Goal: Task Accomplishment & Management: Use online tool/utility

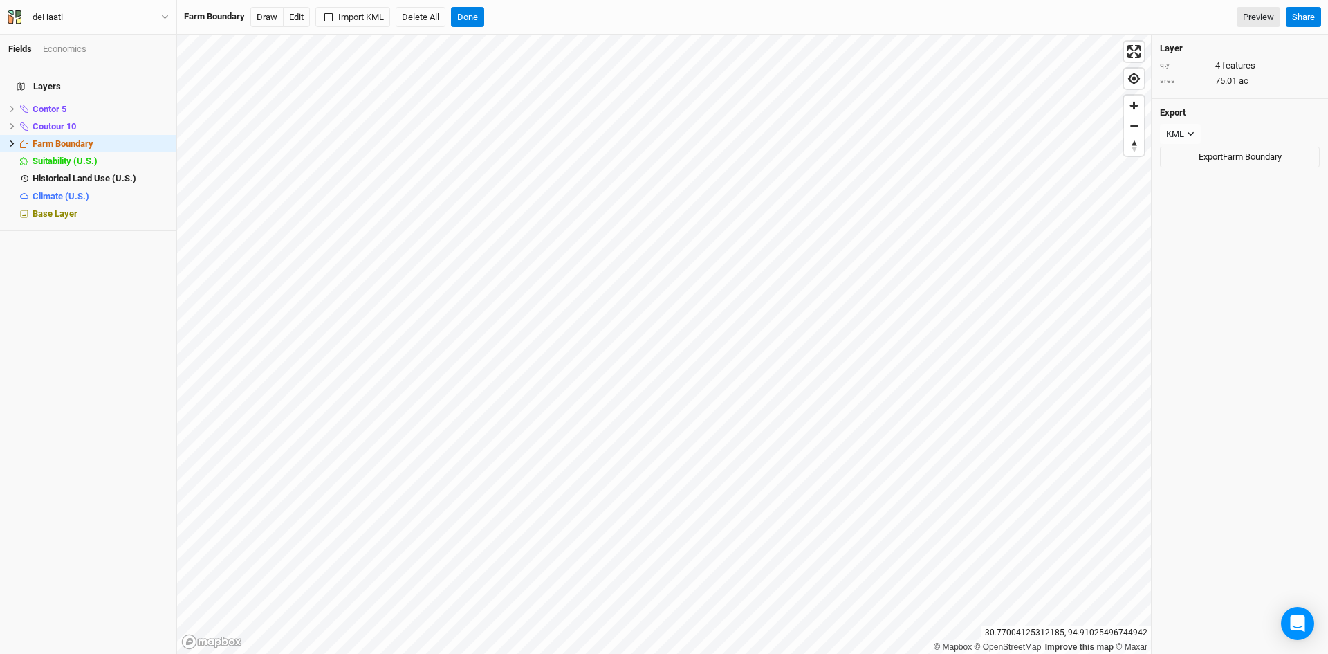
click at [25, 298] on div "Layers Contor 5 hide Coutour 10 hide Farm Boundary hide Suitability (U.S.) hide…" at bounding box center [88, 358] width 176 height 589
click at [463, 17] on button "Done" at bounding box center [467, 17] width 33 height 21
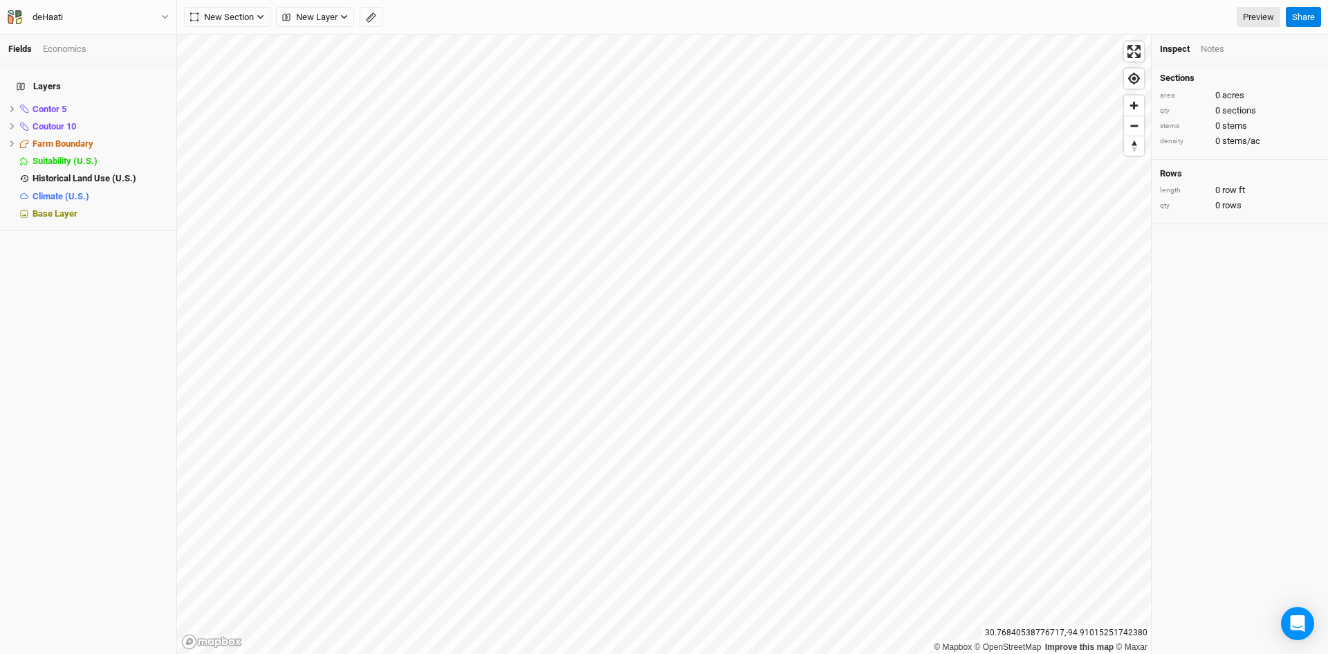
click at [55, 283] on div "Layers Contor 5 hide Coutour 10 hide Farm Boundary hide Suitability (U.S.) hide…" at bounding box center [88, 358] width 176 height 589
click at [260, 11] on button "New Section" at bounding box center [227, 17] width 86 height 21
click at [326, 17] on span "New Layer" at bounding box center [309, 17] width 55 height 14
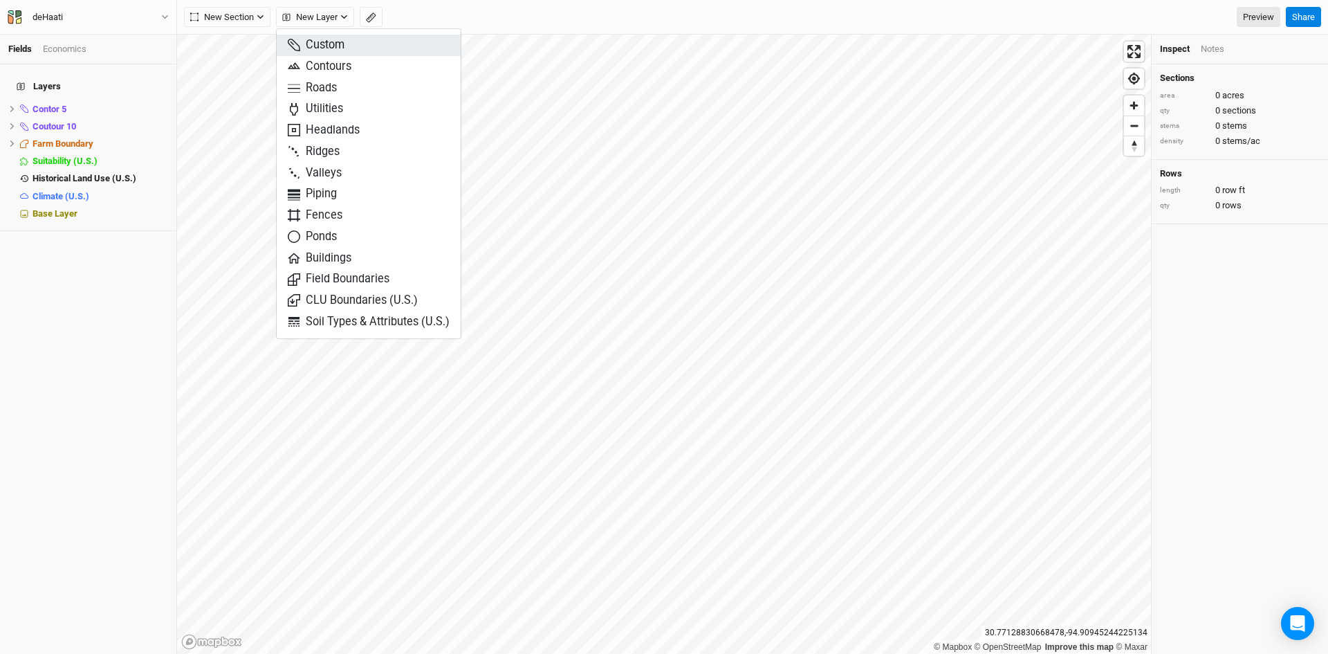
click at [325, 46] on span "Custom" at bounding box center [316, 45] width 57 height 16
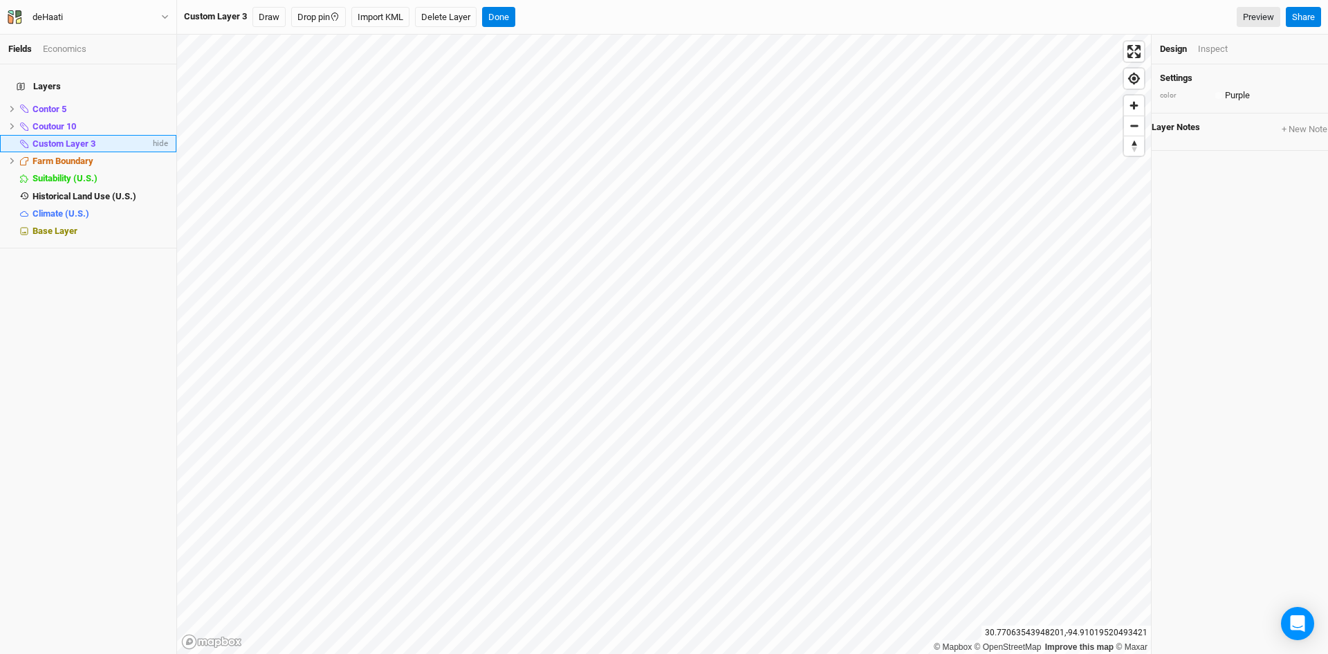
drag, startPoint x: 122, startPoint y: 133, endPoint x: 69, endPoint y: 133, distance: 53.3
click at [69, 138] on span "Custom Layer 3" at bounding box center [64, 143] width 63 height 10
type input "Countour 1"
click at [360, 15] on button "Import KML" at bounding box center [361, 17] width 58 height 21
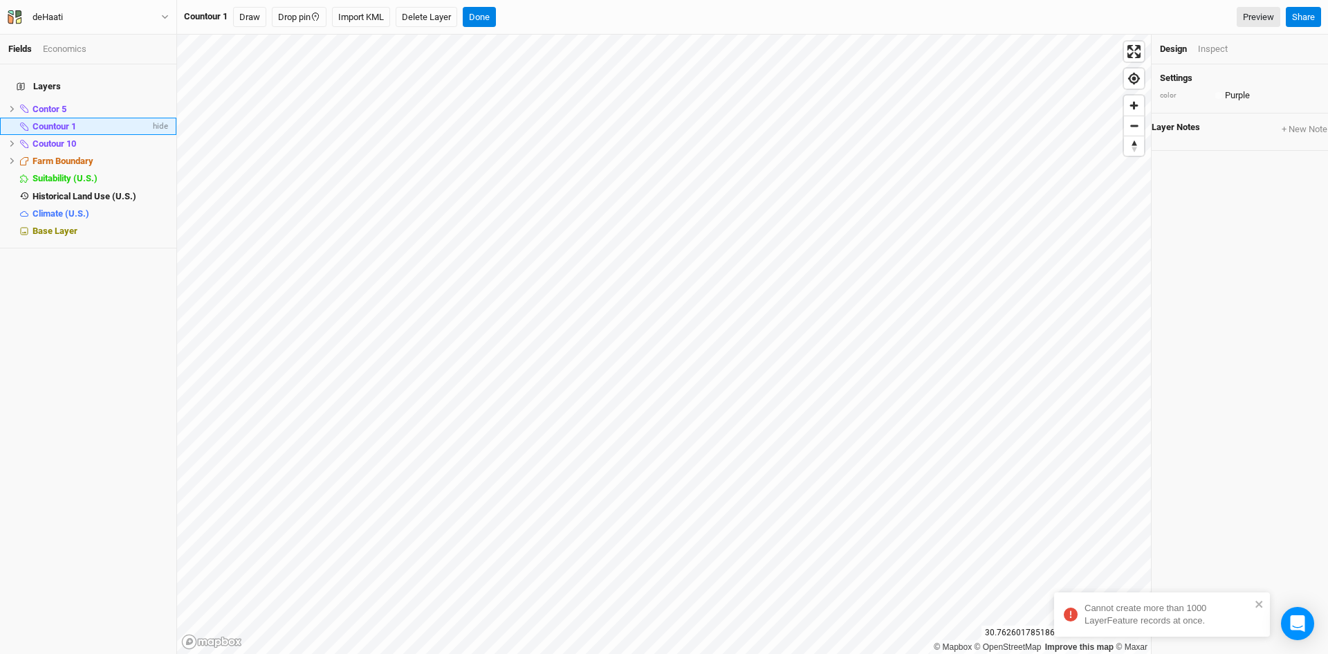
click at [1226, 611] on div "Cannot create more than 1000 LayerFeature records at once." at bounding box center [1168, 614] width 166 height 25
click at [60, 138] on span "Coutour 10" at bounding box center [55, 143] width 44 height 10
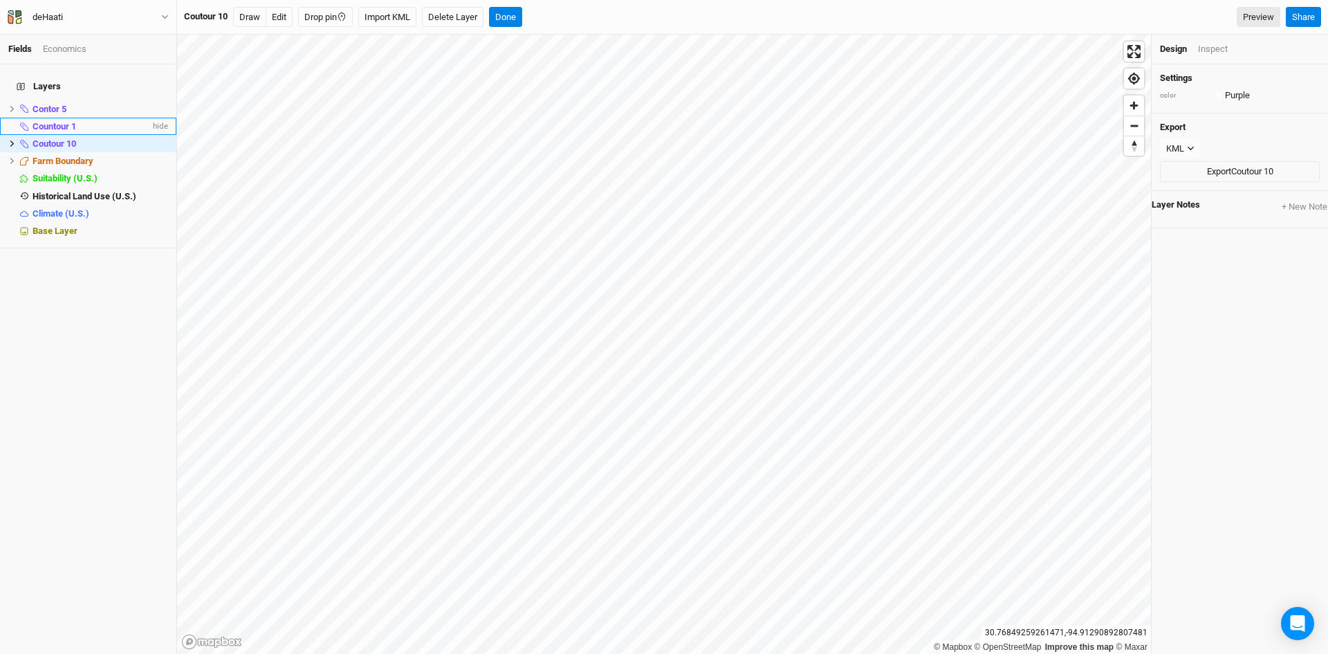
click at [49, 121] on span "Countour 1" at bounding box center [55, 126] width 44 height 10
click at [1128, 129] on span "Zoom out" at bounding box center [1134, 125] width 20 height 19
click at [1136, 130] on span "Zoom out" at bounding box center [1134, 125] width 20 height 19
click at [1141, 109] on span "Zoom in" at bounding box center [1134, 105] width 20 height 20
click at [1132, 104] on span "Zoom in" at bounding box center [1134, 105] width 20 height 20
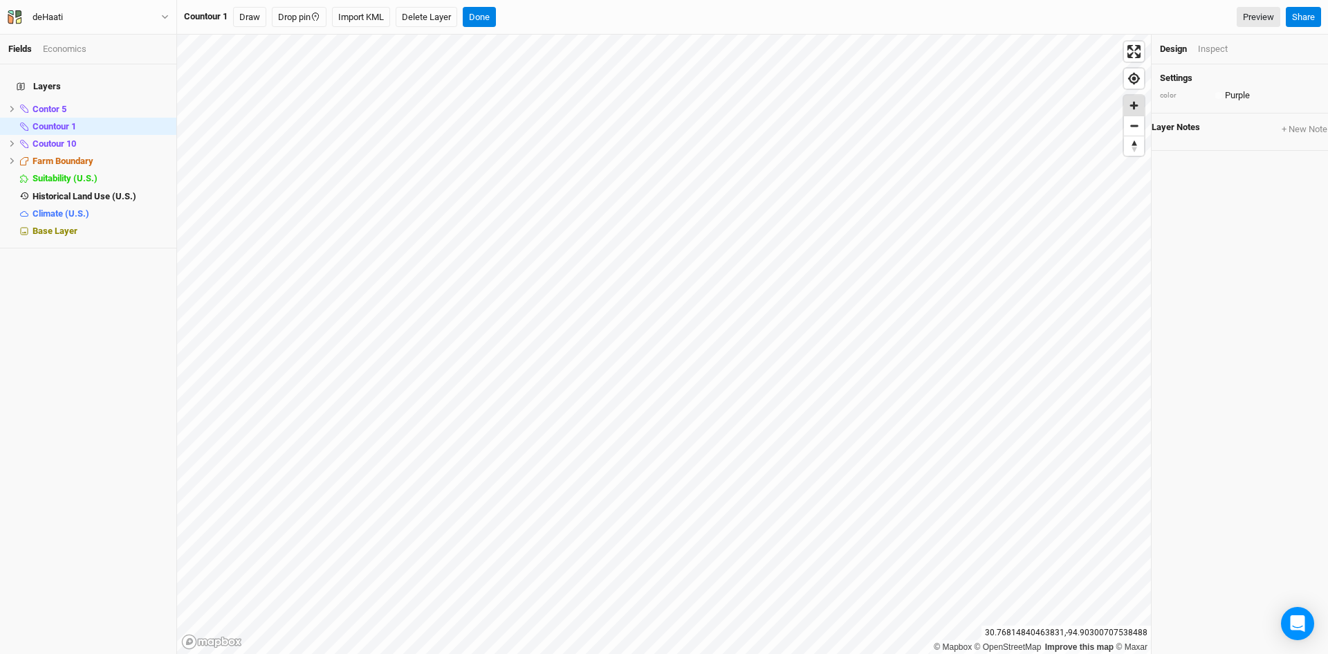
click at [1132, 104] on span "Zoom in" at bounding box center [1134, 105] width 20 height 20
click at [1130, 132] on span "Zoom out" at bounding box center [1134, 125] width 20 height 19
click at [1134, 106] on span "Zoom in" at bounding box center [1134, 105] width 20 height 20
click at [479, 12] on button "Done" at bounding box center [479, 17] width 33 height 21
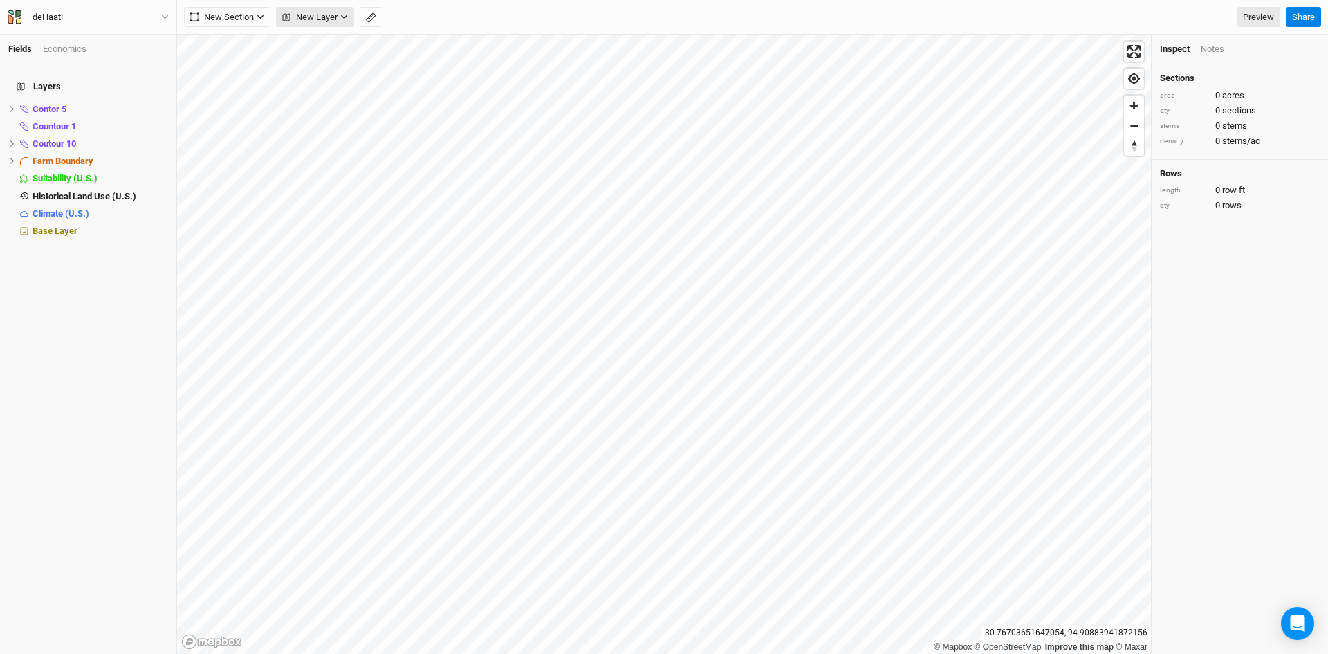
click at [340, 14] on button "New Layer" at bounding box center [315, 17] width 78 height 21
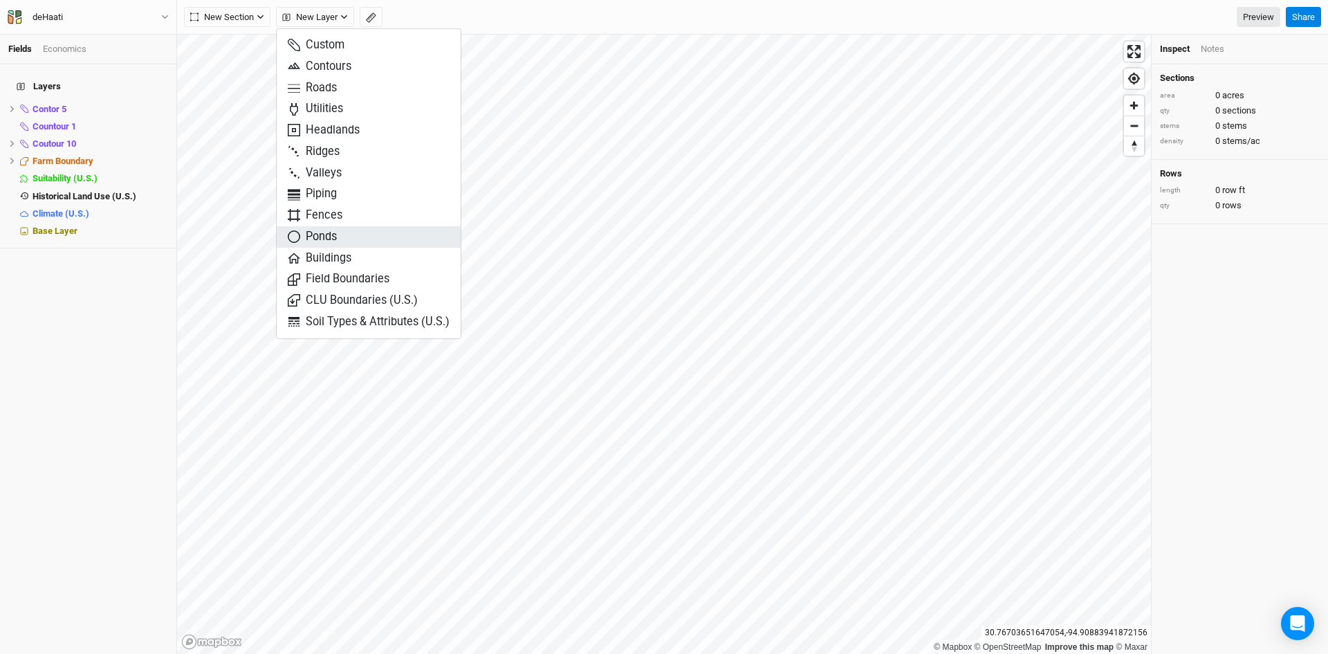
click at [322, 230] on span "Ponds" at bounding box center [312, 237] width 49 height 16
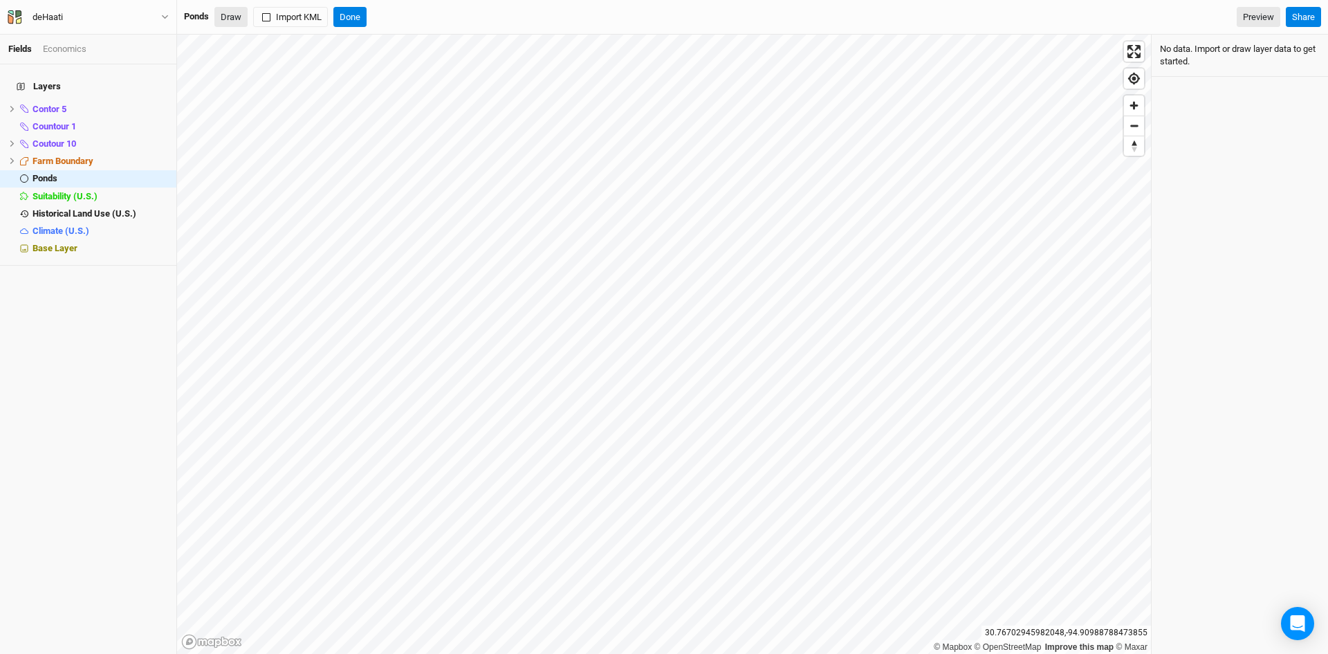
click at [227, 19] on button "Draw" at bounding box center [230, 17] width 33 height 21
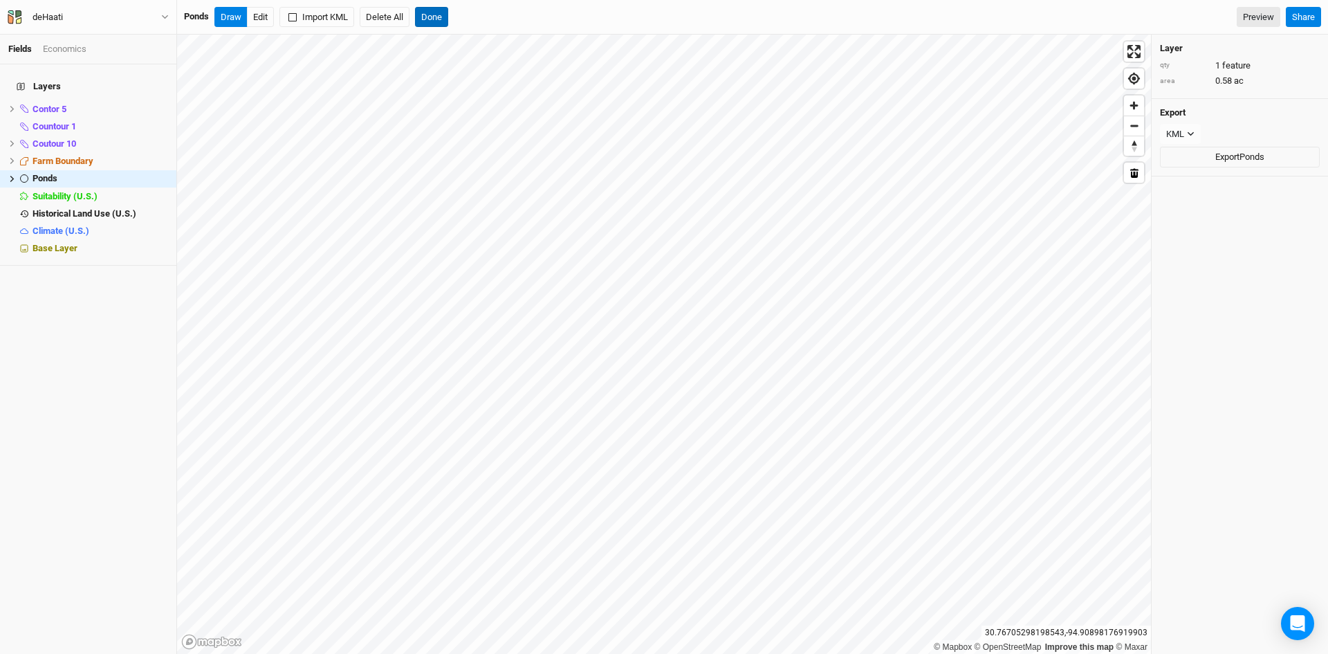
click at [436, 15] on button "Done" at bounding box center [431, 17] width 33 height 21
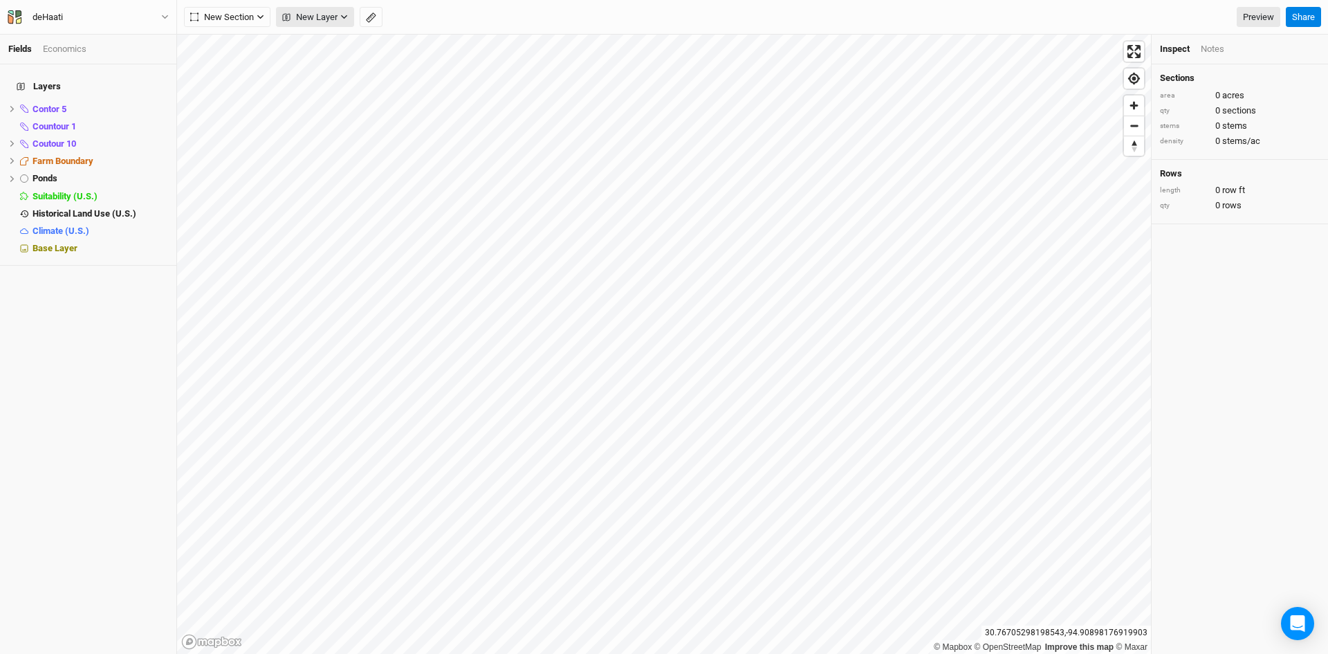
click at [299, 26] on button "New Layer" at bounding box center [315, 17] width 78 height 21
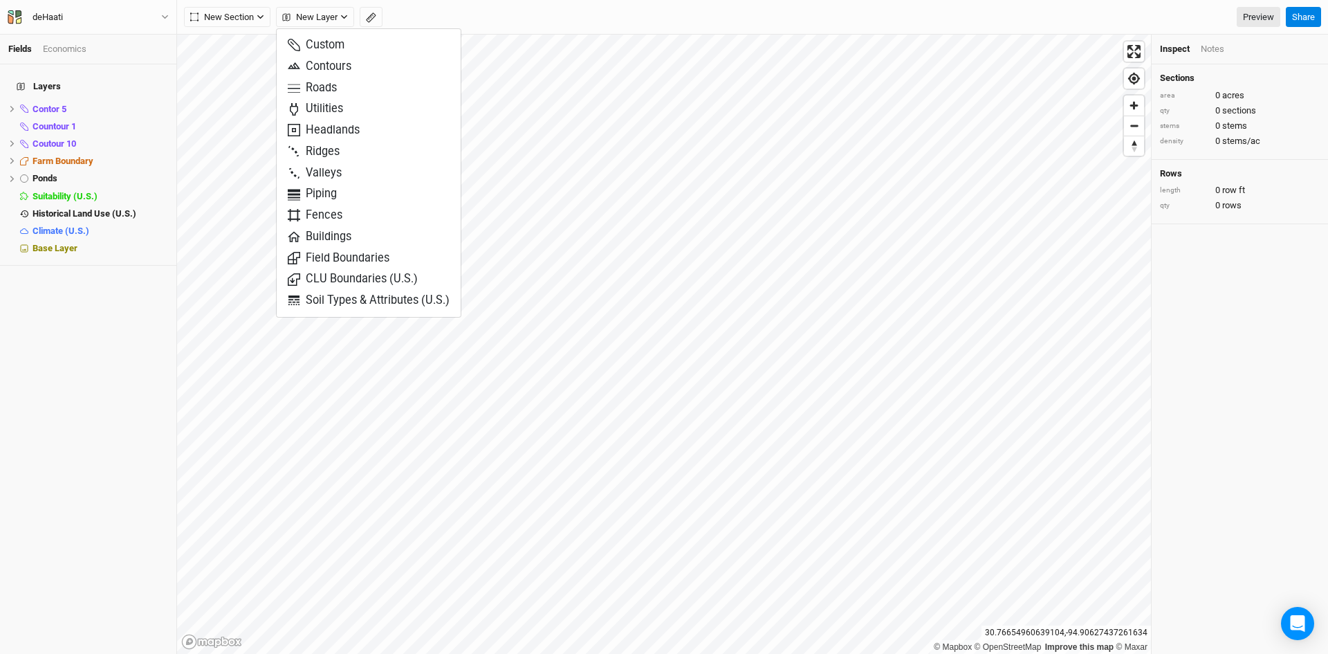
click at [1226, 252] on div "Sections area 0 acres qty 0 sections stems 0 stems density 0 stems/ac Rows leng…" at bounding box center [1240, 358] width 176 height 589
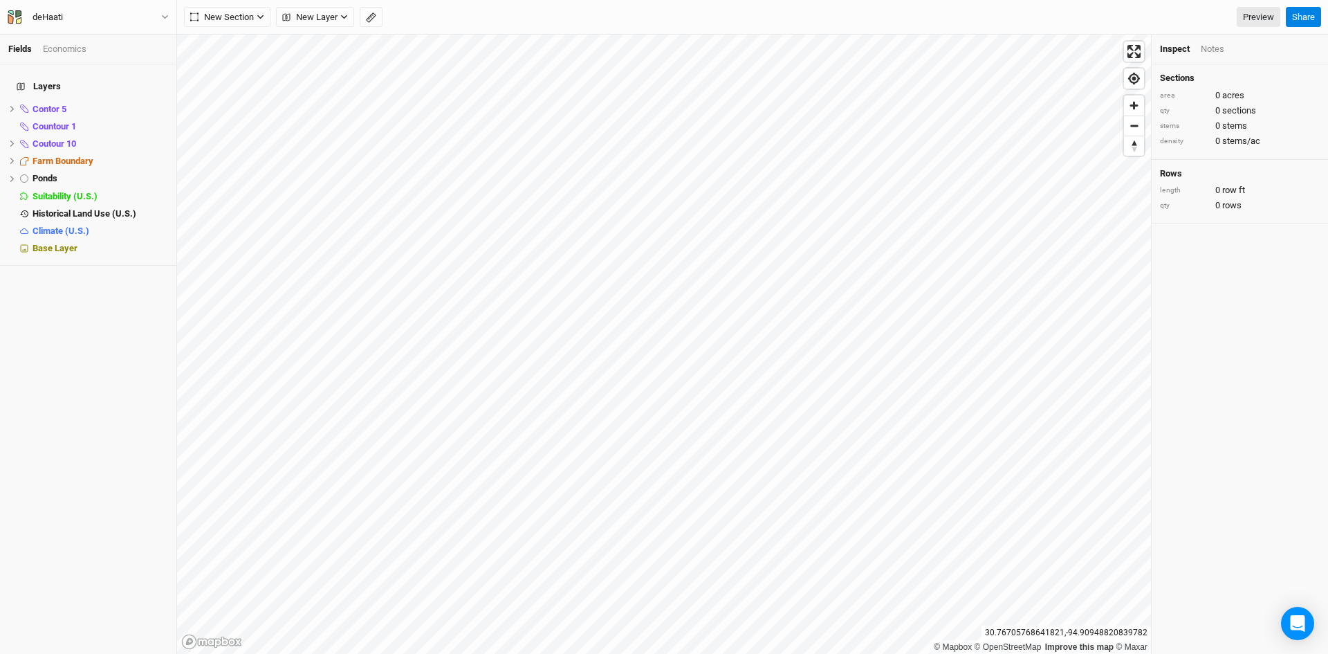
click at [329, 28] on div "New Section Grid Line Keyline Beta Upload New Layer Custom Contours Roads Utili…" at bounding box center [752, 17] width 1151 height 35
click at [330, 20] on span "New Layer" at bounding box center [309, 17] width 55 height 14
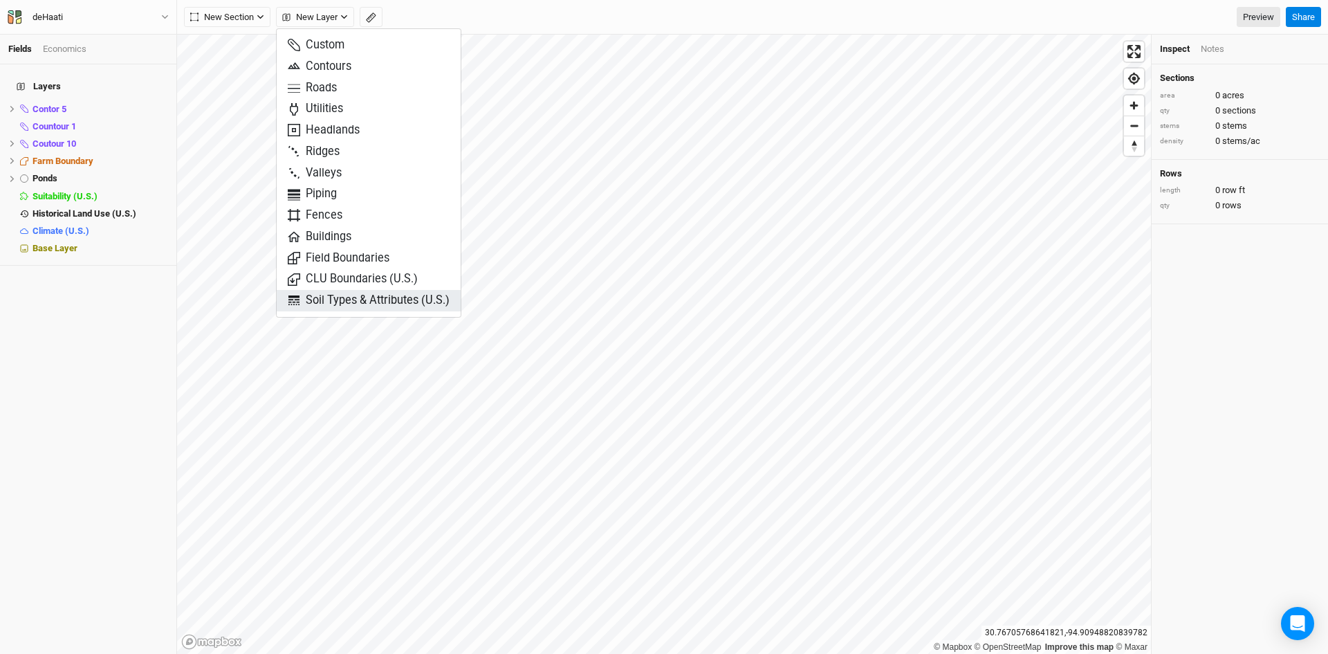
click at [334, 302] on span "Soil Types & Attributes (U.S.)" at bounding box center [369, 301] width 162 height 16
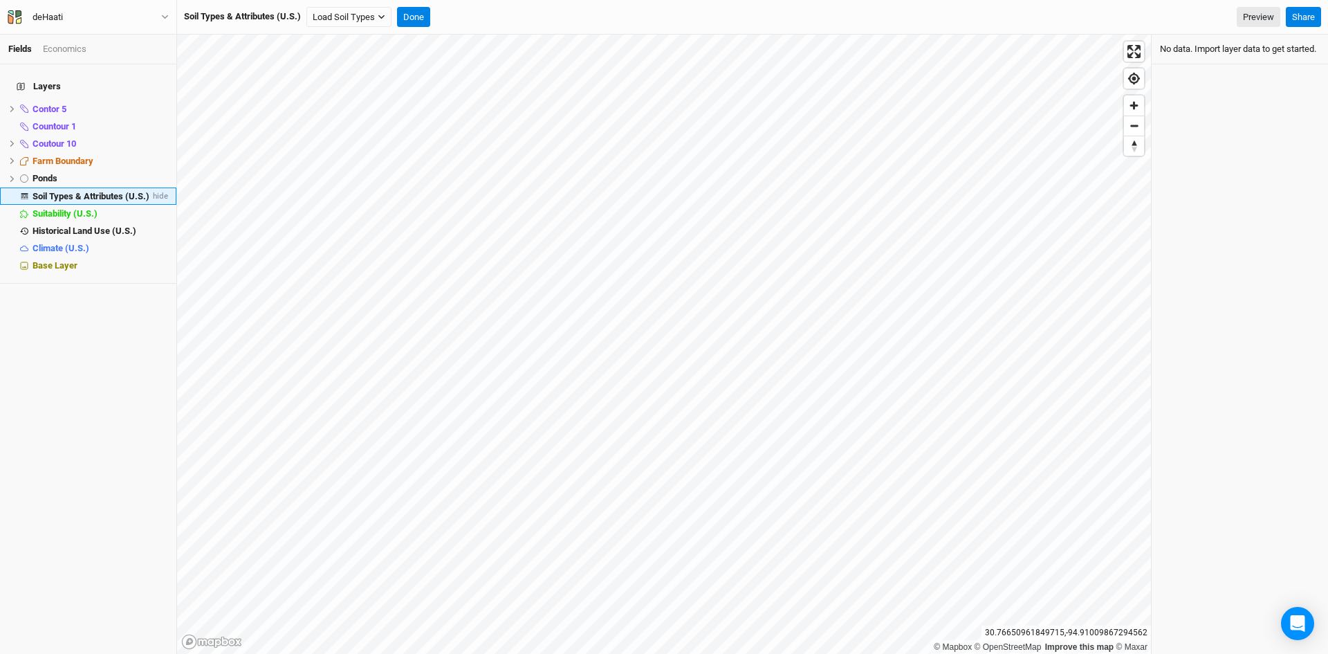
click at [106, 191] on span "Soil Types & Attributes (U.S.)" at bounding box center [91, 196] width 117 height 10
drag, startPoint x: 106, startPoint y: 187, endPoint x: 66, endPoint y: 52, distance: 140.7
click at [66, 52] on div "Economics" at bounding box center [65, 49] width 44 height 12
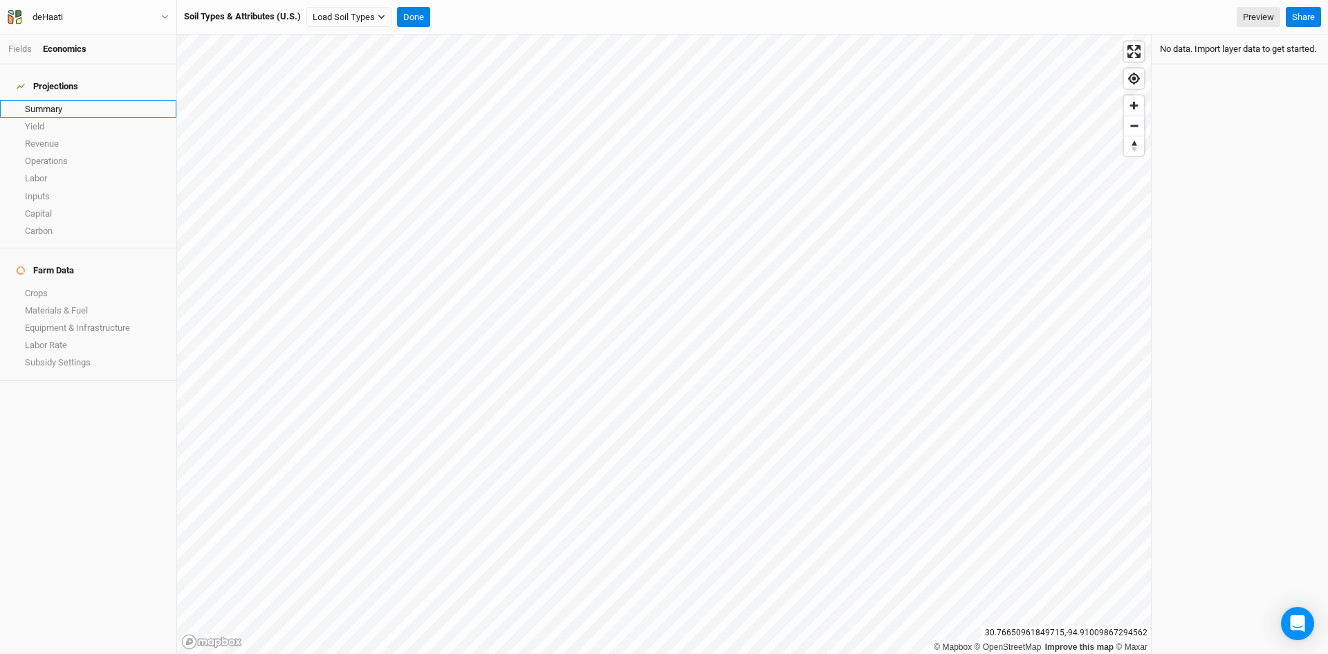
click at [48, 104] on link "Summary" at bounding box center [88, 108] width 176 height 17
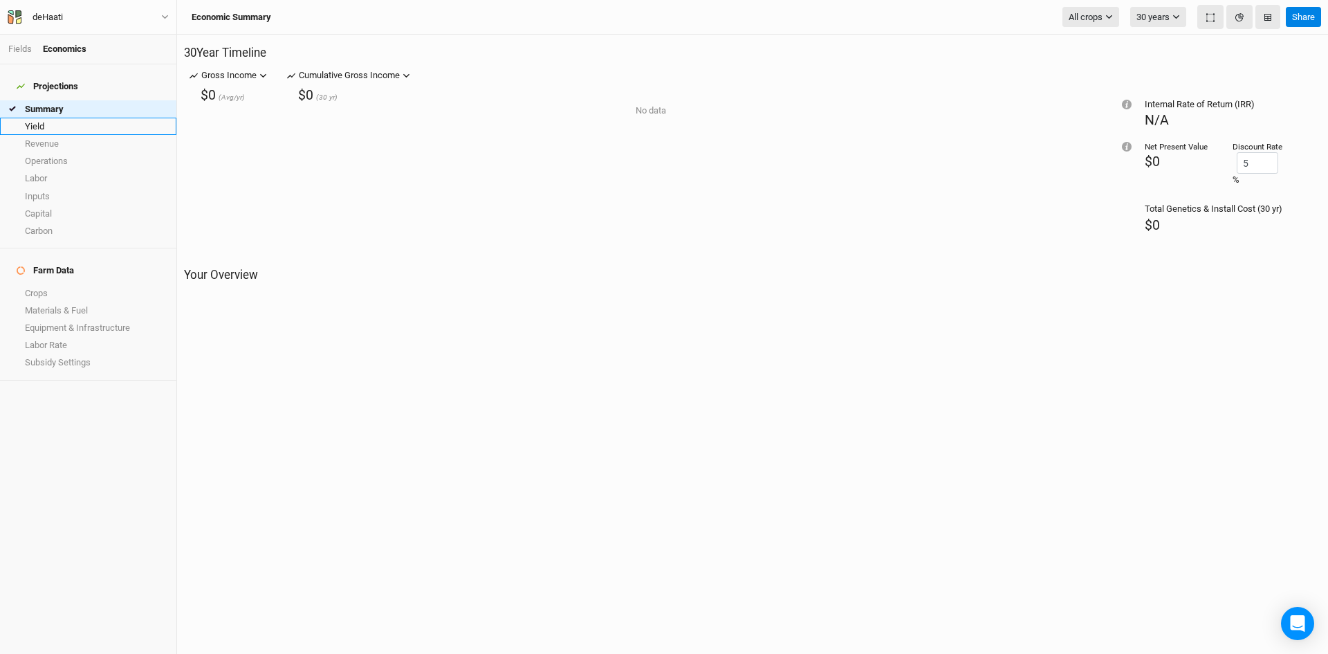
click at [48, 118] on link "Yield" at bounding box center [88, 126] width 176 height 17
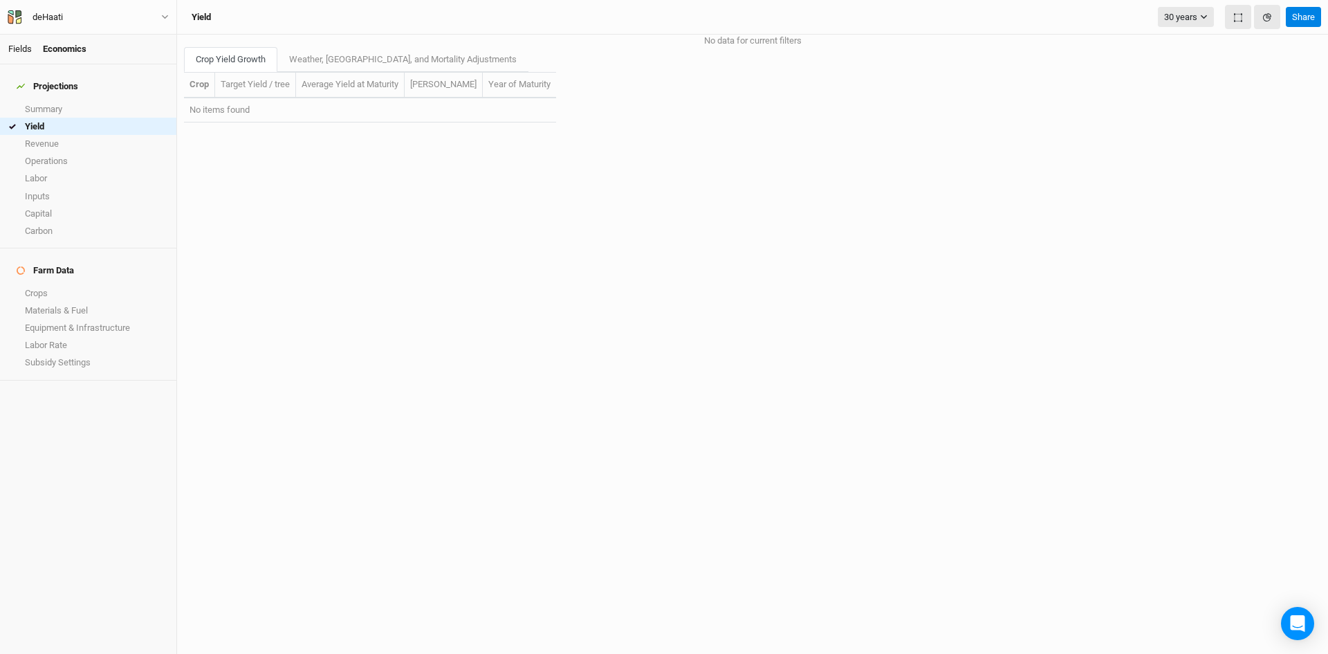
click at [25, 44] on link "Fields" at bounding box center [20, 49] width 24 height 10
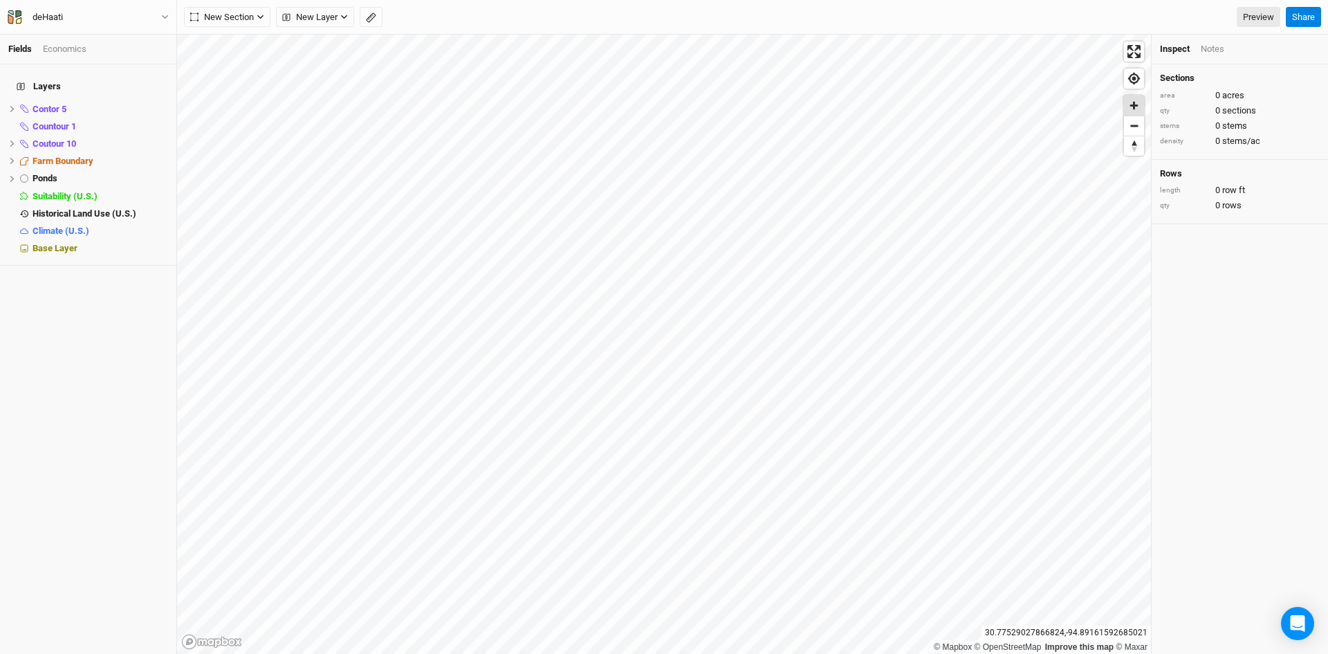
click at [1136, 104] on span "Zoom in" at bounding box center [1134, 105] width 20 height 20
click at [1136, 102] on span "Zoom in" at bounding box center [1134, 105] width 20 height 20
click at [1234, 93] on span "acres" at bounding box center [1233, 98] width 22 height 10
click at [1230, 196] on span "row ft" at bounding box center [1233, 201] width 23 height 10
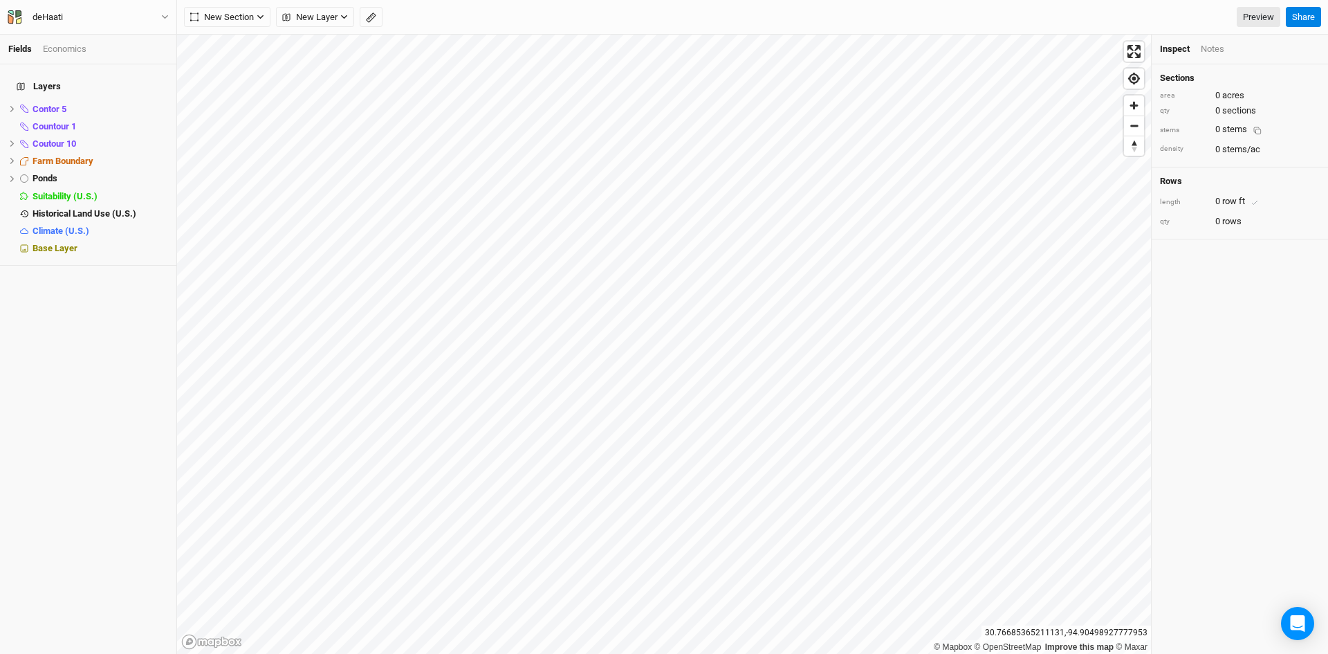
click at [1212, 194] on div "length 0 row ft" at bounding box center [1240, 202] width 160 height 21
click at [1217, 49] on div "Notes" at bounding box center [1213, 49] width 24 height 12
click at [1174, 46] on div "Inspect" at bounding box center [1175, 49] width 30 height 12
click at [76, 104] on div "Contor 5" at bounding box center [92, 109] width 118 height 11
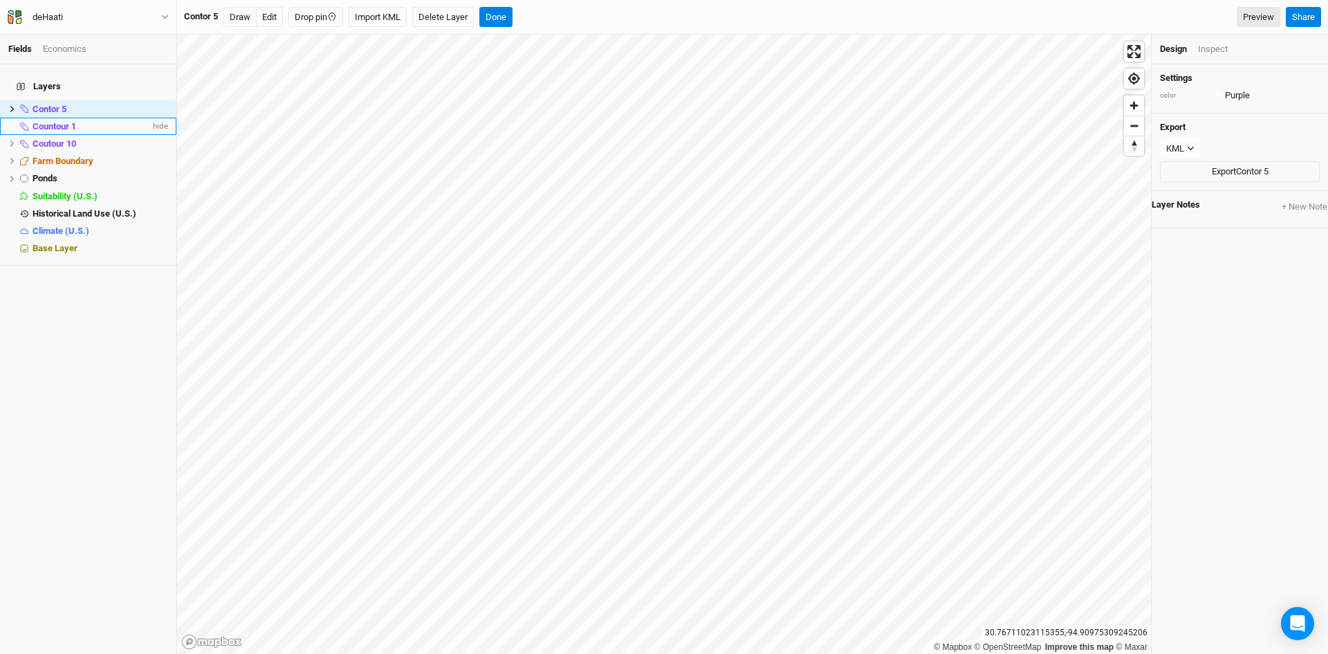
click at [59, 121] on span "Countour 1" at bounding box center [55, 126] width 44 height 10
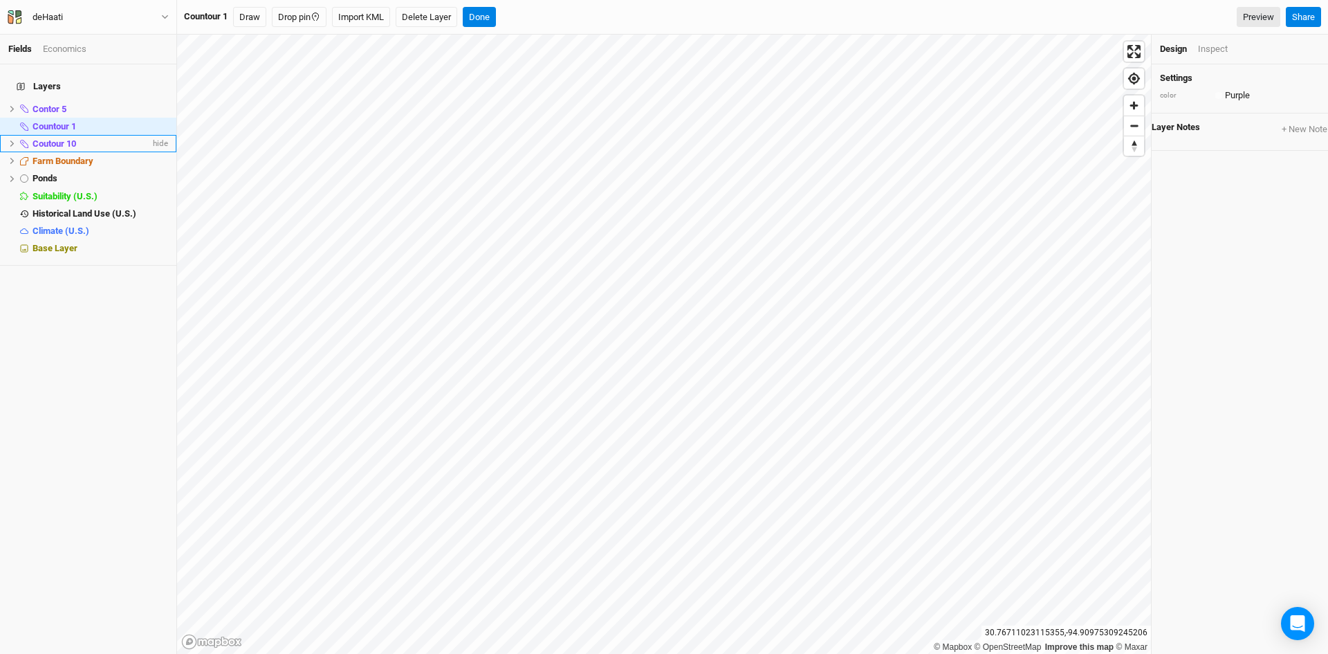
click at [46, 142] on li "Coutour 10 hide" at bounding box center [88, 143] width 176 height 17
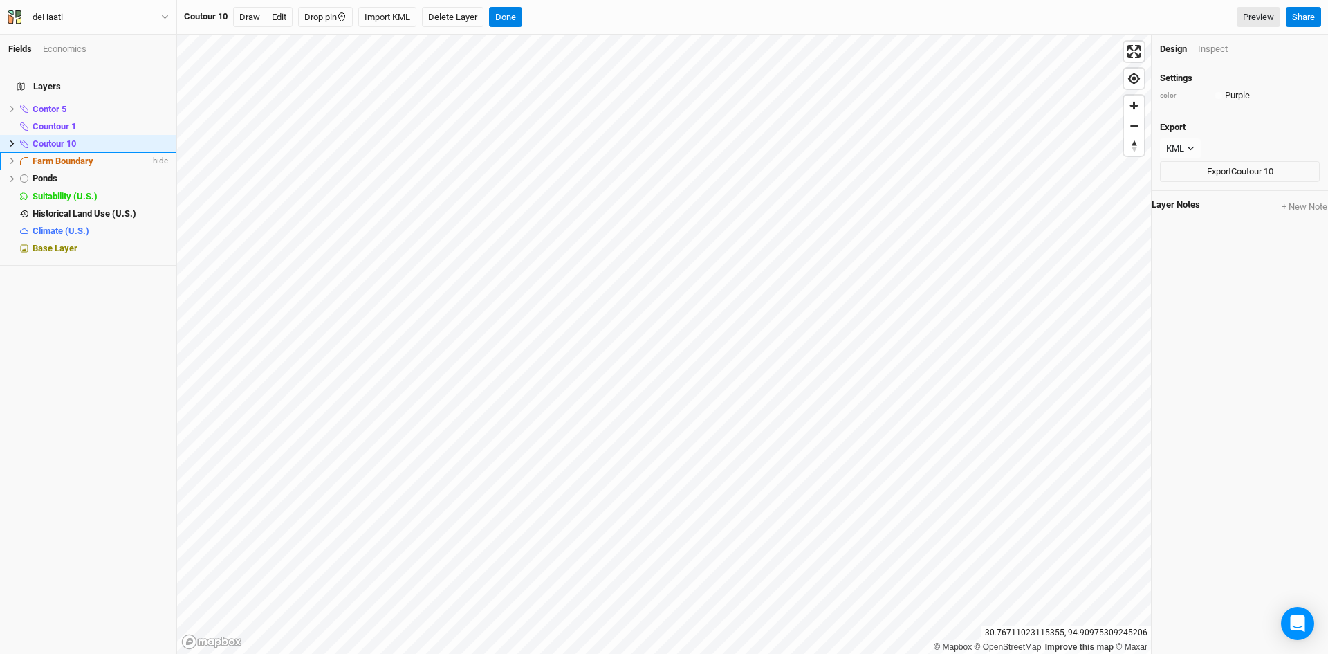
click at [48, 156] on span "Farm Boundary" at bounding box center [63, 161] width 61 height 10
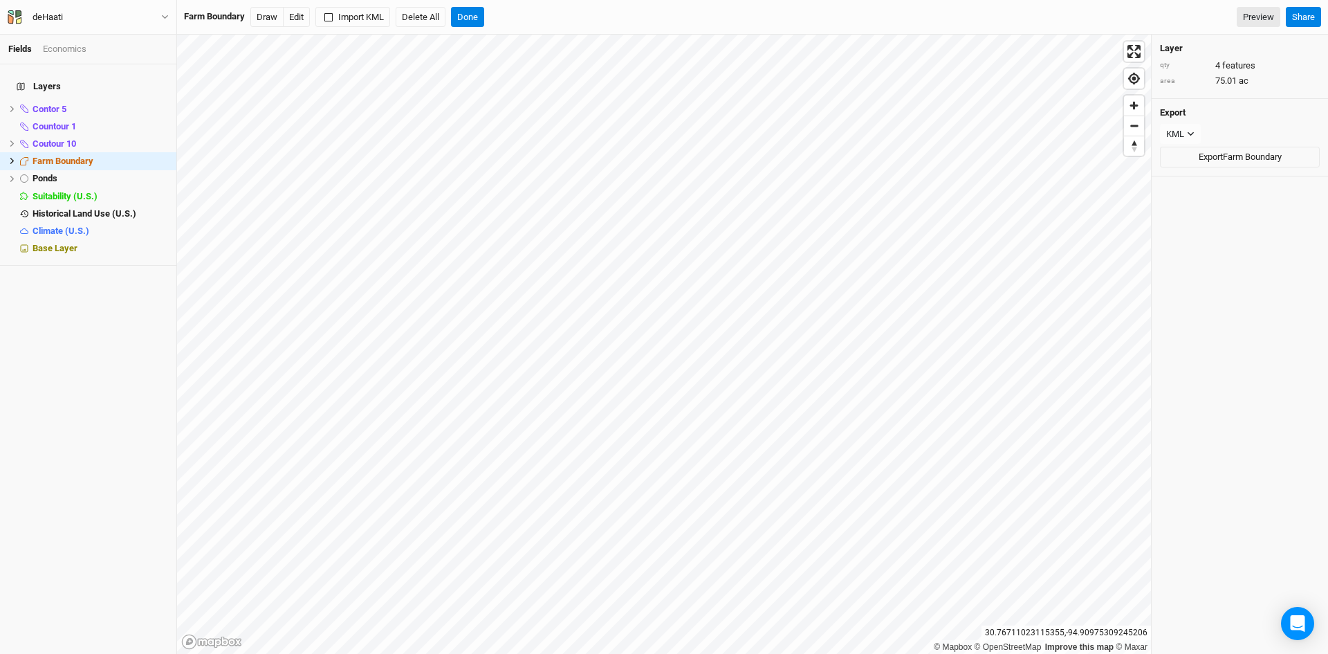
click at [77, 44] on div "Economics" at bounding box center [65, 49] width 44 height 12
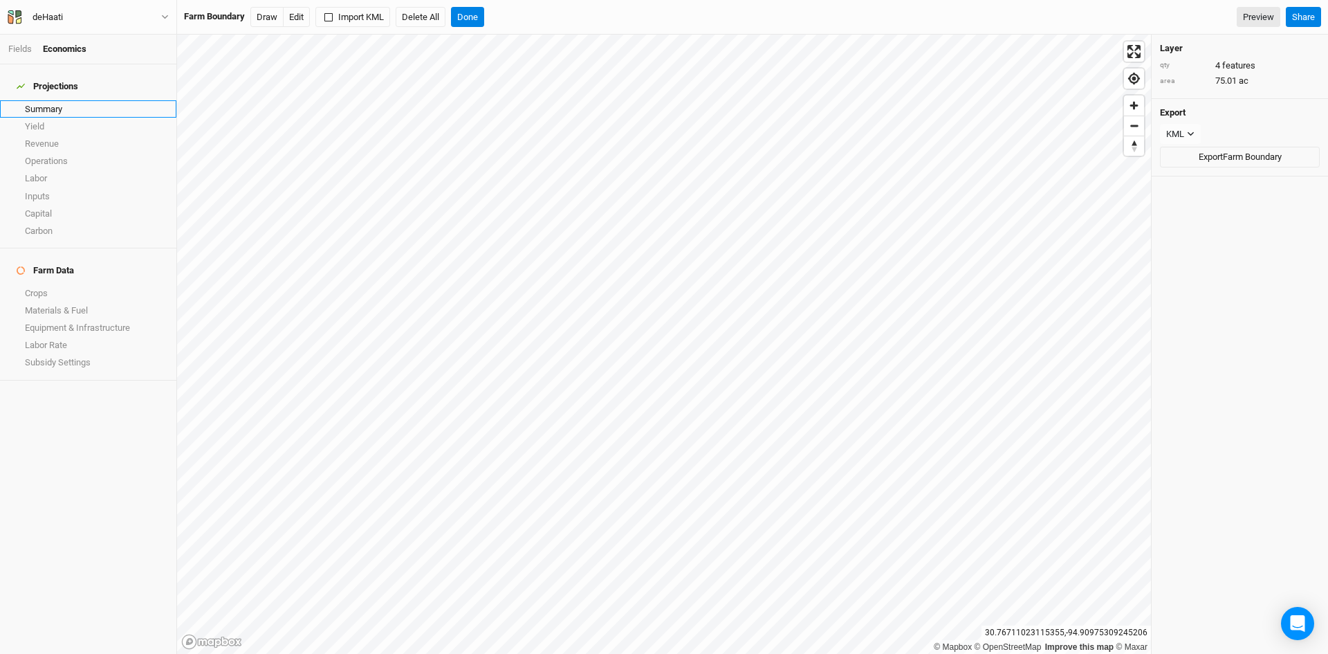
click at [48, 100] on link "Summary" at bounding box center [88, 108] width 176 height 17
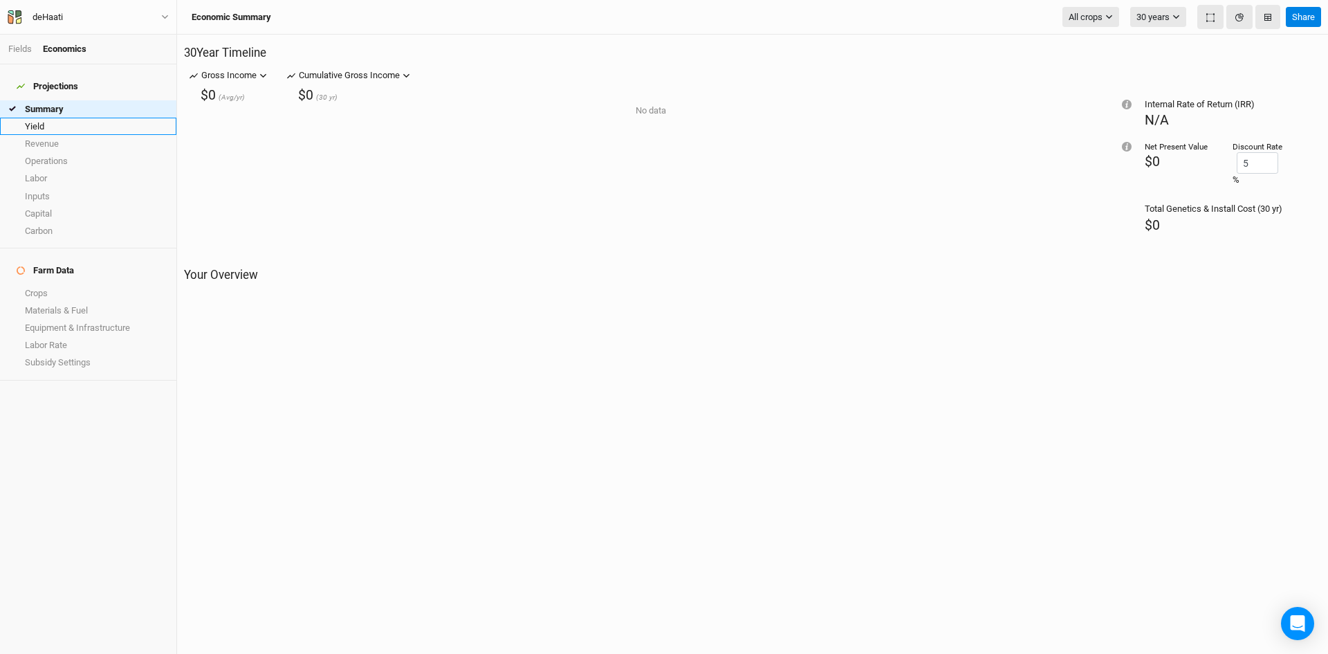
click at [55, 121] on link "Yield" at bounding box center [88, 126] width 176 height 17
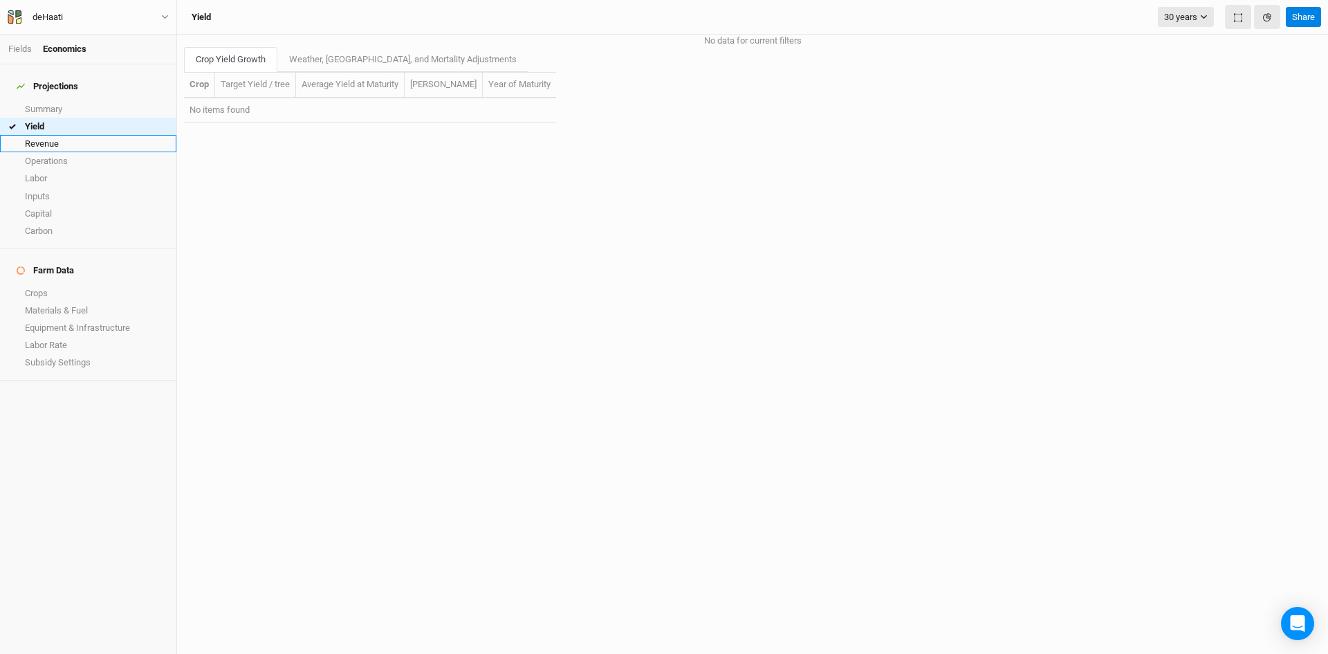
click at [51, 139] on link "Revenue" at bounding box center [88, 143] width 176 height 17
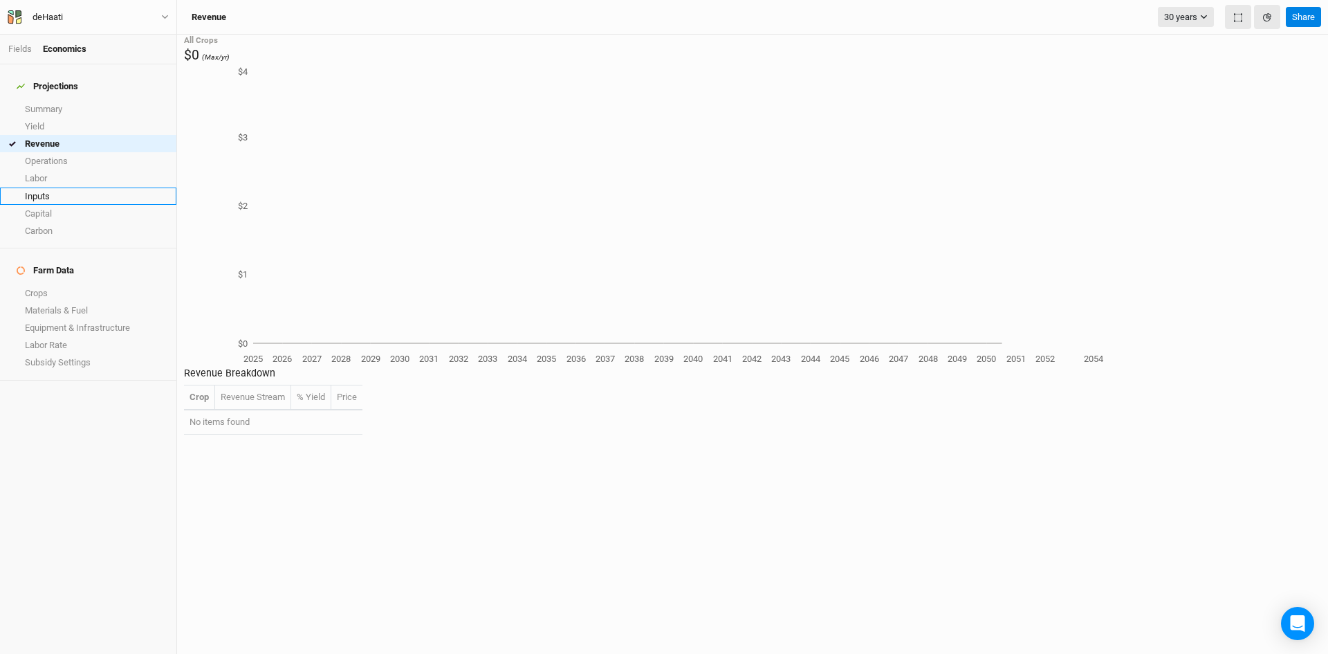
click at [48, 194] on link "Inputs" at bounding box center [88, 195] width 176 height 17
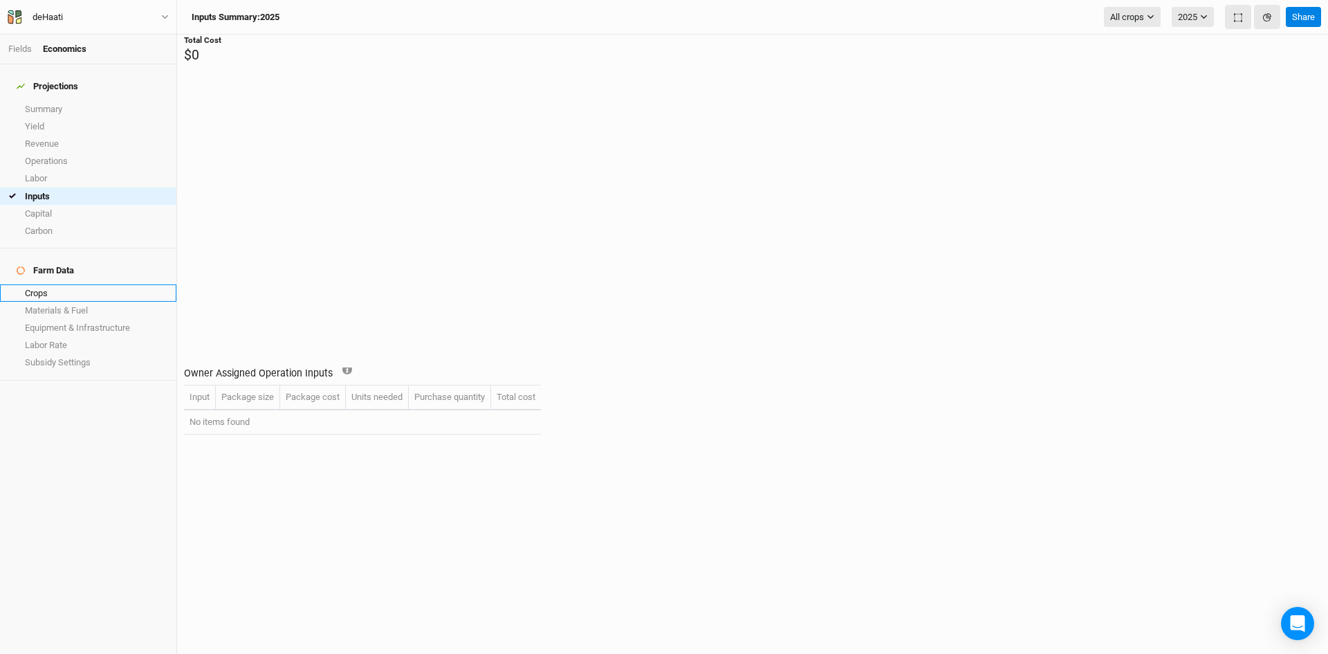
click at [44, 284] on link "Crops" at bounding box center [88, 292] width 176 height 17
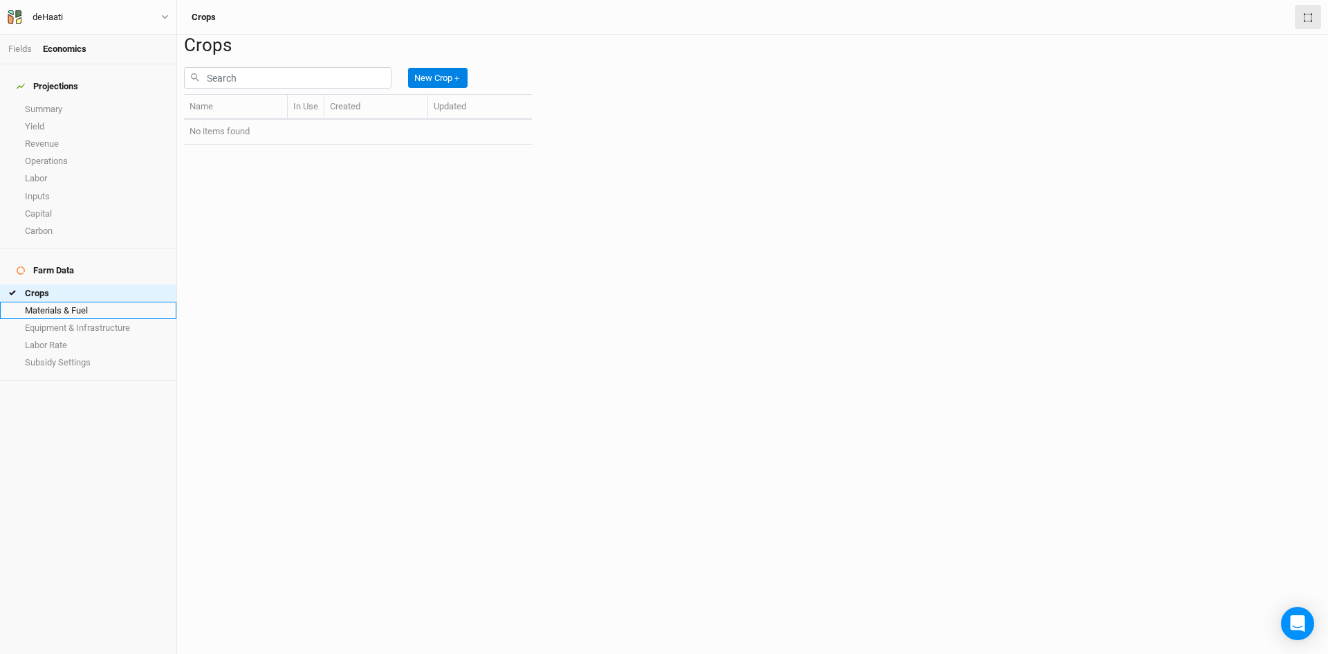
click at [56, 302] on link "Materials & Fuel" at bounding box center [88, 310] width 176 height 17
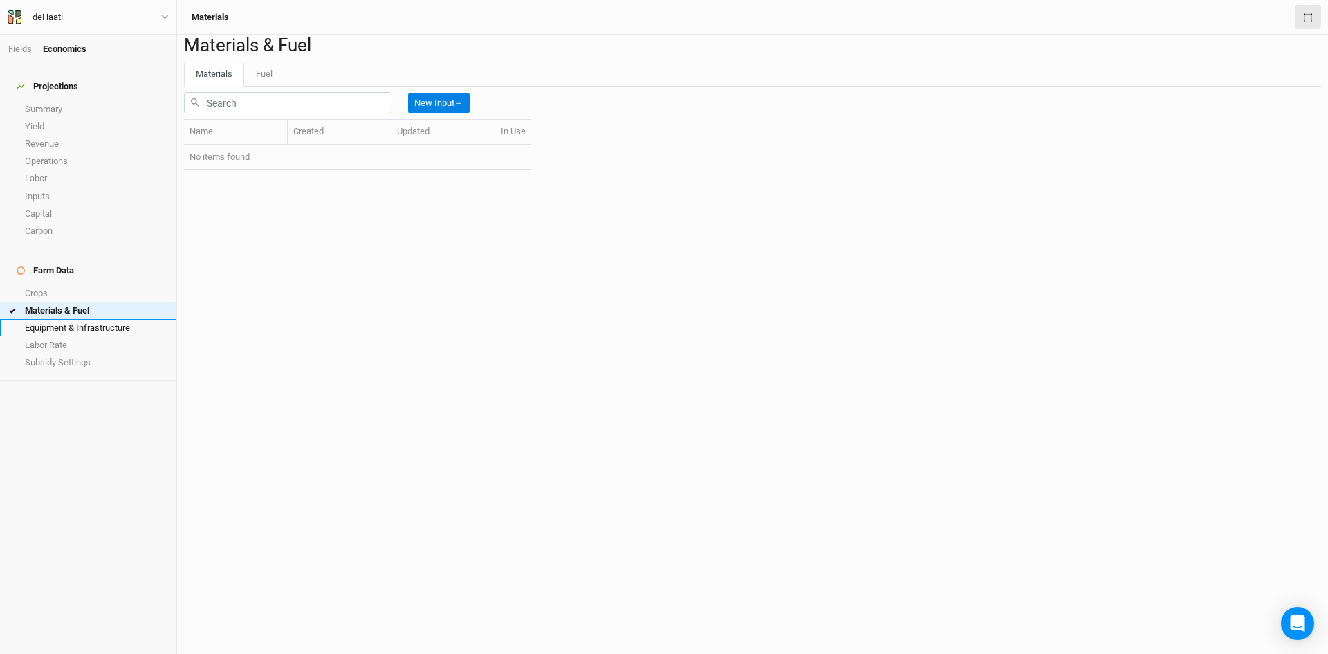
click at [47, 319] on link "Equipment & Infrastructure" at bounding box center [88, 327] width 176 height 17
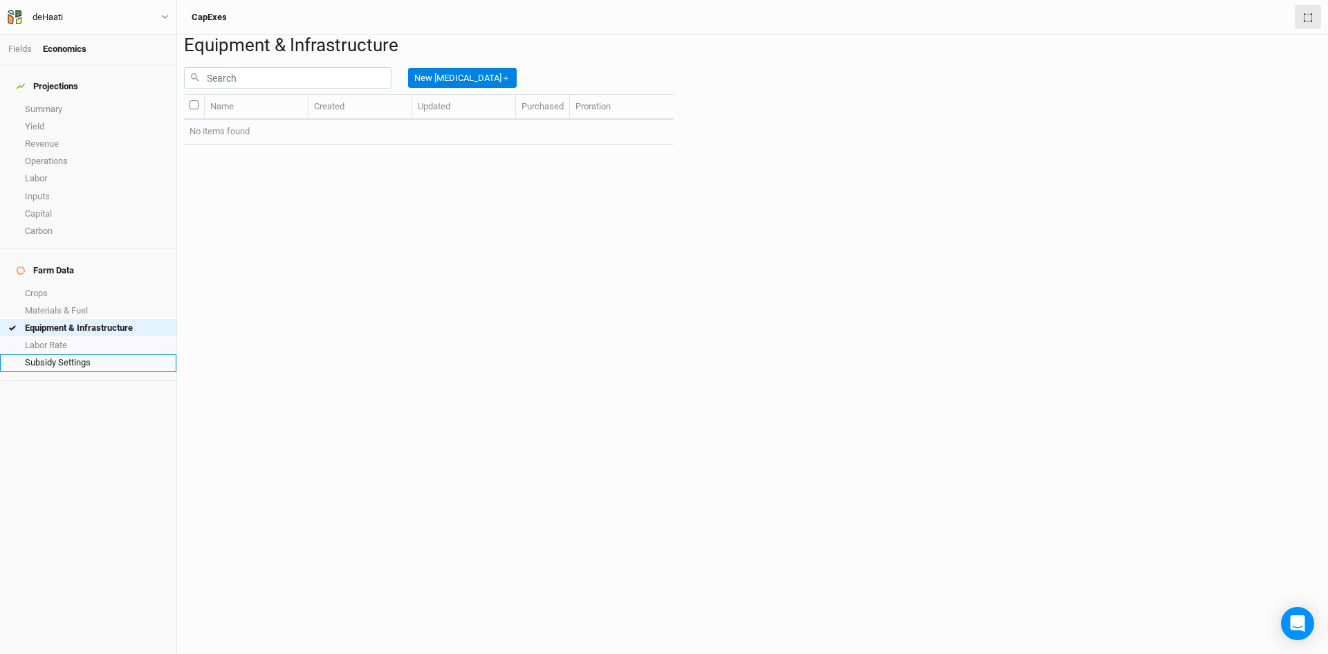
click at [41, 354] on link "Subsidy Settings" at bounding box center [88, 362] width 176 height 17
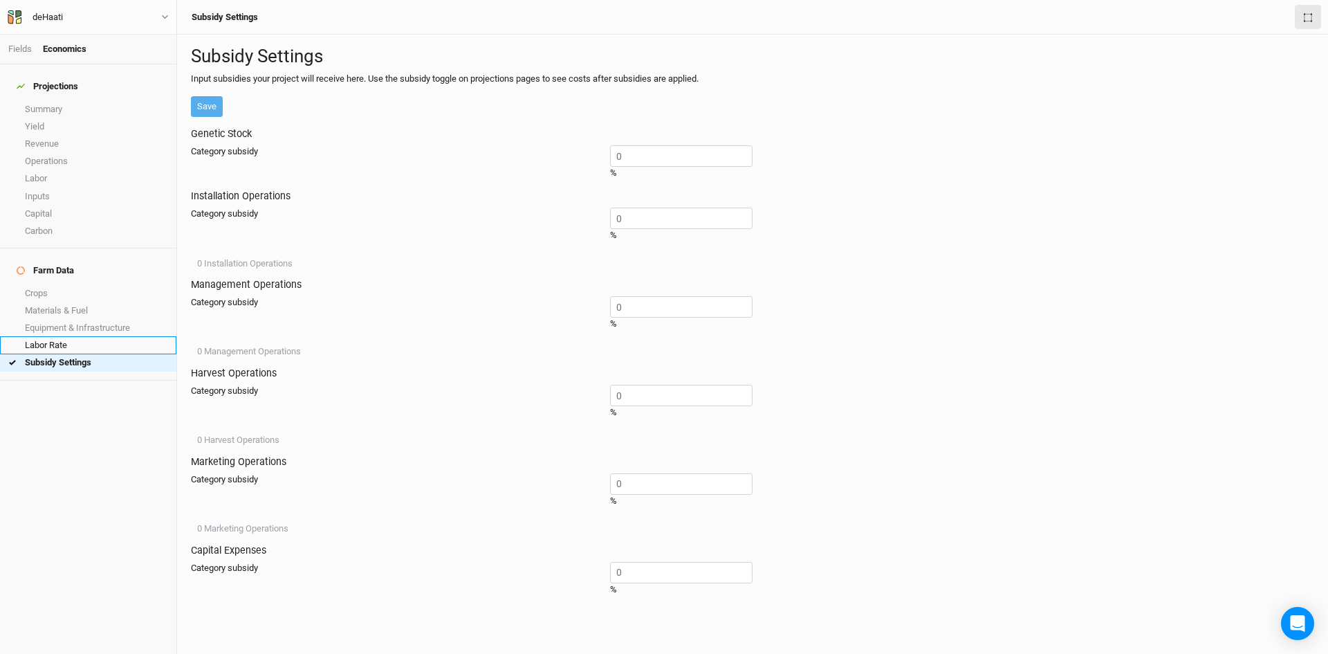
click at [41, 336] on link "Labor Rate" at bounding box center [88, 344] width 176 height 17
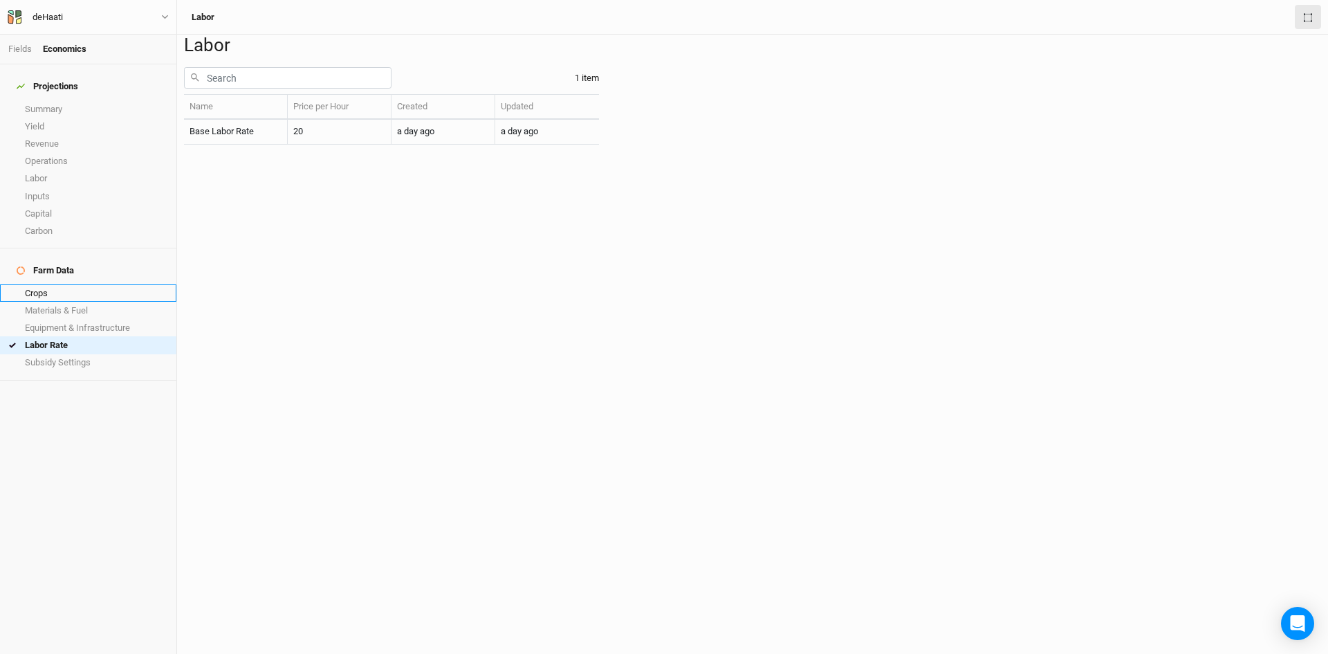
click at [52, 284] on link "Crops" at bounding box center [88, 292] width 176 height 17
click at [454, 89] on button "New Crop ＋" at bounding box center [437, 78] width 59 height 21
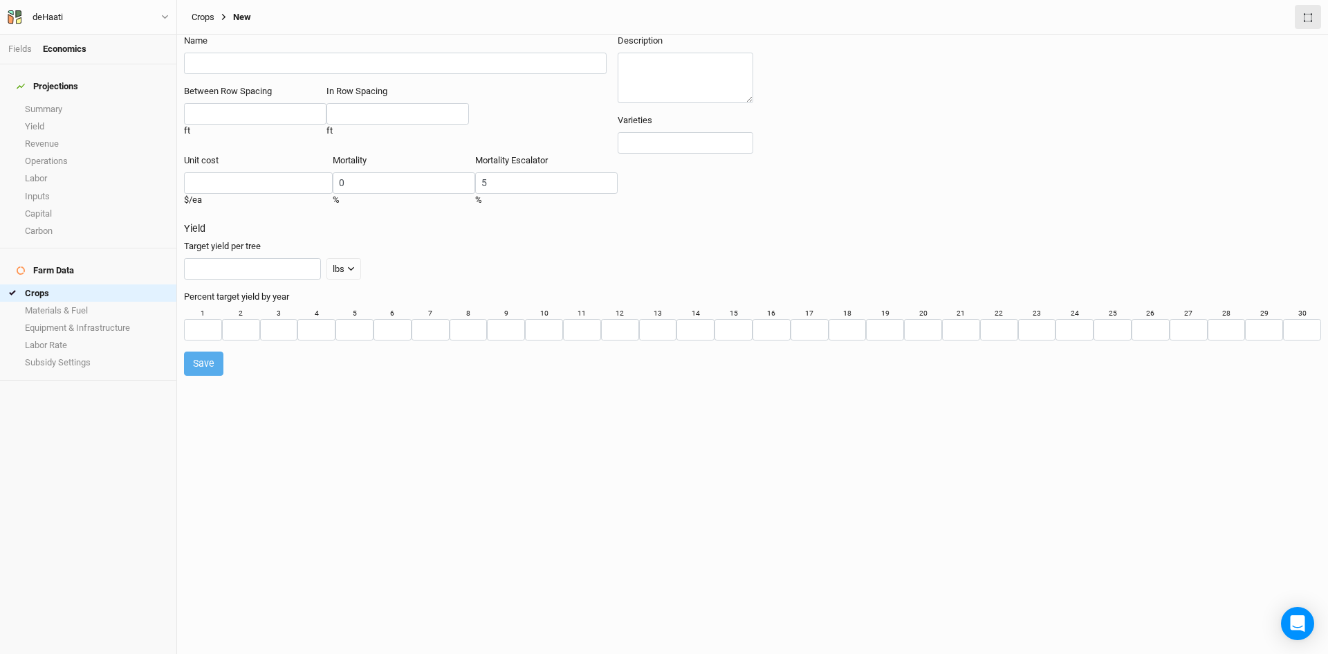
click at [207, 17] on link "Crops" at bounding box center [203, 17] width 23 height 11
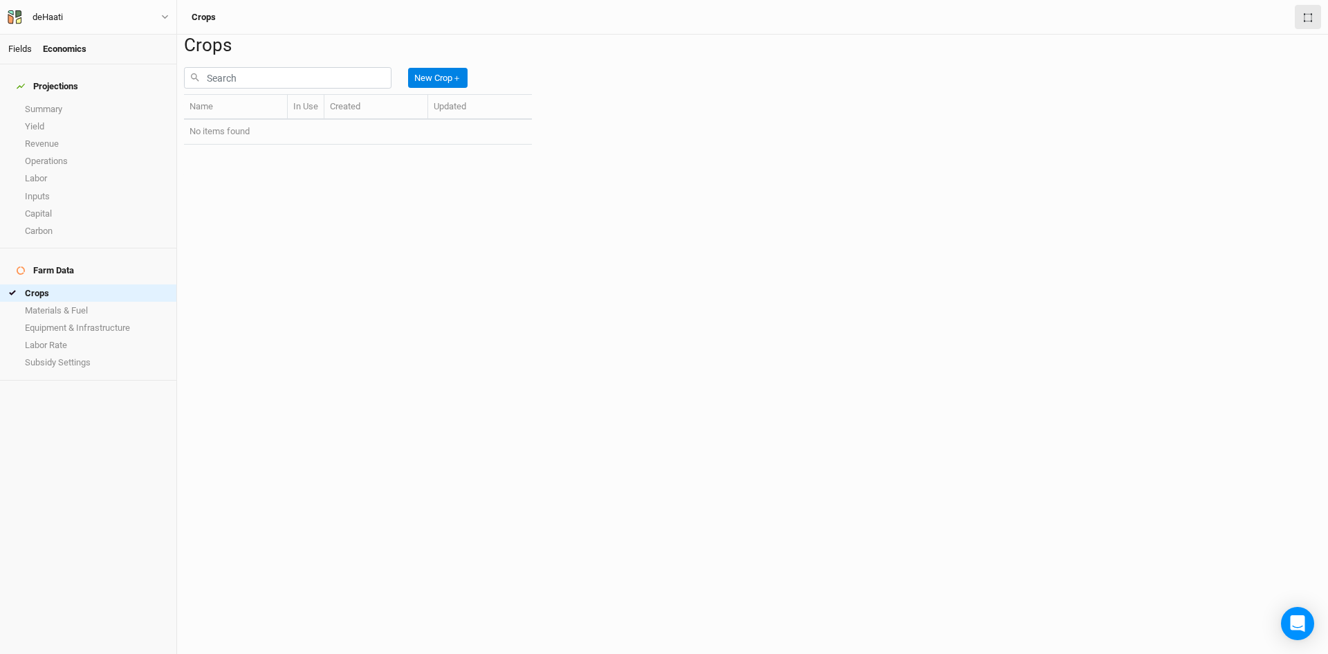
click at [21, 48] on link "Fields" at bounding box center [20, 49] width 24 height 10
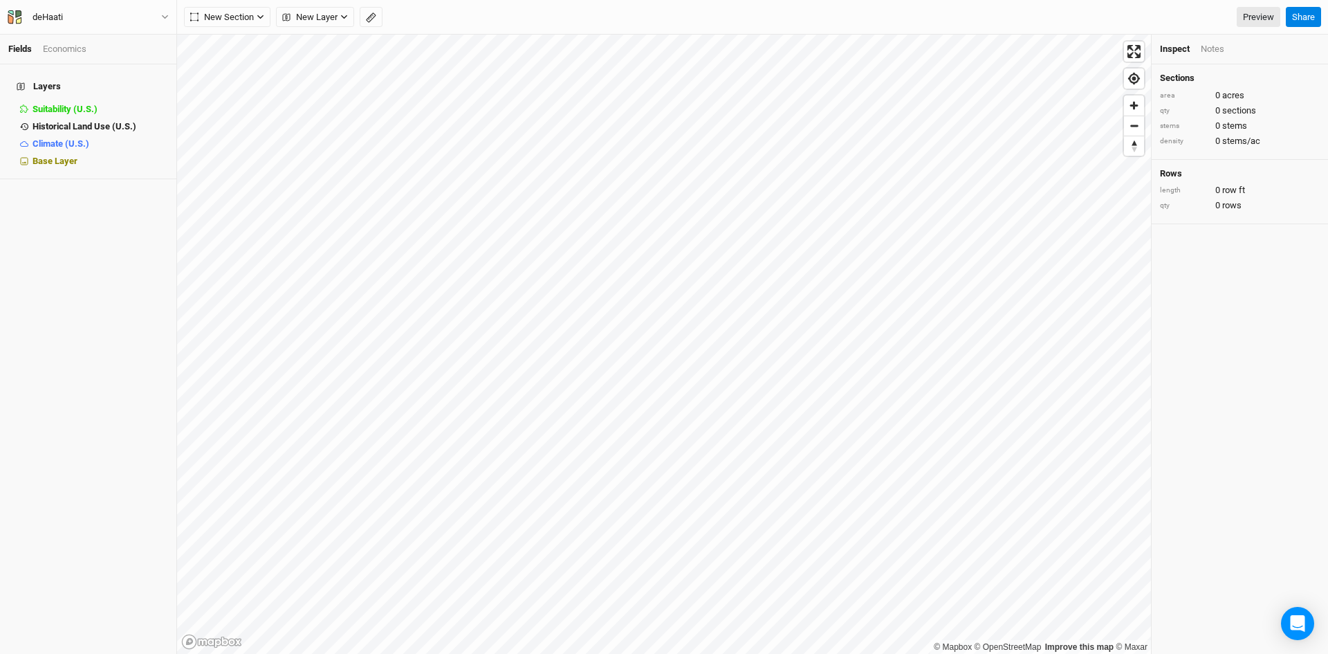
click at [64, 46] on div "Economics" at bounding box center [65, 49] width 44 height 12
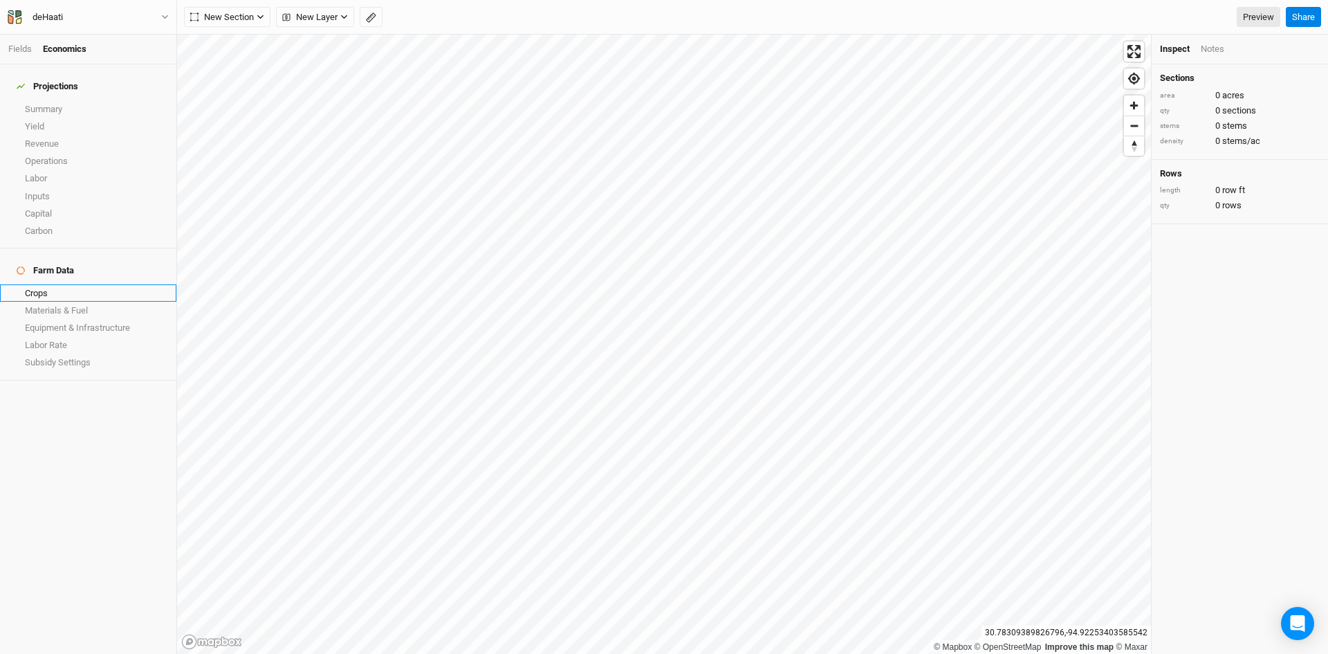
click at [44, 284] on link "Crops" at bounding box center [88, 292] width 176 height 17
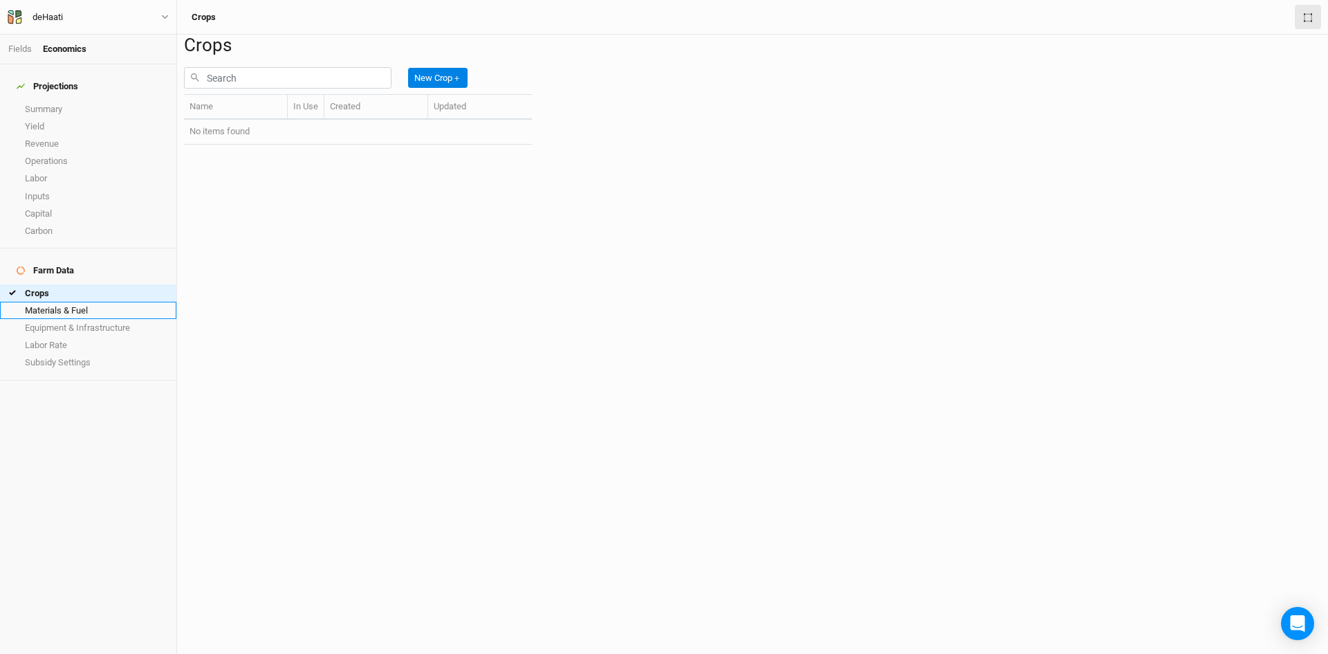
click at [55, 302] on link "Materials & Fuel" at bounding box center [88, 310] width 176 height 17
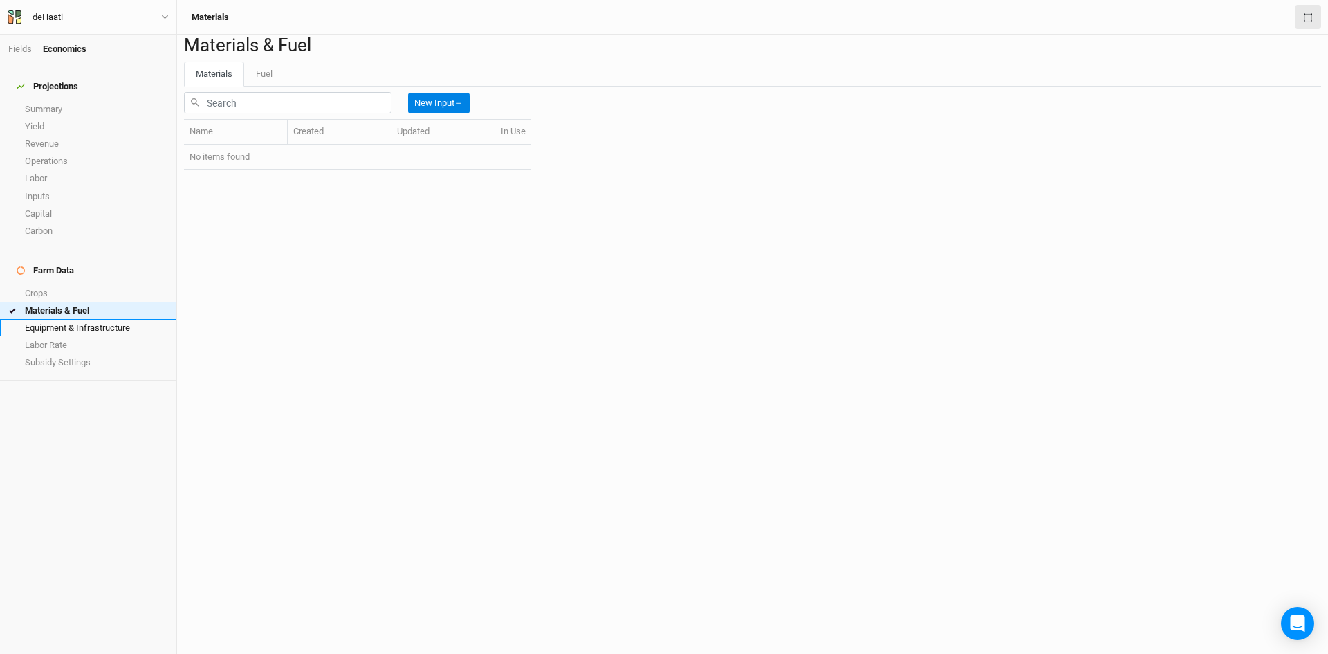
click at [55, 319] on link "Equipment & Infrastructure" at bounding box center [88, 327] width 176 height 17
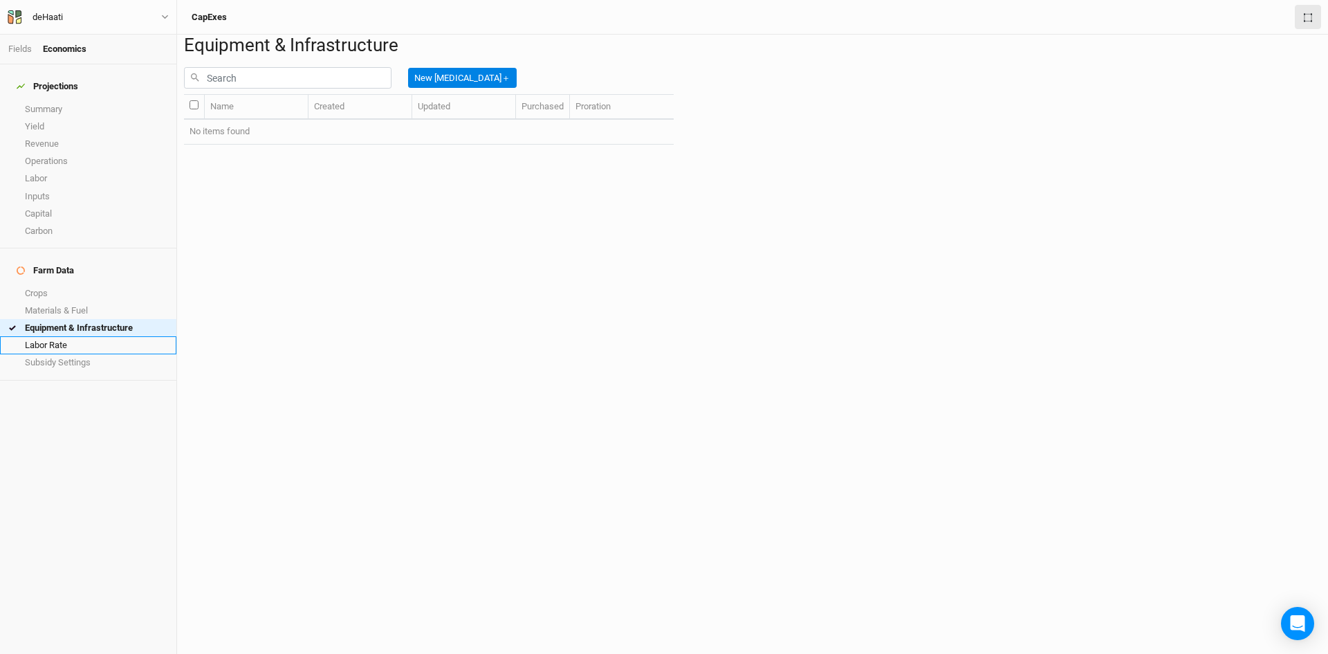
click at [51, 336] on link "Labor Rate" at bounding box center [88, 344] width 176 height 17
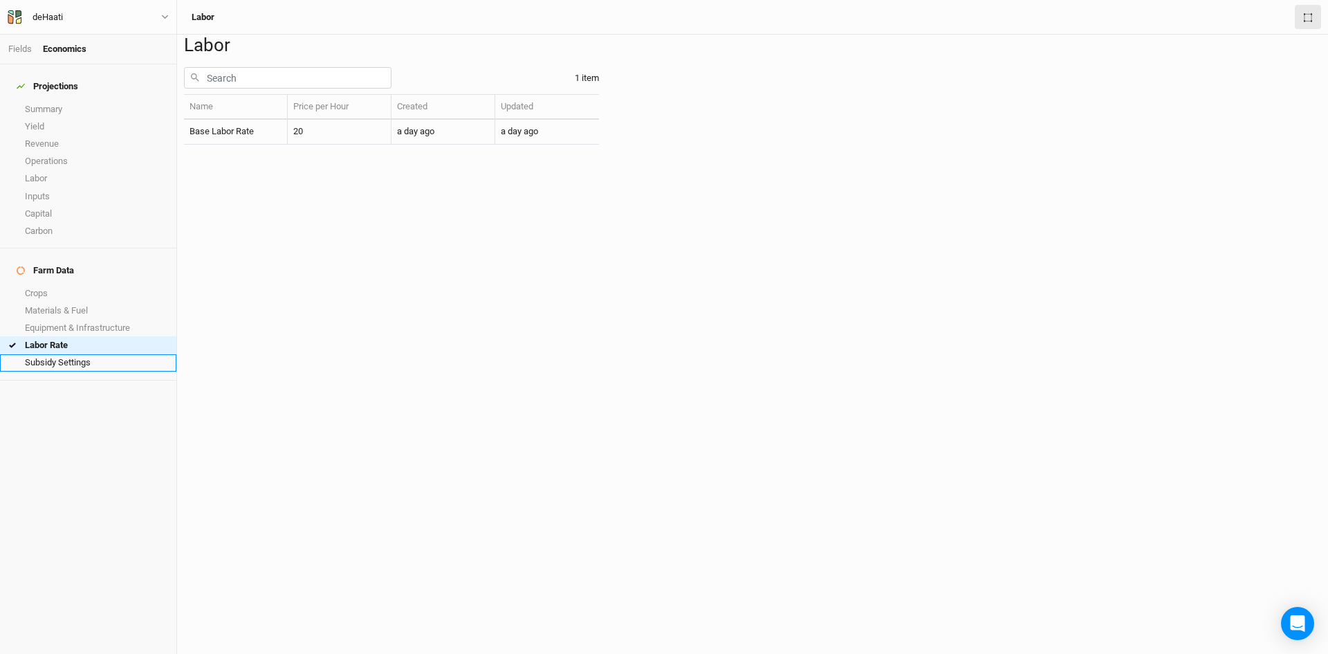
click at [50, 354] on link "Subsidy Settings" at bounding box center [88, 362] width 176 height 17
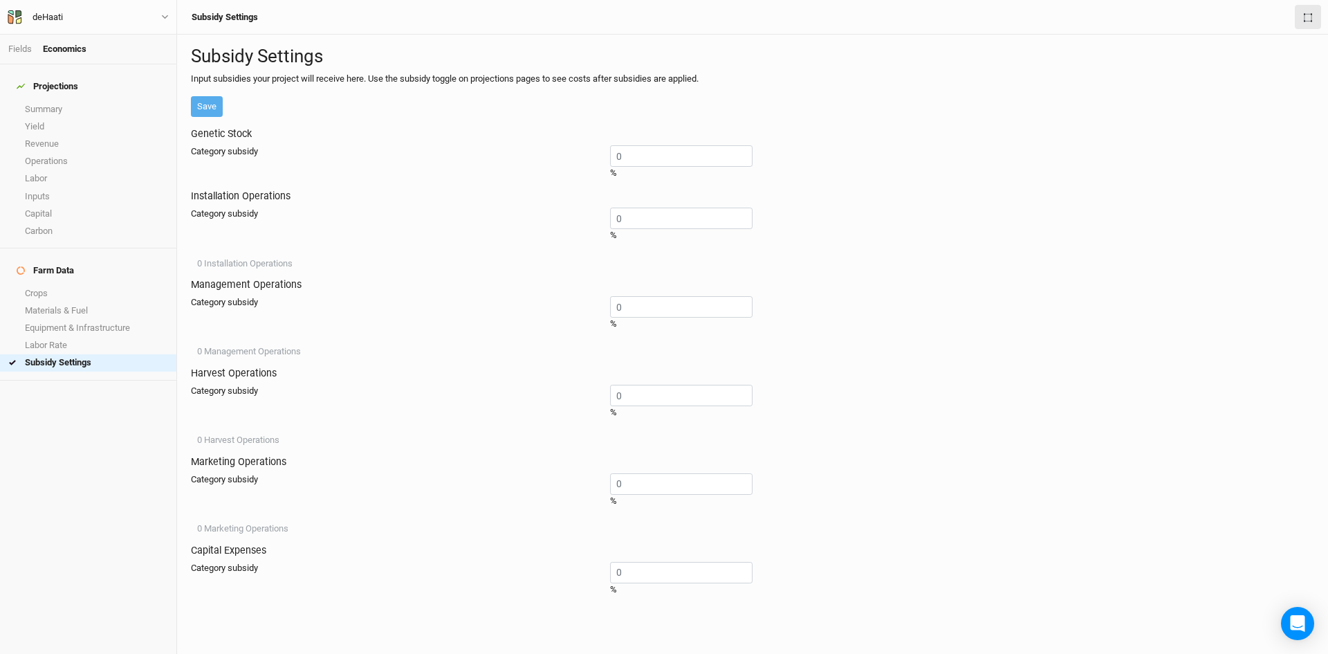
scroll to position [138, 0]
click at [35, 222] on link "Carbon" at bounding box center [88, 230] width 176 height 17
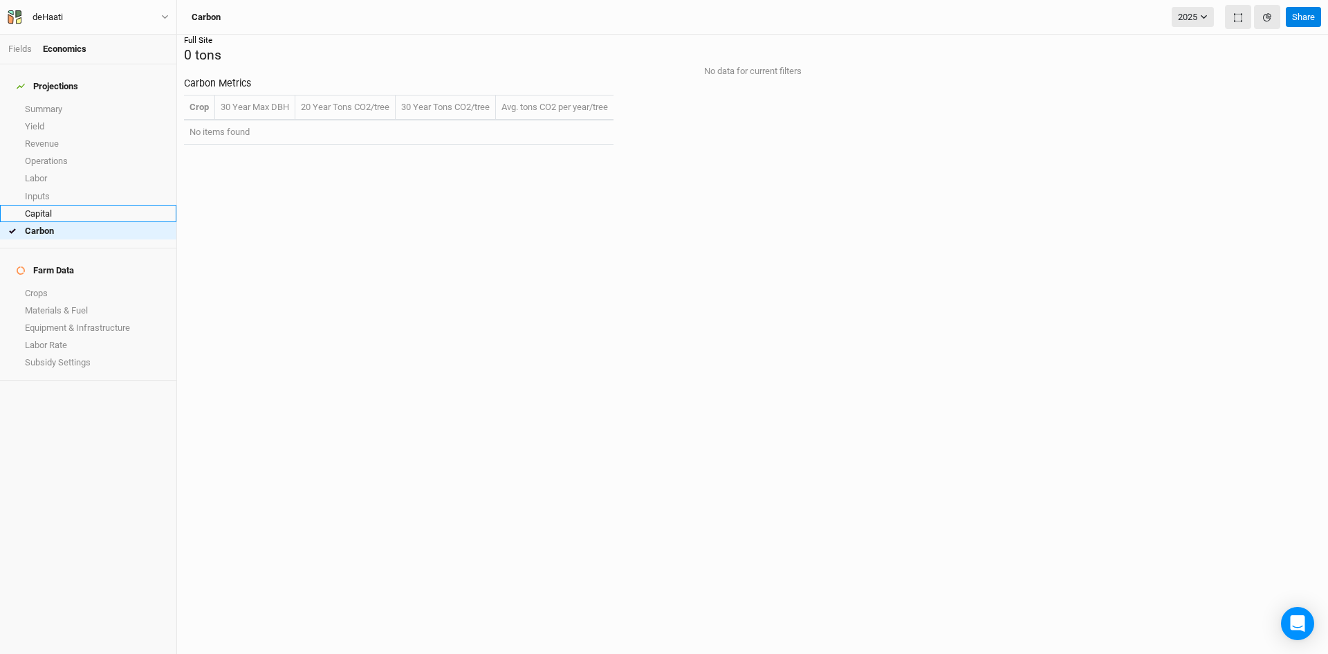
click at [56, 205] on link "Capital" at bounding box center [88, 213] width 176 height 17
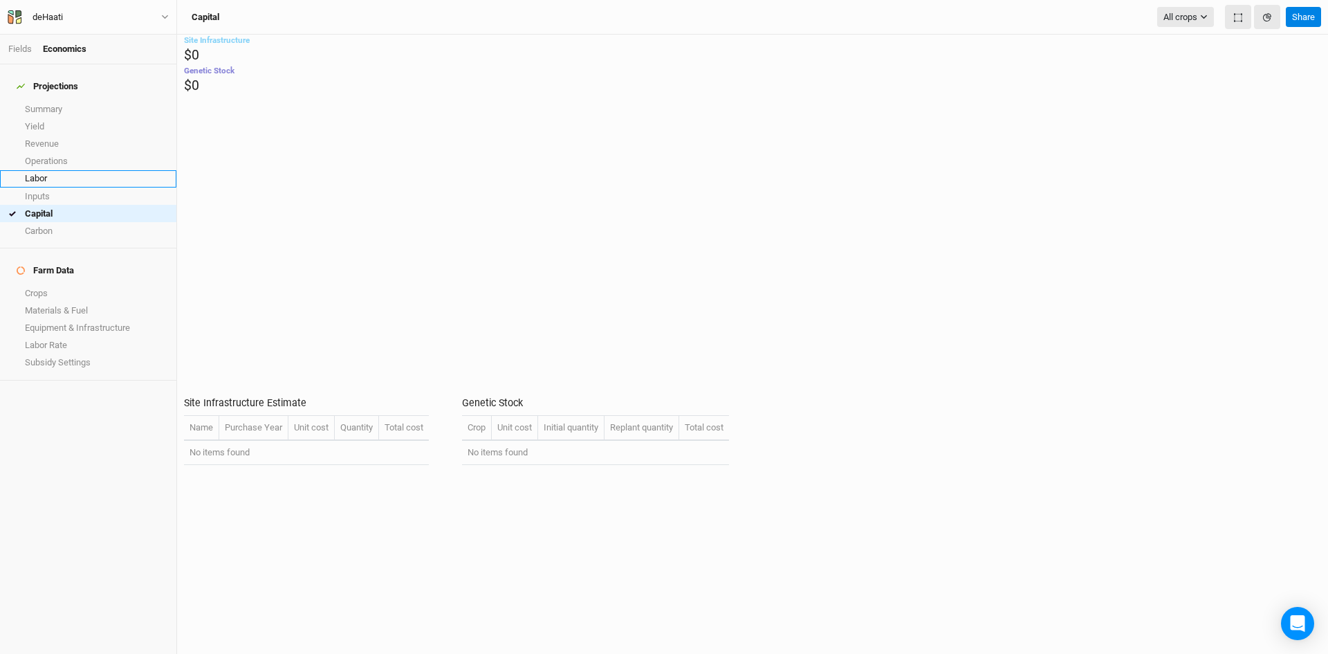
click at [53, 178] on link "Labor" at bounding box center [88, 178] width 176 height 17
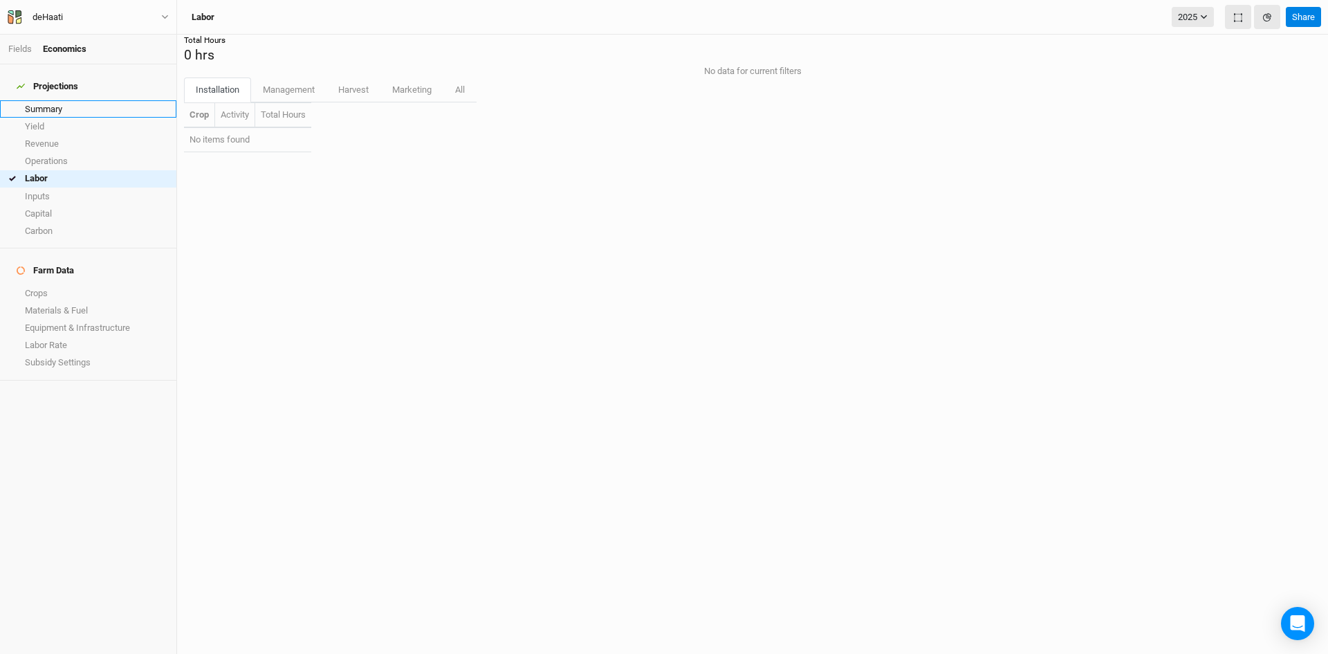
click at [59, 100] on link "Summary" at bounding box center [88, 108] width 176 height 17
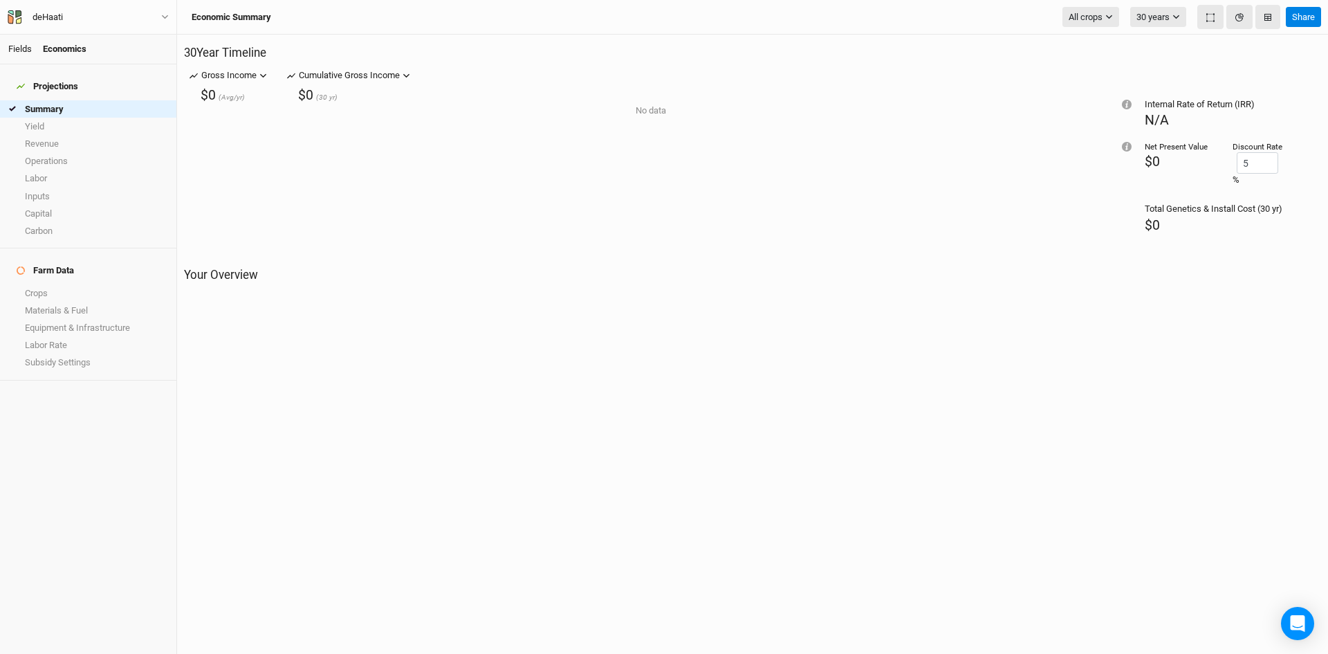
click at [29, 50] on link "Fields" at bounding box center [20, 49] width 24 height 10
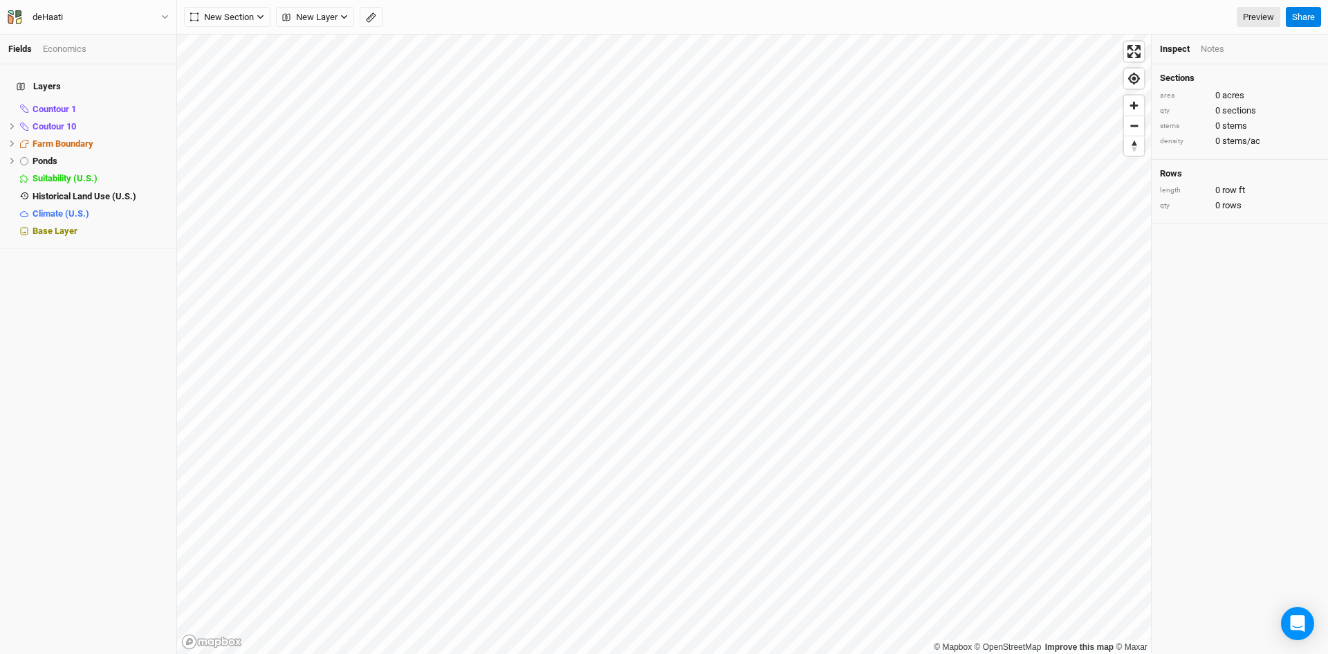
click at [62, 51] on div "Economics" at bounding box center [65, 49] width 44 height 12
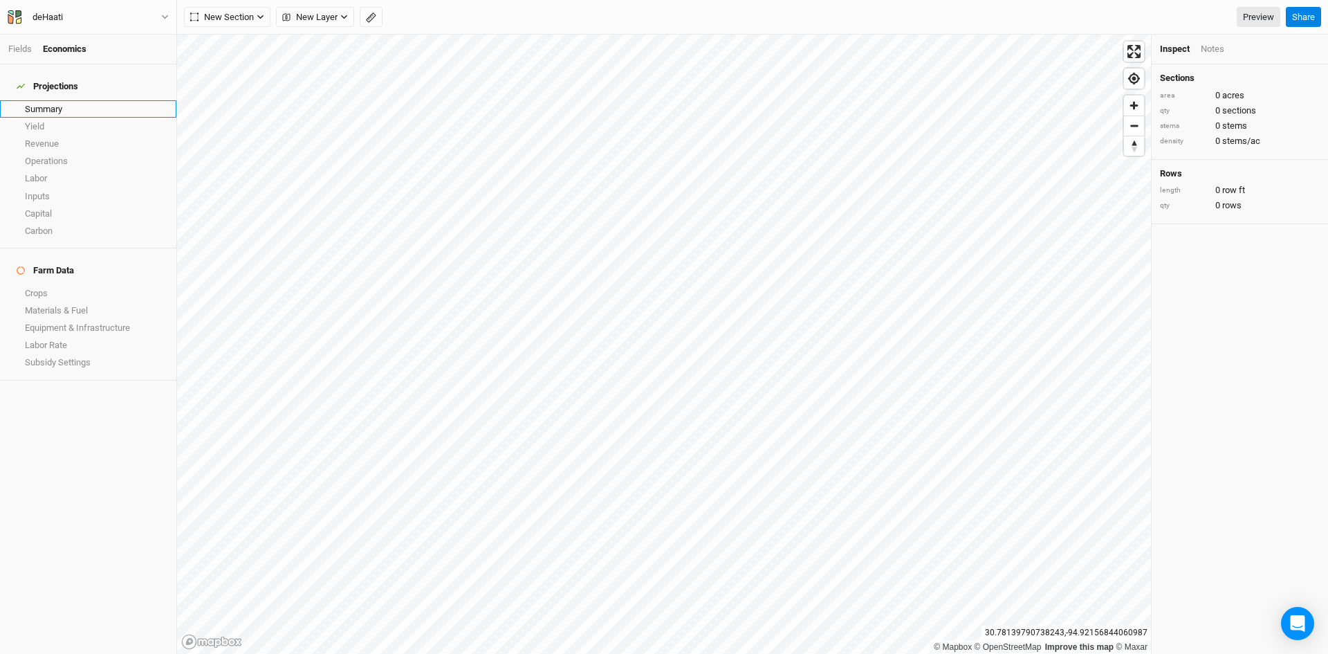
click at [69, 103] on link "Summary" at bounding box center [88, 108] width 176 height 17
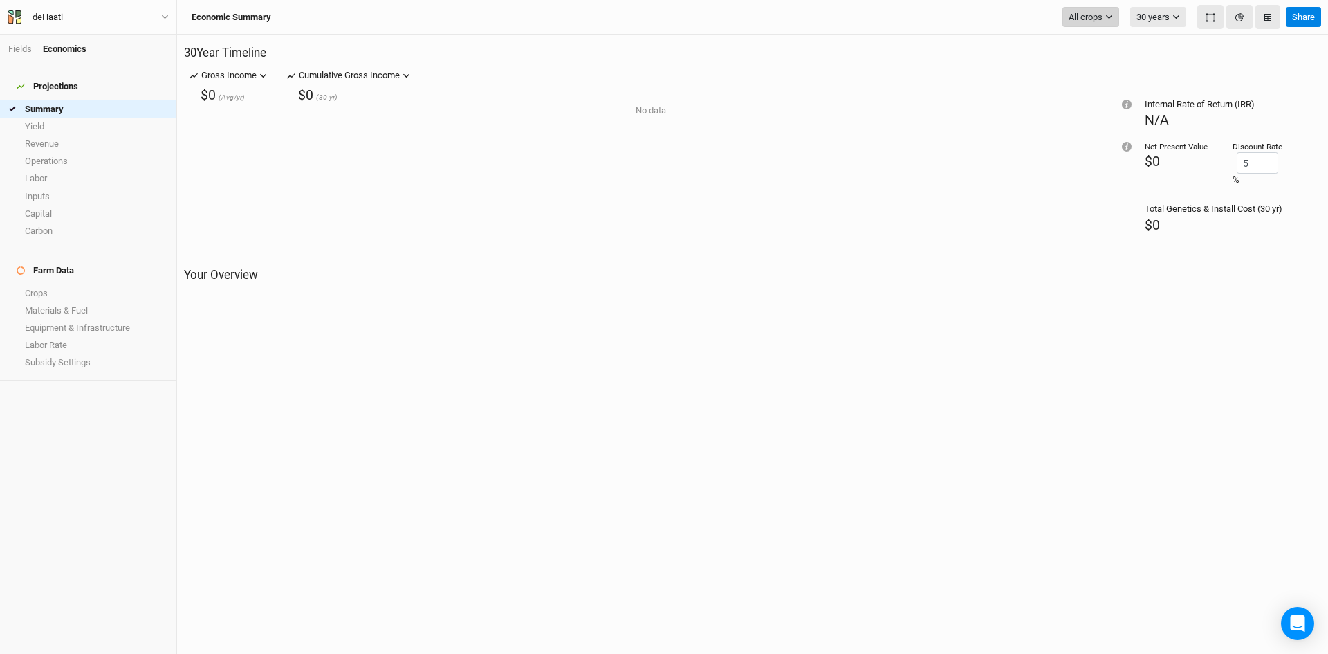
click at [1103, 15] on span "All crops" at bounding box center [1086, 17] width 34 height 14
click at [1159, 14] on button "30 years" at bounding box center [1158, 17] width 56 height 21
click at [1160, 65] on span "5 years" at bounding box center [1165, 68] width 37 height 13
click at [1239, 17] on icon "button" at bounding box center [1239, 17] width 8 height 8
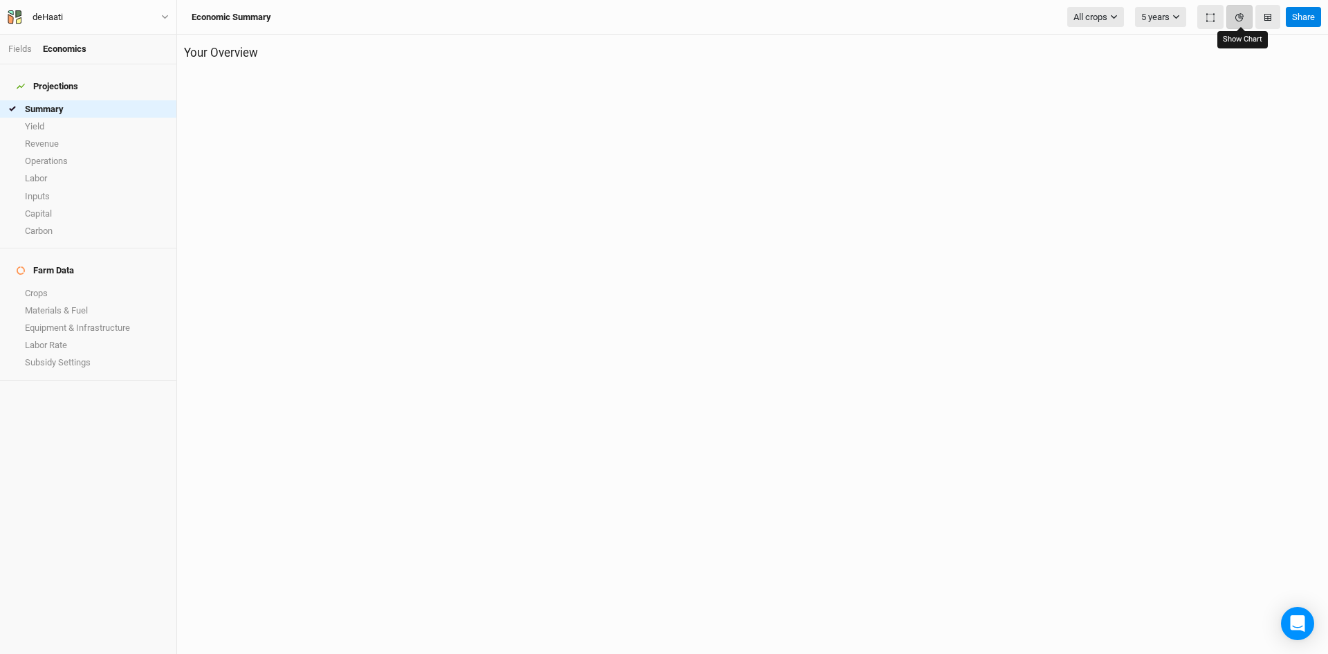
click at [1239, 17] on icon "button" at bounding box center [1239, 17] width 8 height 8
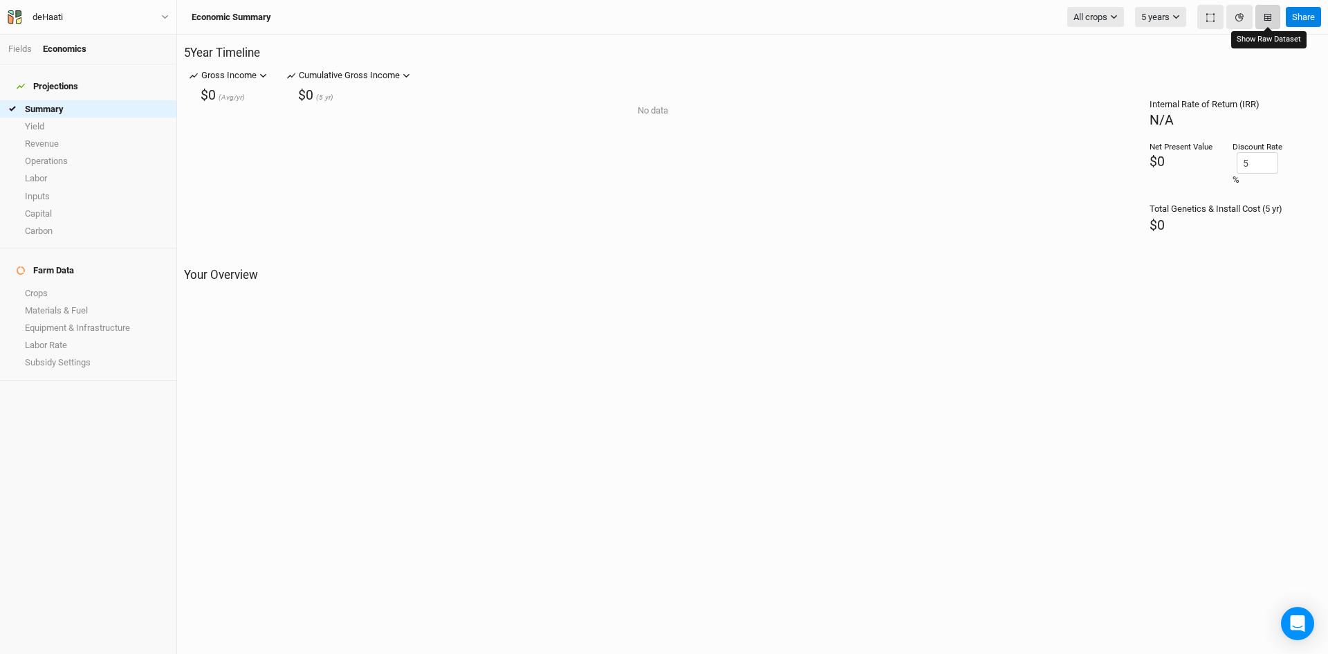
click at [1267, 19] on icon "button" at bounding box center [1267, 17] width 7 height 7
click at [165, 17] on icon "button" at bounding box center [165, 17] width 8 height 8
click at [89, 56] on button "Project Settings" at bounding box center [113, 57] width 109 height 18
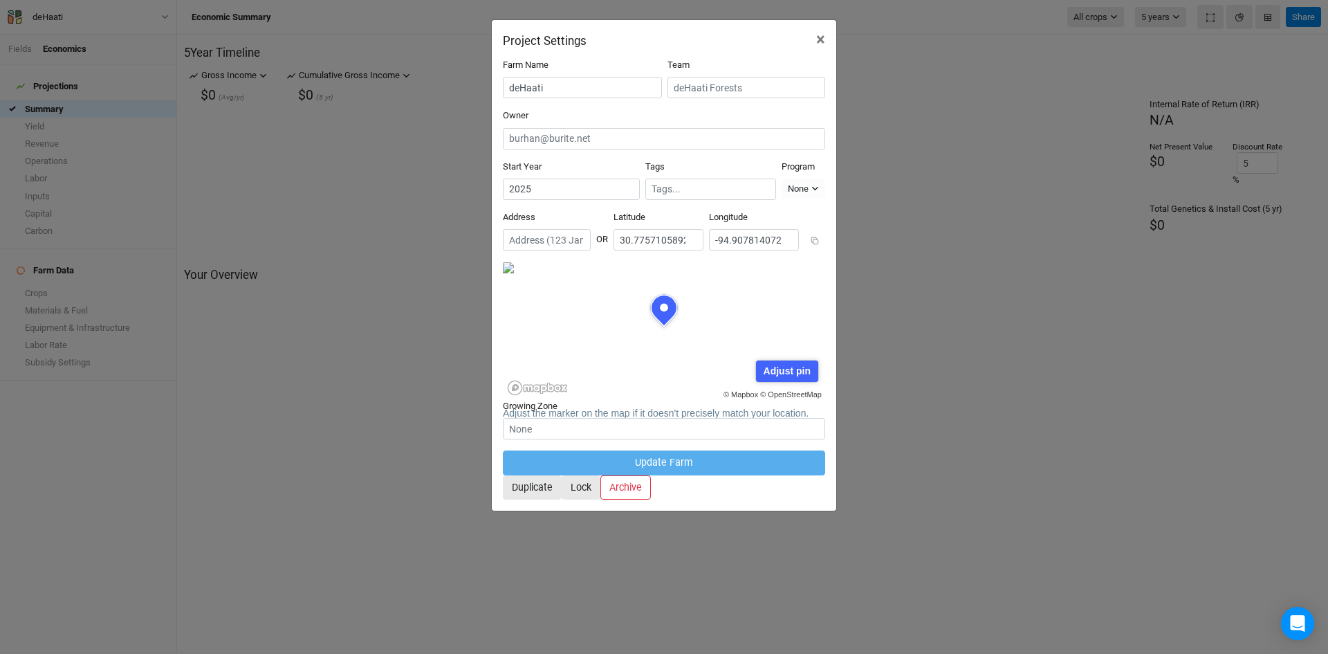
scroll to position [69, 161]
click at [817, 39] on span "×" at bounding box center [820, 39] width 9 height 19
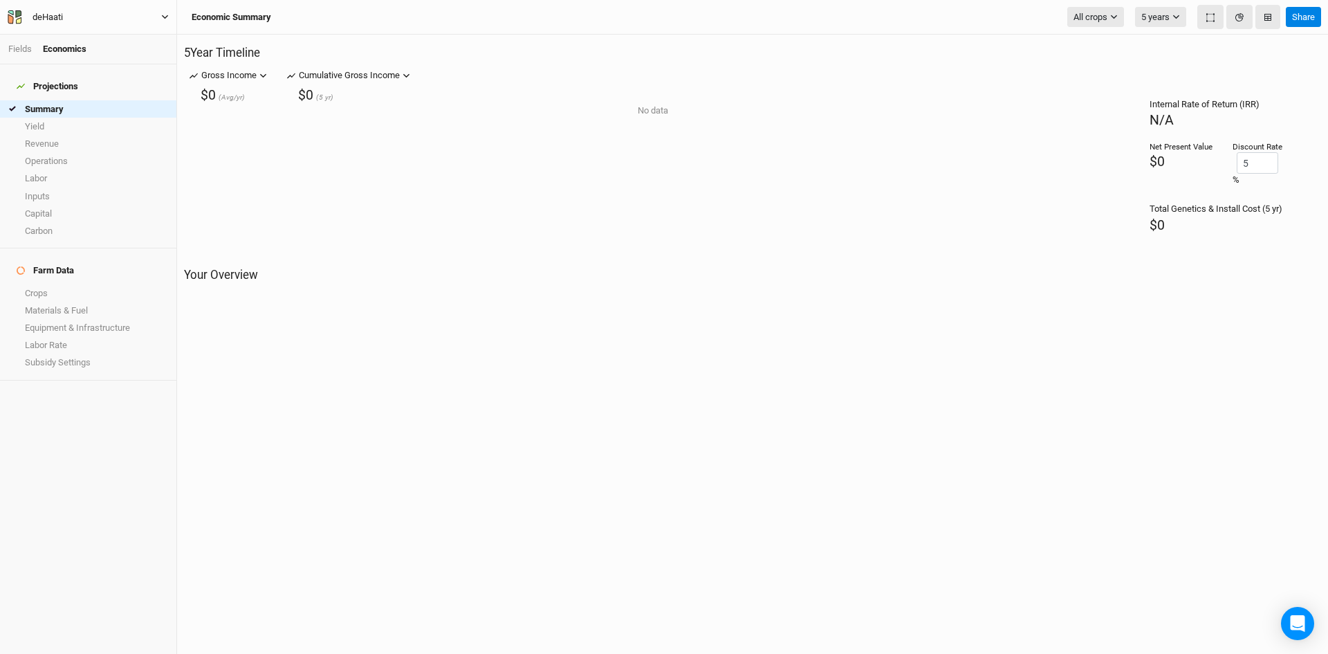
click at [162, 19] on icon "button" at bounding box center [165, 17] width 8 height 8
click at [93, 44] on button "Back" at bounding box center [113, 39] width 109 height 18
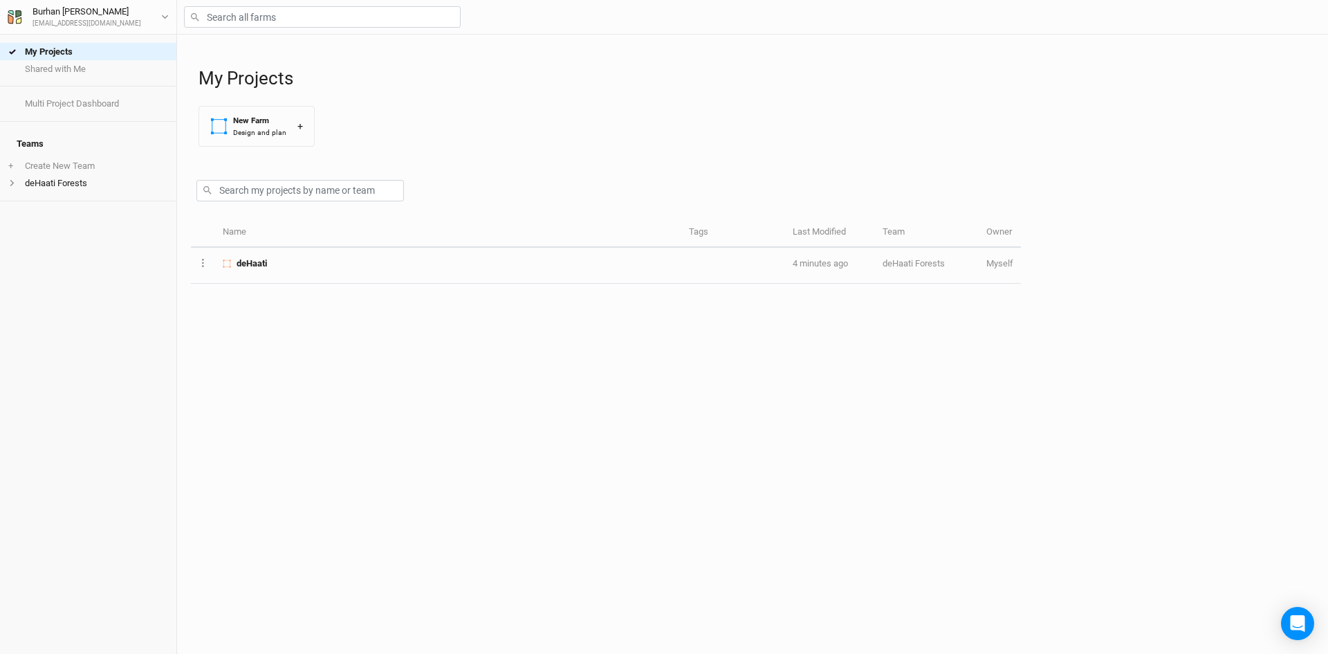
click at [112, 287] on div "My Projects Shared with Me Multi Project Dashboard Teams + Create New Team deHa…" at bounding box center [88, 344] width 176 height 619
click at [297, 124] on div "+" at bounding box center [300, 126] width 6 height 15
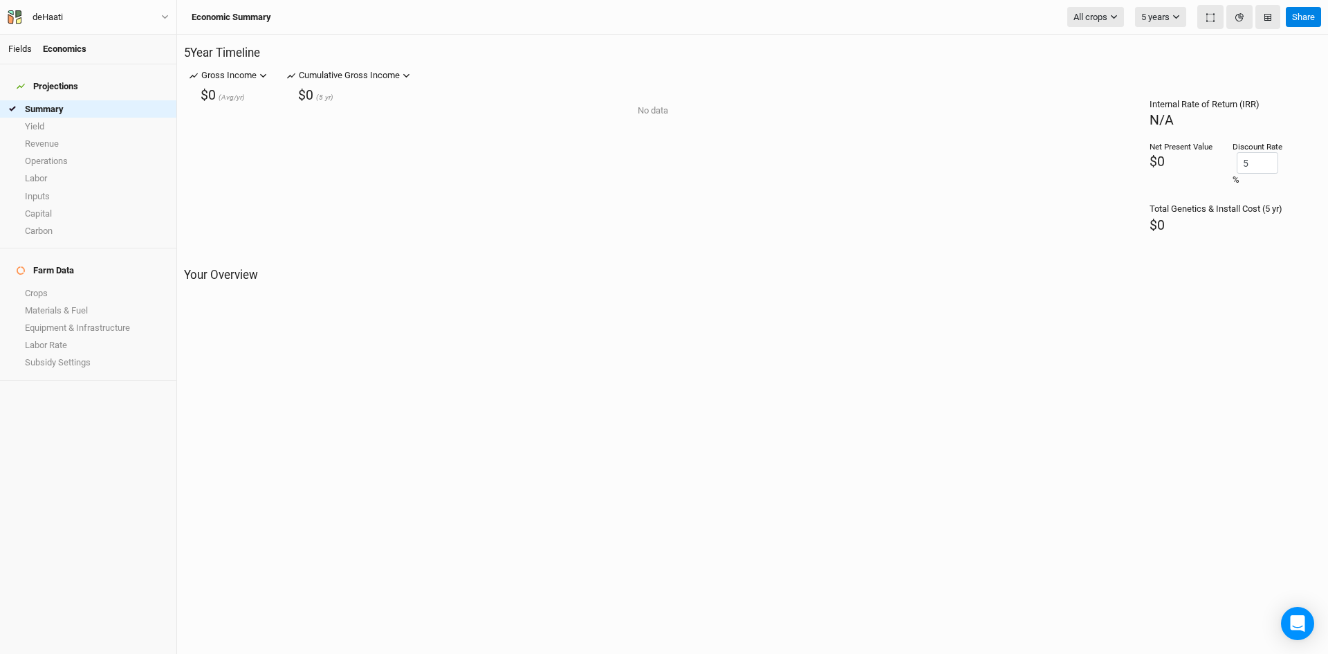
click at [24, 50] on link "Fields" at bounding box center [20, 49] width 24 height 10
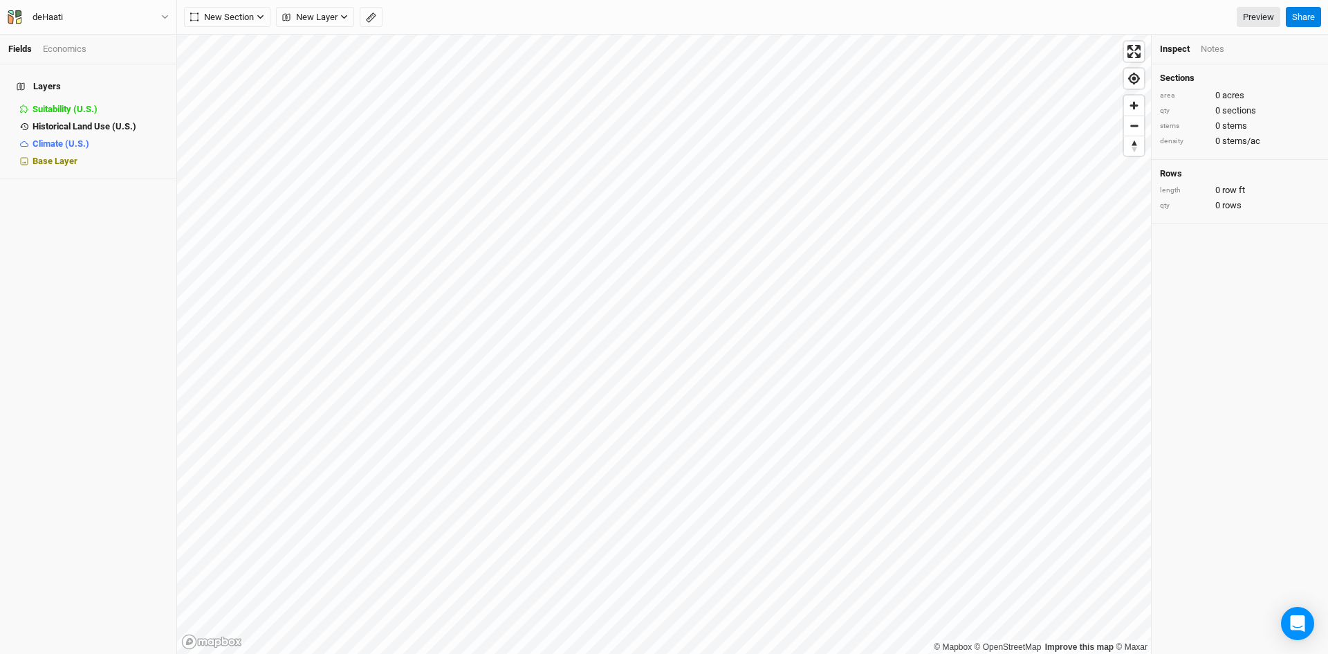
click at [62, 49] on div "Economics" at bounding box center [65, 49] width 44 height 12
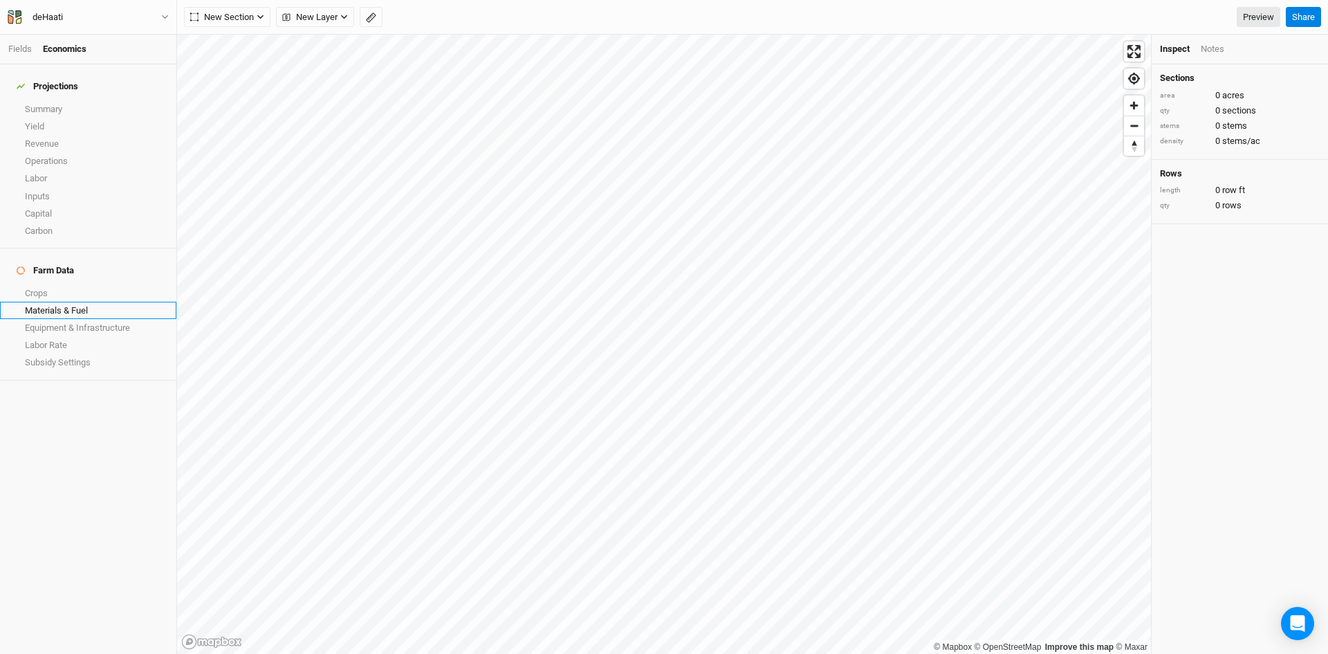
click at [36, 302] on link "Materials & Fuel" at bounding box center [88, 310] width 176 height 17
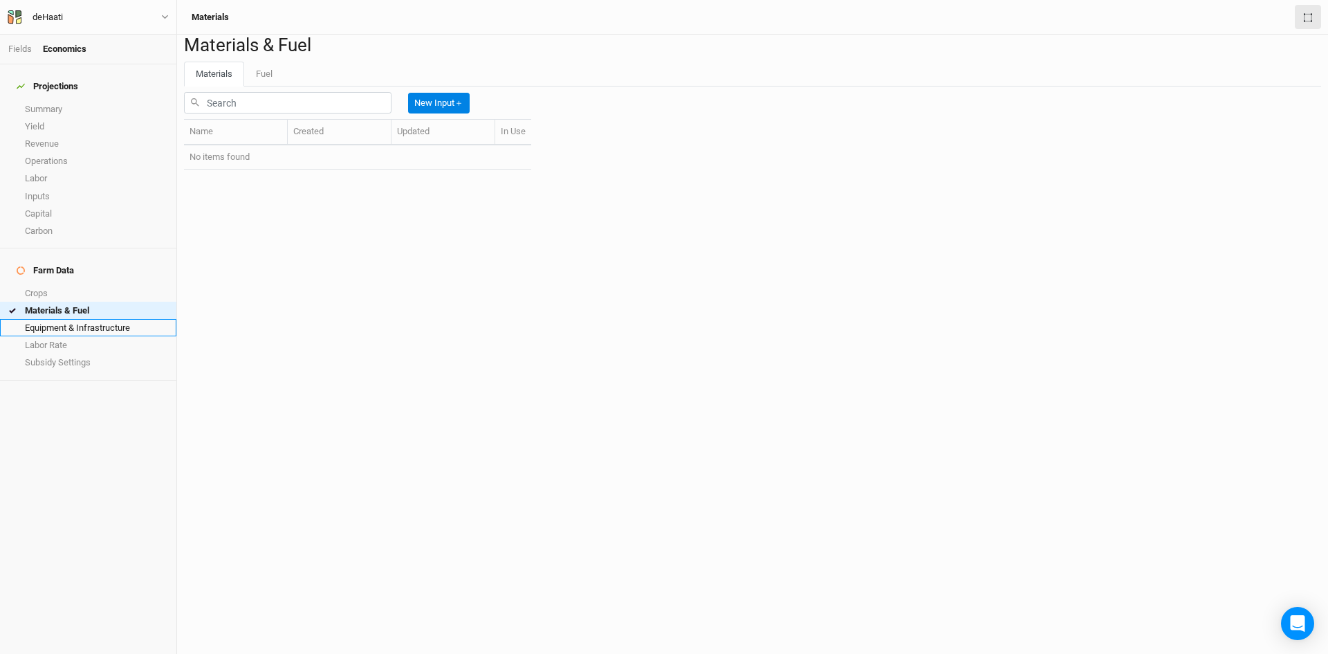
click at [41, 319] on link "Equipment & Infrastructure" at bounding box center [88, 327] width 176 height 17
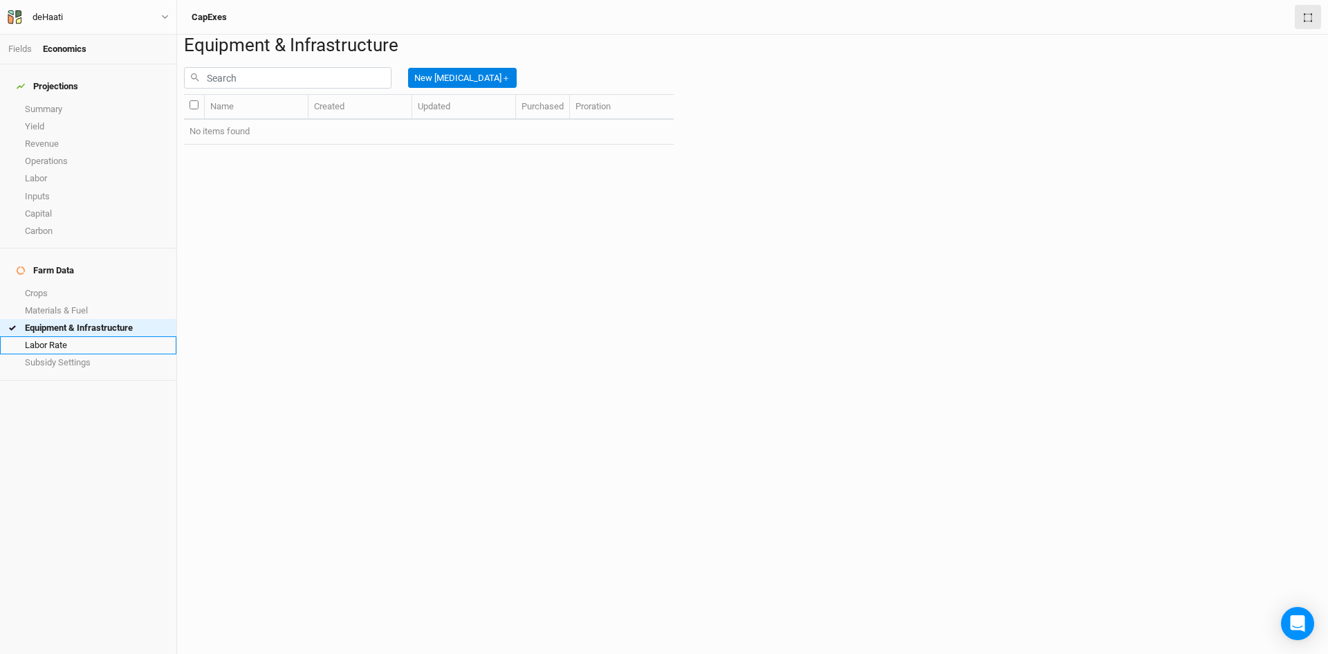
click at [44, 336] on link "Labor Rate" at bounding box center [88, 344] width 176 height 17
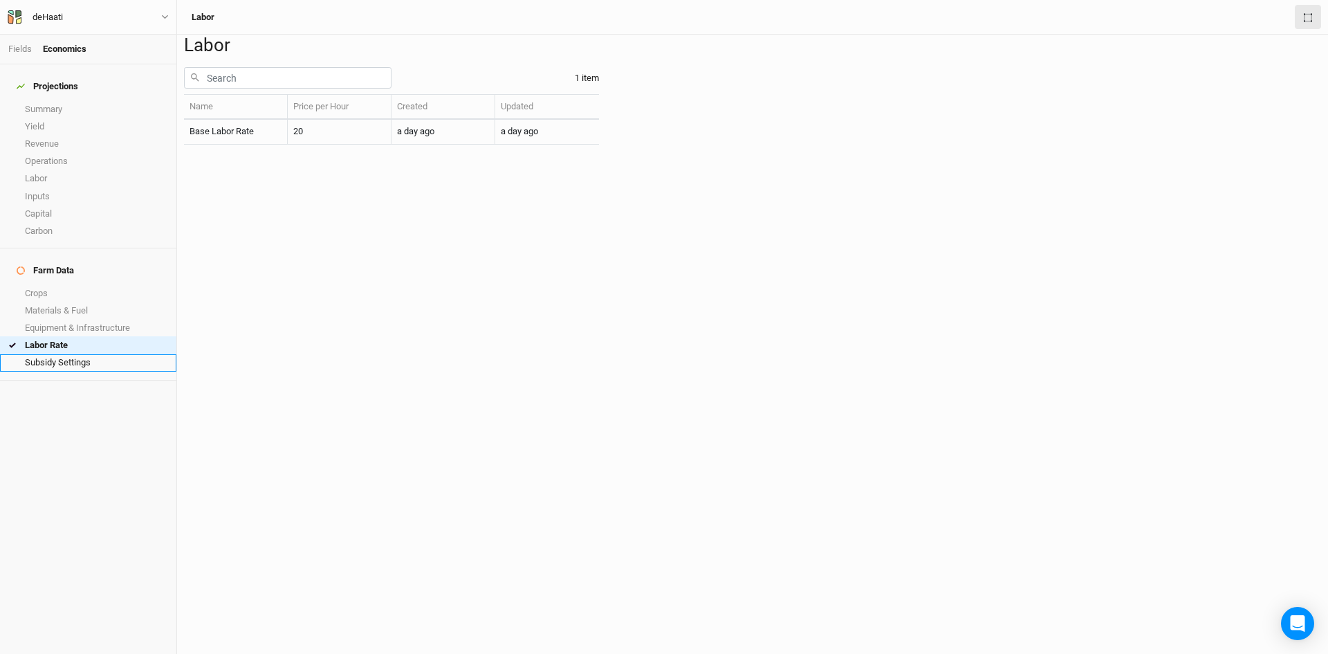
click at [48, 354] on link "Subsidy Settings" at bounding box center [88, 362] width 176 height 17
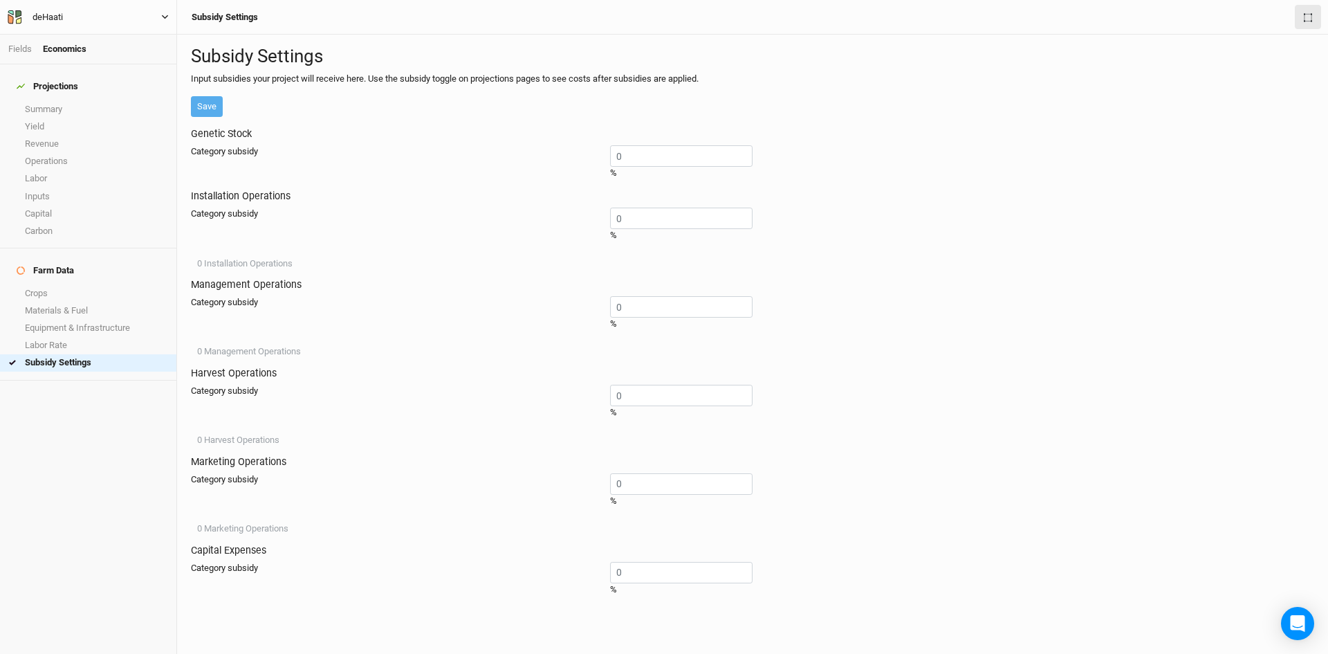
click at [166, 12] on button "deHaati" at bounding box center [88, 17] width 163 height 15
click at [165, 18] on icon "button" at bounding box center [165, 17] width 6 height 4
click at [35, 284] on link "Crops" at bounding box center [88, 292] width 176 height 17
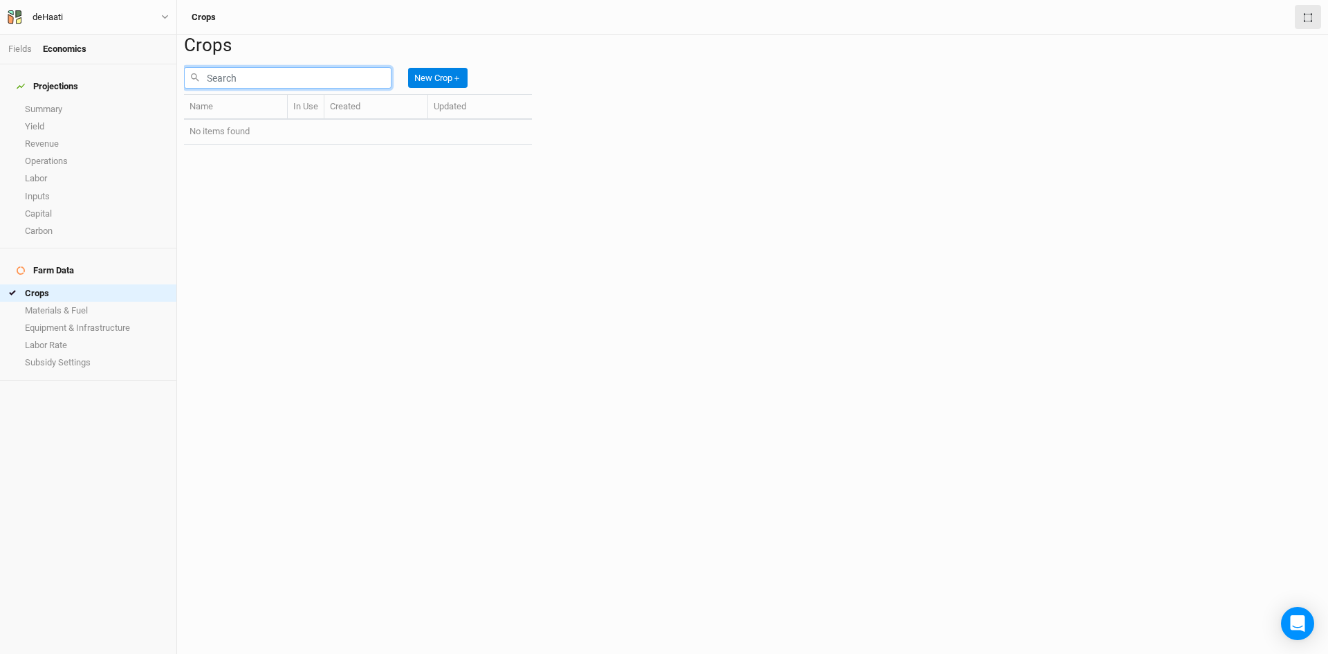
click at [290, 89] on input "text" at bounding box center [287, 77] width 207 height 21
type input "c"
click at [29, 48] on link "Fields" at bounding box center [20, 49] width 24 height 10
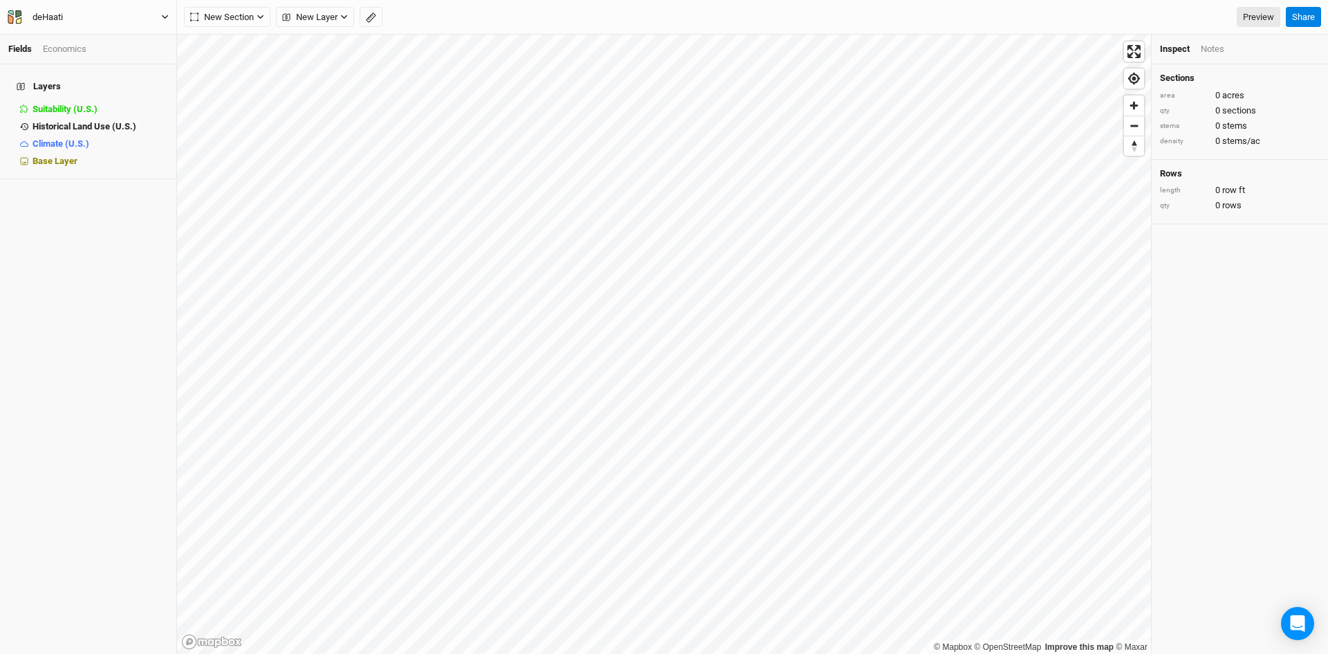
click at [96, 17] on button "deHaati" at bounding box center [88, 17] width 163 height 15
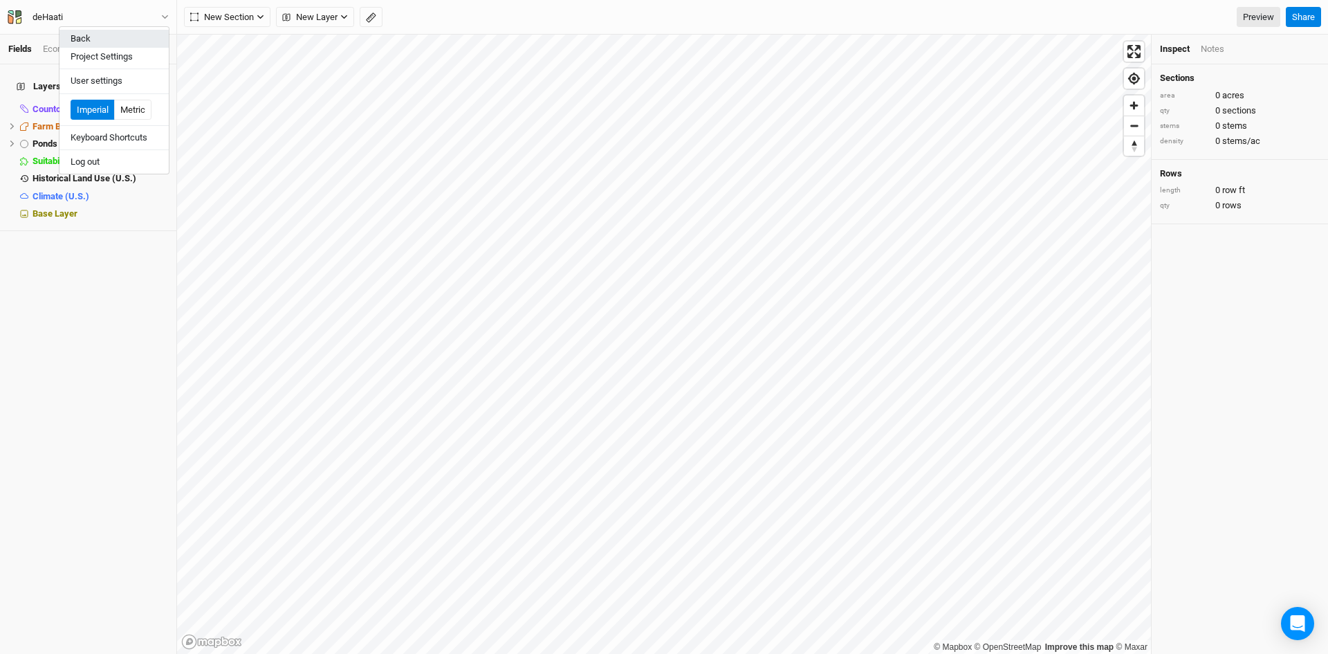
click at [94, 31] on button "Back" at bounding box center [113, 39] width 109 height 18
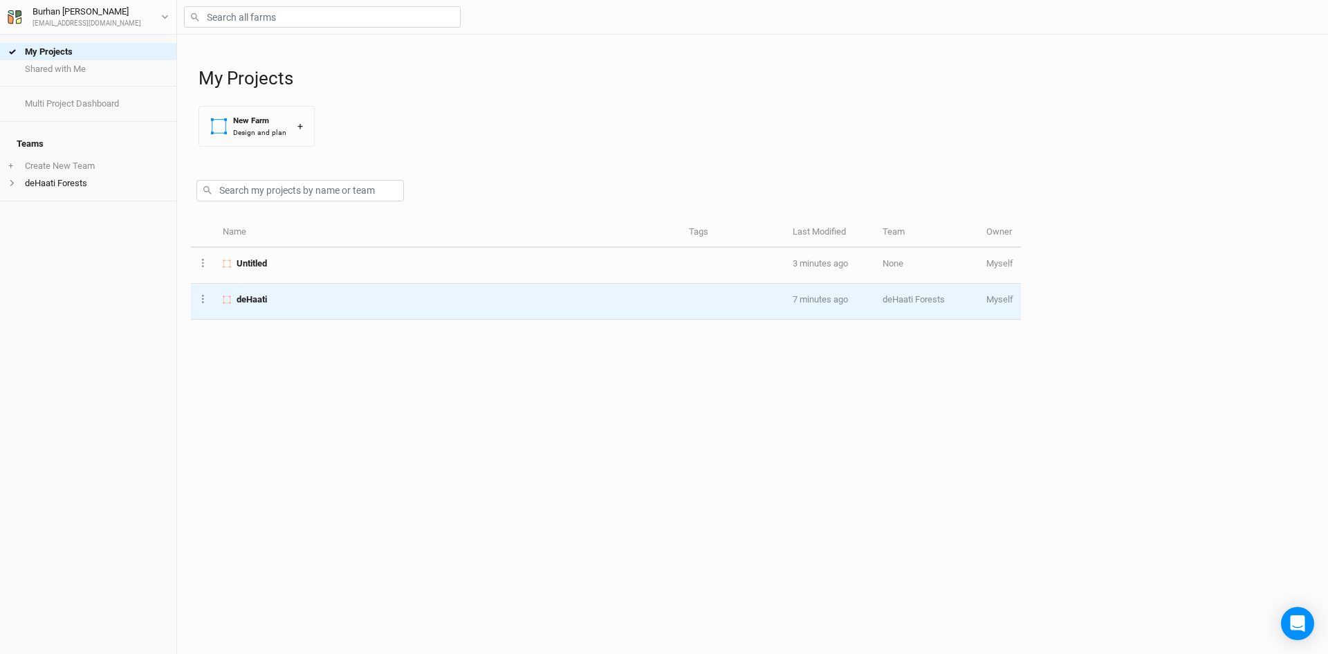
click at [261, 307] on td "deHaati" at bounding box center [448, 302] width 466 height 36
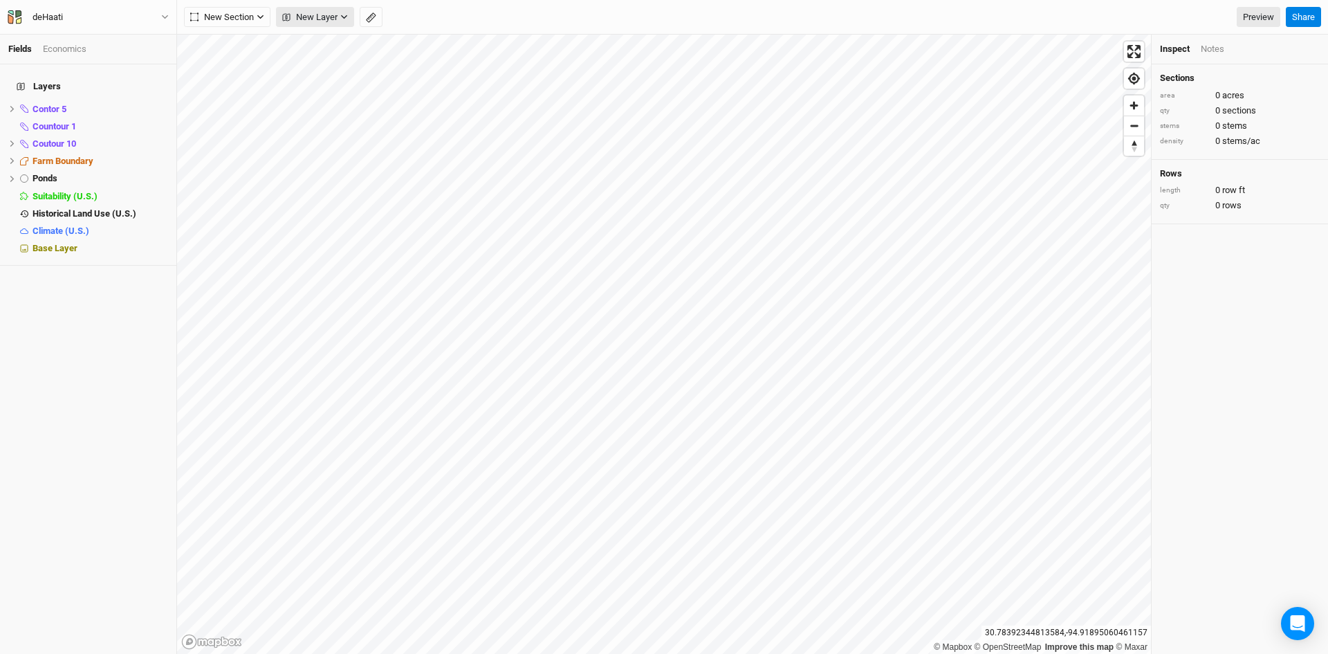
click at [321, 17] on span "New Layer" at bounding box center [309, 17] width 55 height 14
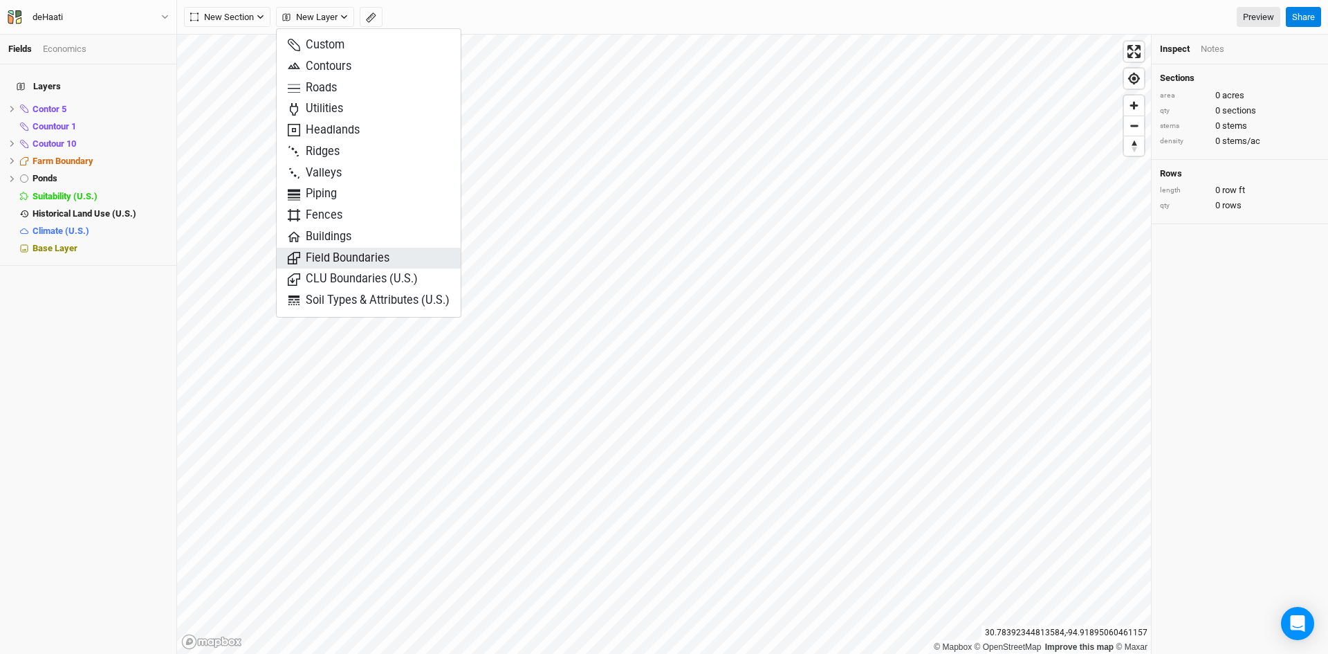
click at [299, 255] on icon "button" at bounding box center [294, 258] width 12 height 12
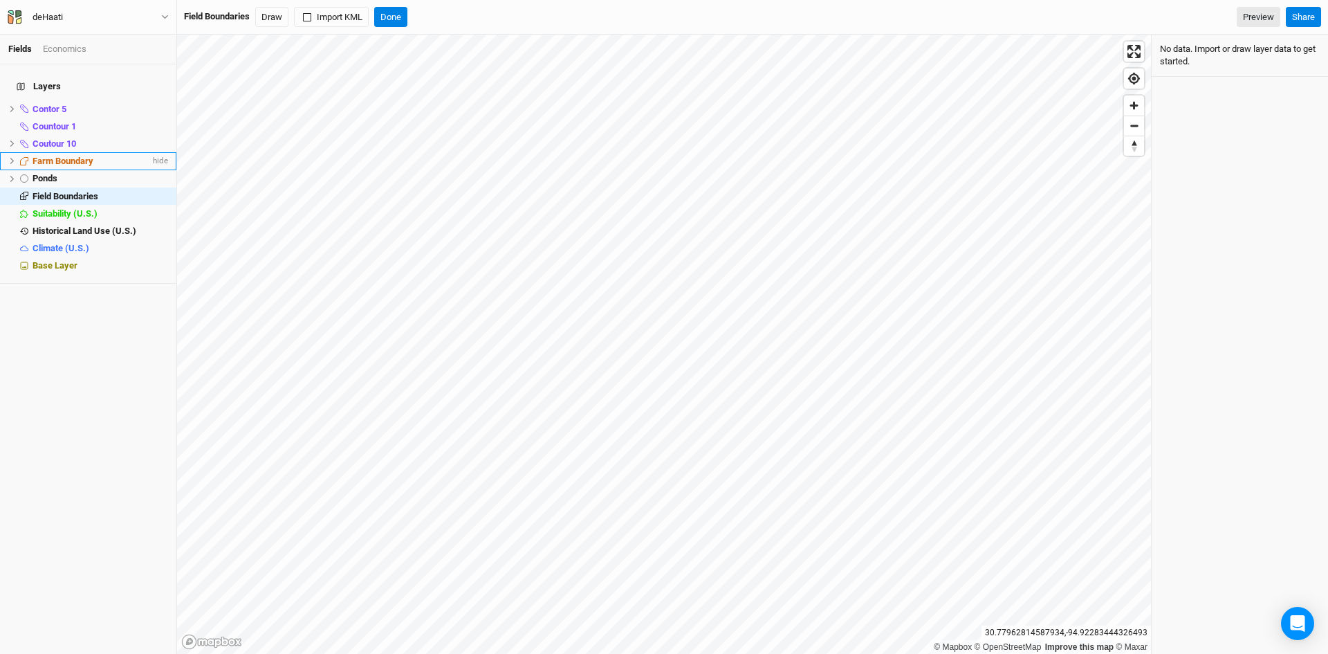
click at [17, 157] on span at bounding box center [24, 161] width 17 height 8
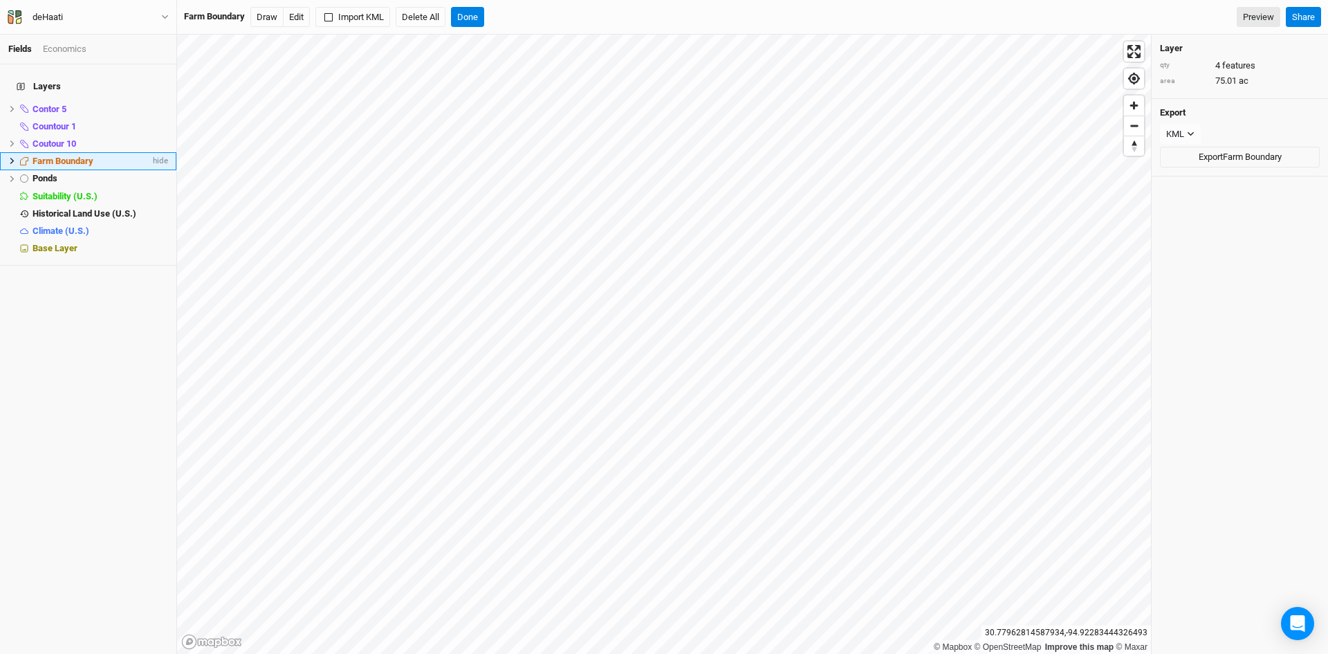
click at [6, 152] on li "Farm Boundary hide" at bounding box center [88, 160] width 176 height 17
click at [265, 15] on button "Draw" at bounding box center [266, 17] width 33 height 21
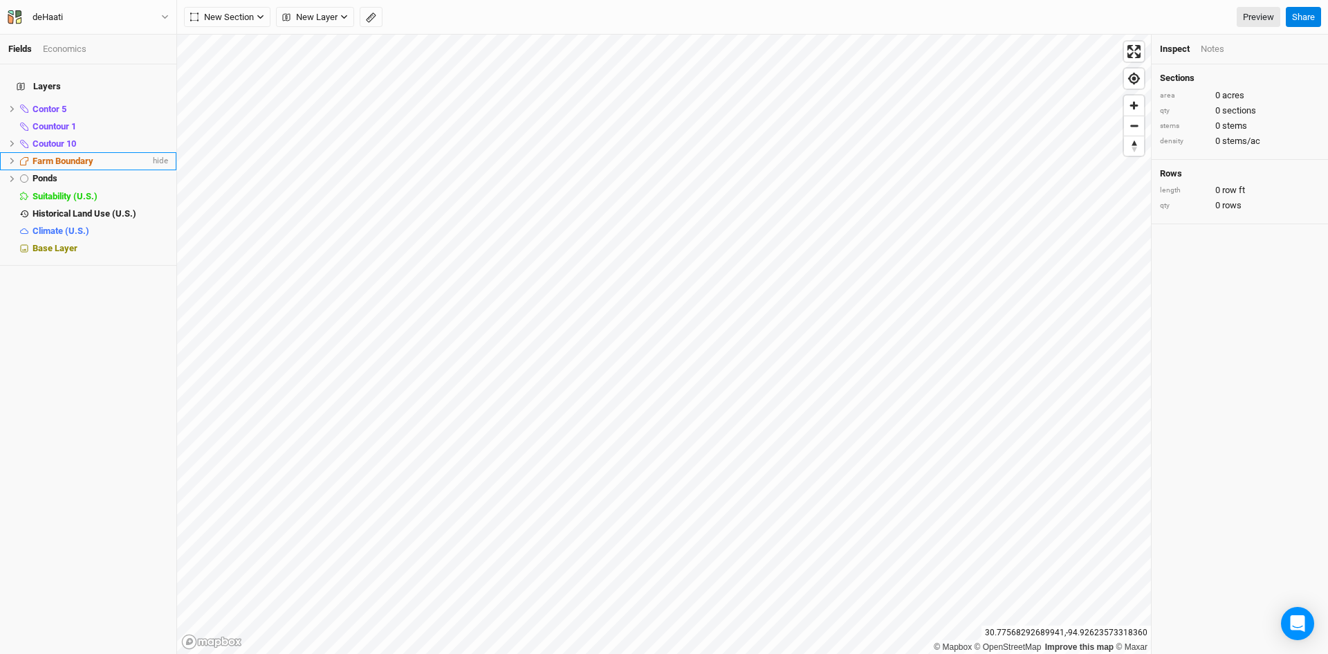
click at [71, 156] on span "Farm Boundary" at bounding box center [63, 161] width 61 height 10
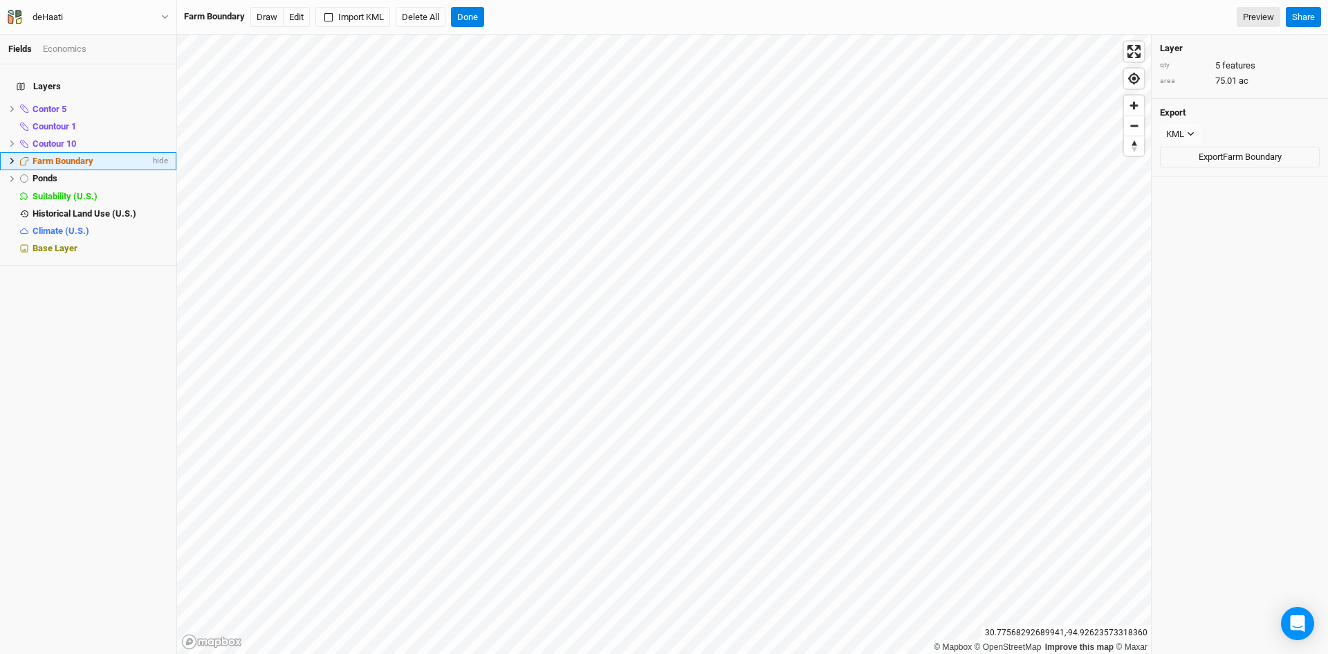
click at [8, 154] on li "Farm Boundary hide" at bounding box center [88, 160] width 176 height 17
click at [11, 157] on icon at bounding box center [12, 161] width 8 height 8
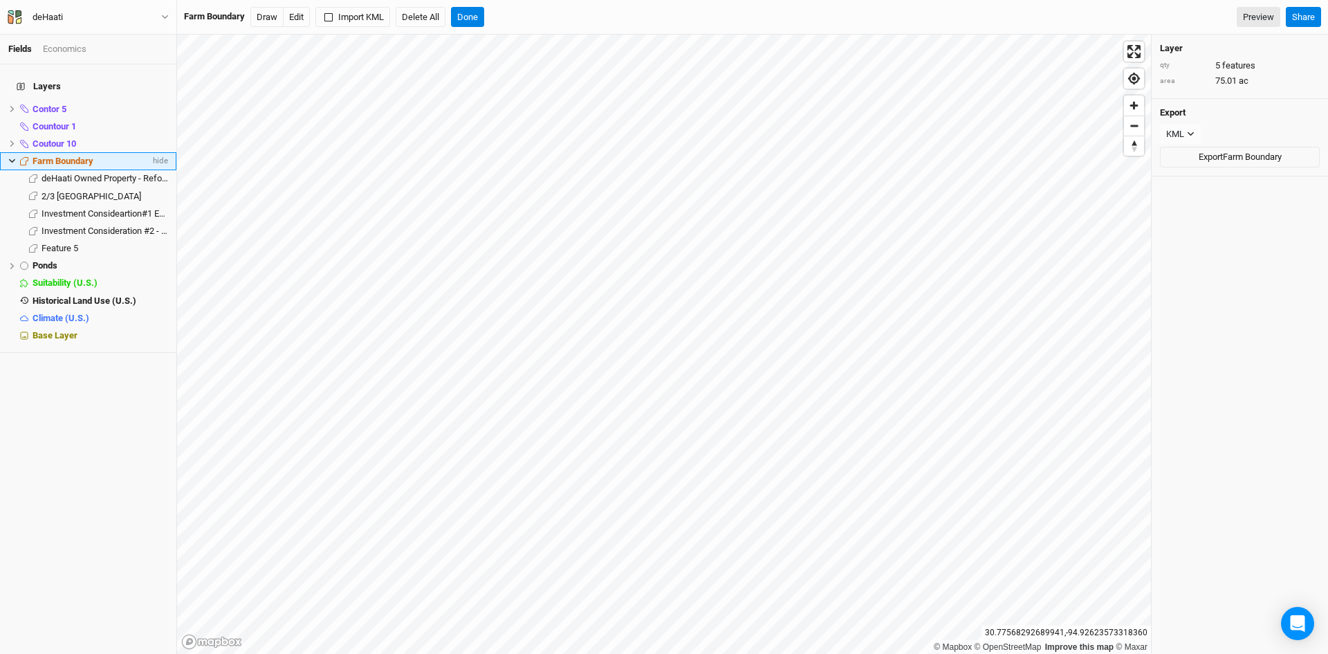
drag, startPoint x: 72, startPoint y: 153, endPoint x: 21, endPoint y: 149, distance: 51.4
click at [21, 157] on icon at bounding box center [24, 161] width 8 height 8
click at [37, 248] on span "Feature 5" at bounding box center [18, 253] width 37 height 10
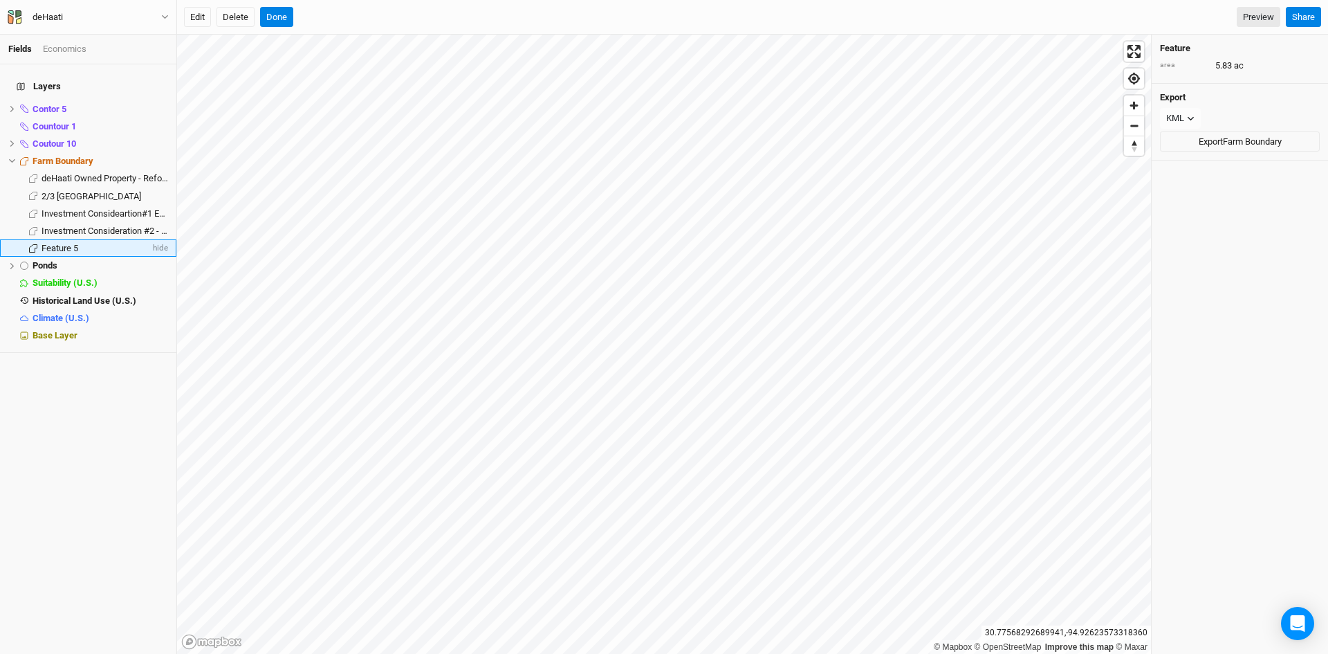
click at [57, 243] on span "Feature 5" at bounding box center [59, 248] width 37 height 10
click at [275, 14] on button "Done" at bounding box center [276, 17] width 33 height 21
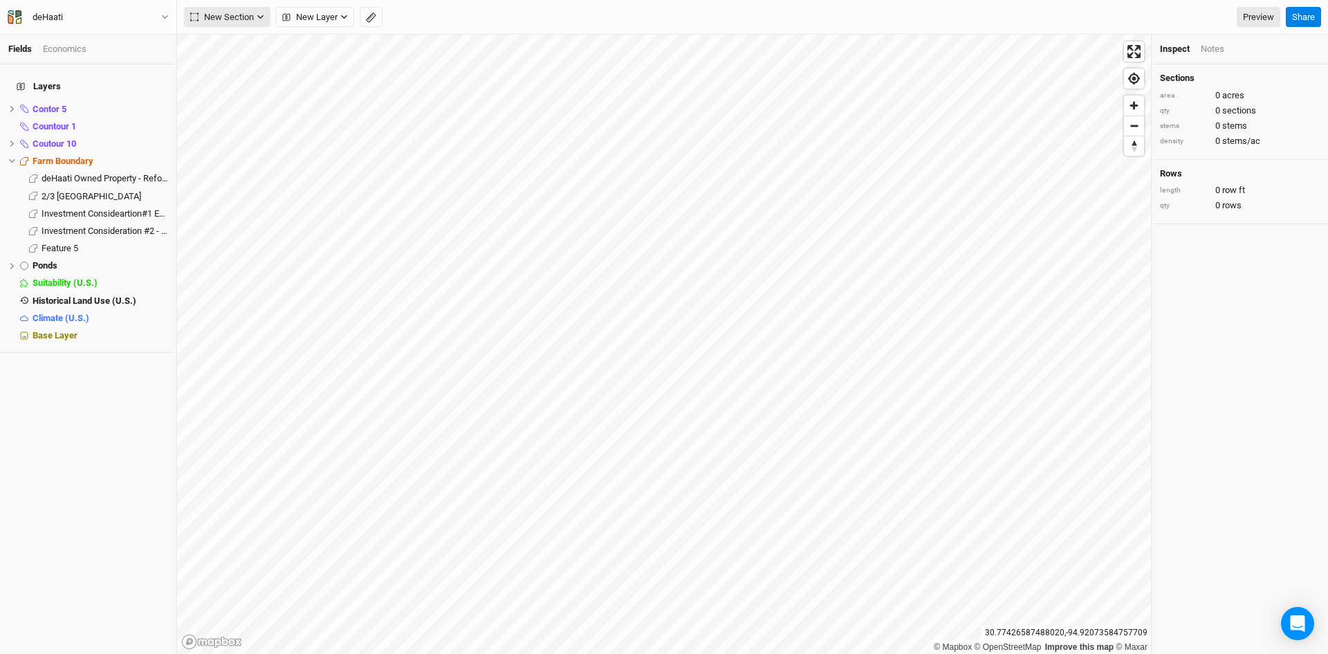
click at [249, 17] on span "New Section" at bounding box center [222, 17] width 64 height 14
click at [338, 17] on button "New Layer" at bounding box center [315, 17] width 78 height 21
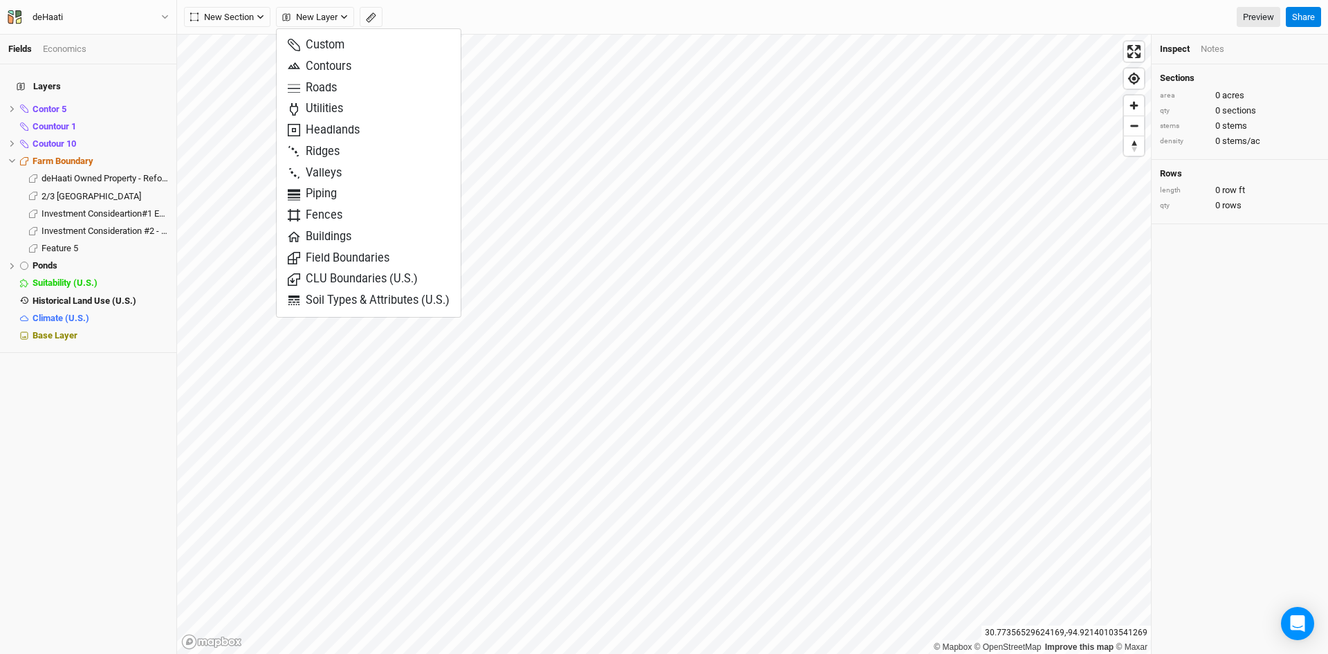
click at [63, 52] on div "Economics" at bounding box center [65, 49] width 44 height 12
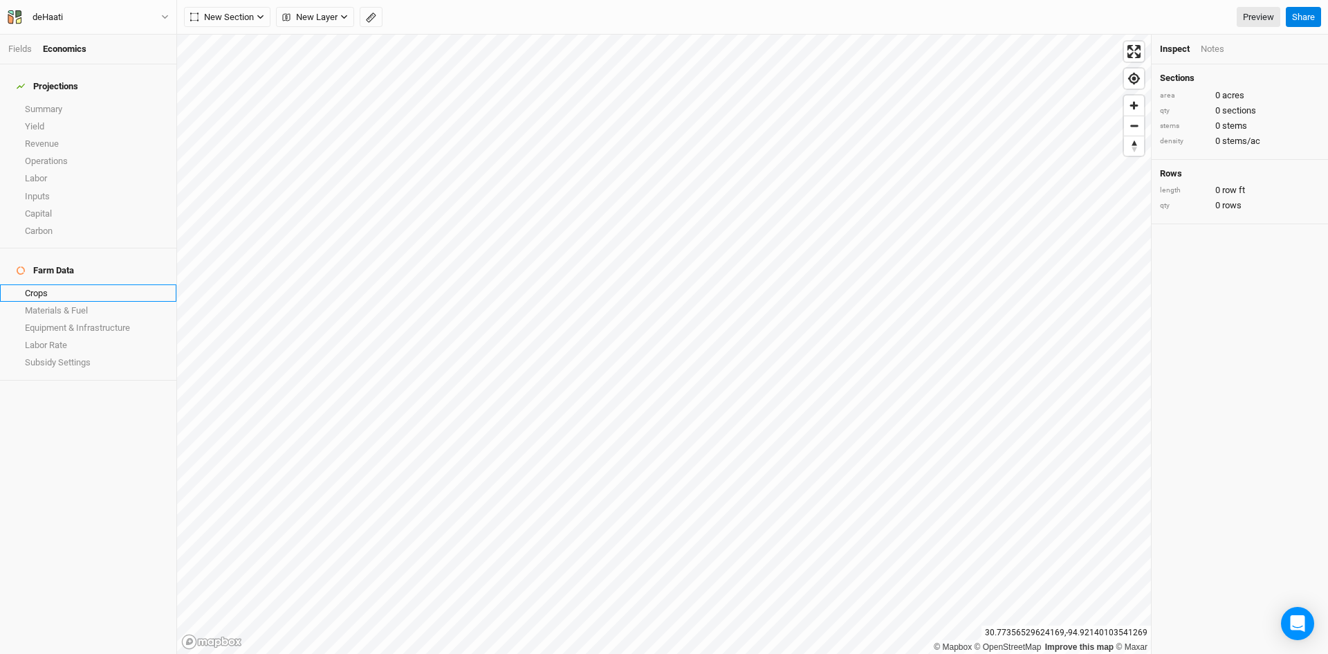
click at [46, 284] on link "Crops" at bounding box center [88, 292] width 176 height 17
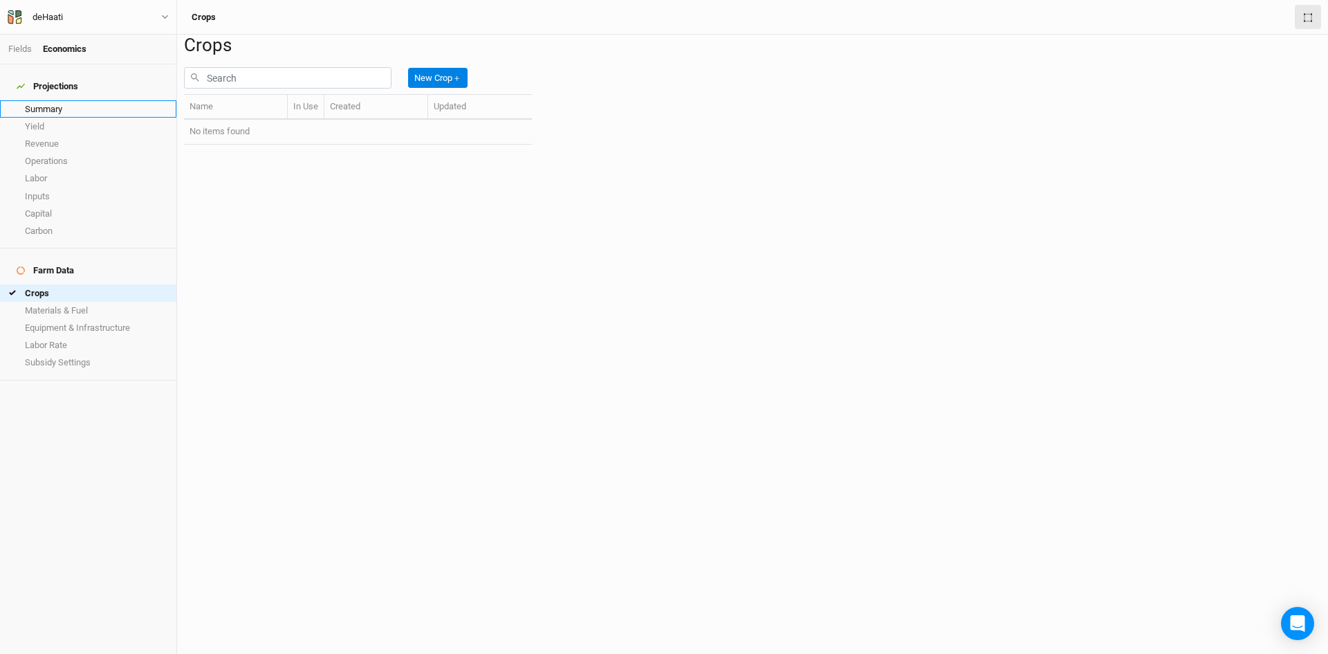
click at [39, 104] on link "Summary" at bounding box center [88, 108] width 176 height 17
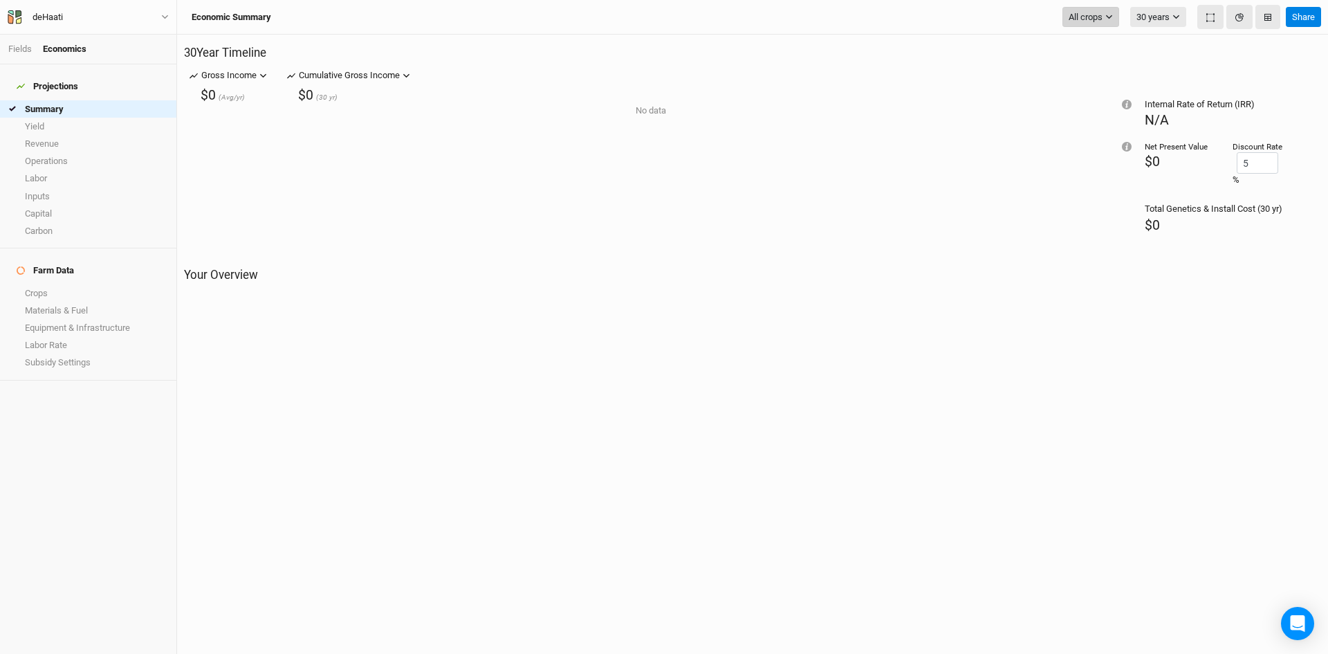
click at [1107, 24] on button "All crops" at bounding box center [1090, 17] width 57 height 21
click at [1102, 40] on h6 "Filter by crop" at bounding box center [1117, 47] width 109 height 24
click at [1270, 16] on icon "button" at bounding box center [1267, 17] width 7 height 7
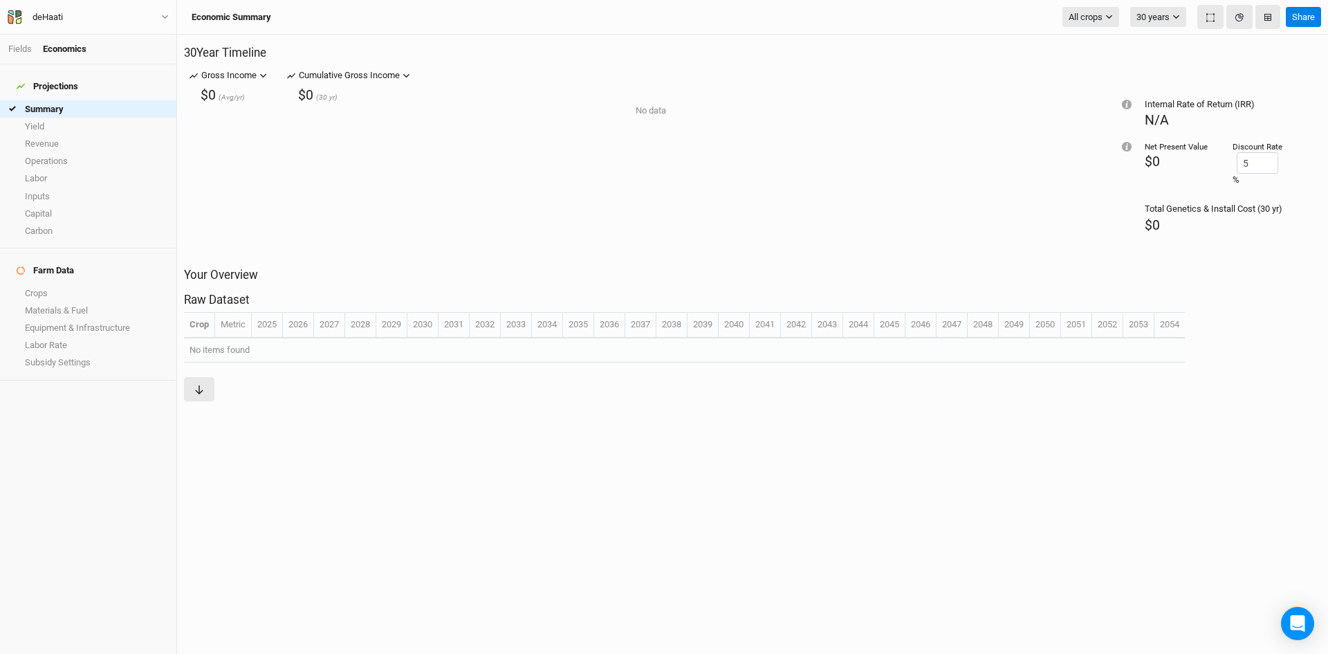
click at [46, 81] on div "Projections" at bounding box center [48, 86] width 62 height 11
click at [44, 121] on link "Yield" at bounding box center [88, 126] width 176 height 17
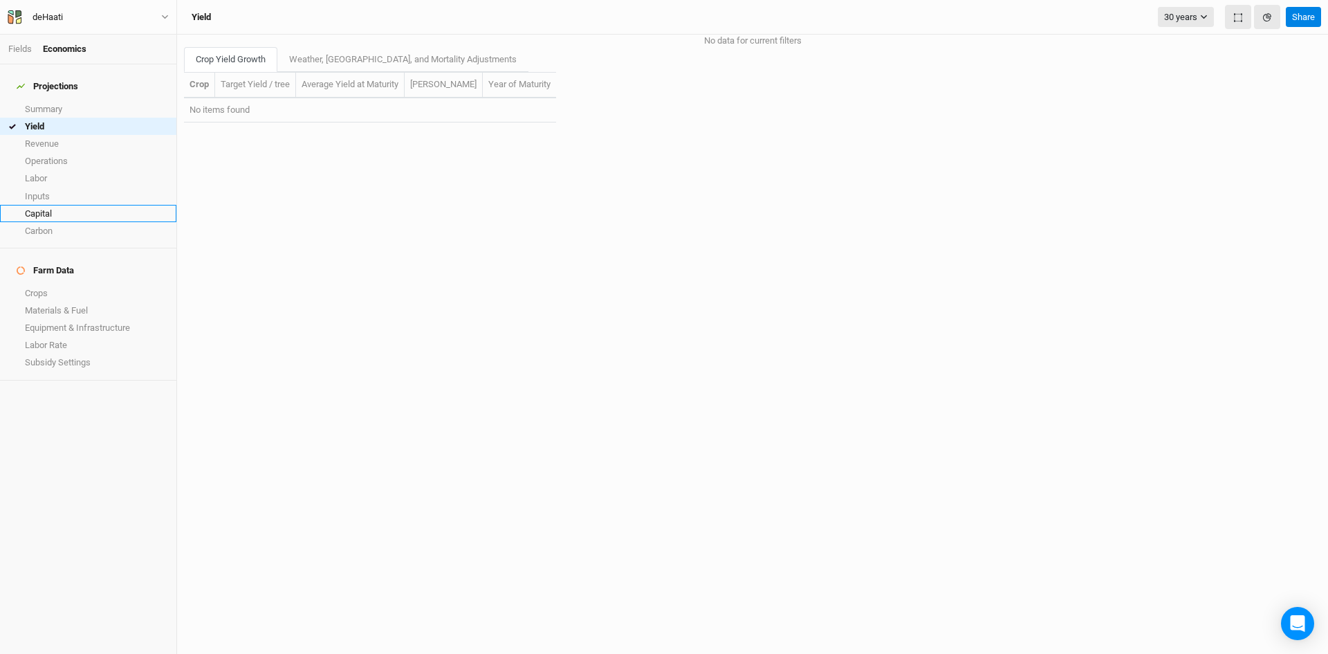
click at [57, 210] on link "Capital" at bounding box center [88, 213] width 176 height 17
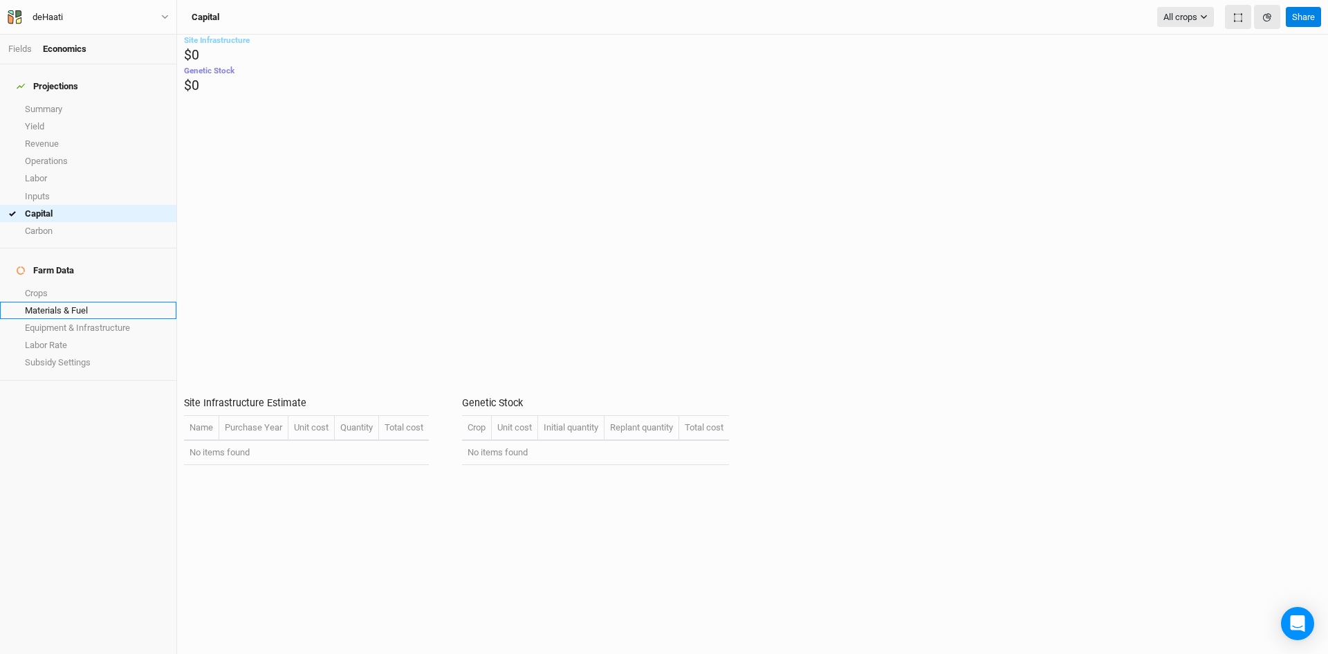
click at [73, 302] on link "Materials & Fuel" at bounding box center [88, 310] width 176 height 17
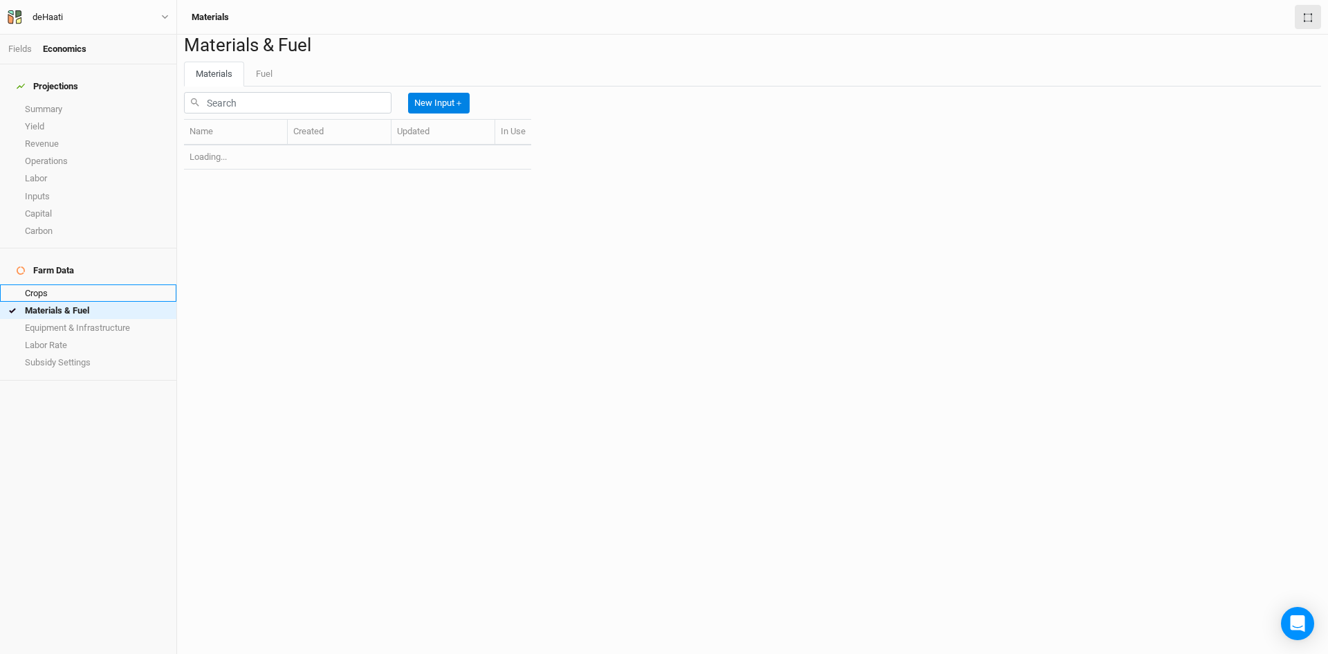
click at [65, 284] on link "Crops" at bounding box center [88, 292] width 176 height 17
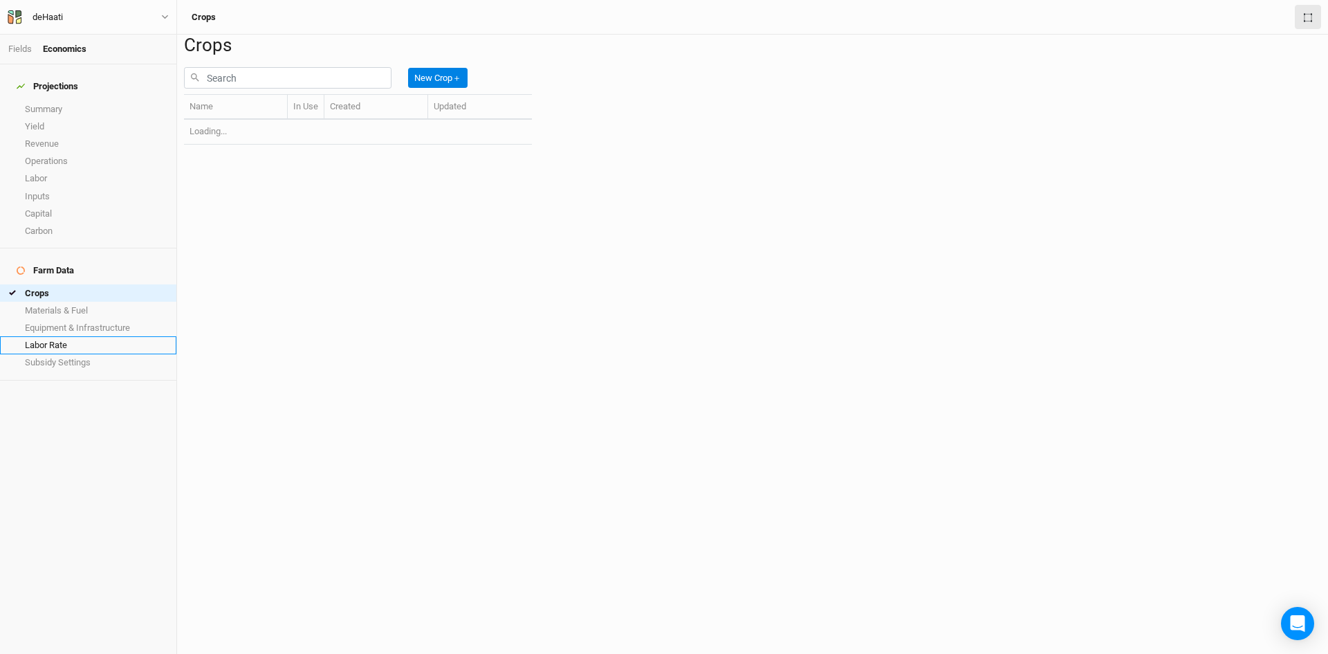
click at [71, 336] on link "Labor Rate" at bounding box center [88, 344] width 176 height 17
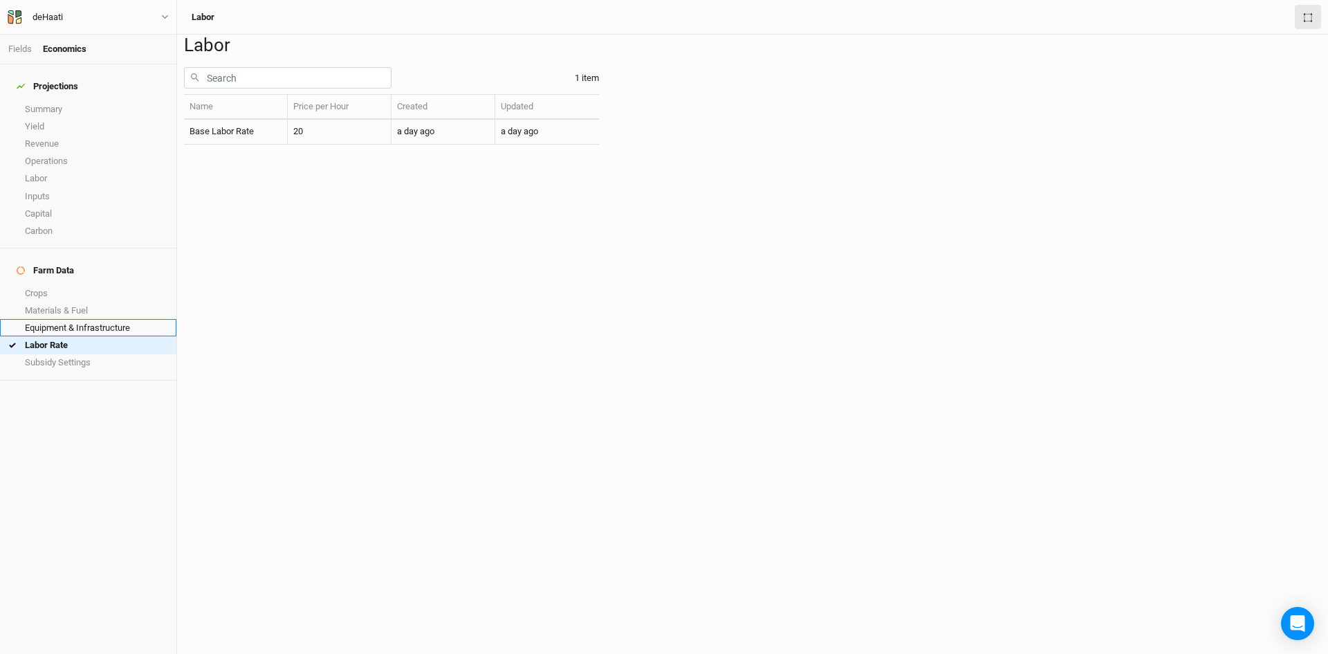
click at [81, 319] on link "Equipment & Infrastructure" at bounding box center [88, 327] width 176 height 17
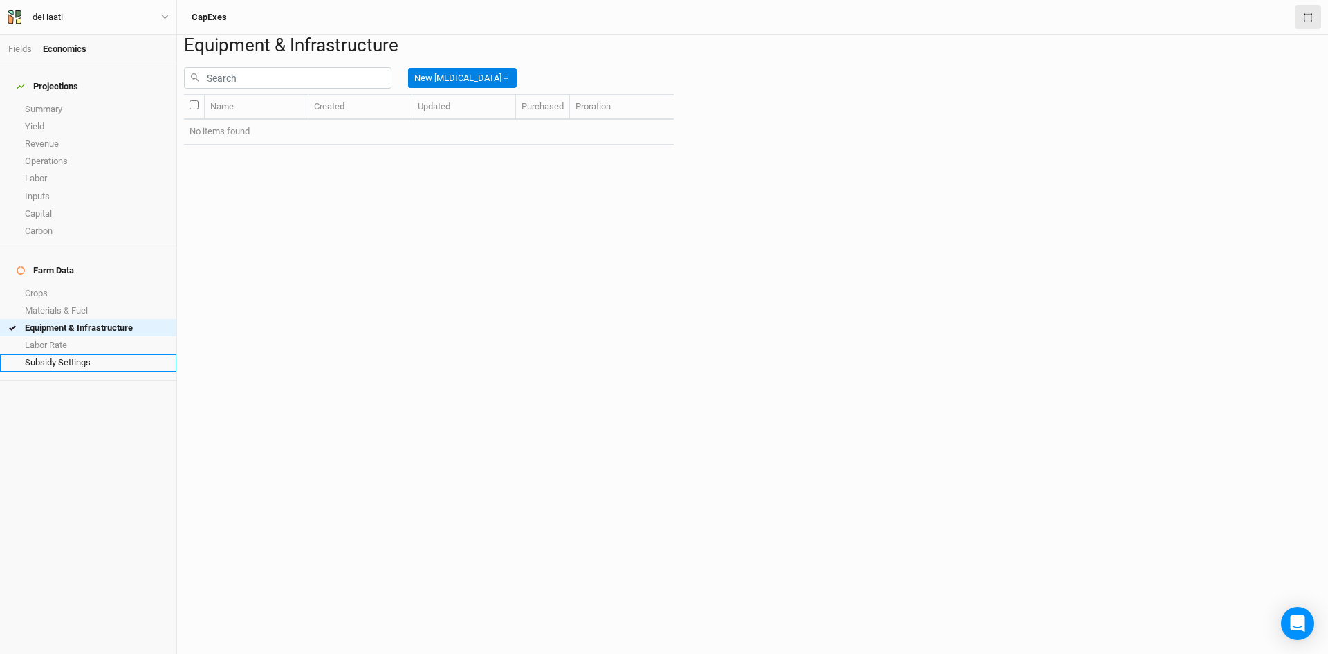
click at [76, 354] on link "Subsidy Settings" at bounding box center [88, 362] width 176 height 17
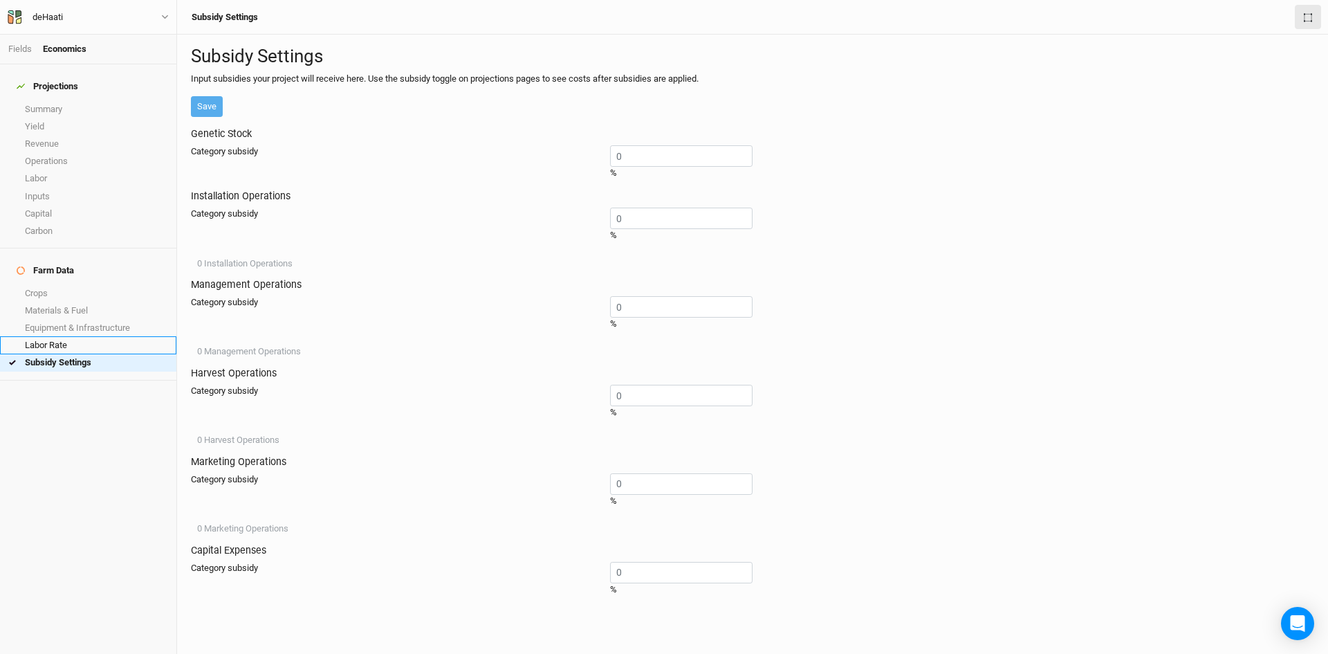
click at [72, 336] on link "Labor Rate" at bounding box center [88, 344] width 176 height 17
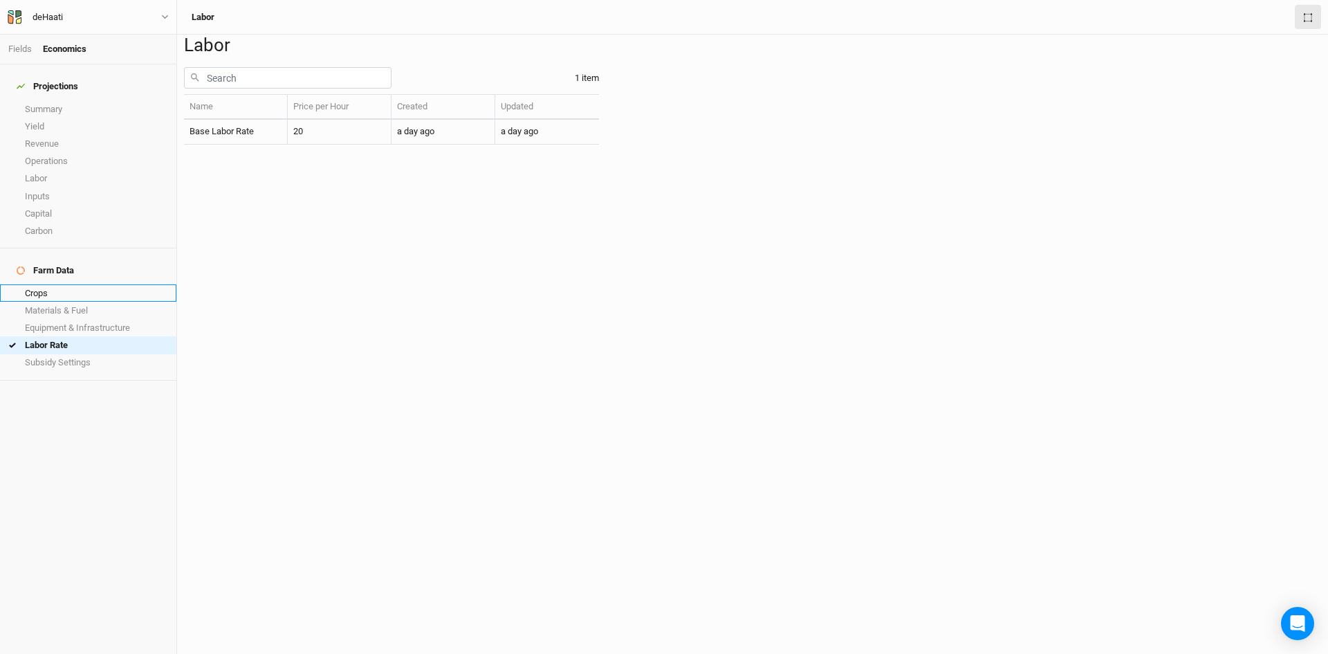
click at [43, 284] on link "Crops" at bounding box center [88, 292] width 176 height 17
click at [21, 48] on link "Fields" at bounding box center [20, 49] width 24 height 10
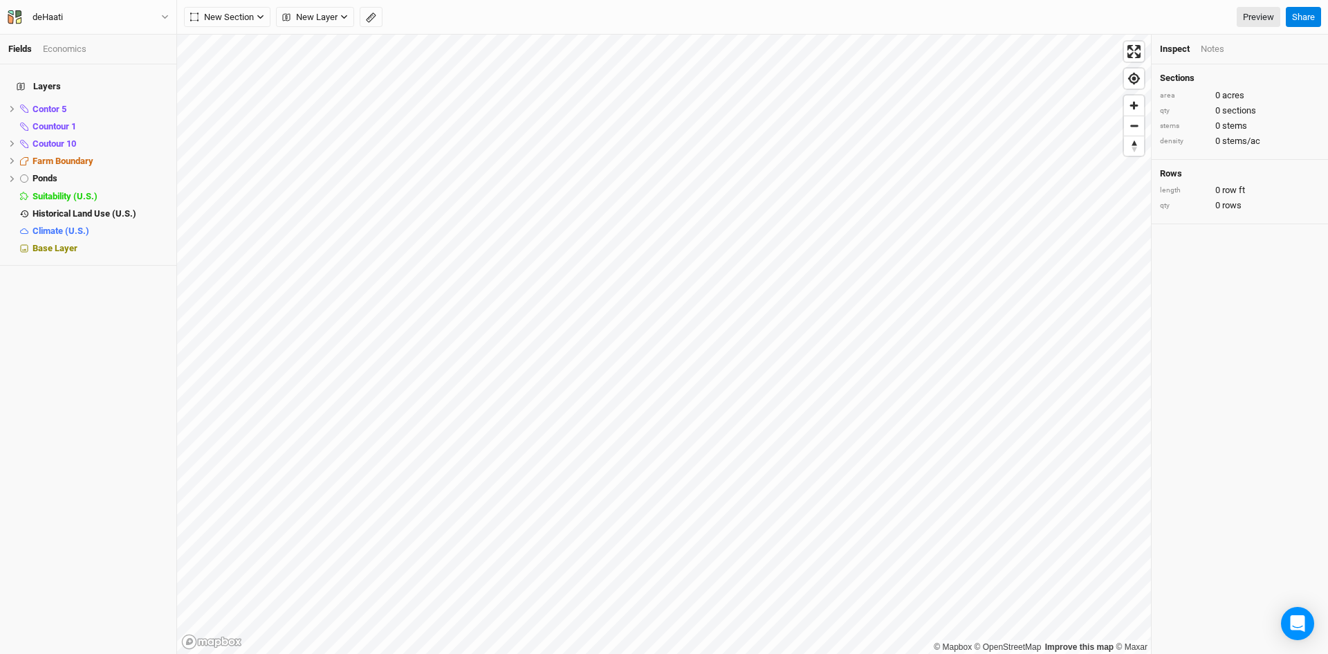
click at [80, 47] on div "Economics" at bounding box center [65, 49] width 44 height 12
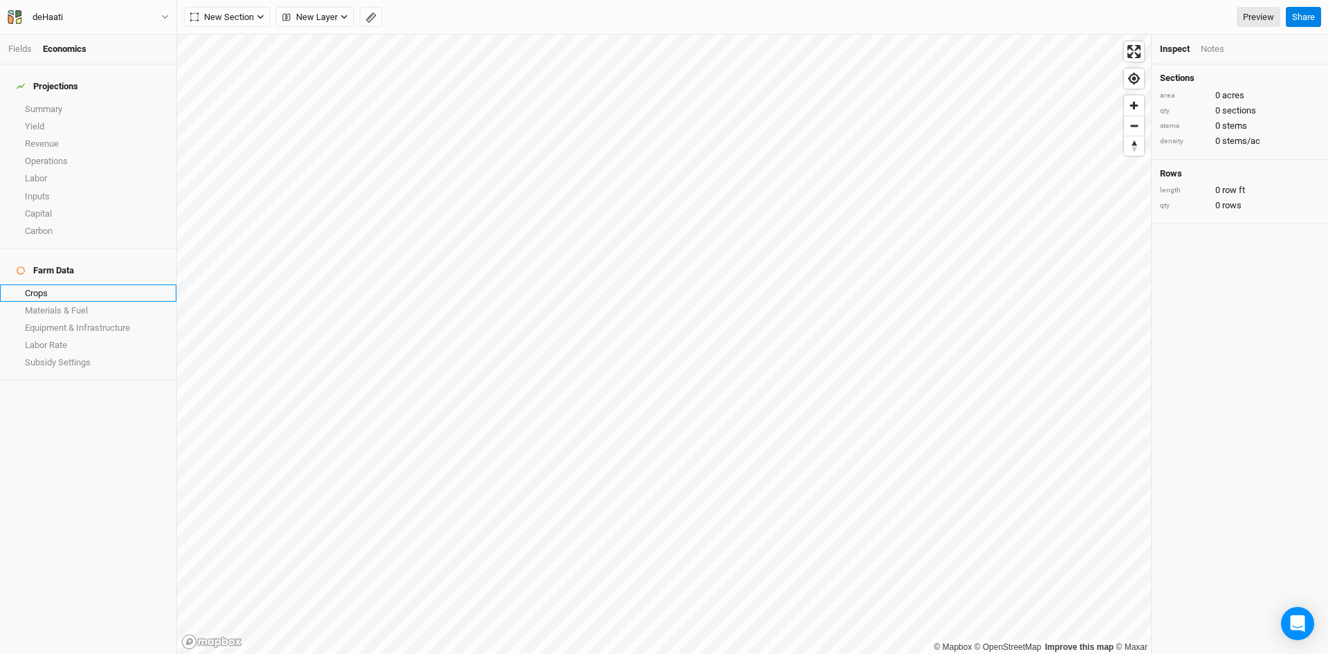
click at [40, 284] on link "Crops" at bounding box center [88, 292] width 176 height 17
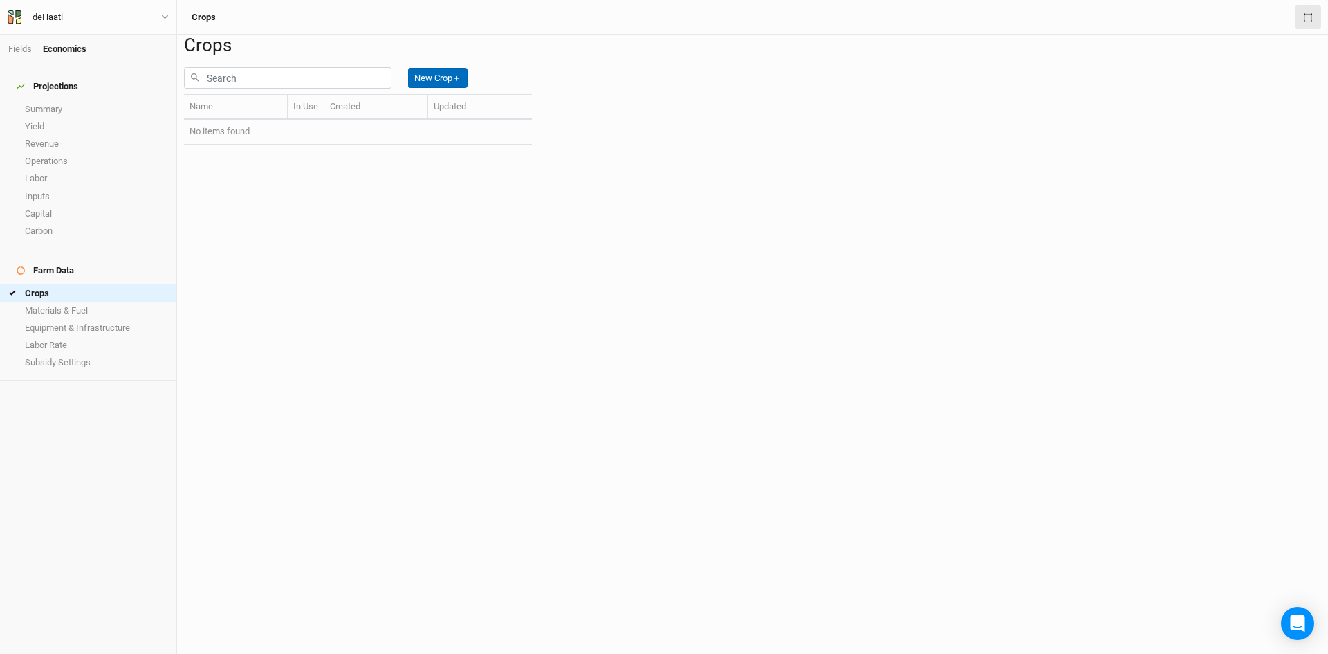
click at [463, 89] on button "New Crop ＋" at bounding box center [437, 78] width 59 height 21
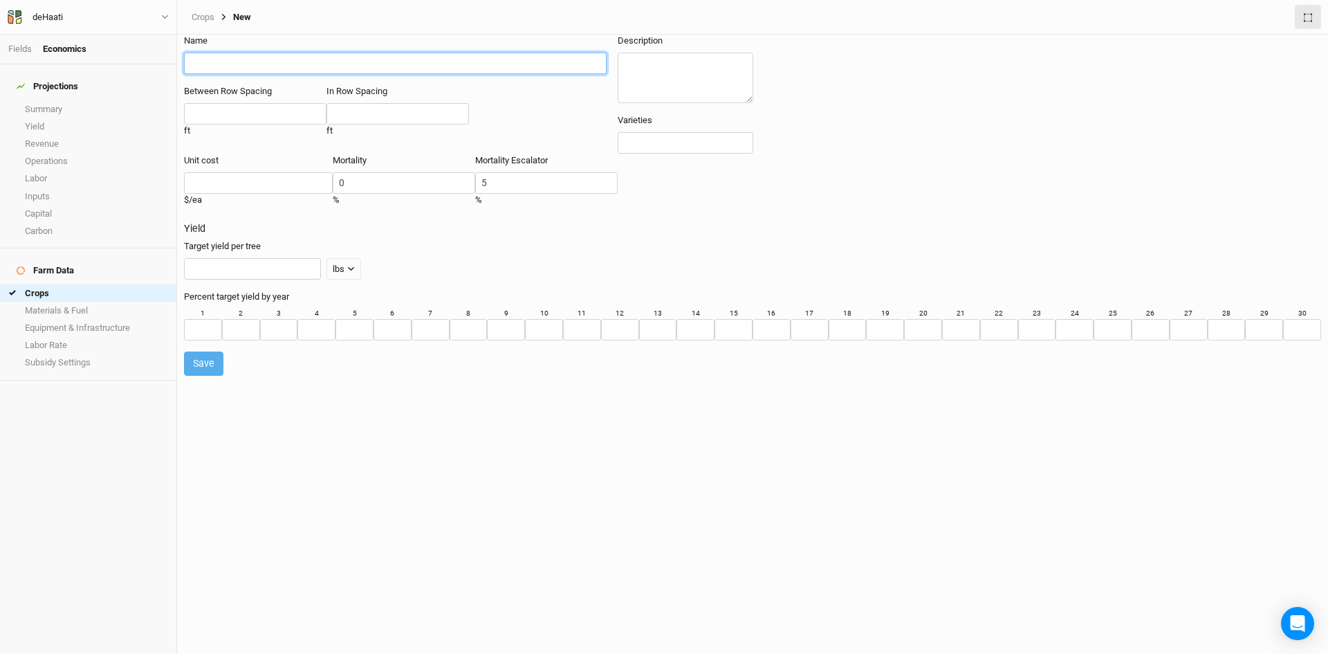
click at [289, 74] on input "text" at bounding box center [395, 63] width 423 height 21
type input "Test"
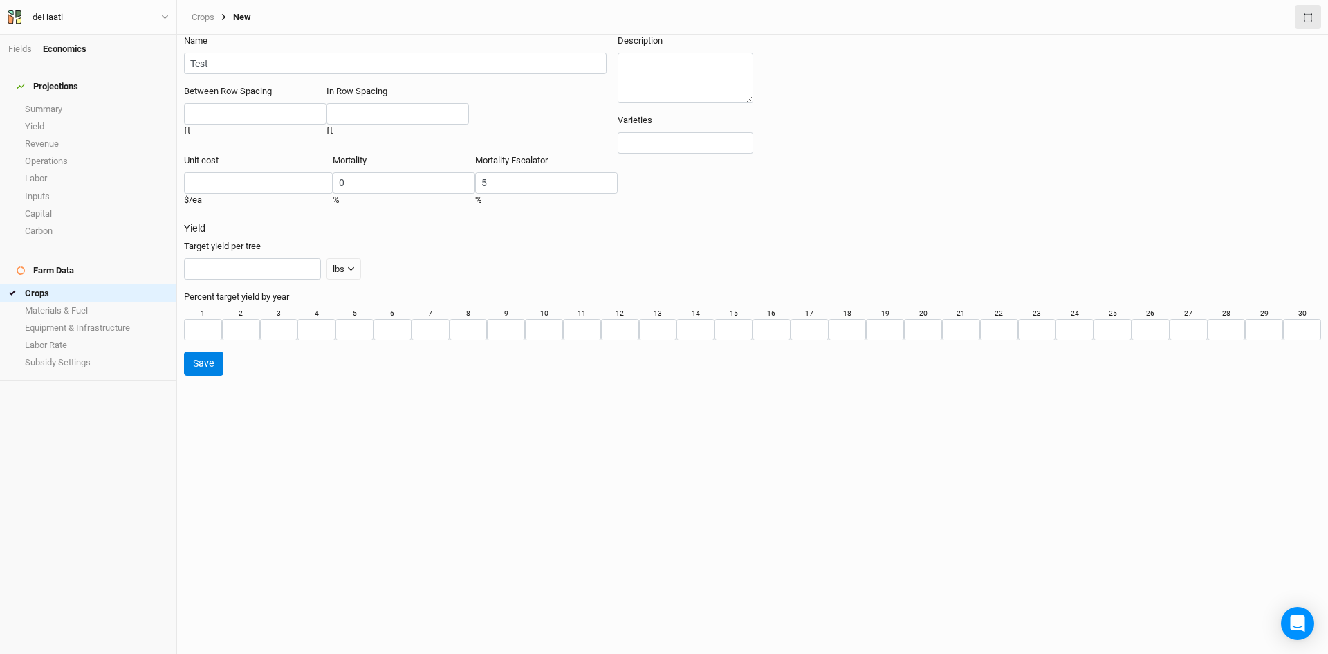
click at [216, 351] on button "Save" at bounding box center [203, 363] width 39 height 24
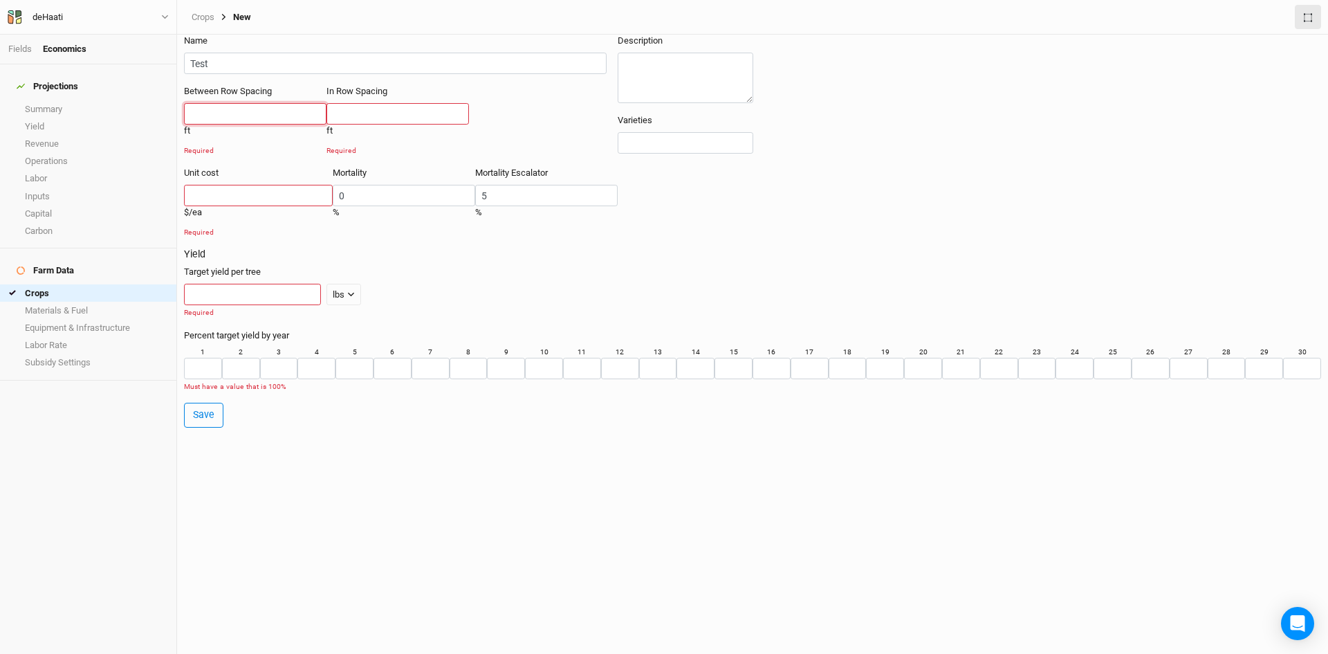
click at [239, 124] on input "number" at bounding box center [255, 113] width 142 height 21
click at [77, 75] on h4 "Projections" at bounding box center [88, 87] width 160 height 28
click at [8, 41] on div "Fields Economics" at bounding box center [88, 50] width 176 height 30
click at [10, 43] on li "Fields" at bounding box center [25, 49] width 35 height 12
click at [19, 50] on link "Fields" at bounding box center [20, 49] width 24 height 10
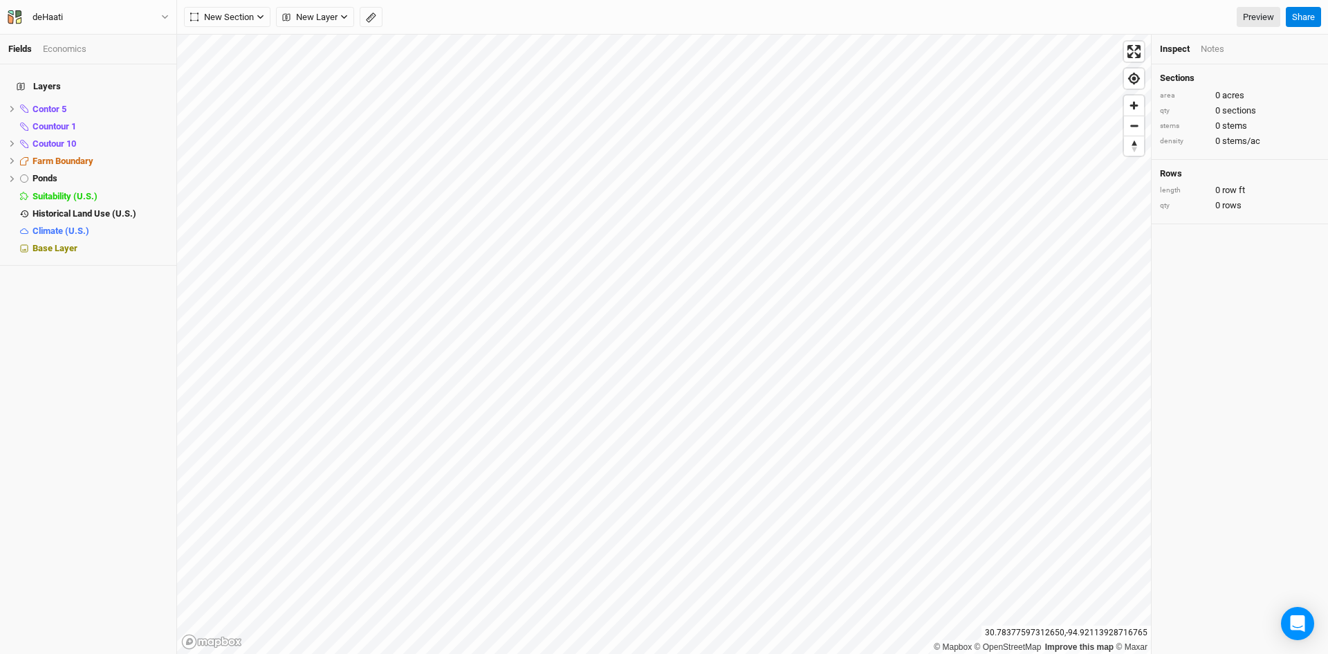
click at [259, 28] on div "New Section Grid Line Keyline Beta Upload New Layer Custom Contours Roads Utili…" at bounding box center [752, 17] width 1151 height 35
click at [255, 23] on button "New Section" at bounding box center [227, 17] width 86 height 21
click at [267, 44] on button "Grid" at bounding box center [239, 45] width 109 height 21
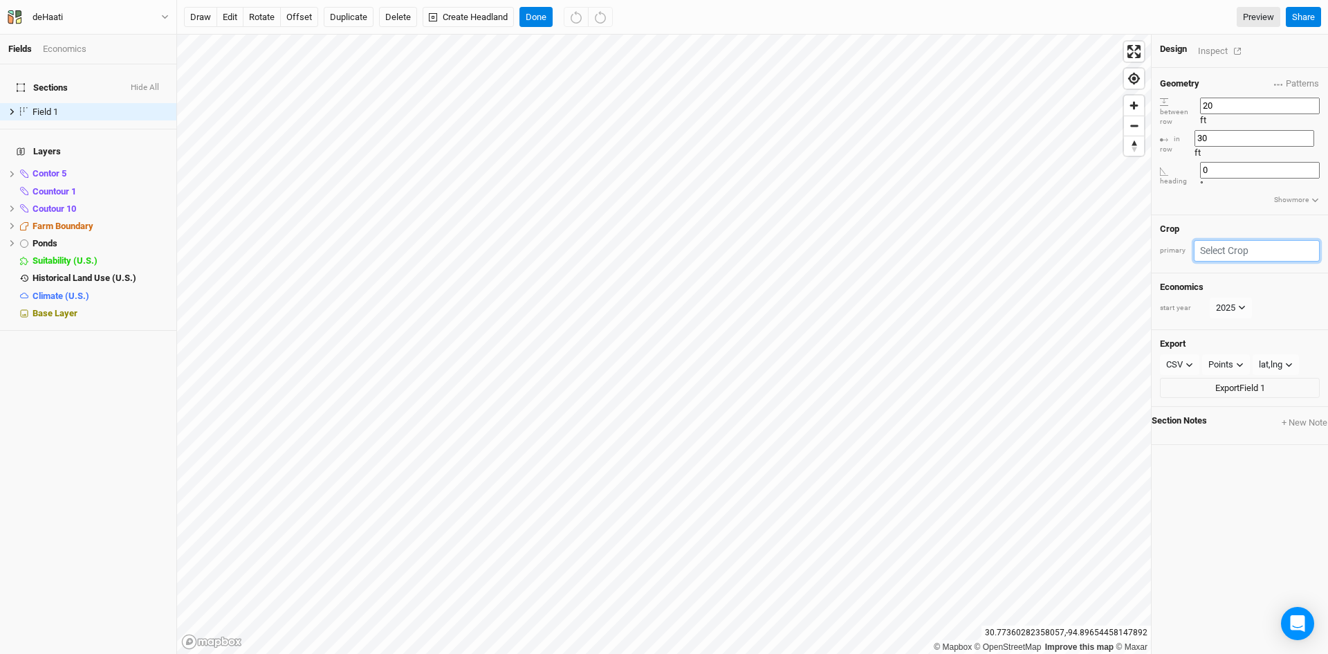
click at [1240, 240] on input "text" at bounding box center [1257, 250] width 126 height 21
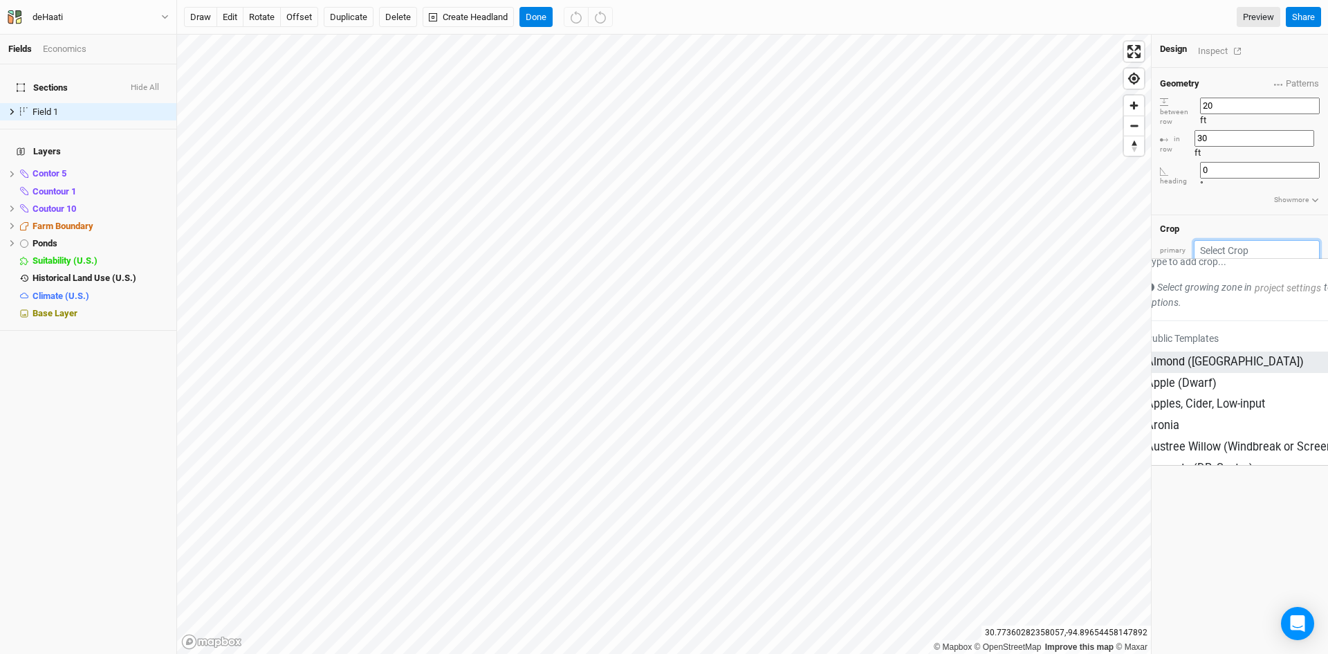
scroll to position [25, 0]
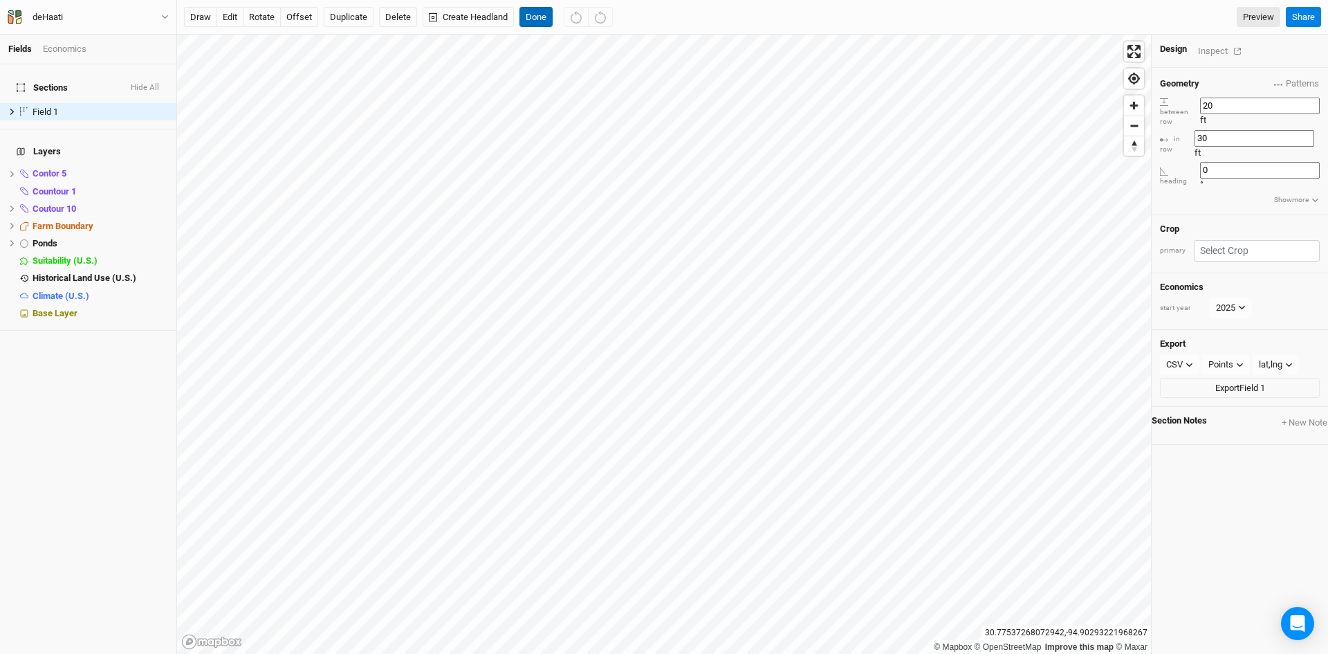
click at [534, 23] on button "Done" at bounding box center [535, 17] width 33 height 21
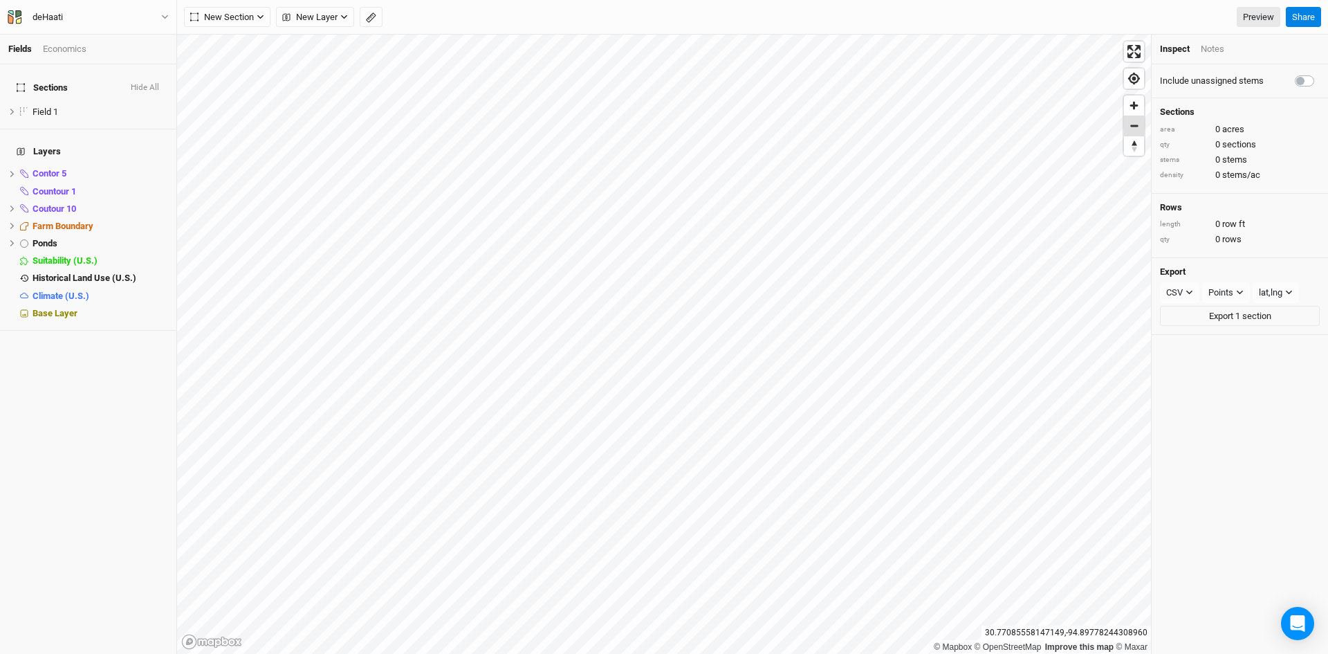
click at [1136, 131] on span "Zoom out" at bounding box center [1134, 125] width 20 height 19
click at [1132, 105] on span "Zoom in" at bounding box center [1134, 105] width 20 height 20
click at [12, 222] on icon at bounding box center [12, 226] width 8 height 8
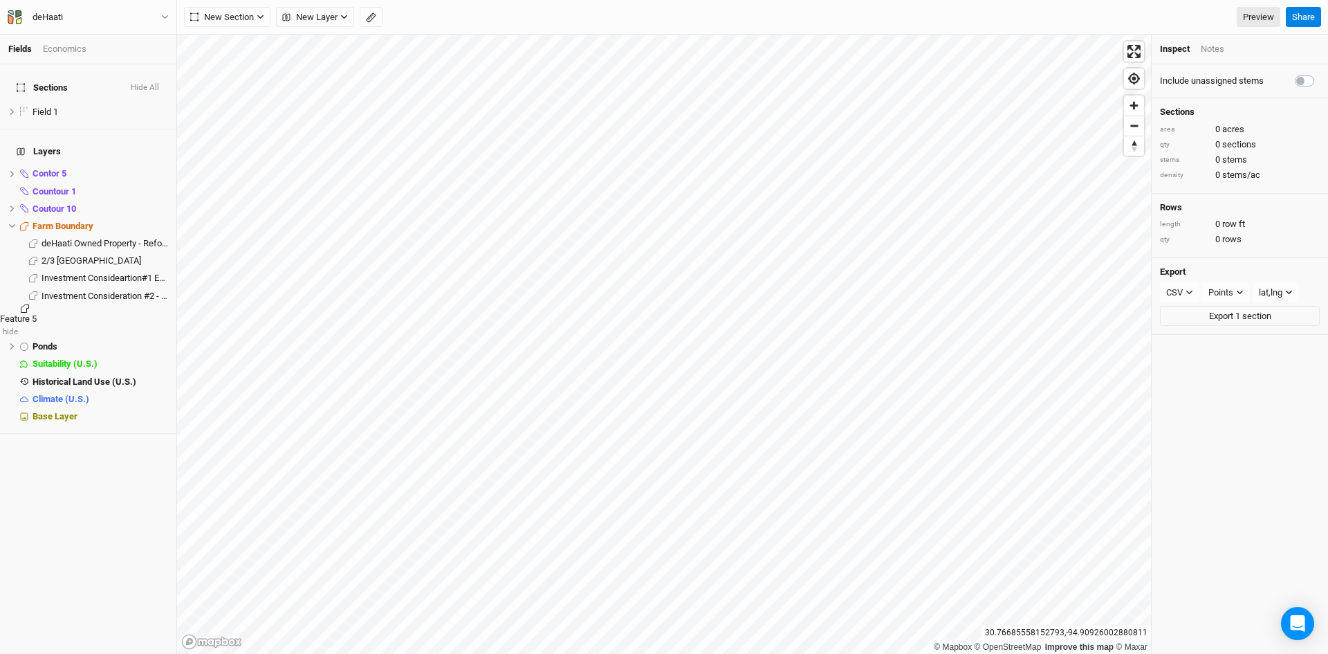
click at [37, 313] on span "Feature 5" at bounding box center [18, 318] width 37 height 10
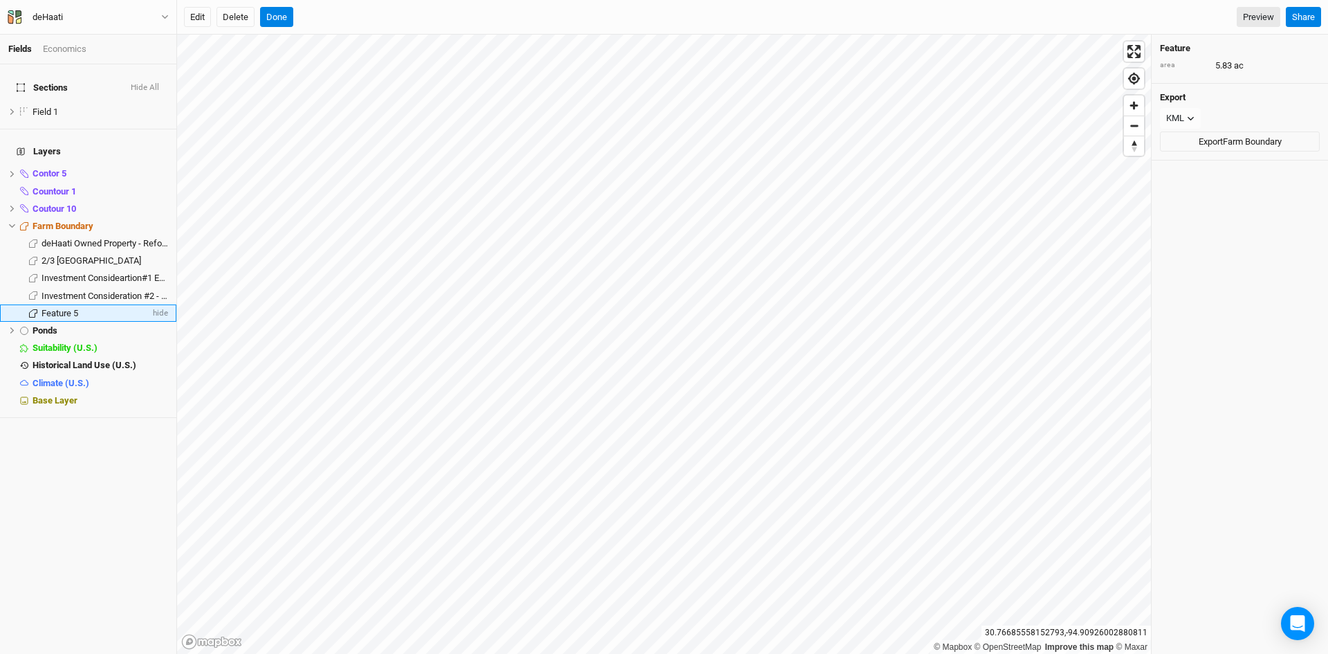
drag, startPoint x: 53, startPoint y: 293, endPoint x: 33, endPoint y: 288, distance: 20.8
click at [33, 304] on li "Feature 5 hide" at bounding box center [88, 312] width 176 height 17
drag, startPoint x: 60, startPoint y: 290, endPoint x: 237, endPoint y: 15, distance: 326.4
click at [237, 15] on button "Delete" at bounding box center [235, 17] width 38 height 21
click at [427, 21] on button "Confirm" at bounding box center [419, 17] width 43 height 21
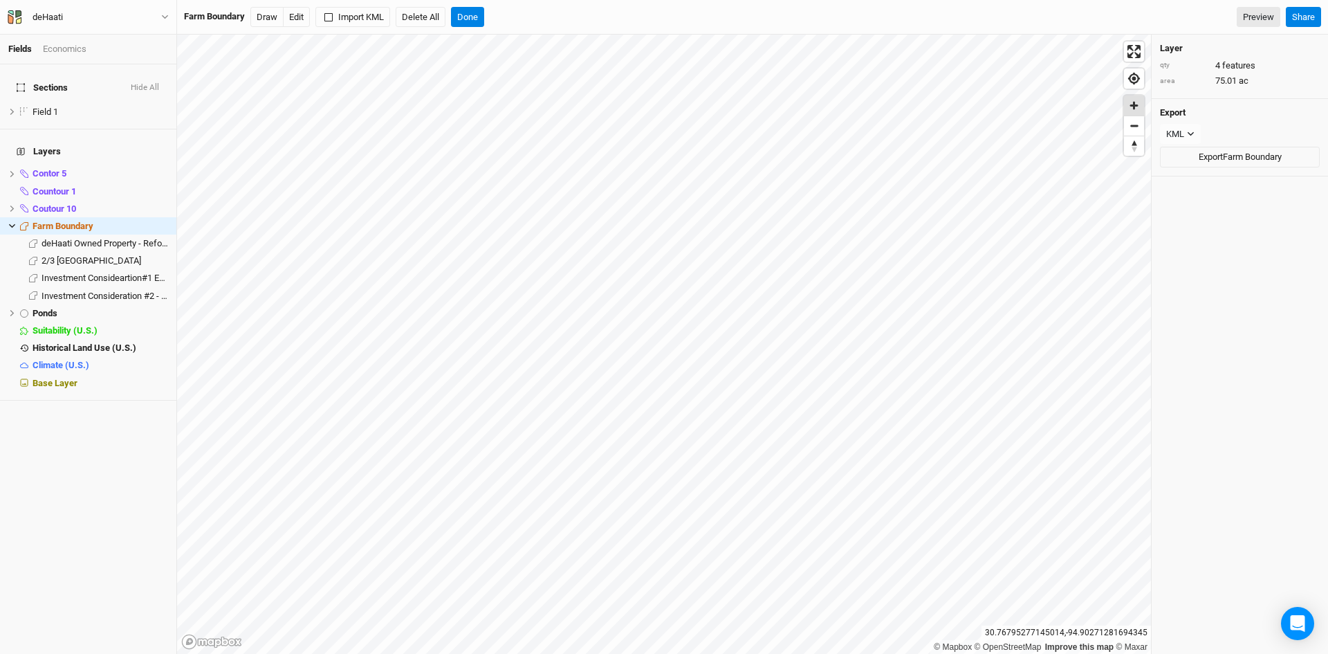
click at [1129, 111] on span "Zoom in" at bounding box center [1134, 105] width 20 height 20
click at [463, 21] on button "Done" at bounding box center [467, 17] width 33 height 21
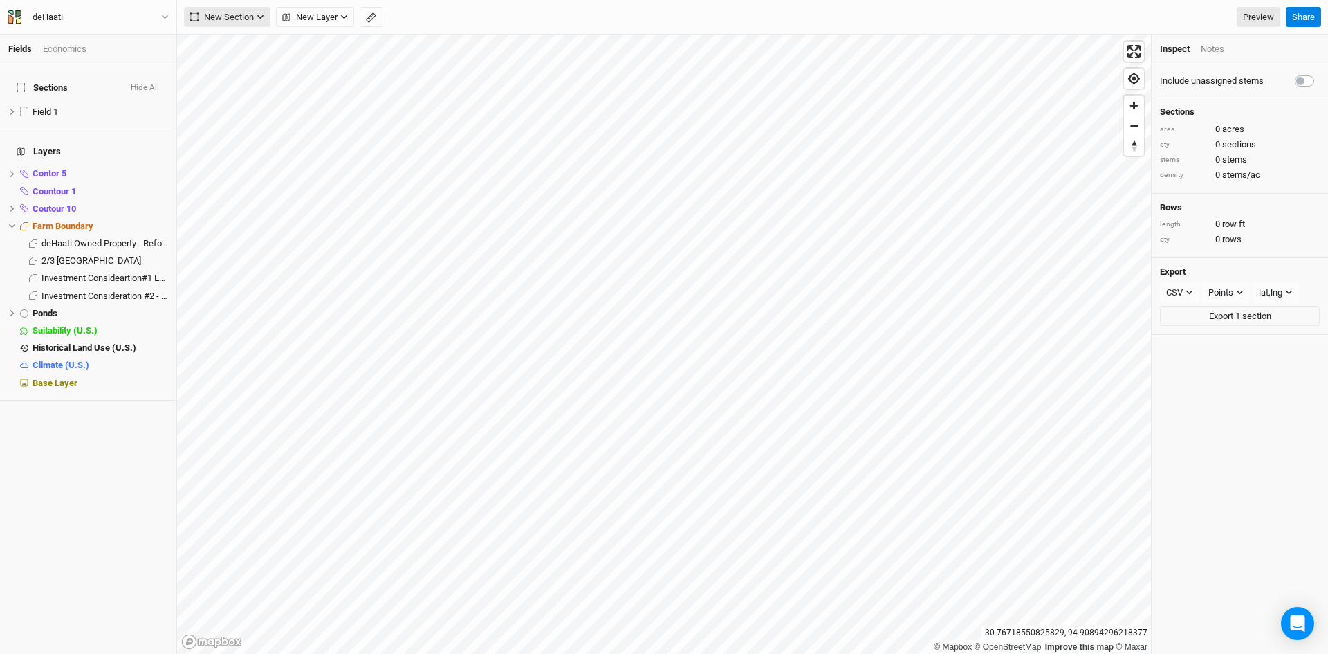
click at [249, 17] on span "New Section" at bounding box center [222, 17] width 64 height 14
click at [223, 46] on div "Grid" at bounding box center [224, 45] width 21 height 16
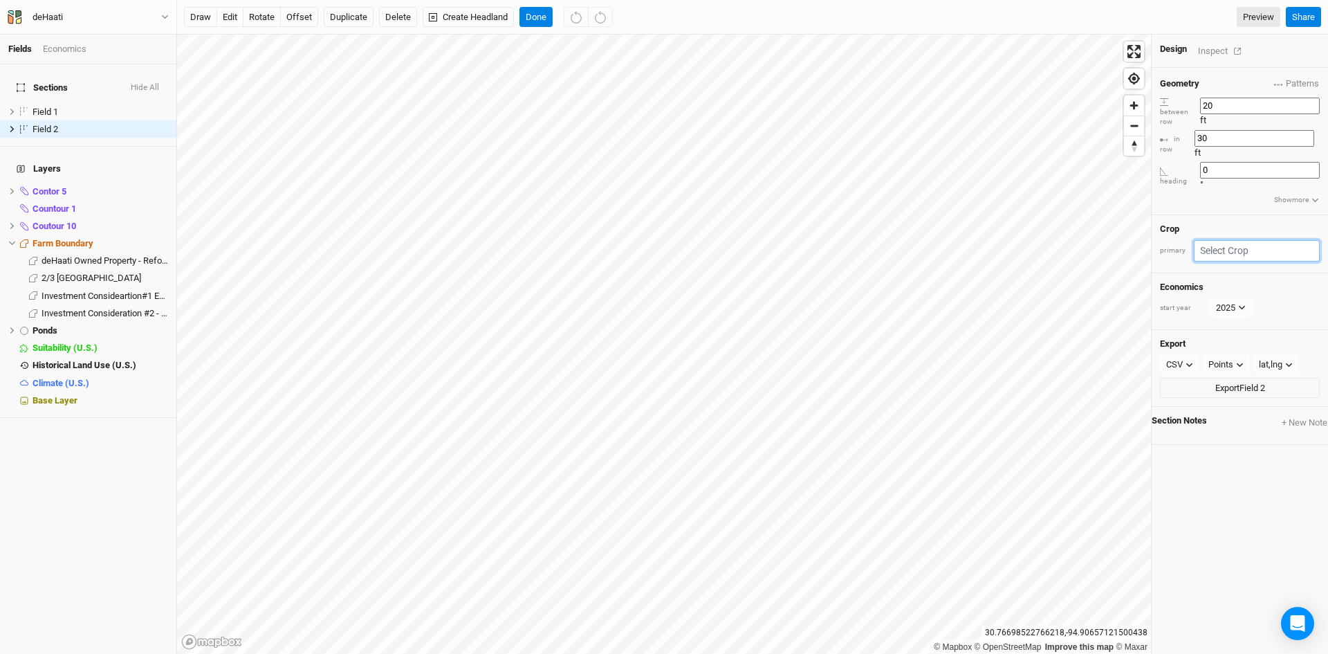
click at [1255, 240] on input "text" at bounding box center [1257, 250] width 126 height 21
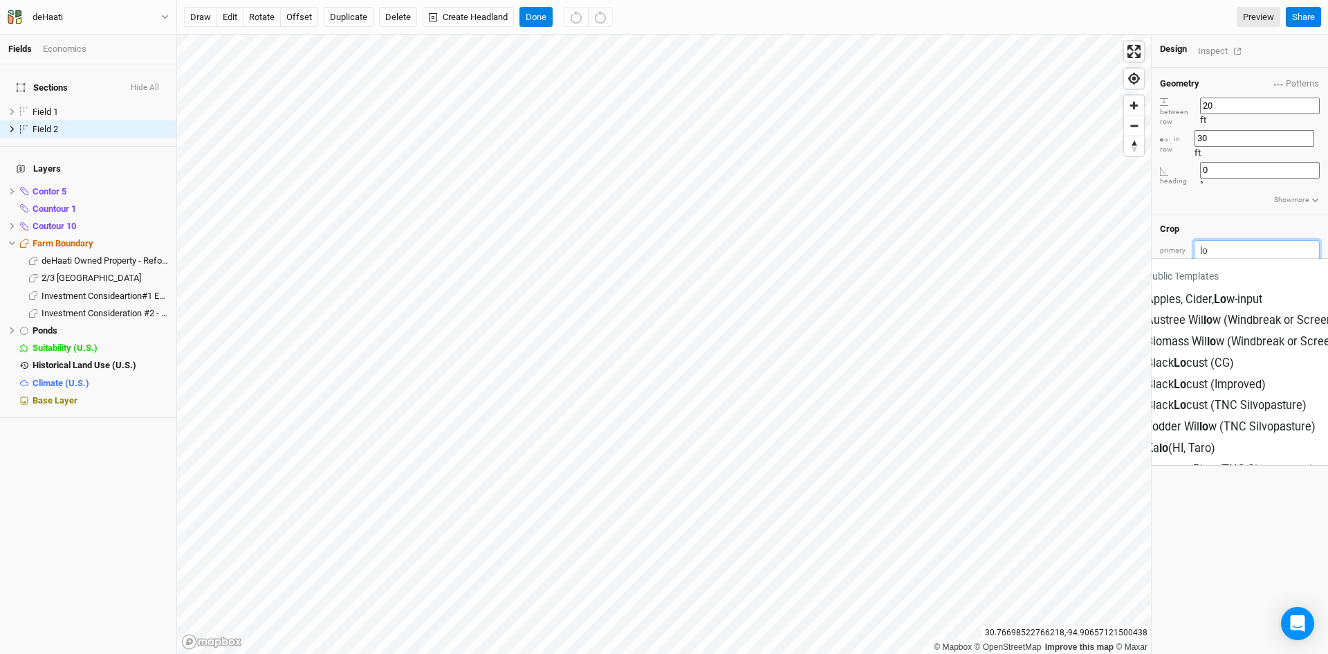
type input "lon"
type input "longleaf Pine (TNC Silvopasture)"
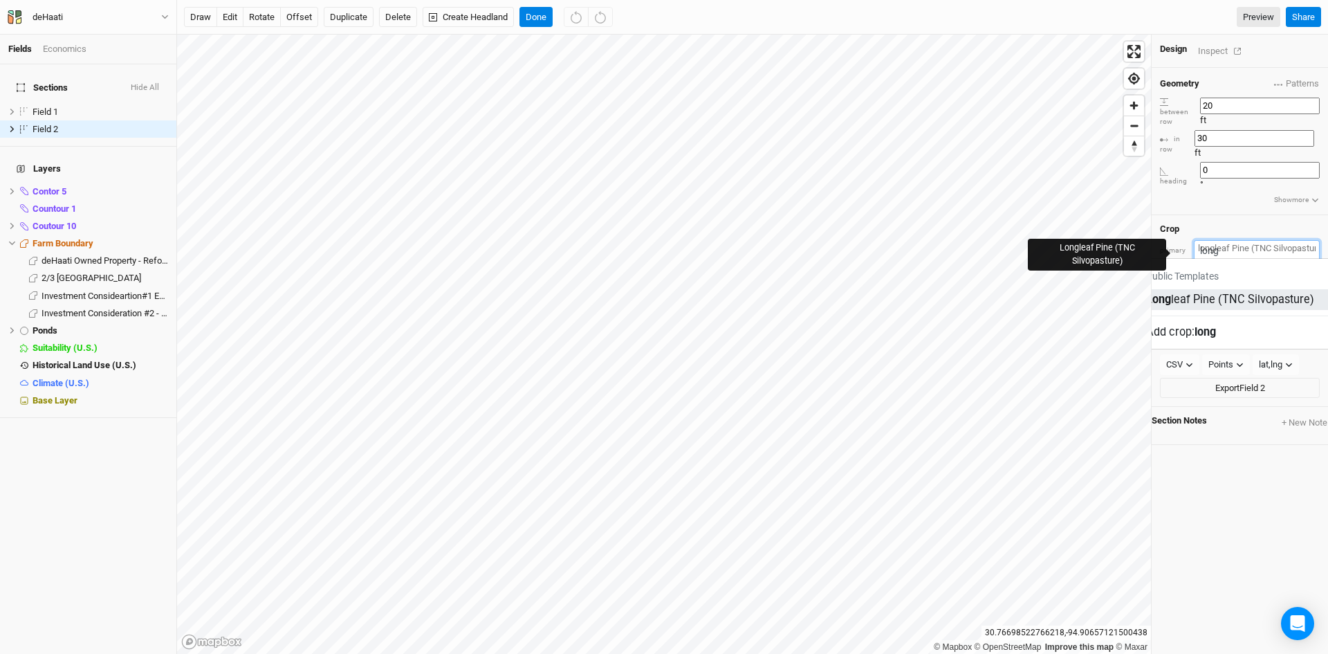
click at [1230, 291] on div "Long leaf Pine (TNC Silvopasture)" at bounding box center [1230, 299] width 168 height 16
type input "Longleaf Pine (TNC Silvopasture)"
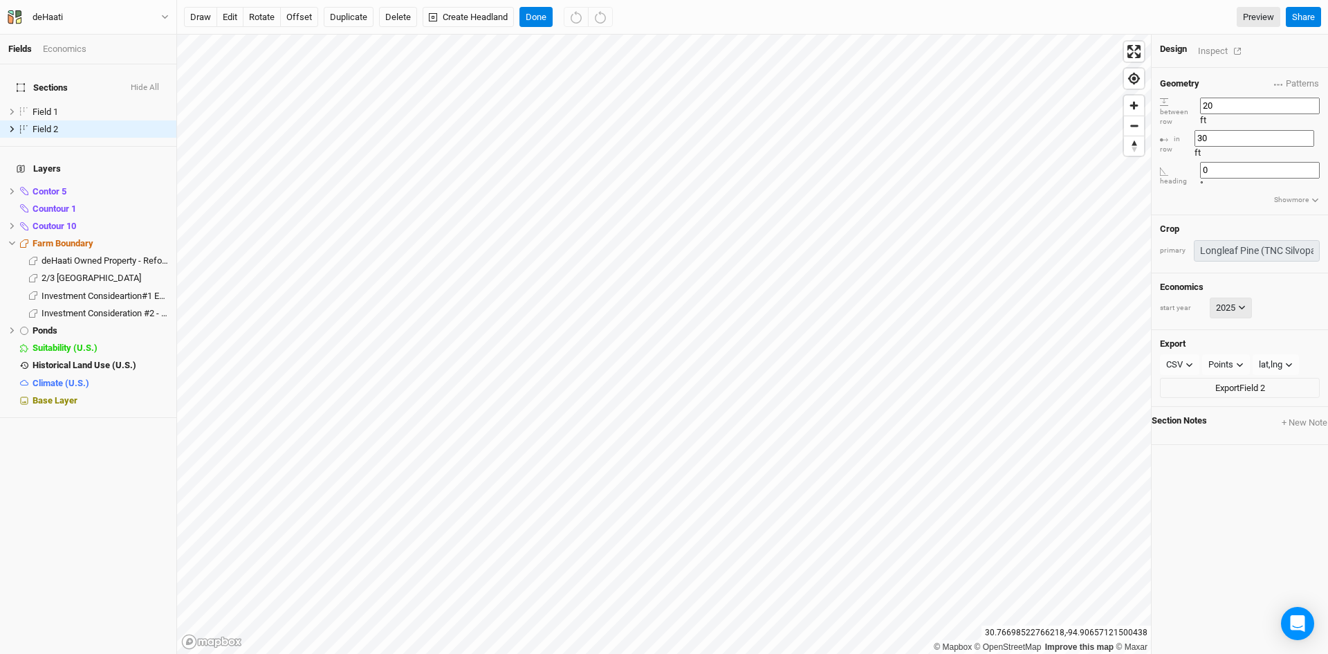
type input "26"
type input "6.5"
click at [1241, 317] on icon at bounding box center [1242, 319] width 6 height 4
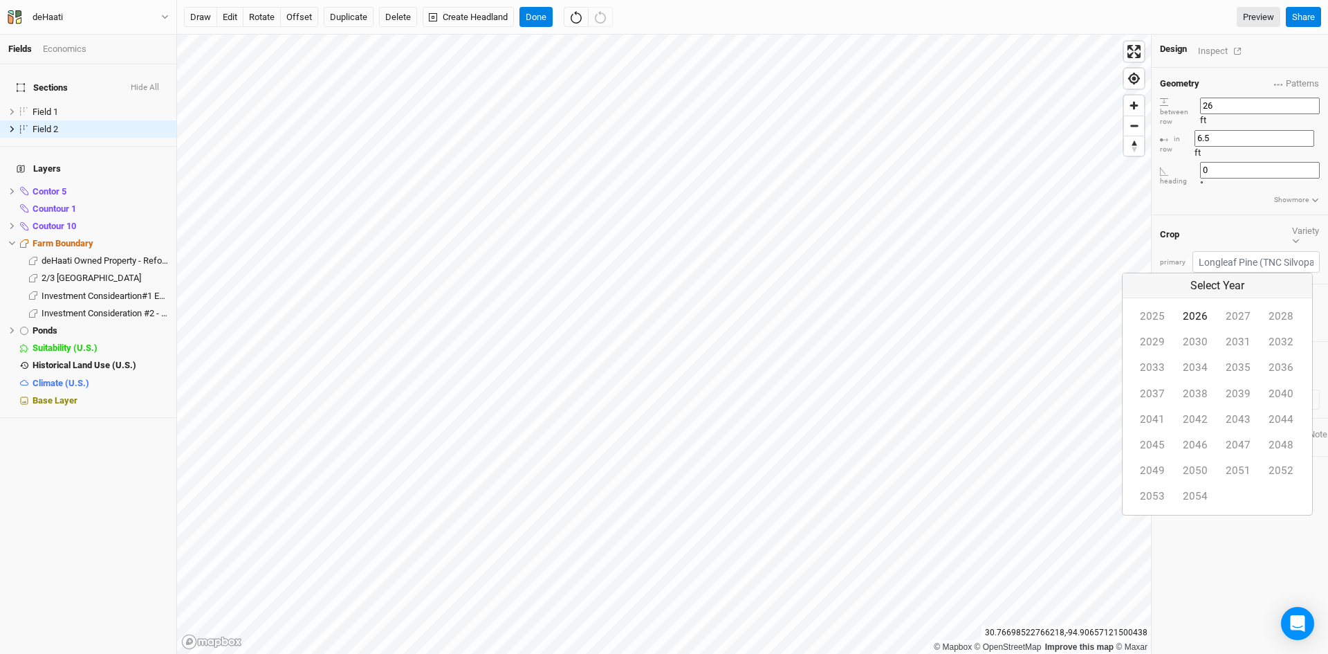
click at [1174, 329] on button "2026" at bounding box center [1195, 317] width 43 height 26
click at [1285, 78] on span "Patterns" at bounding box center [1296, 84] width 45 height 14
click at [1170, 109] on div "Geometry Patterns between row 26 ft in row 6.5 ft heading 0 ° Show more" at bounding box center [1240, 141] width 176 height 147
click at [1274, 98] on input "26" at bounding box center [1260, 106] width 120 height 17
type input "20"
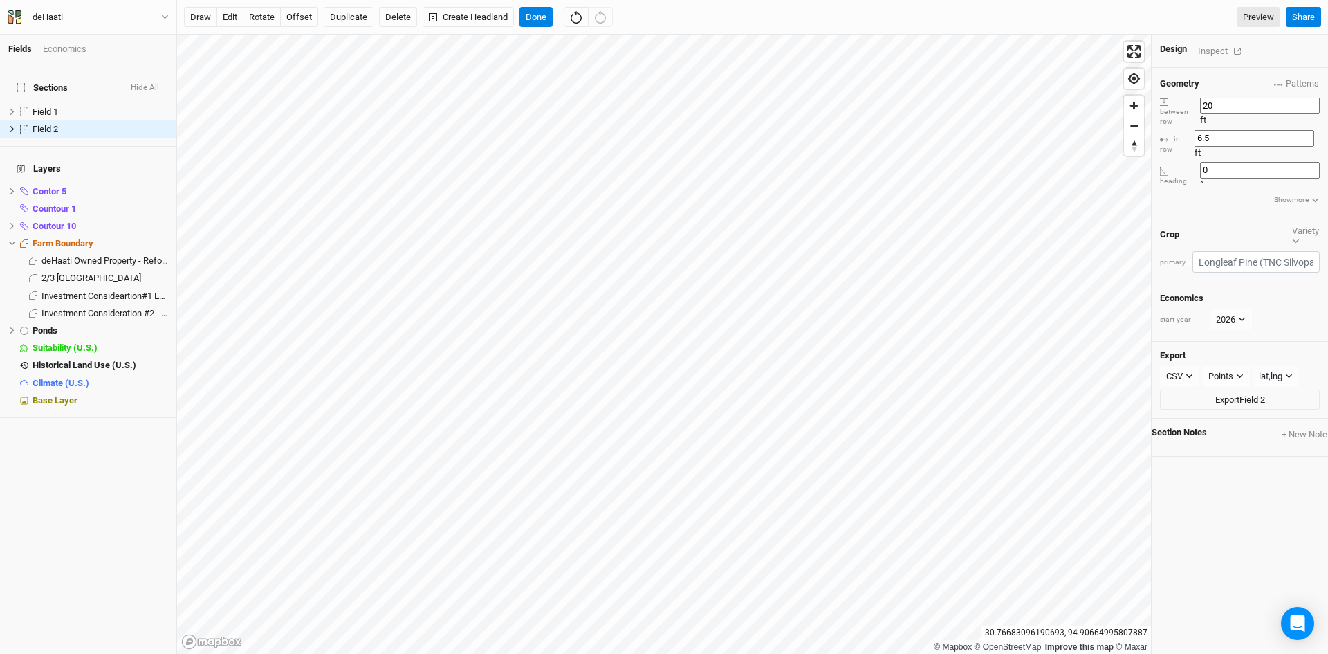
scroll to position [0, 17]
type input "7"
click at [1273, 194] on button "Show more" at bounding box center [1296, 200] width 46 height 12
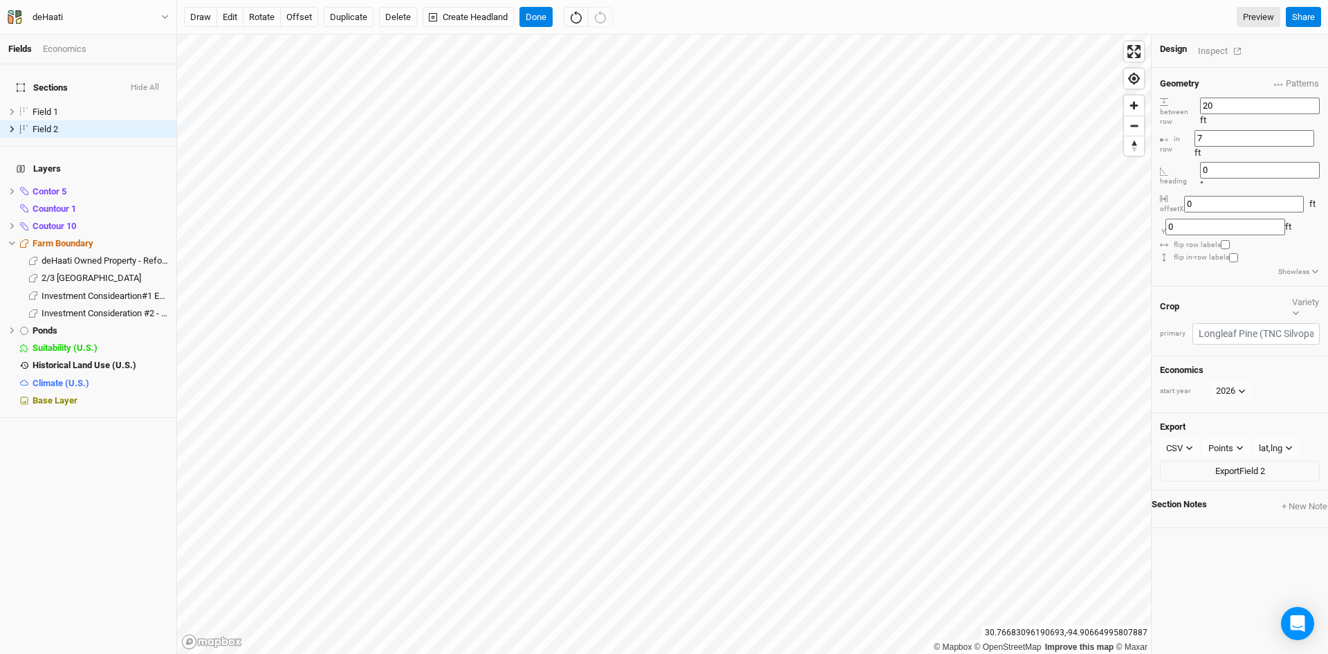
click at [1221, 240] on input "checkbox" at bounding box center [1225, 244] width 9 height 9
checkbox input "false"
click at [1209, 46] on div "Inspect" at bounding box center [1222, 51] width 49 height 16
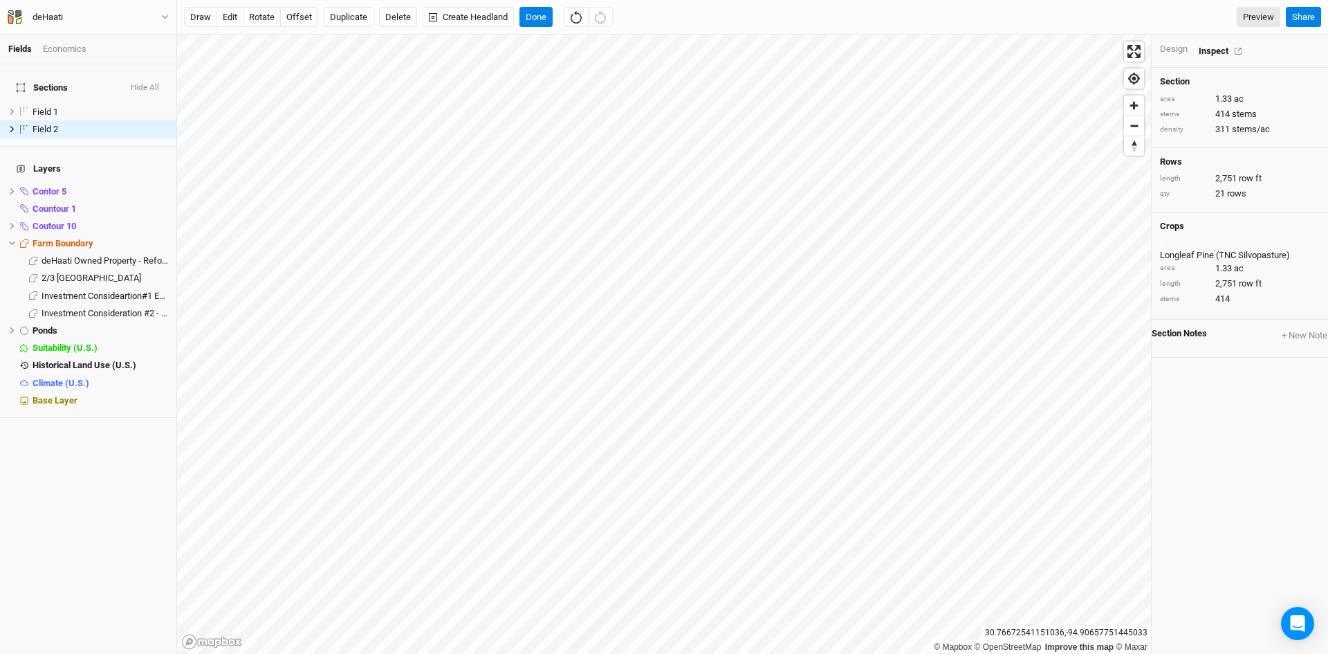
click at [1175, 48] on div "Design" at bounding box center [1174, 49] width 28 height 12
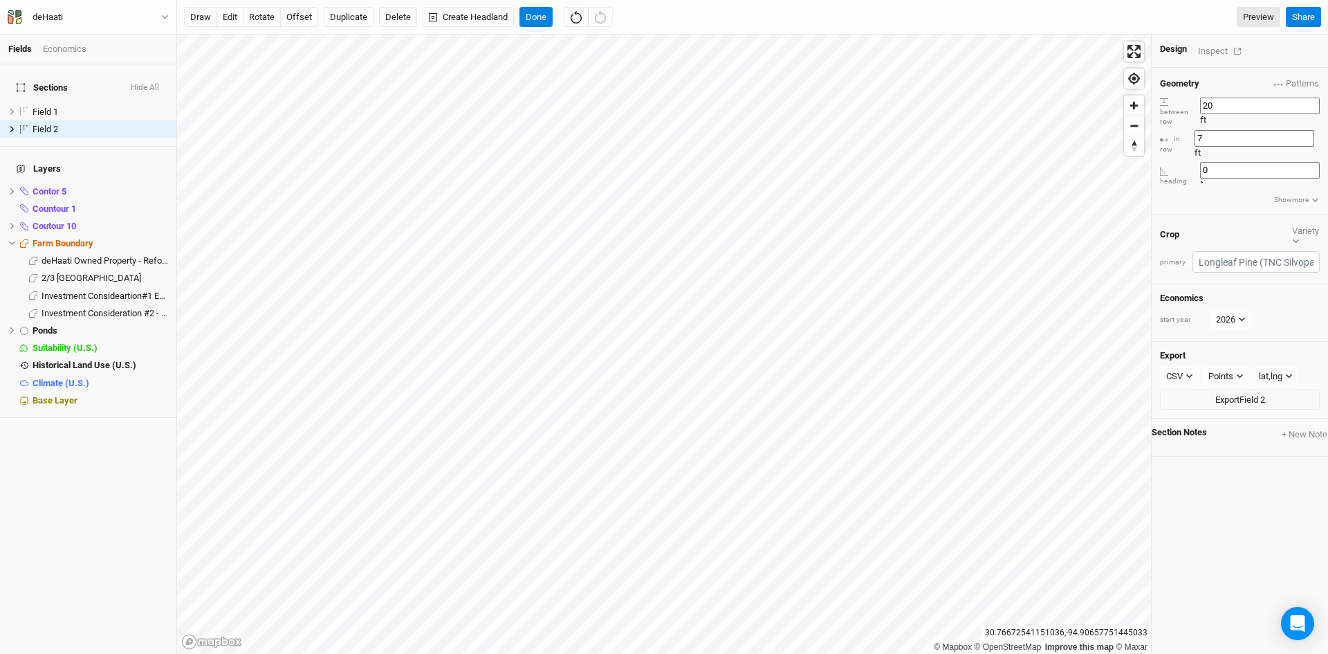
click at [1252, 104] on input "20" at bounding box center [1260, 106] width 120 height 17
drag, startPoint x: 1257, startPoint y: 102, endPoint x: 1190, endPoint y: 96, distance: 66.7
click at [1190, 97] on div "between row 20 ft" at bounding box center [1240, 112] width 160 height 30
type input "10"
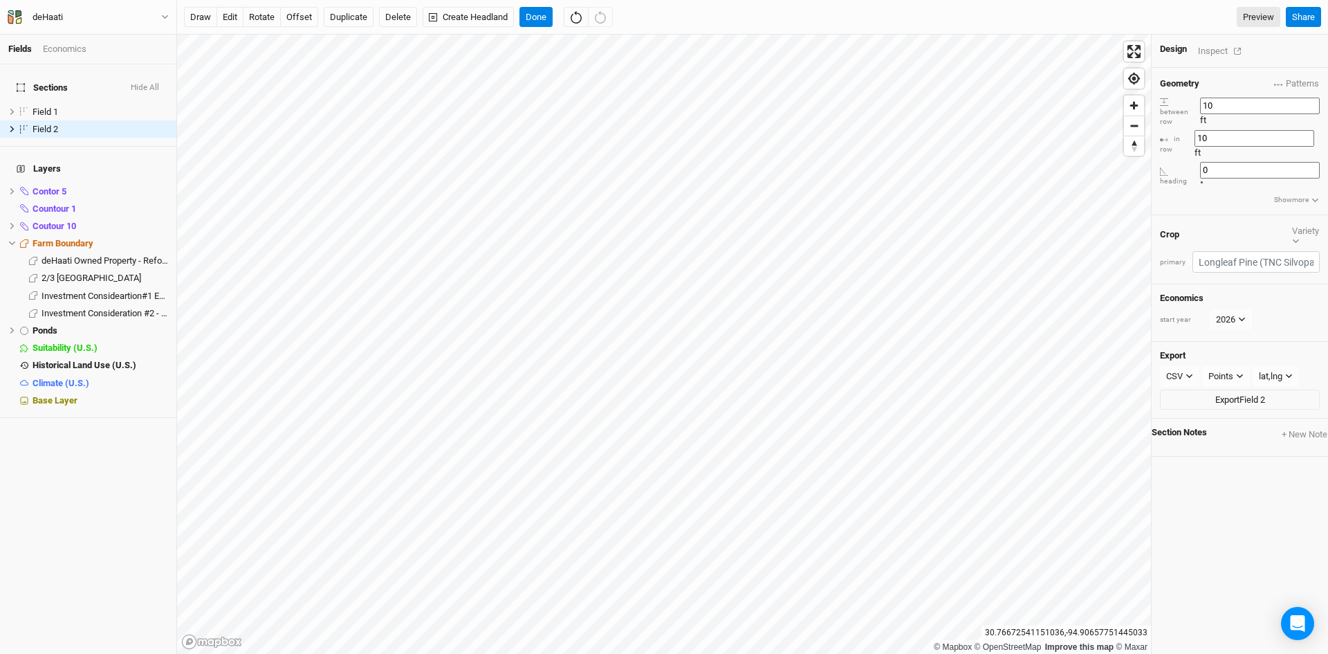
type input "10"
click at [1215, 50] on div "Inspect" at bounding box center [1222, 51] width 49 height 16
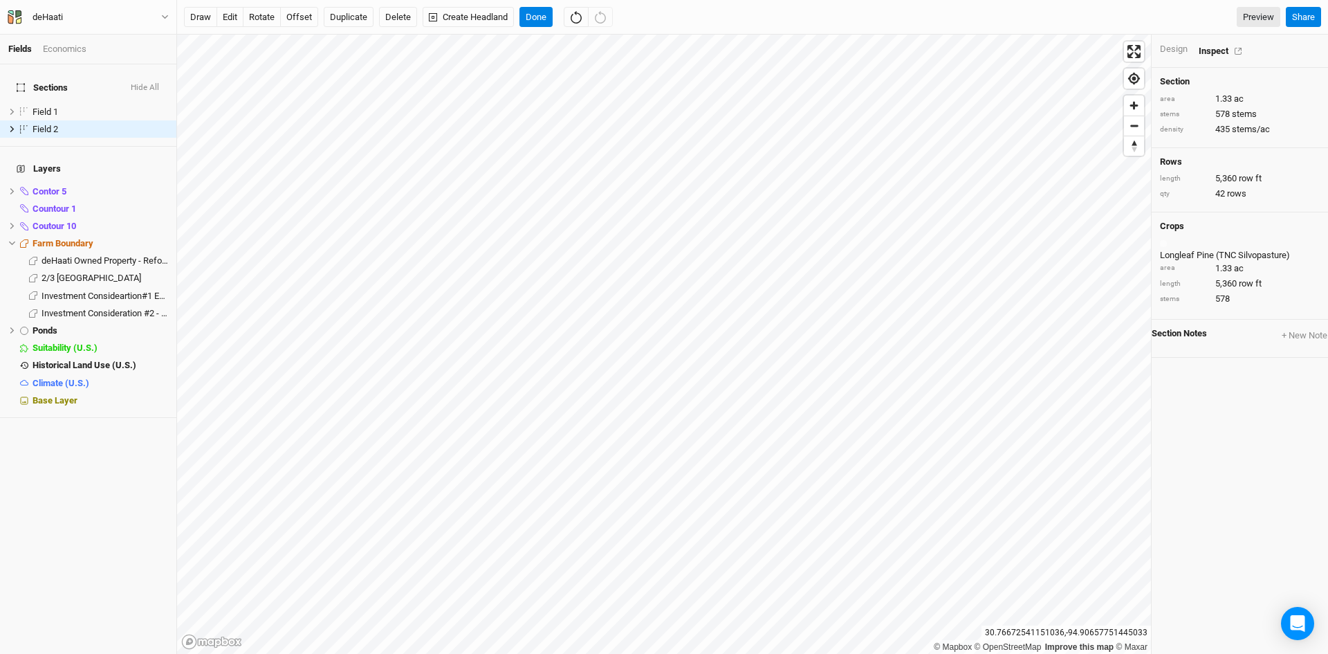
scroll to position [0, 0]
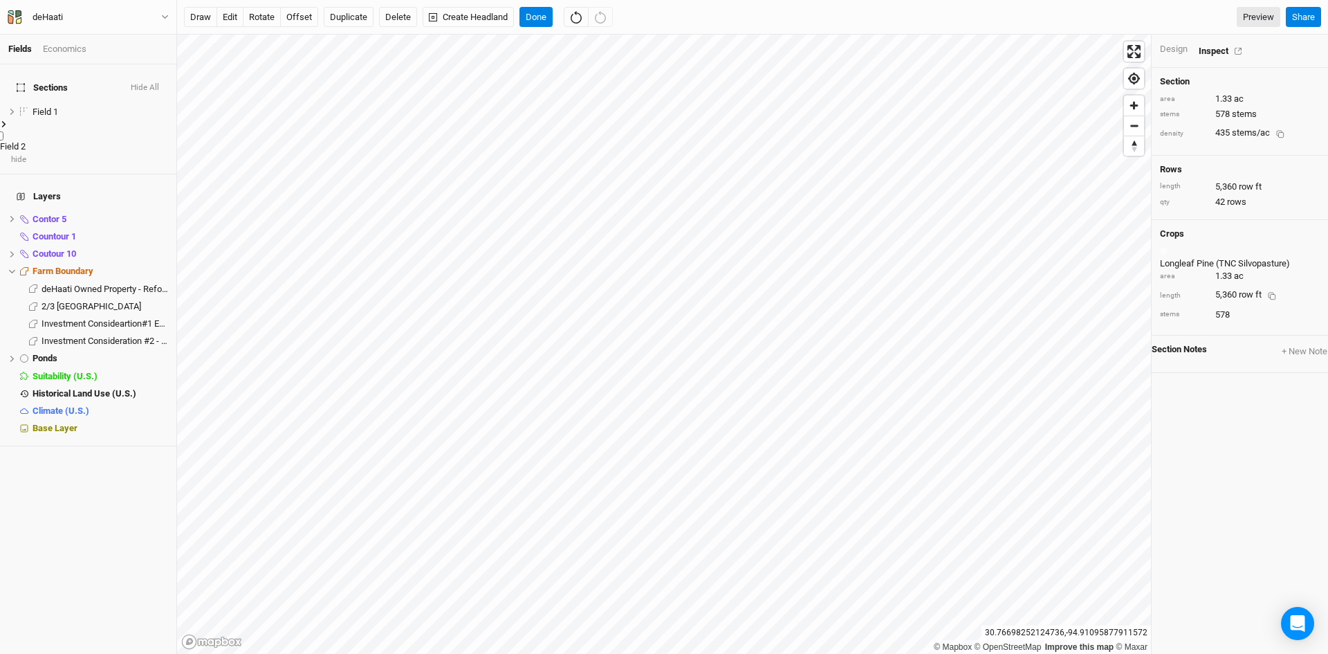
click at [81, 120] on li "Field 2 hide" at bounding box center [88, 143] width 176 height 46
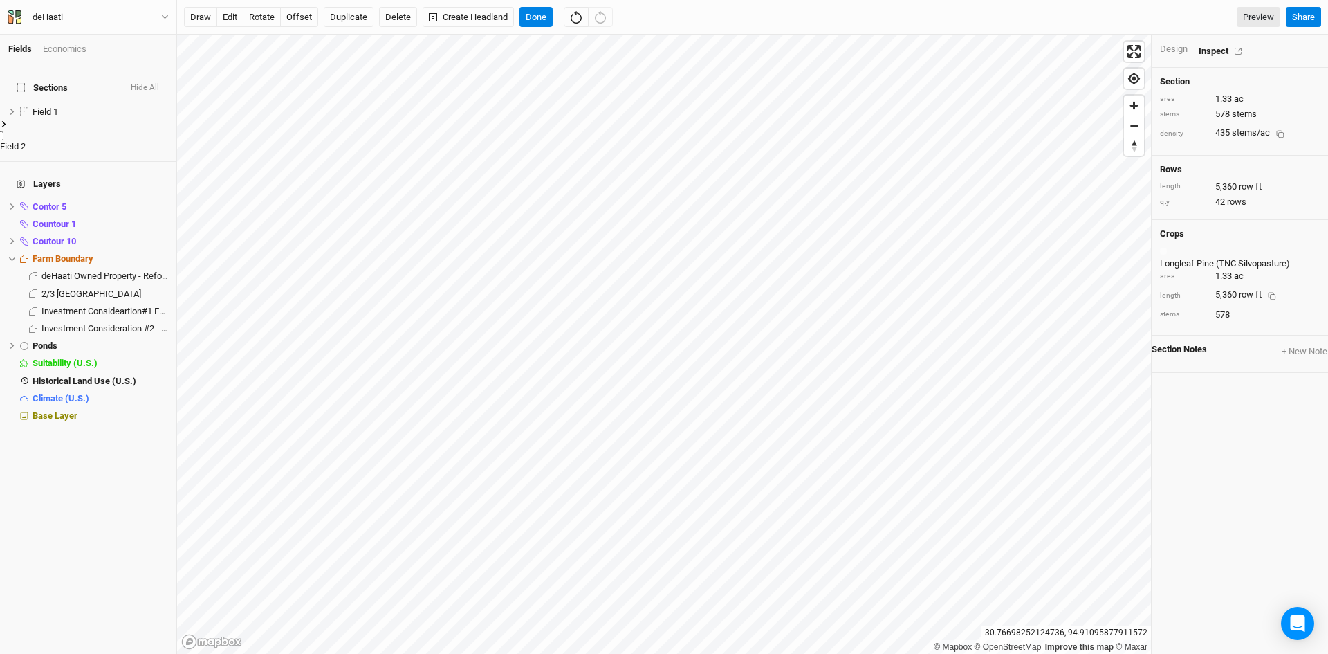
drag, startPoint x: 64, startPoint y: 116, endPoint x: 61, endPoint y: 43, distance: 73.4
click at [61, 43] on div "Economics" at bounding box center [65, 49] width 44 height 12
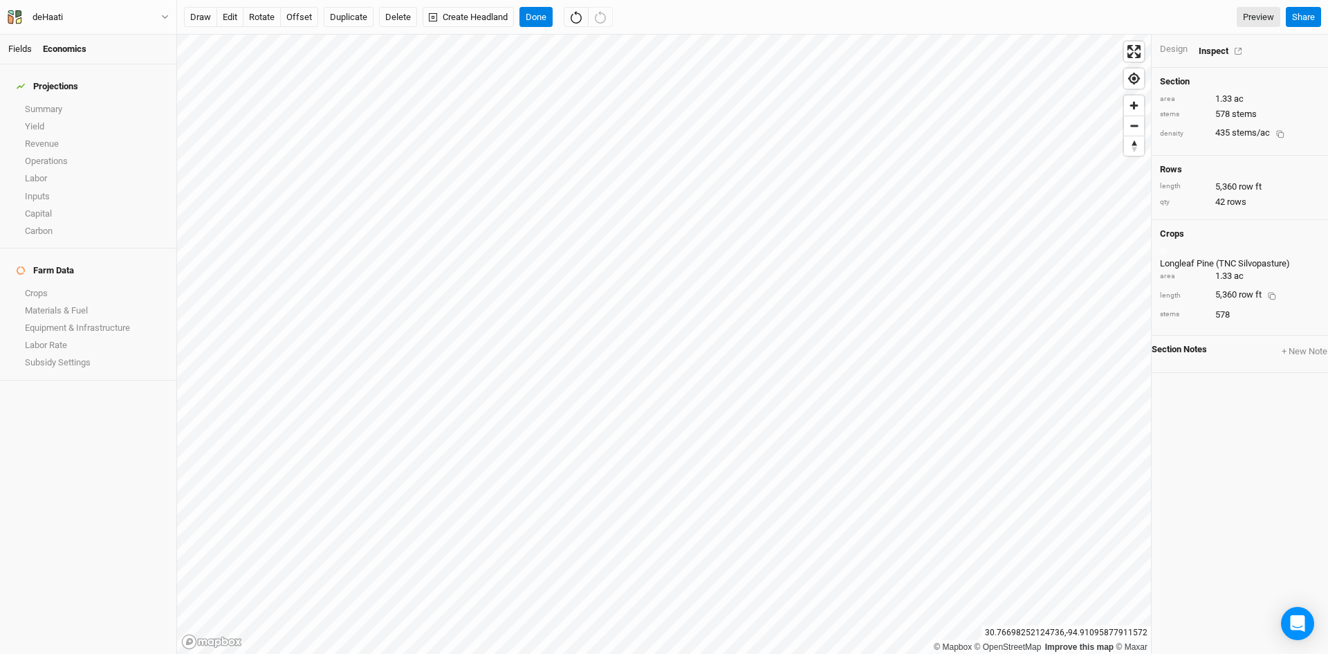
click at [23, 52] on link "Fields" at bounding box center [20, 49] width 24 height 10
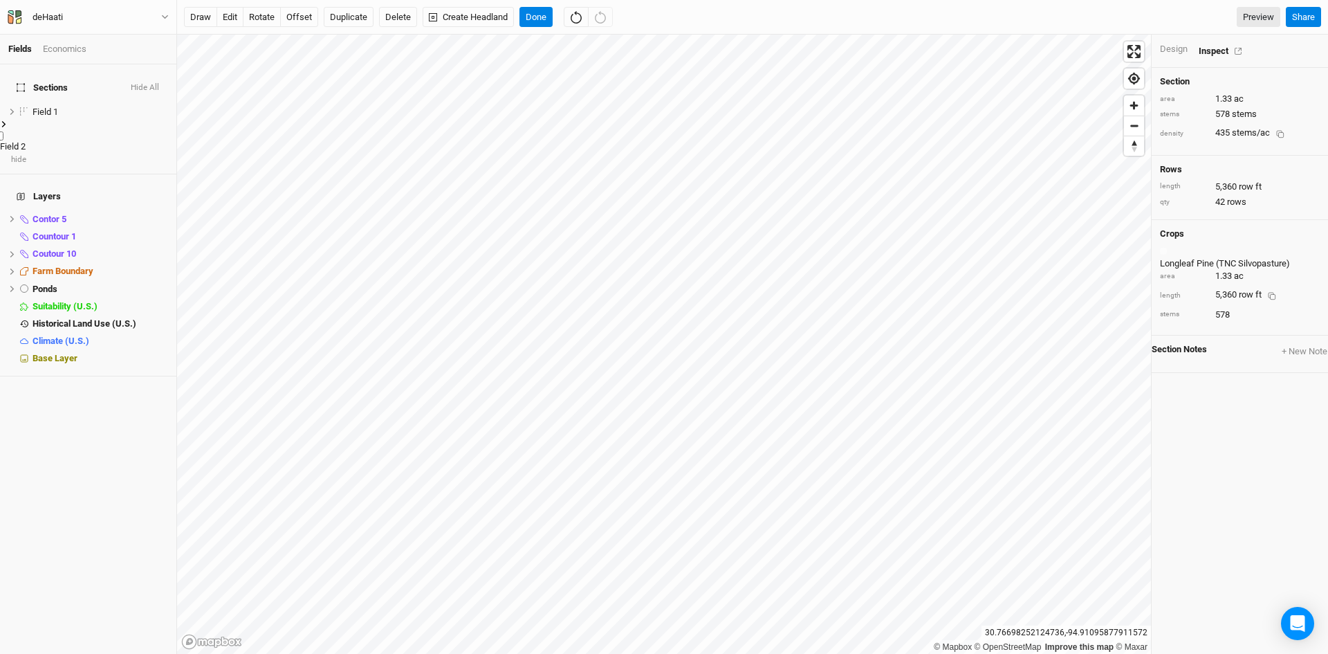
click at [47, 140] on div "Field 2" at bounding box center [88, 146] width 176 height 12
drag, startPoint x: 47, startPoint y: 123, endPoint x: 42, endPoint y: 116, distance: 8.4
click at [26, 141] on span "Field 2" at bounding box center [13, 146] width 26 height 10
type input "P"
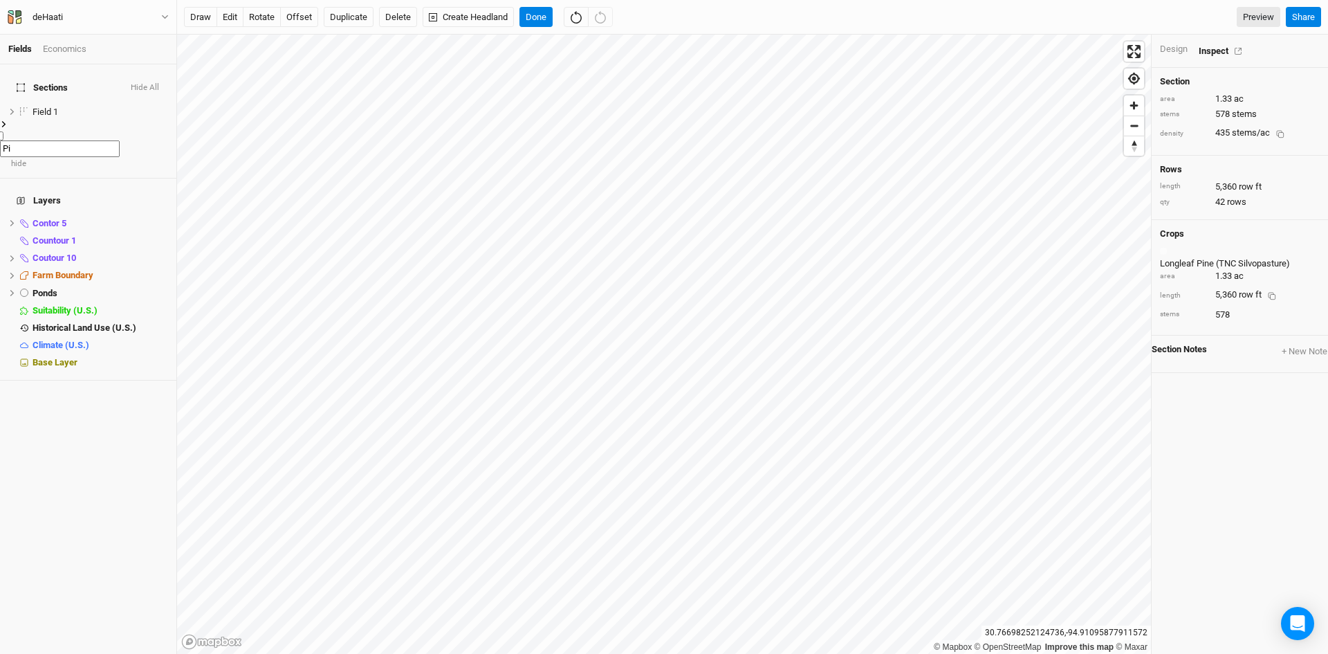
type input "P"
type input "LongLeaf Pine"
drag, startPoint x: 9, startPoint y: 120, endPoint x: 66, endPoint y: 46, distance: 92.7
click at [66, 46] on div "Economics" at bounding box center [65, 49] width 44 height 12
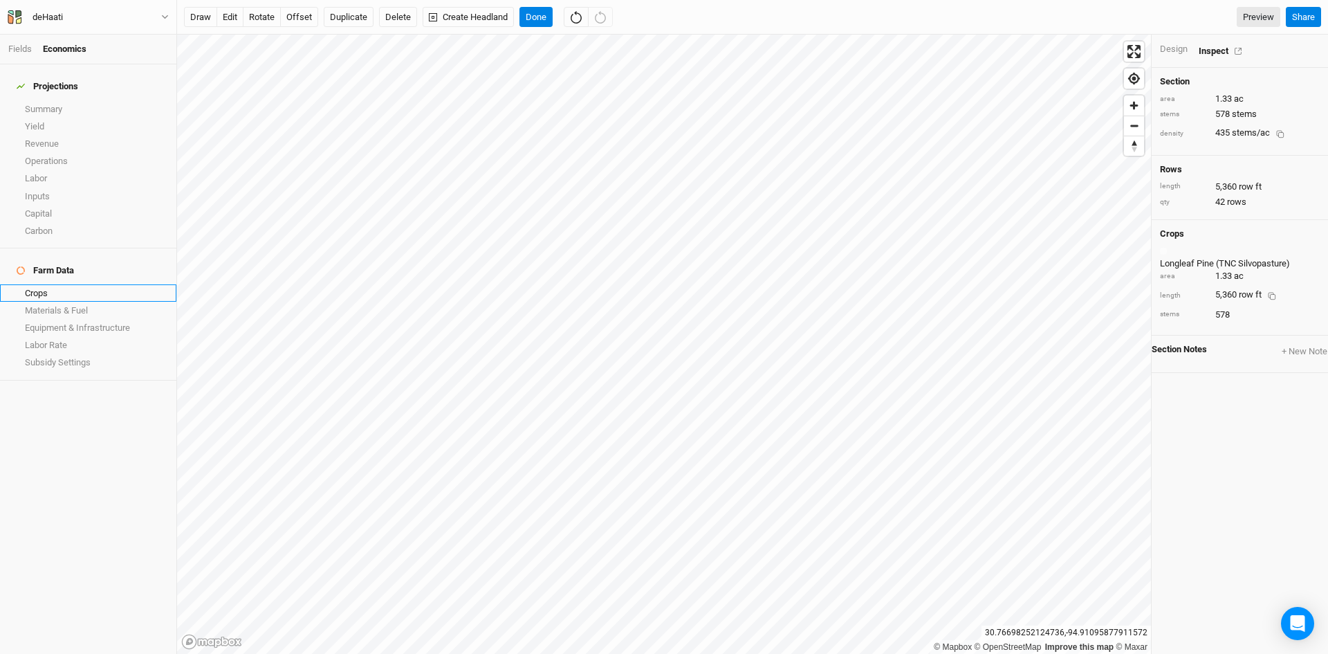
click at [41, 284] on link "Crops" at bounding box center [88, 292] width 176 height 17
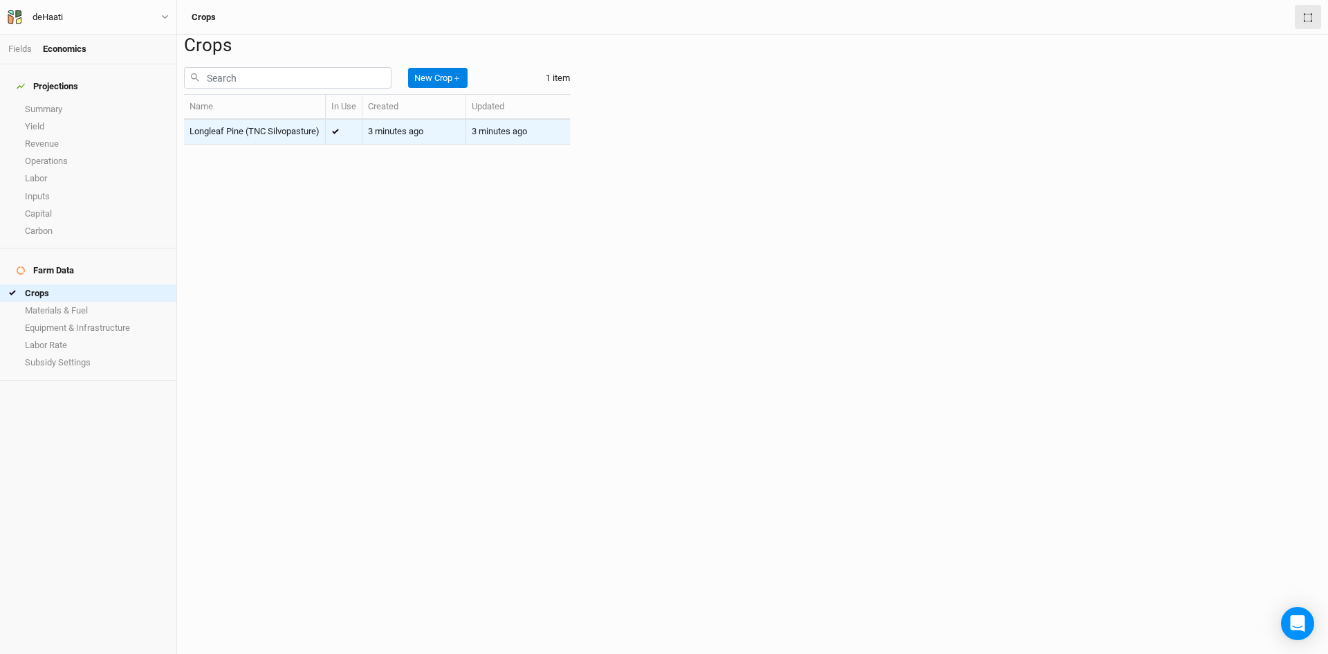
click at [242, 144] on td "Longleaf Pine (TNC Silvopasture)" at bounding box center [255, 132] width 142 height 24
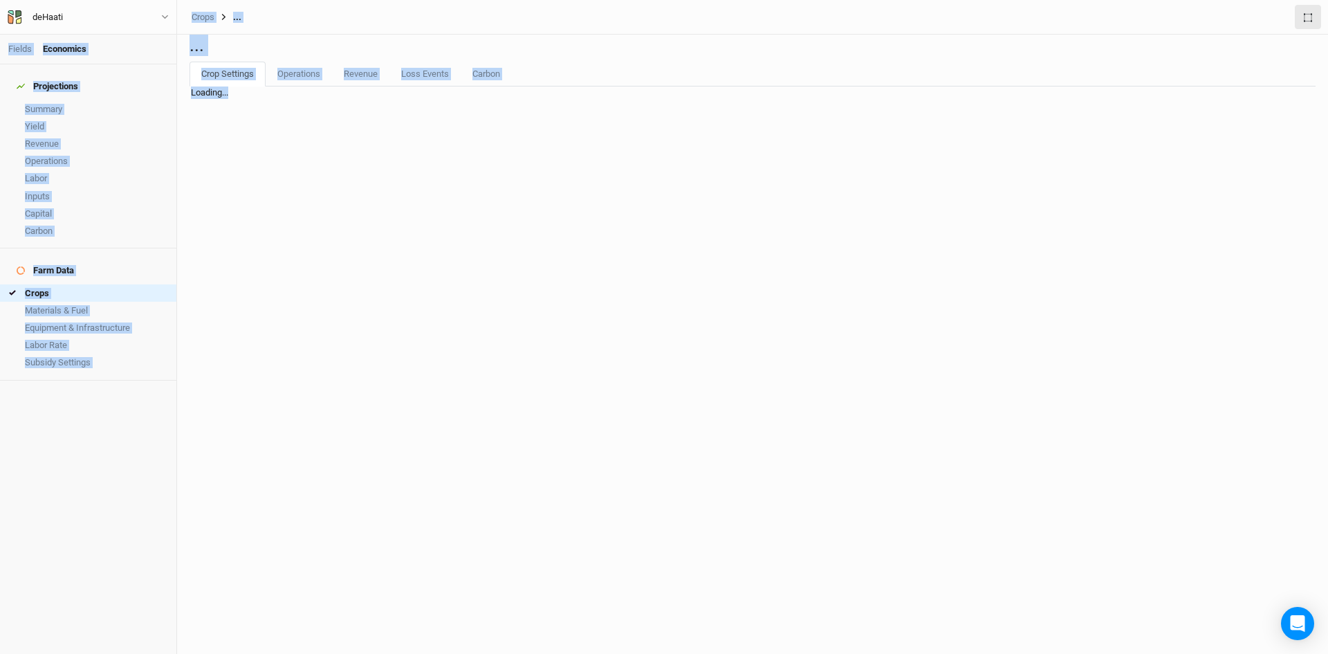
click at [242, 193] on div "Loading..." at bounding box center [752, 369] width 1137 height 567
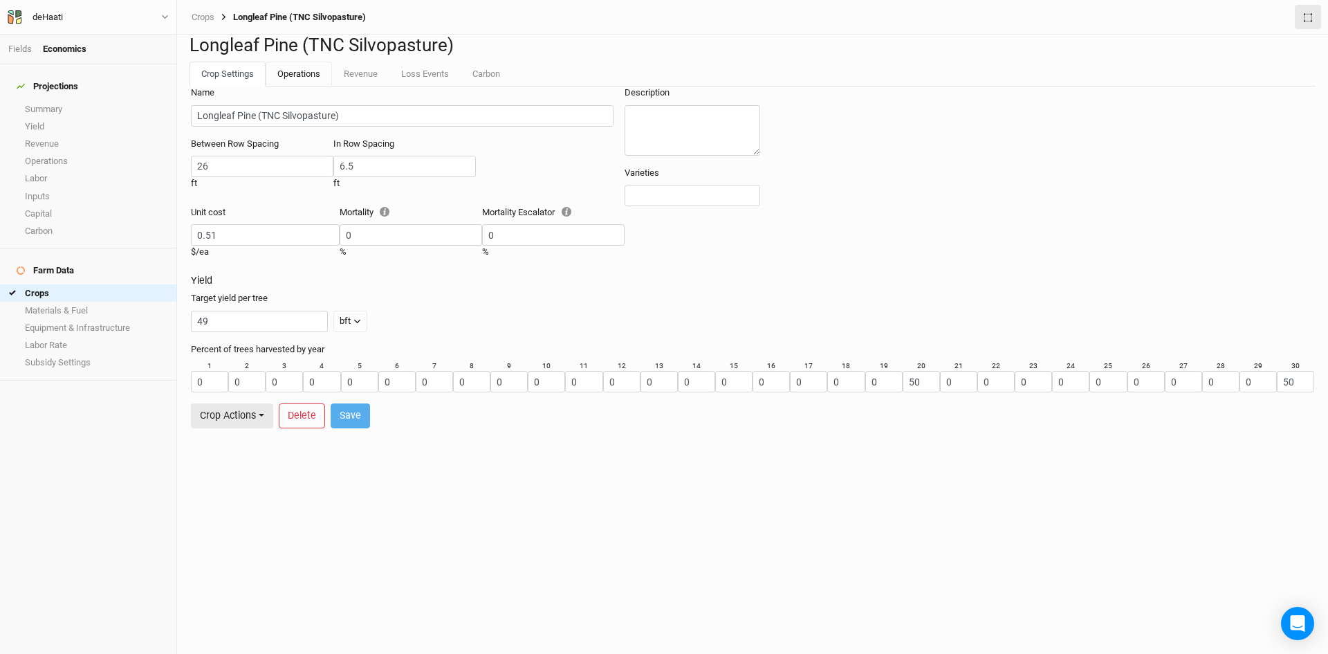
click at [302, 86] on link "Operations" at bounding box center [299, 74] width 66 height 25
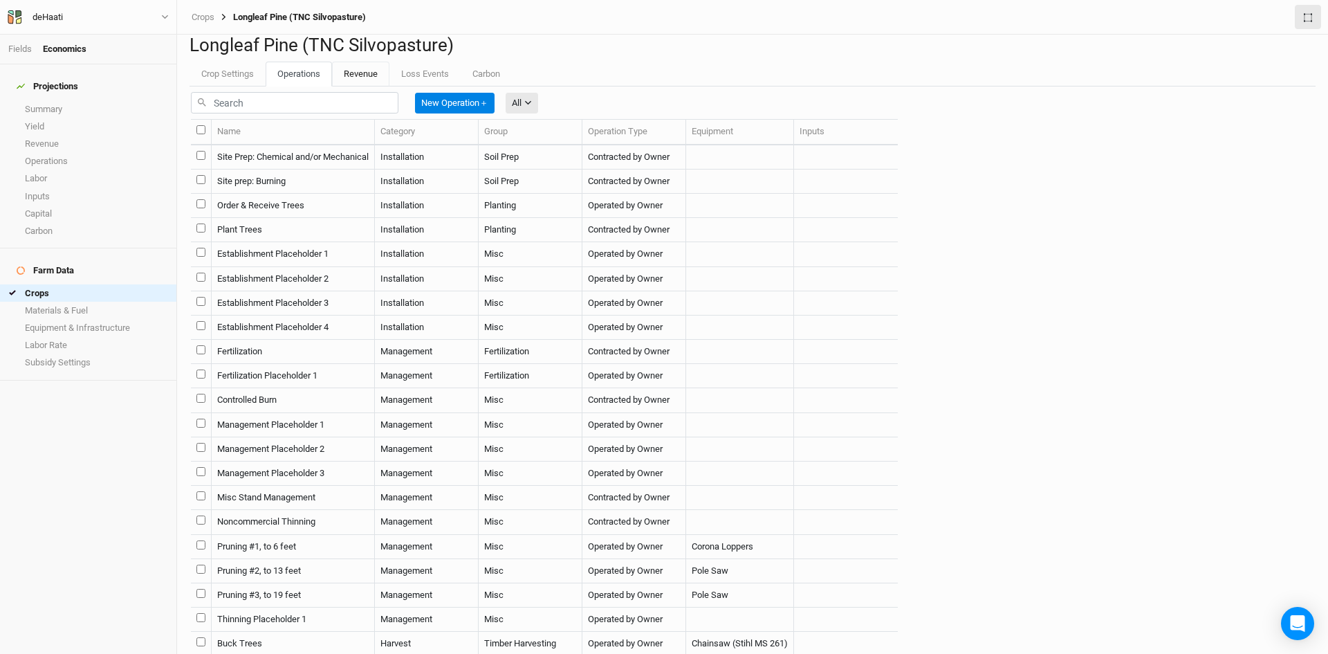
click at [343, 86] on link "Revenue" at bounding box center [360, 74] width 57 height 25
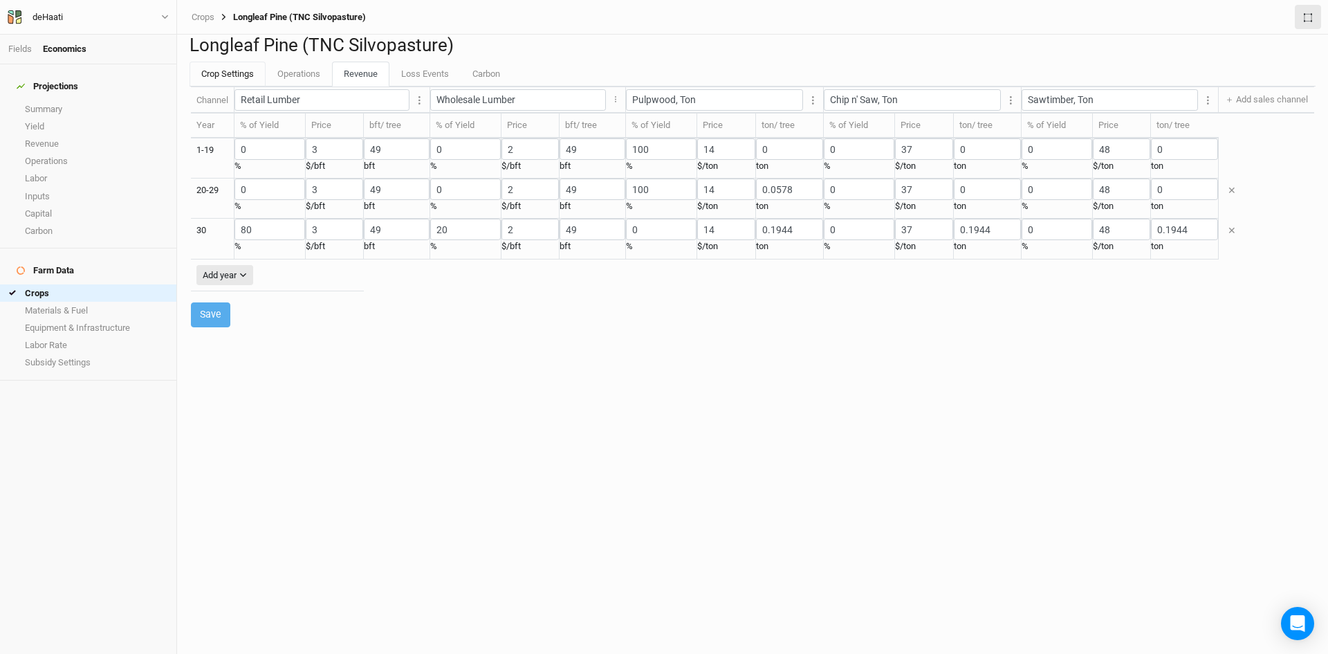
click at [241, 86] on link "Crop Settings" at bounding box center [228, 74] width 76 height 25
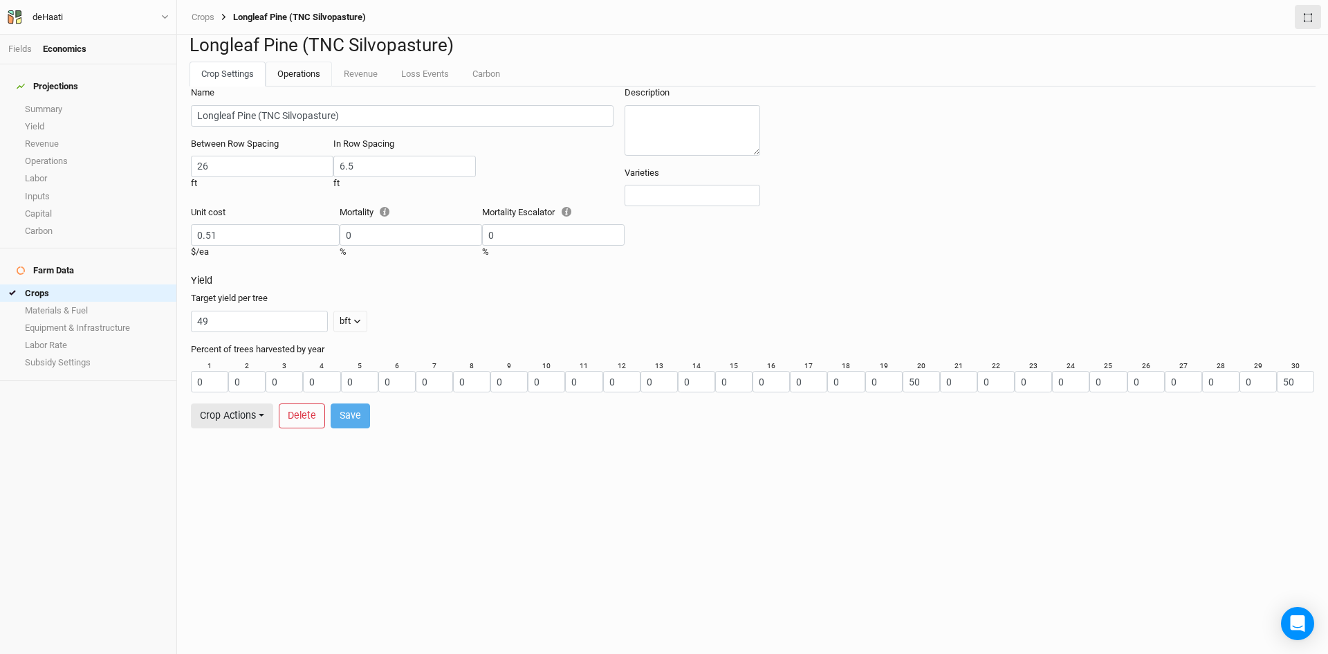
click at [288, 86] on link "Operations" at bounding box center [299, 74] width 66 height 25
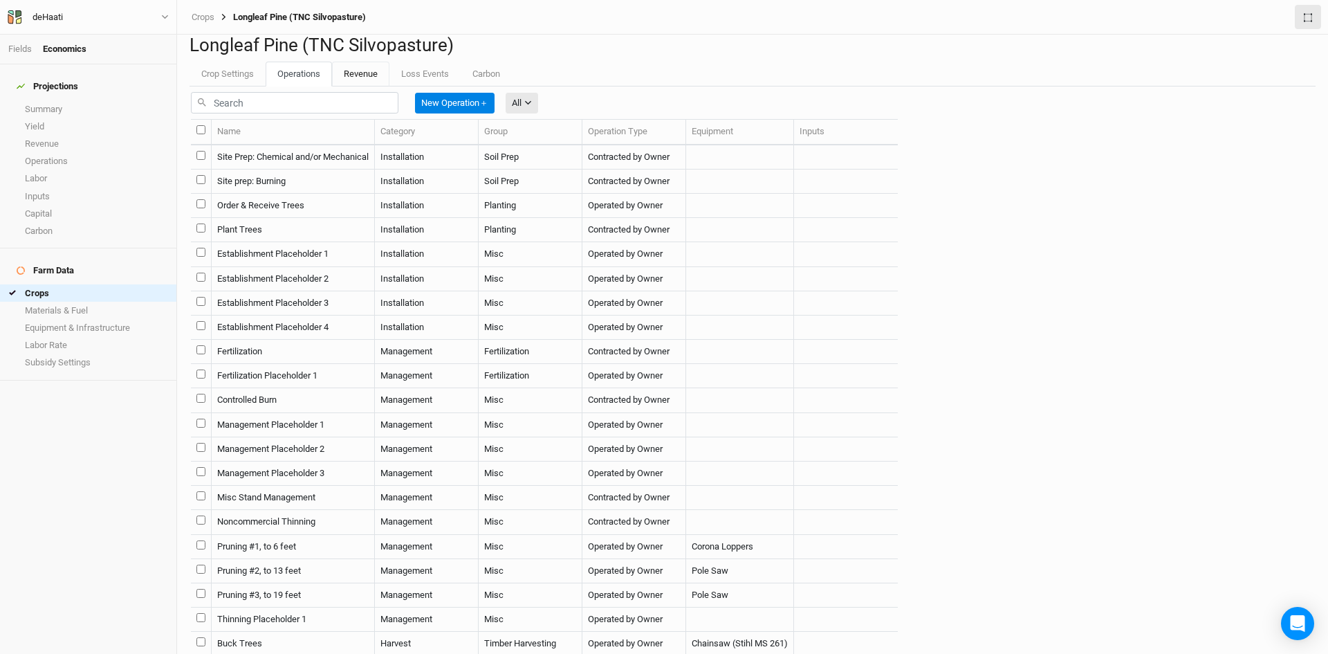
click at [351, 86] on link "Revenue" at bounding box center [360, 74] width 57 height 25
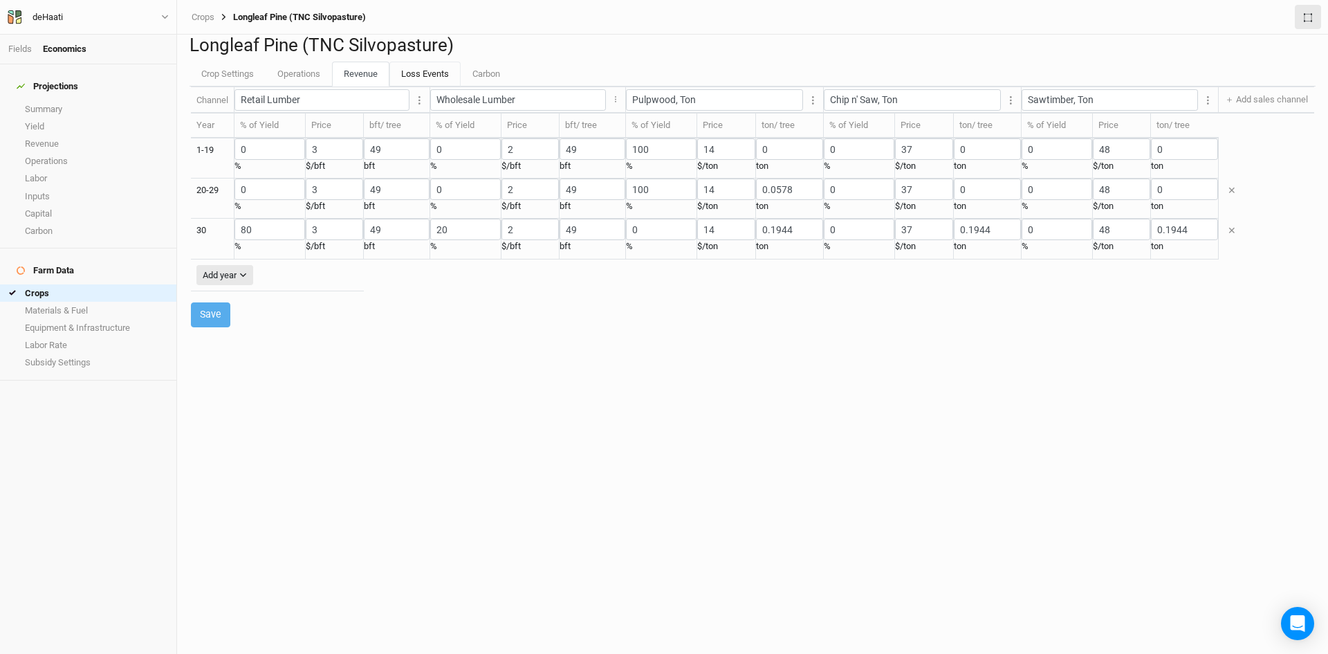
click at [405, 86] on link "Loss Events" at bounding box center [424, 74] width 71 height 25
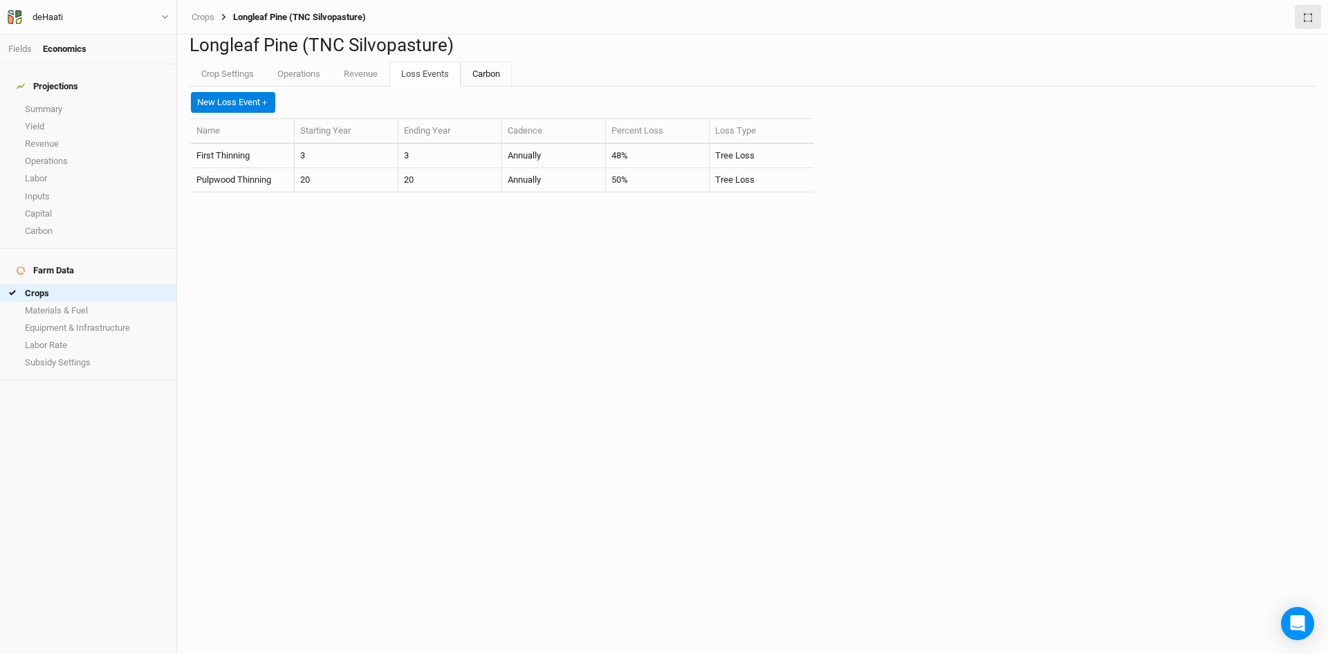
click at [461, 86] on link "Carbon" at bounding box center [486, 74] width 51 height 25
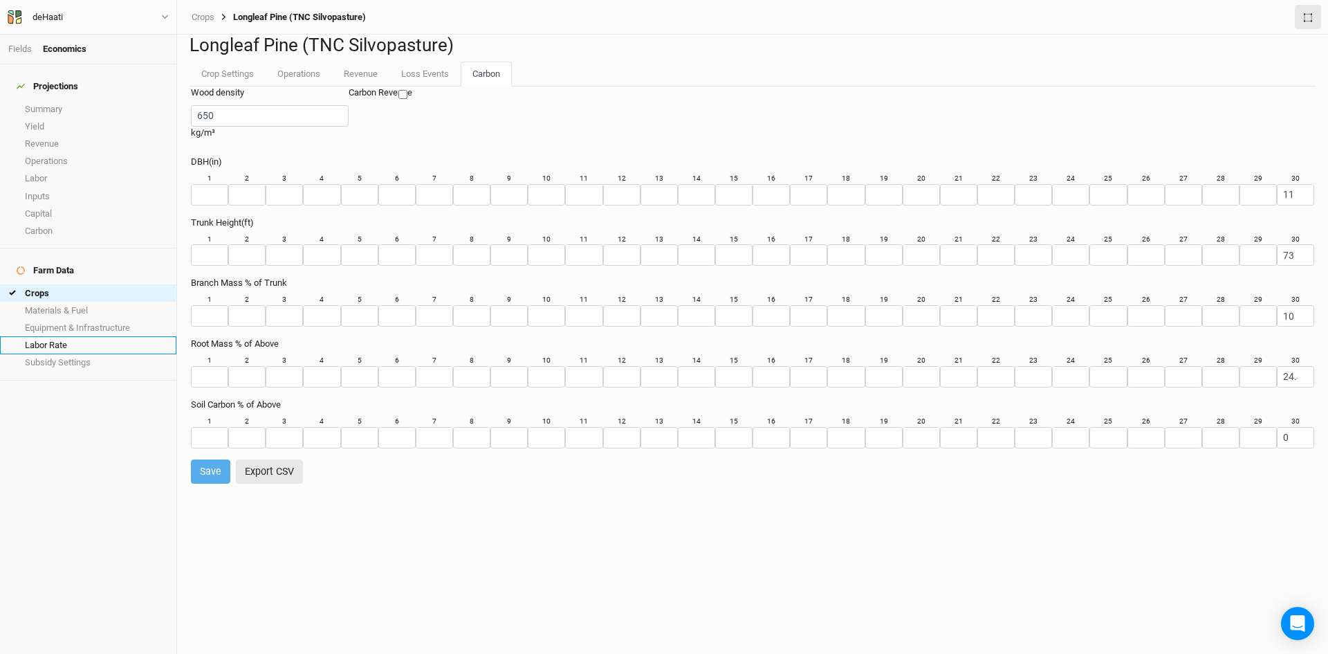
click at [43, 336] on link "Labor Rate" at bounding box center [88, 344] width 176 height 17
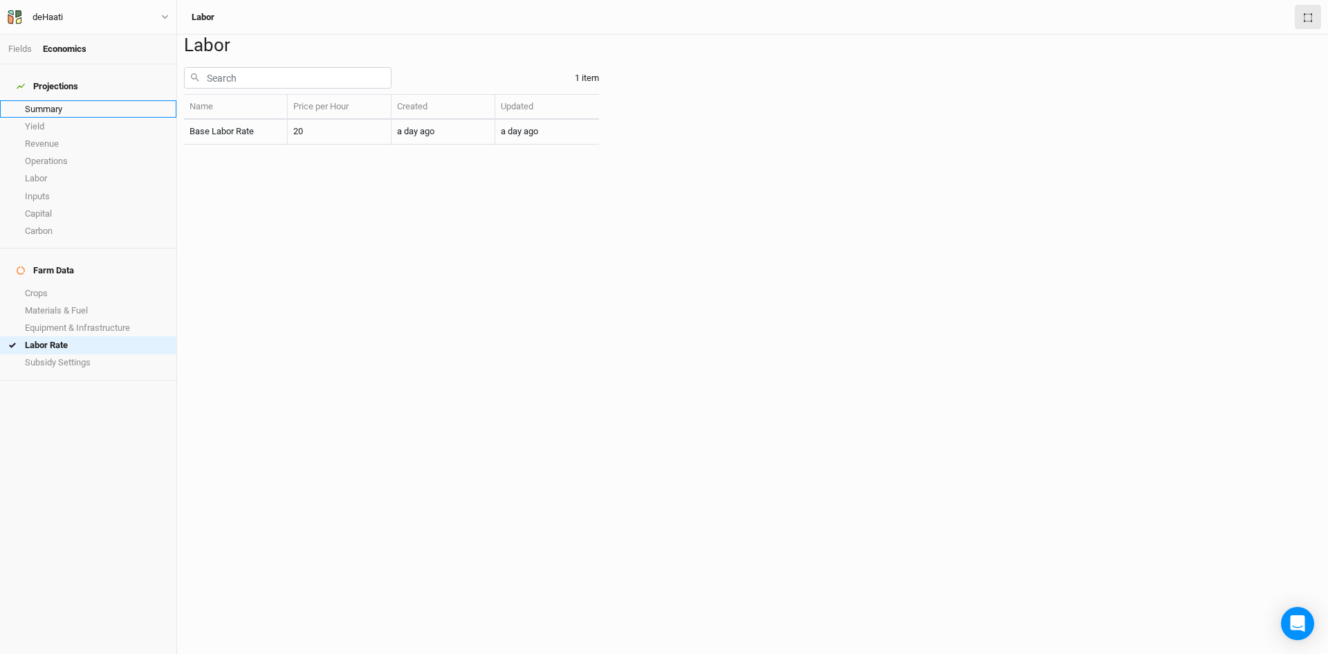
click at [51, 102] on link "Summary" at bounding box center [88, 108] width 176 height 17
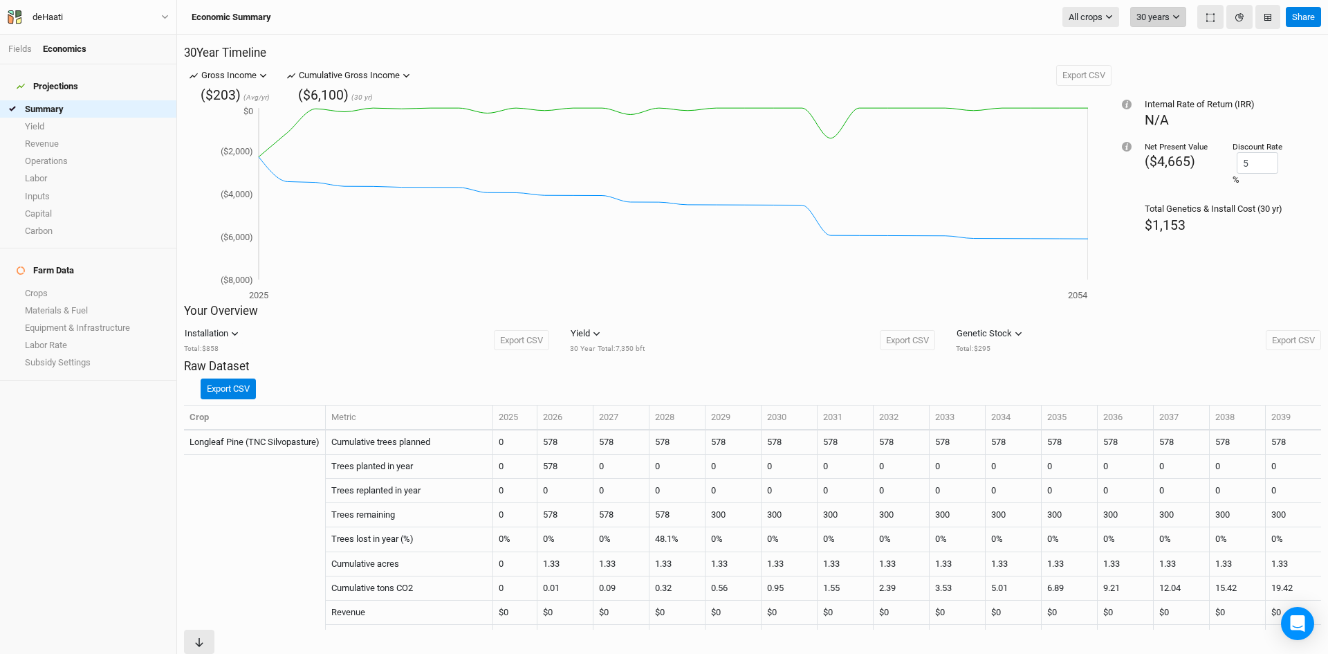
click at [1179, 20] on icon "button" at bounding box center [1176, 17] width 8 height 8
click at [1155, 67] on span "5 years" at bounding box center [1165, 68] width 37 height 13
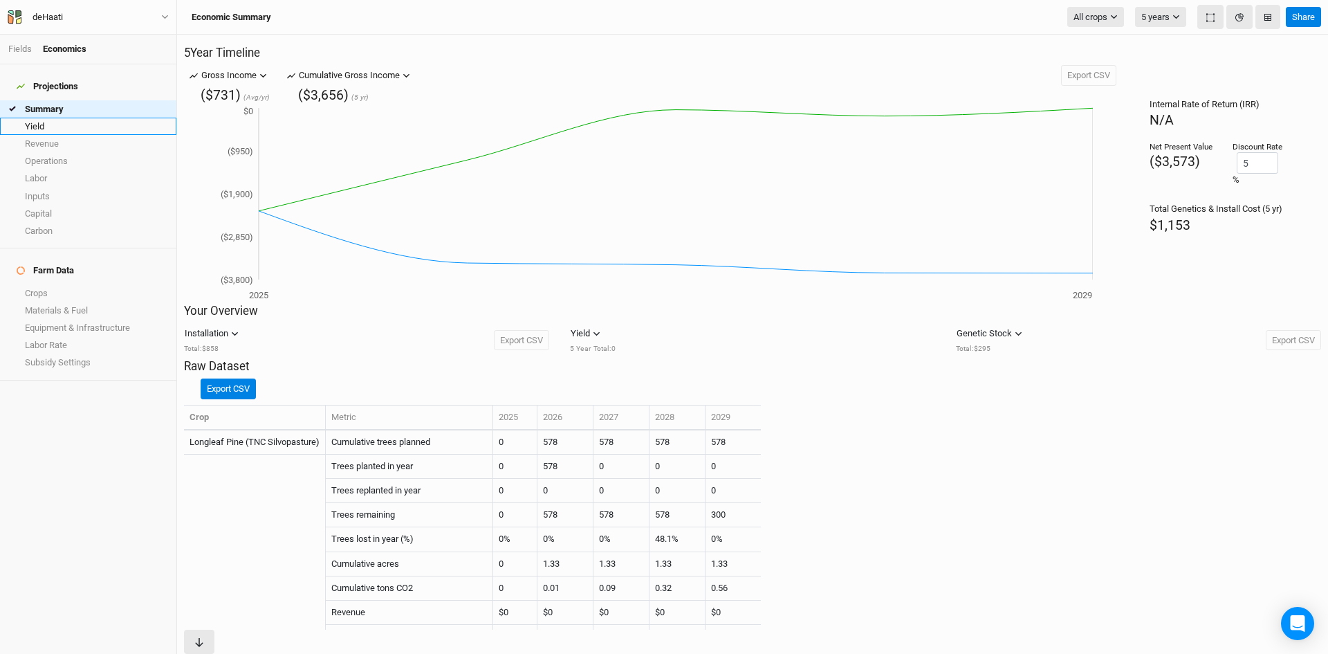
click at [71, 118] on link "Yield" at bounding box center [88, 126] width 176 height 17
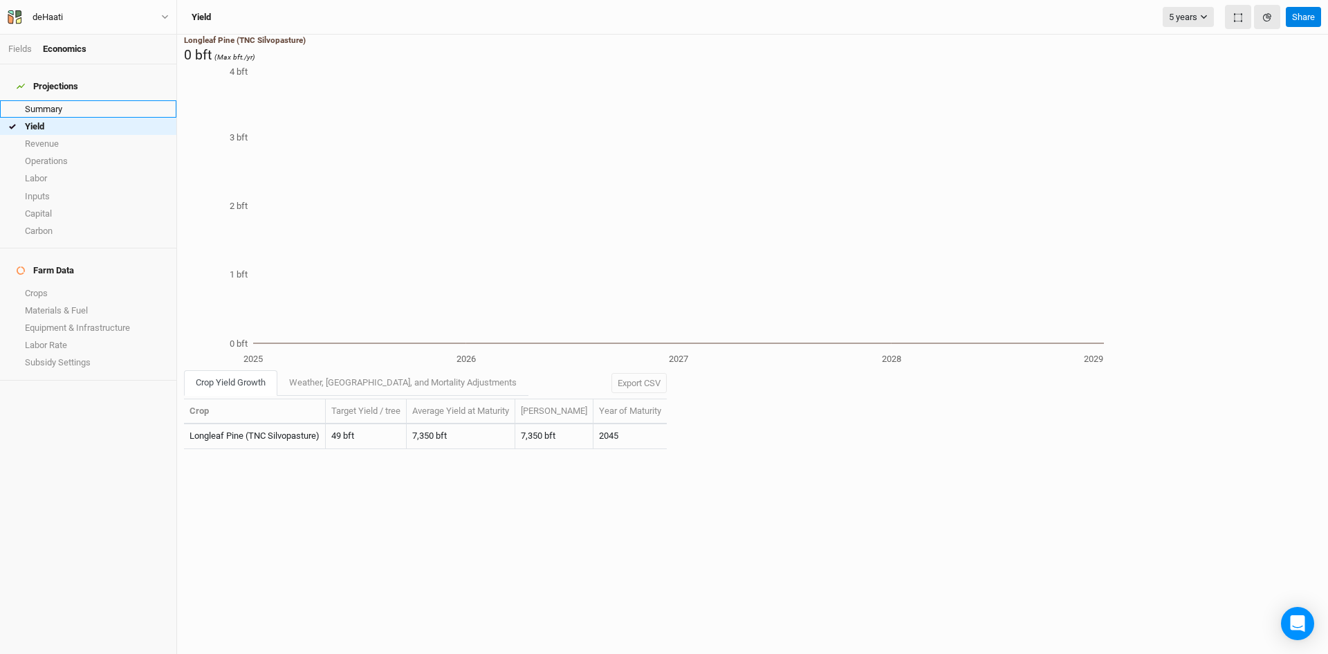
click at [53, 105] on link "Summary" at bounding box center [88, 108] width 176 height 17
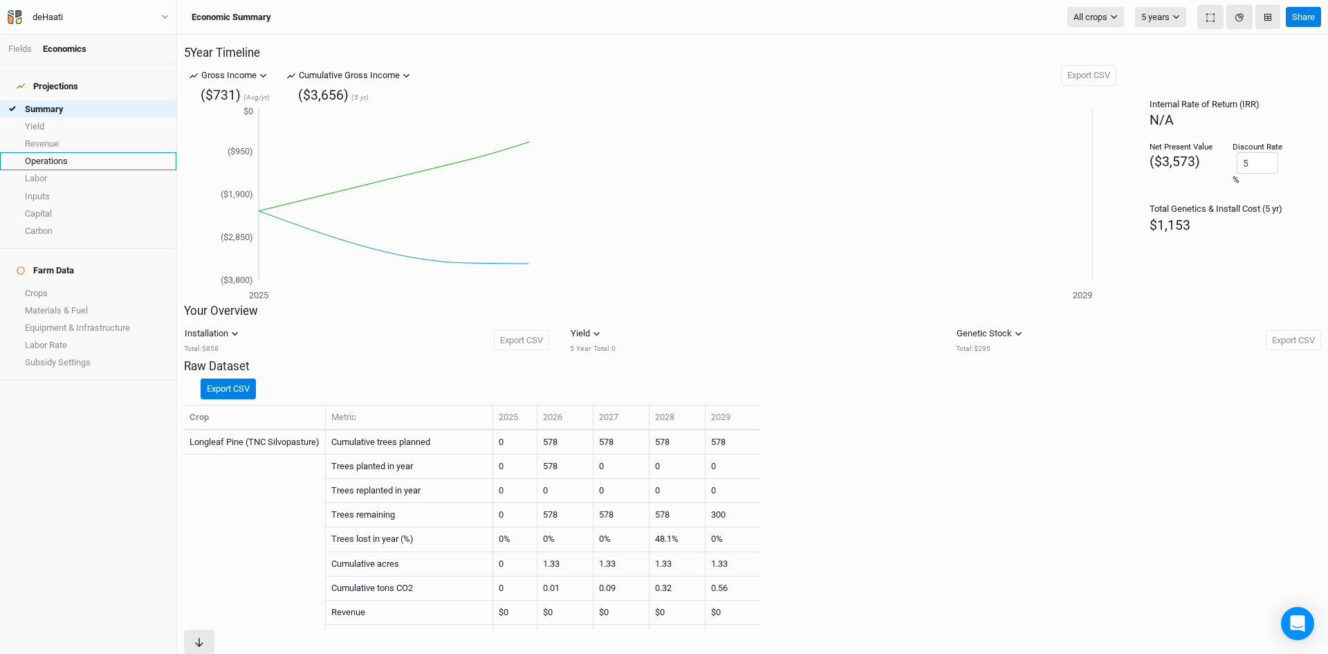
click at [39, 153] on link "Operations" at bounding box center [88, 160] width 176 height 17
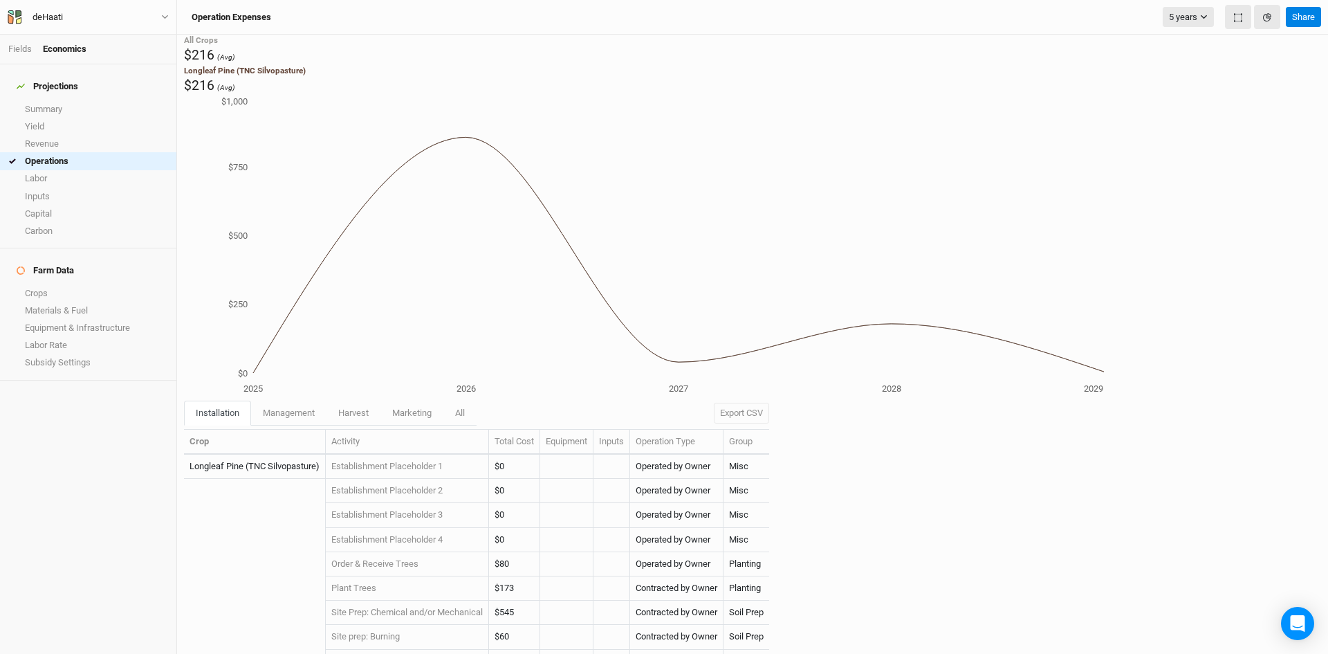
click at [501, 576] on td "$173" at bounding box center [514, 588] width 51 height 24
click at [397, 607] on link "Site Prep: Chemical and/or Mechanical" at bounding box center [406, 612] width 151 height 10
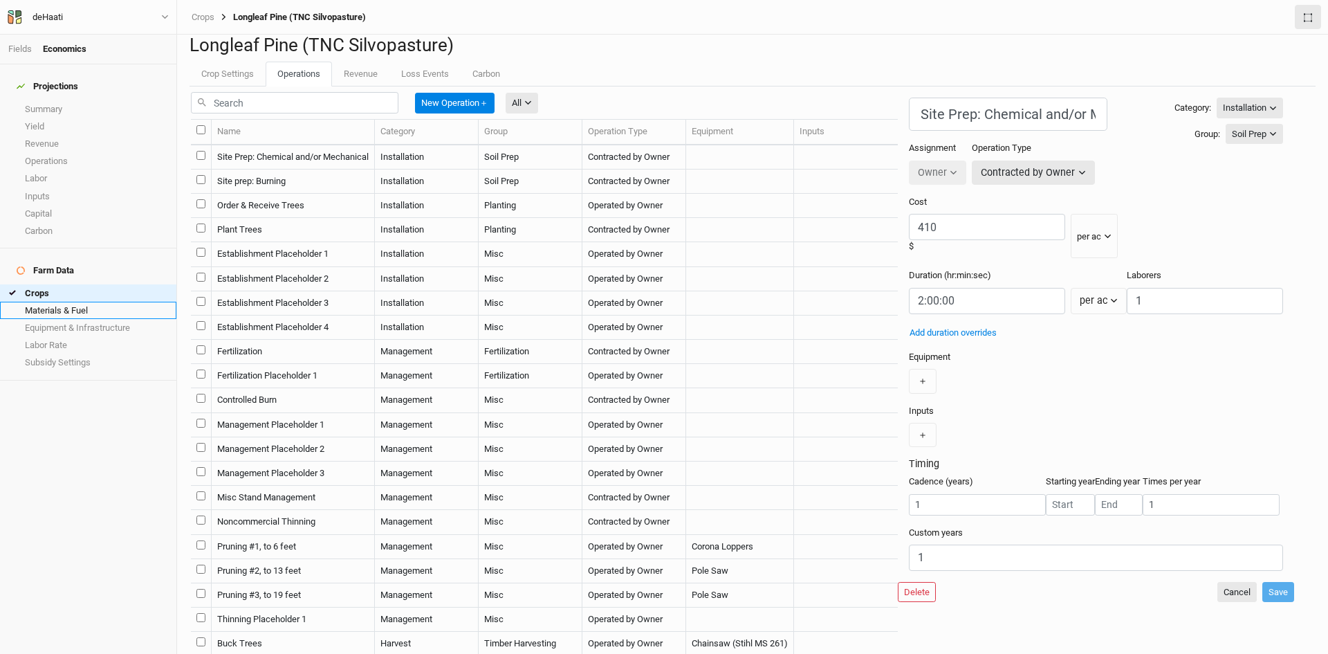
click at [83, 302] on link "Materials & Fuel" at bounding box center [88, 310] width 176 height 17
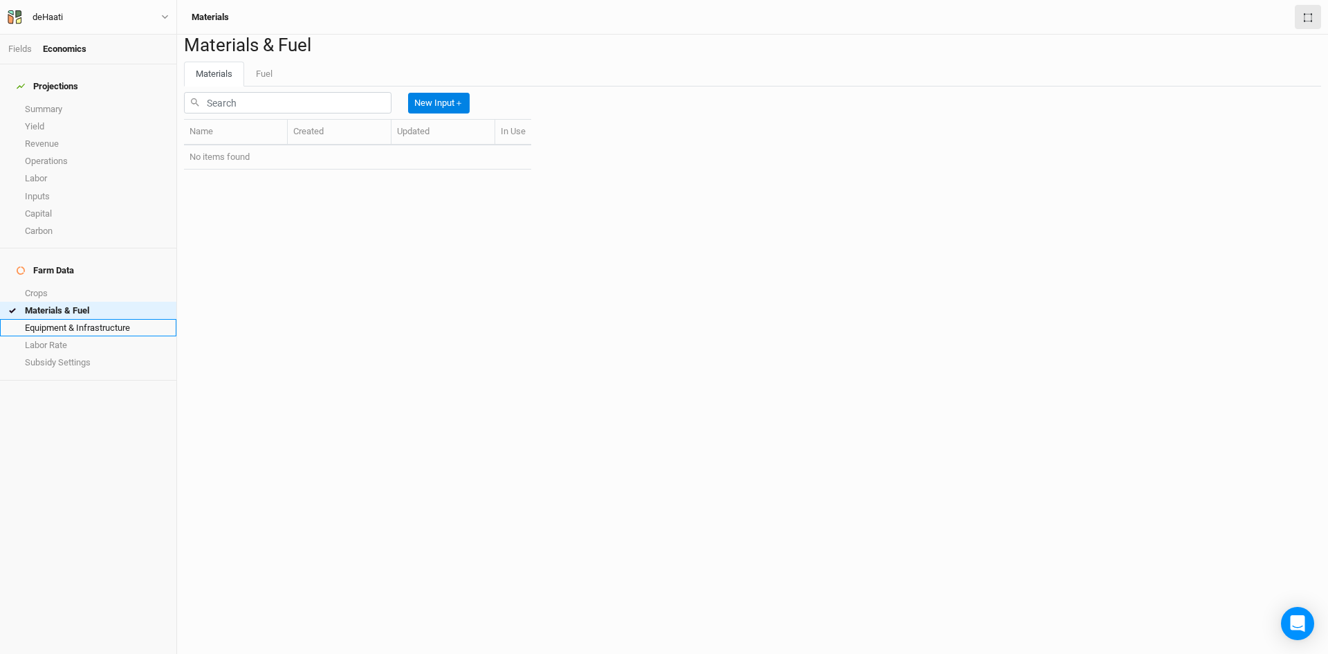
click at [55, 319] on link "Equipment & Infrastructure" at bounding box center [88, 327] width 176 height 17
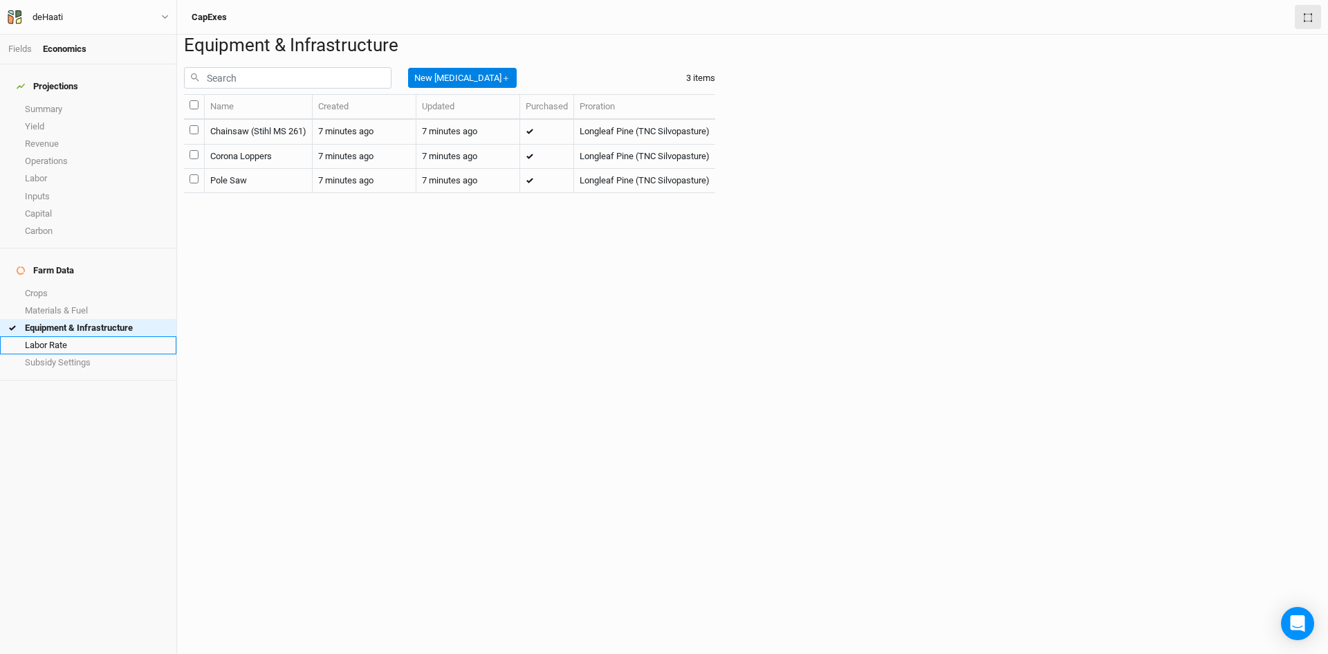
click at [49, 336] on link "Labor Rate" at bounding box center [88, 344] width 176 height 17
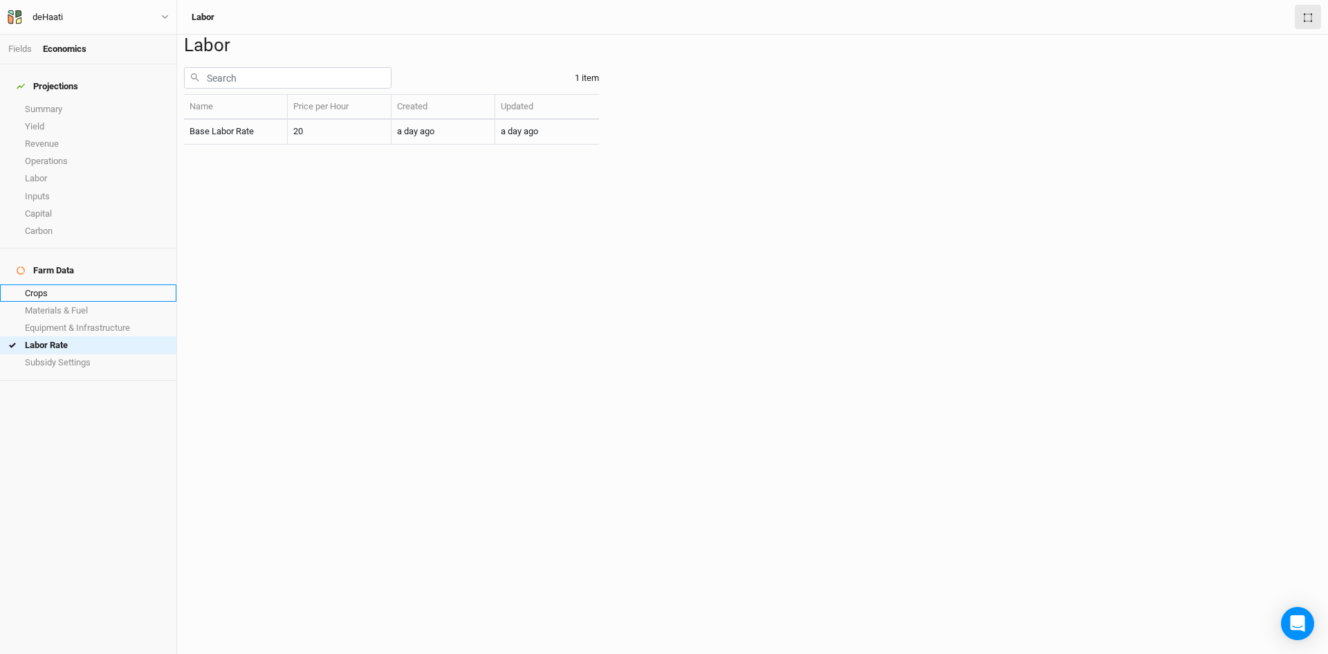
click at [47, 284] on link "Crops" at bounding box center [88, 292] width 176 height 17
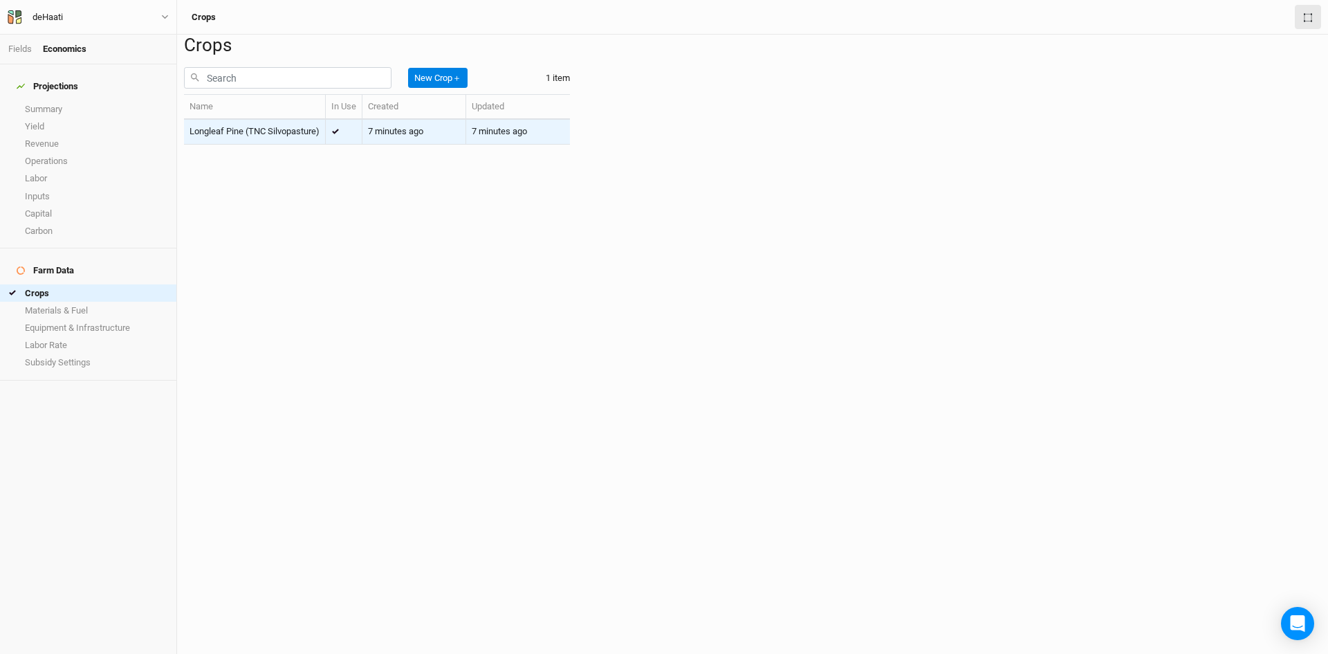
click at [256, 136] on span "Longleaf Pine (TNC Silvopasture)" at bounding box center [255, 131] width 130 height 10
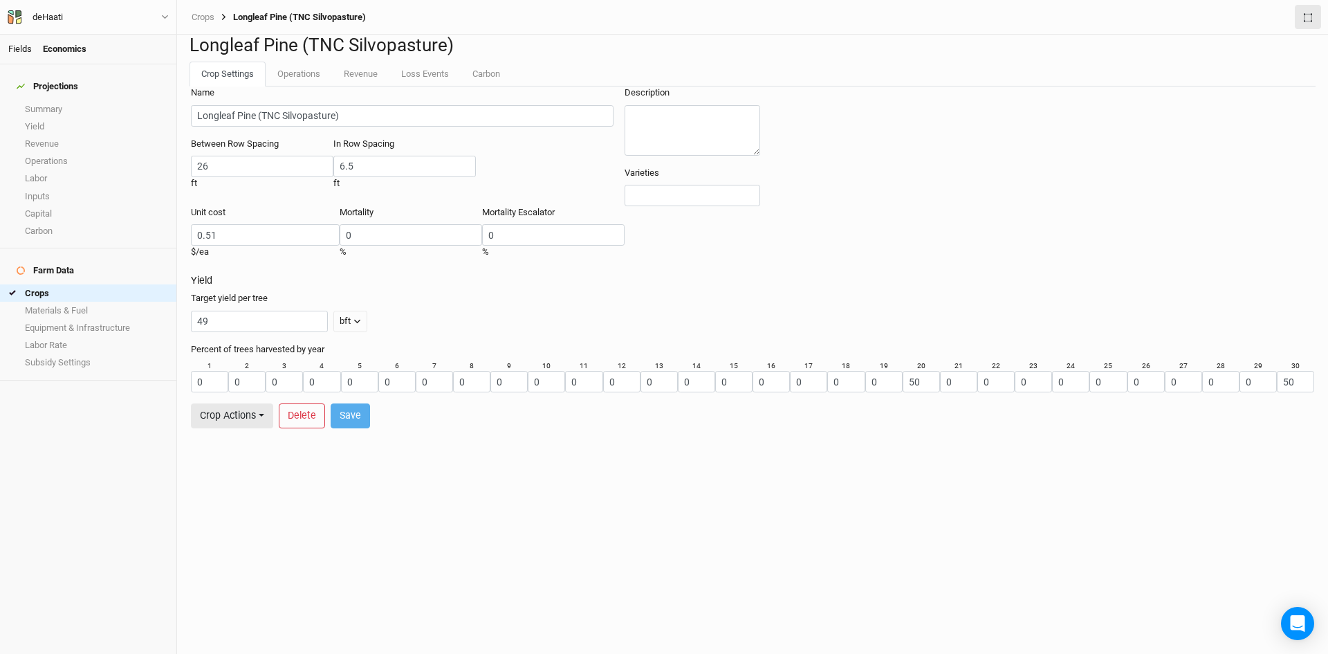
click at [17, 46] on link "Fields" at bounding box center [20, 49] width 24 height 10
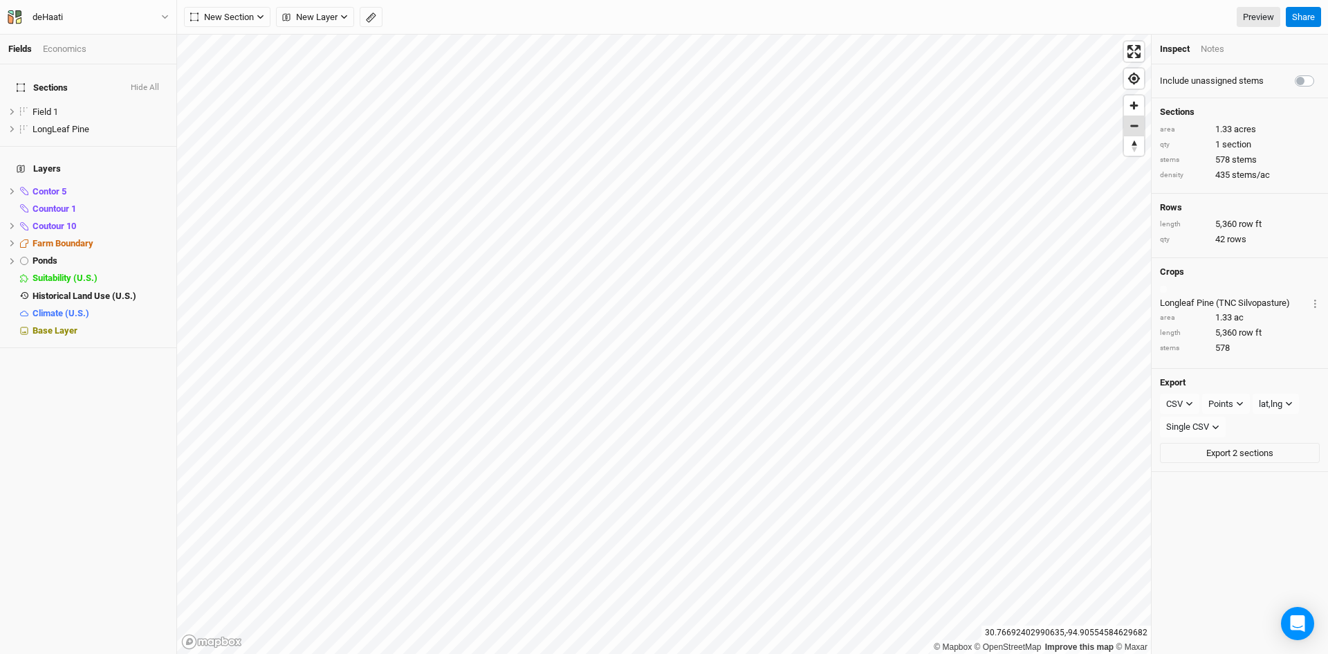
click at [1141, 116] on span "Zoom out" at bounding box center [1134, 125] width 20 height 19
click at [235, 21] on span "New Section" at bounding box center [222, 17] width 64 height 14
click at [214, 41] on div "Grid" at bounding box center [224, 45] width 21 height 16
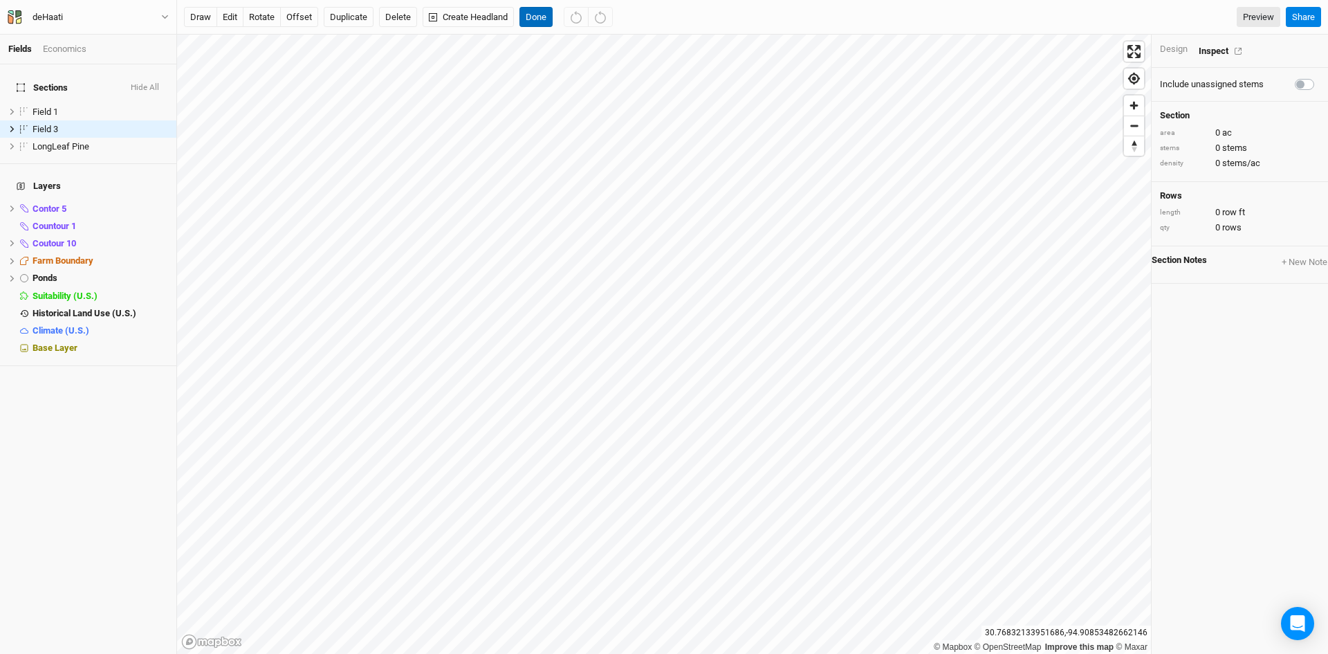
click at [528, 12] on button "Done" at bounding box center [535, 17] width 33 height 21
click at [542, 15] on button "Done" at bounding box center [535, 17] width 33 height 21
click at [1176, 49] on div "Design" at bounding box center [1174, 49] width 28 height 12
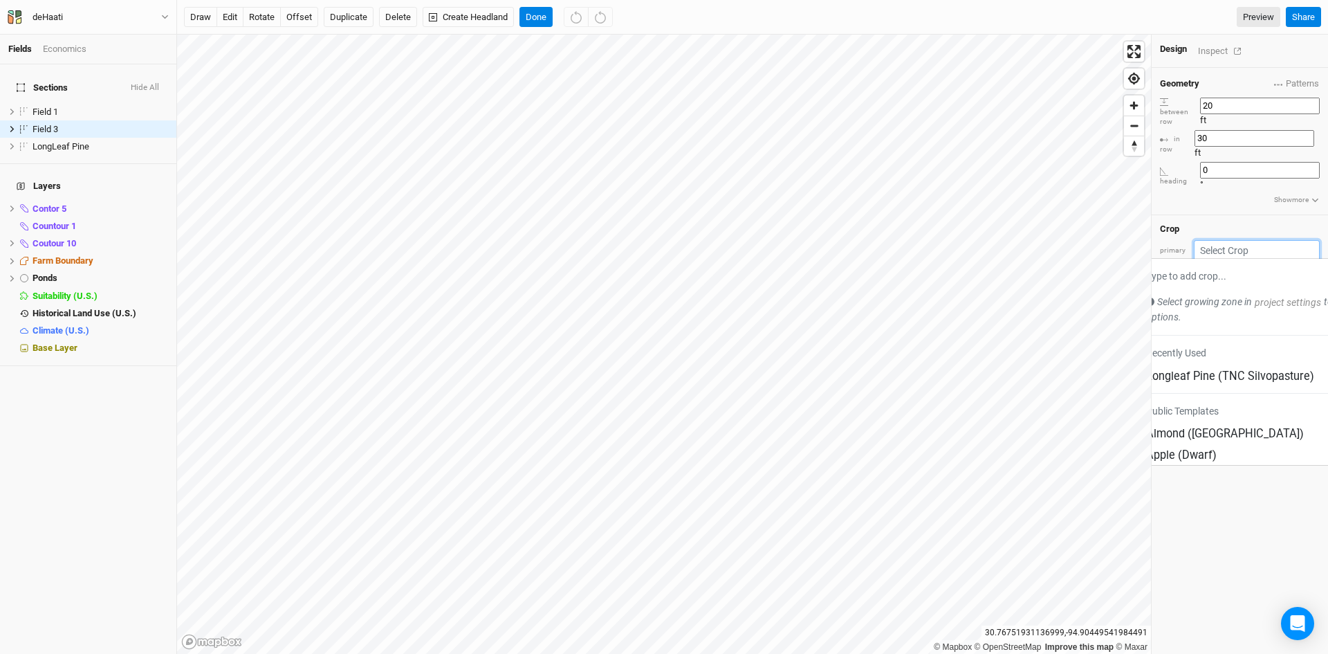
click at [1239, 240] on input "text" at bounding box center [1257, 250] width 126 height 21
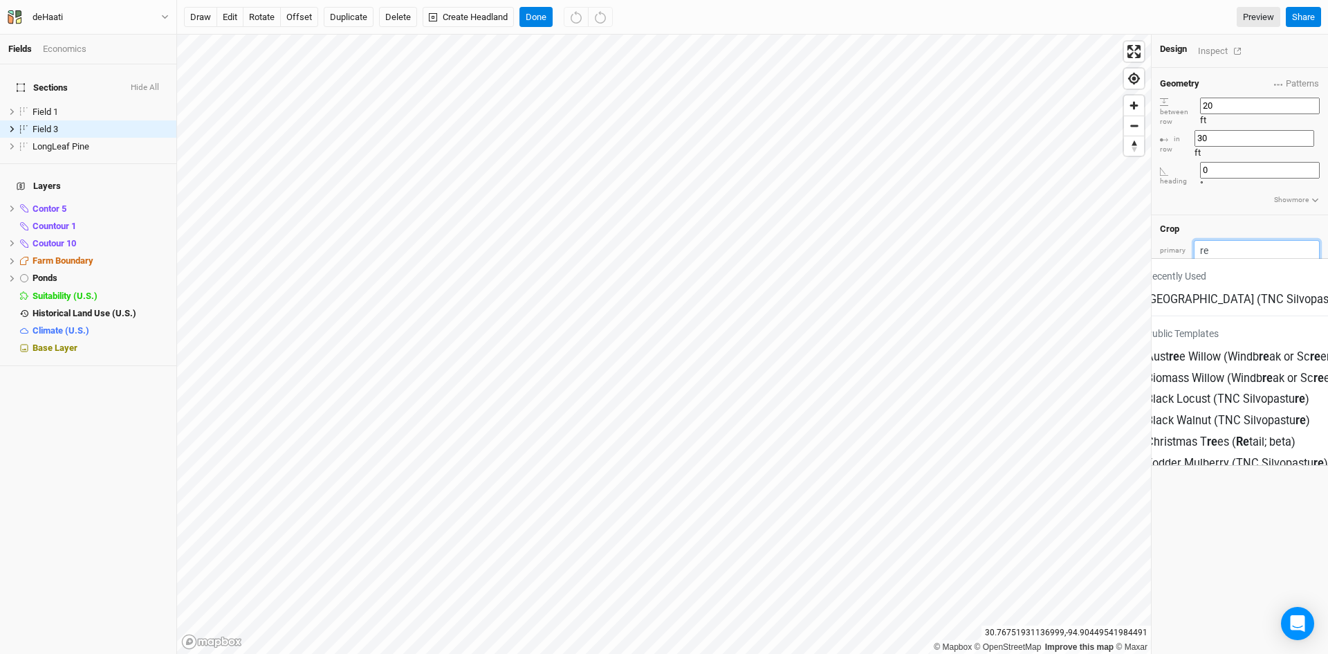
type input "r"
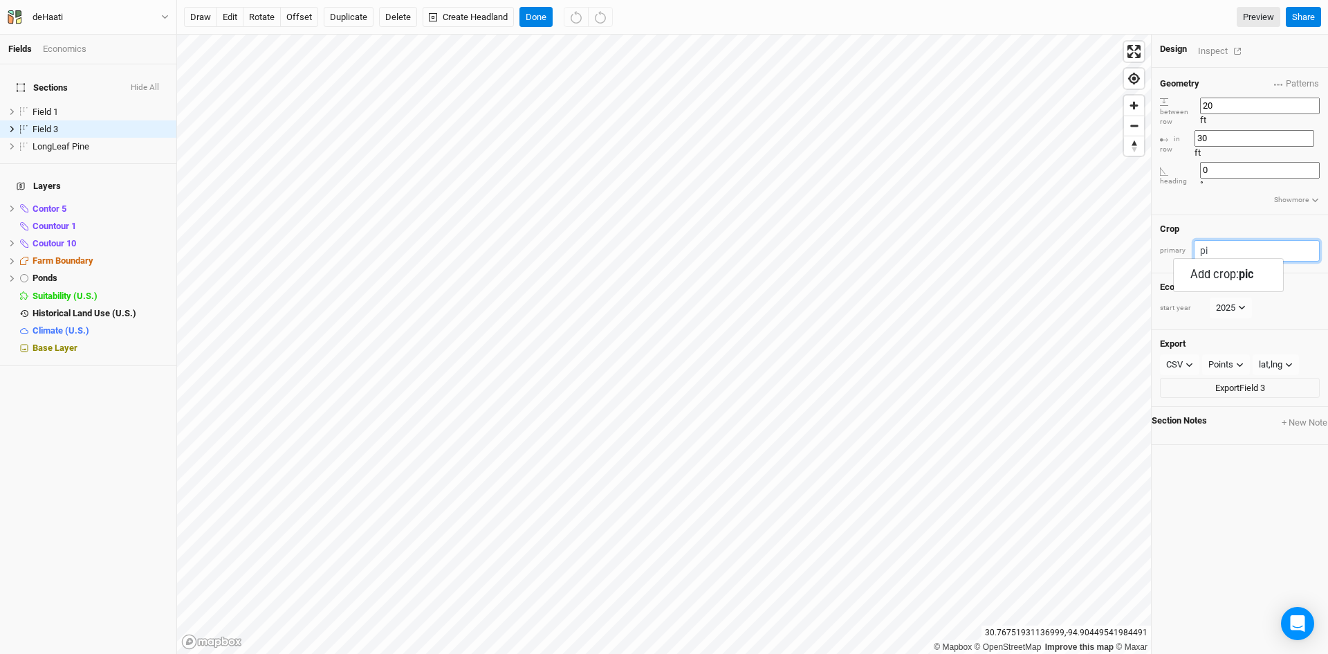
type input "p"
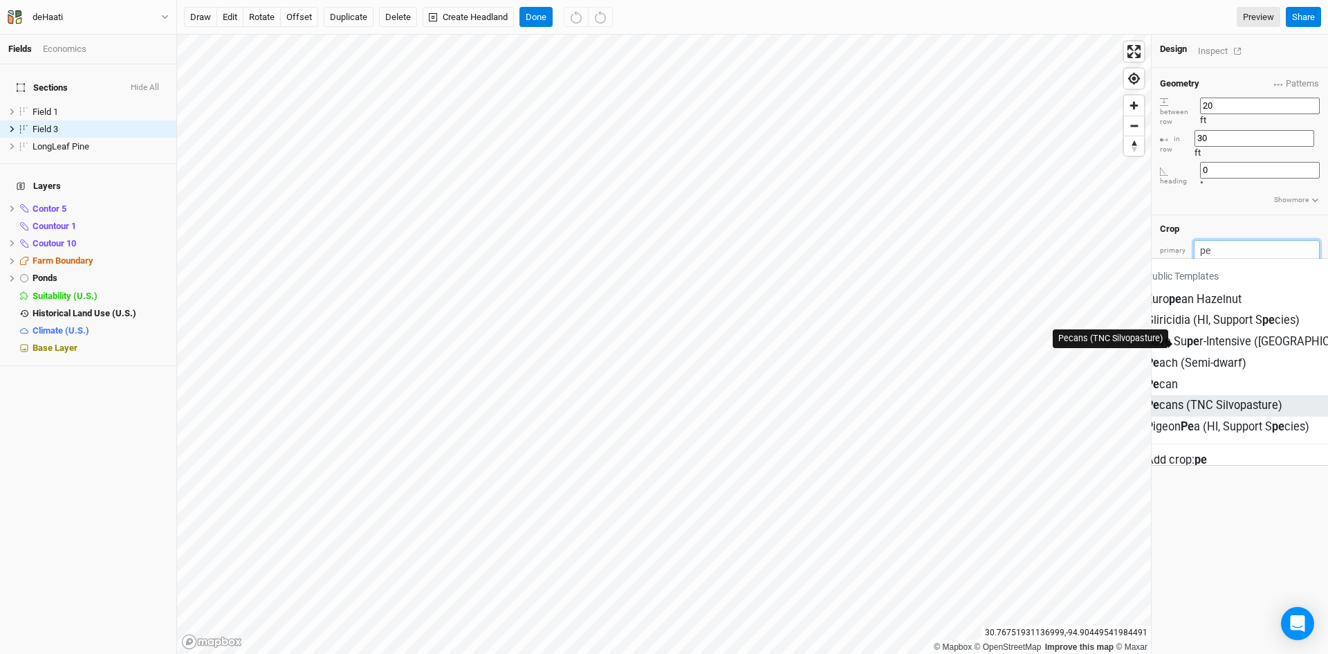
click at [1206, 398] on div "Pe cans (TNC Silvopasture)" at bounding box center [1214, 406] width 136 height 16
type input "Pecans (TNC Silvopasture)"
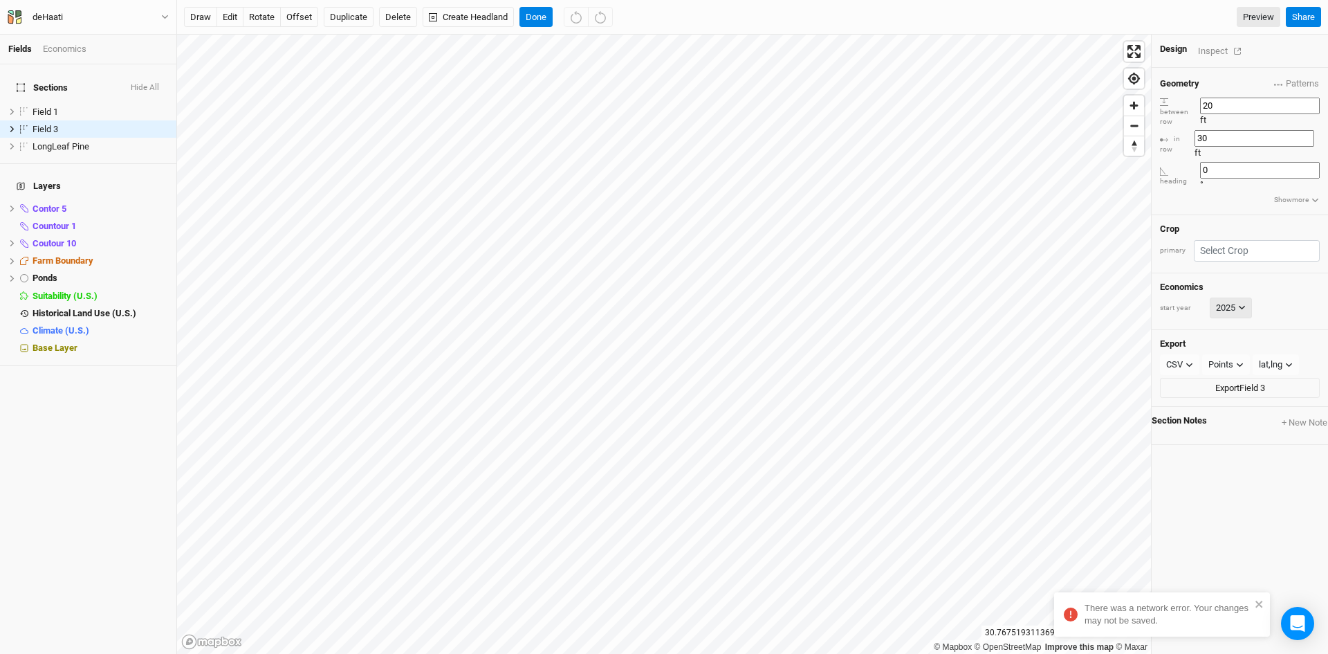
click at [1233, 297] on button "2025" at bounding box center [1231, 307] width 42 height 21
click at [1174, 329] on button "2026" at bounding box center [1195, 317] width 43 height 26
click at [1233, 468] on div "Geometry Patterns ＋ New in-row pattern between row 20 ft in row 30 ft heading 0…" at bounding box center [1240, 361] width 176 height 586
click at [1260, 604] on icon "close" at bounding box center [1258, 603] width 7 height 7
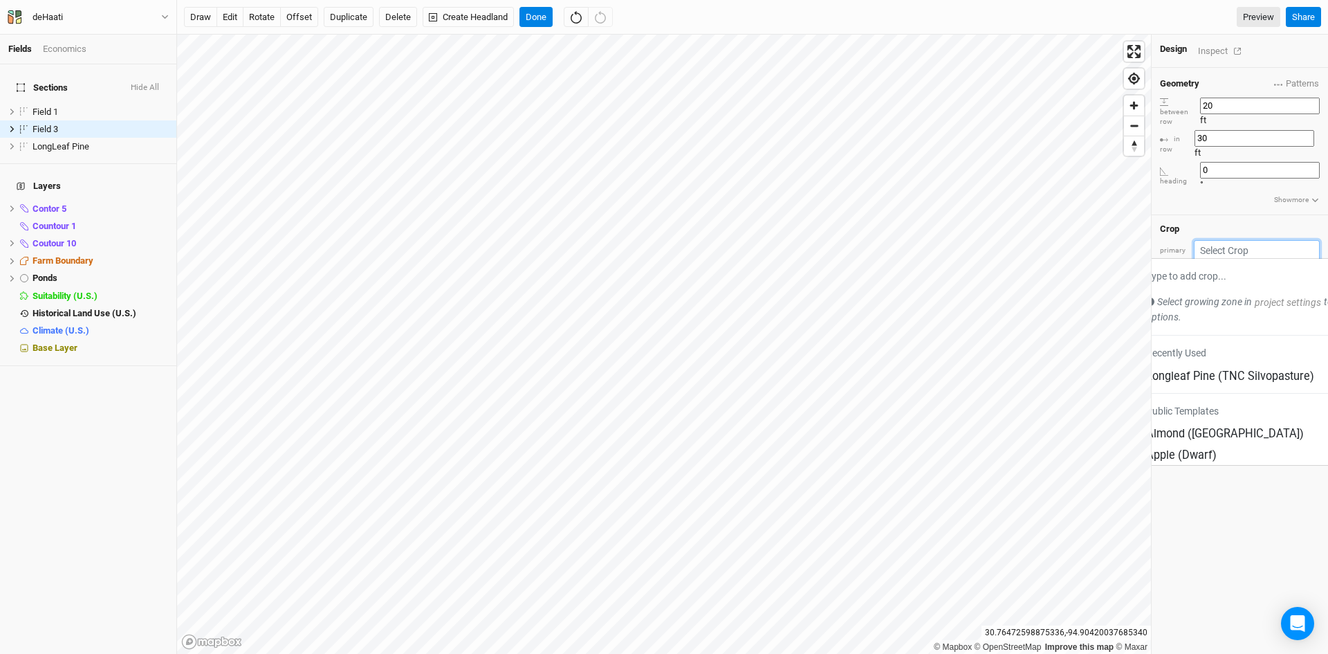
click at [1253, 240] on input "text" at bounding box center [1257, 250] width 126 height 21
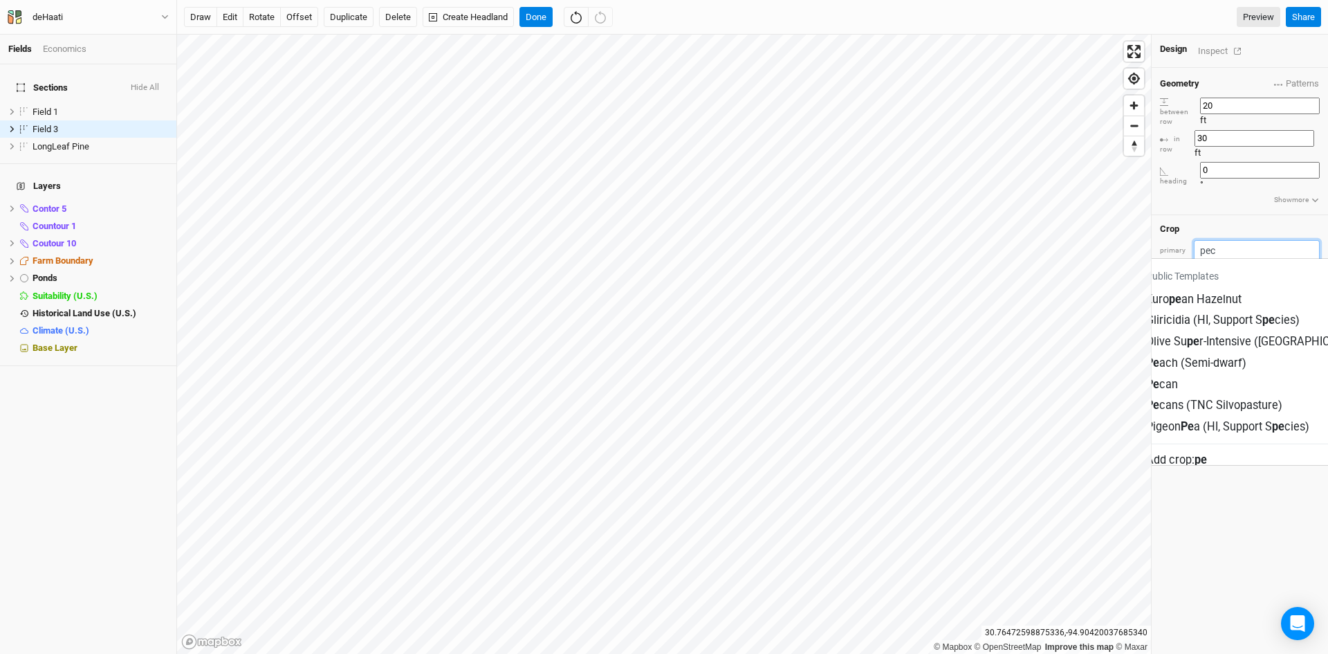
type input "peca"
type input "pecan"
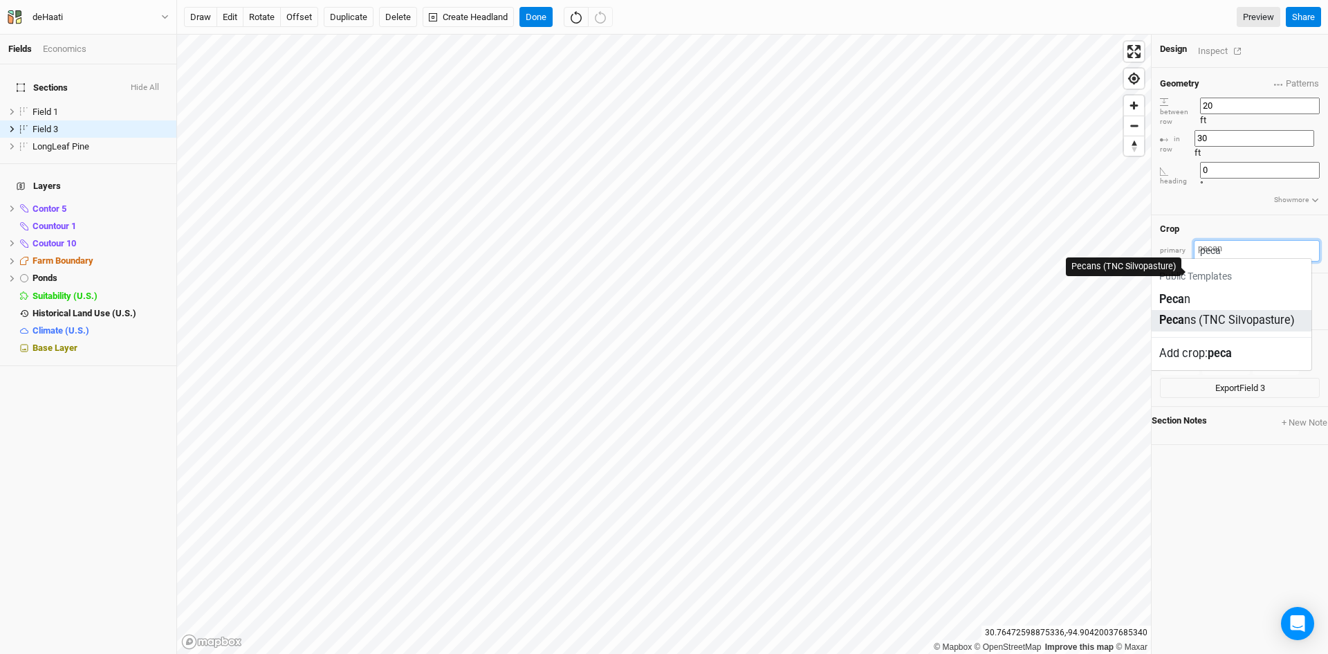
click at [1218, 313] on div "Peca ns (TNC Silvopasture)" at bounding box center [1227, 321] width 136 height 16
type input "Pecans (TNC Silvopasture)"
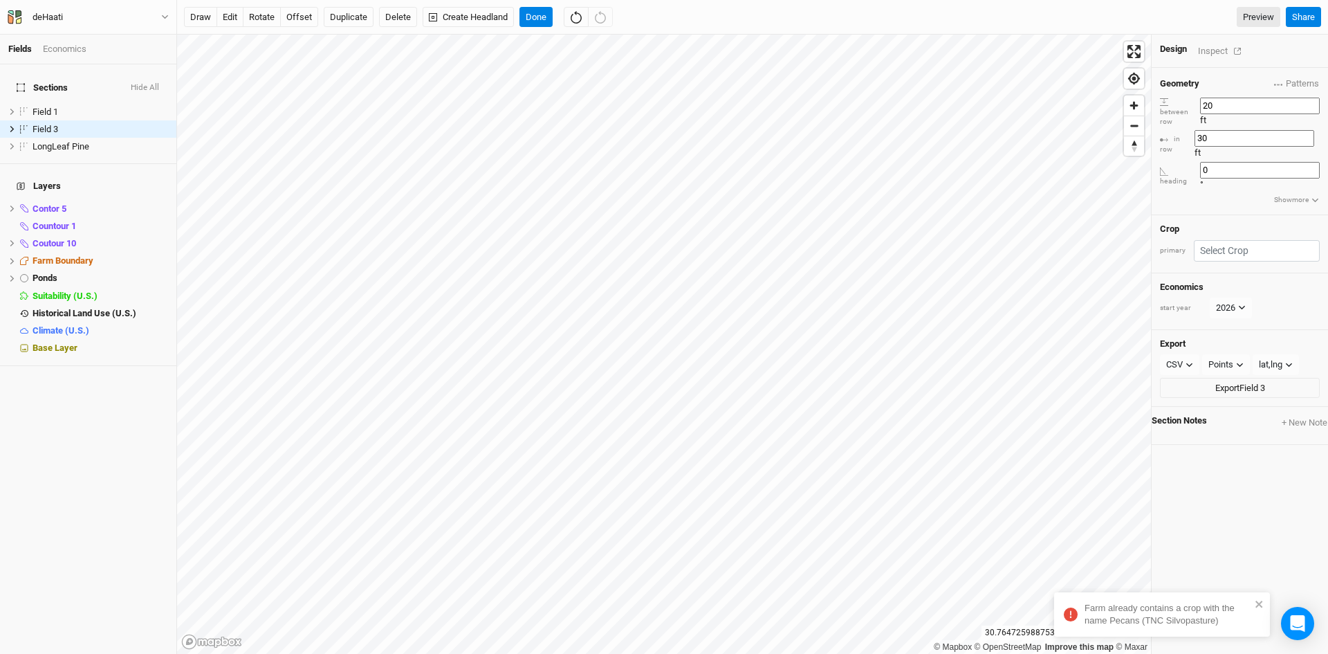
click at [1260, 595] on Silvopasture\) "Farm already contains a crop with the name Pecans (TNC Silvopasture)" at bounding box center [1162, 614] width 216 height 44
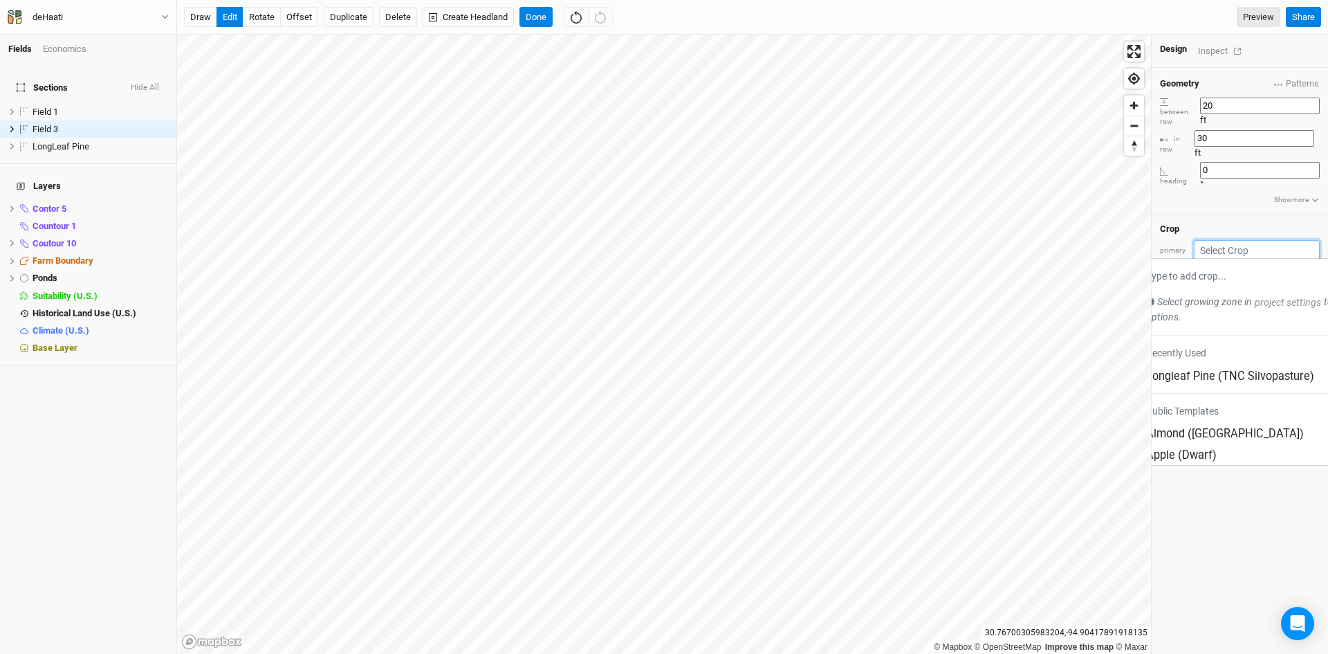
click at [1264, 240] on input "text" at bounding box center [1257, 250] width 126 height 21
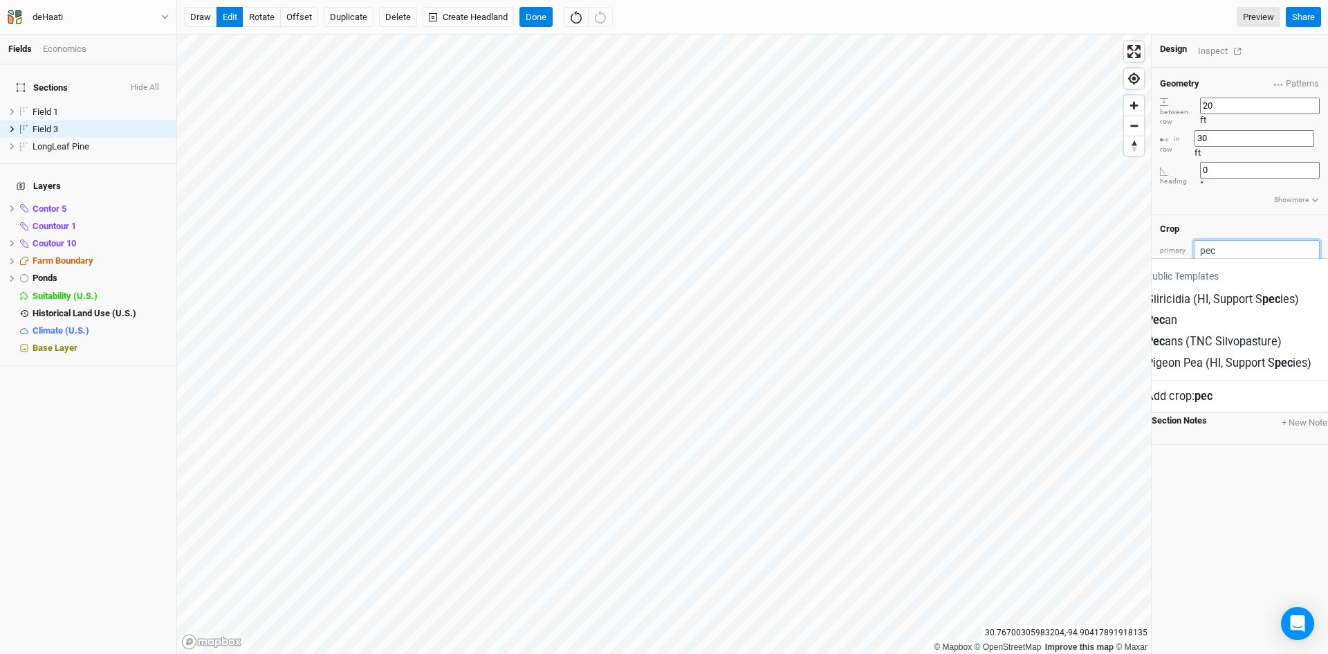
type input "peca"
type input "pecan"
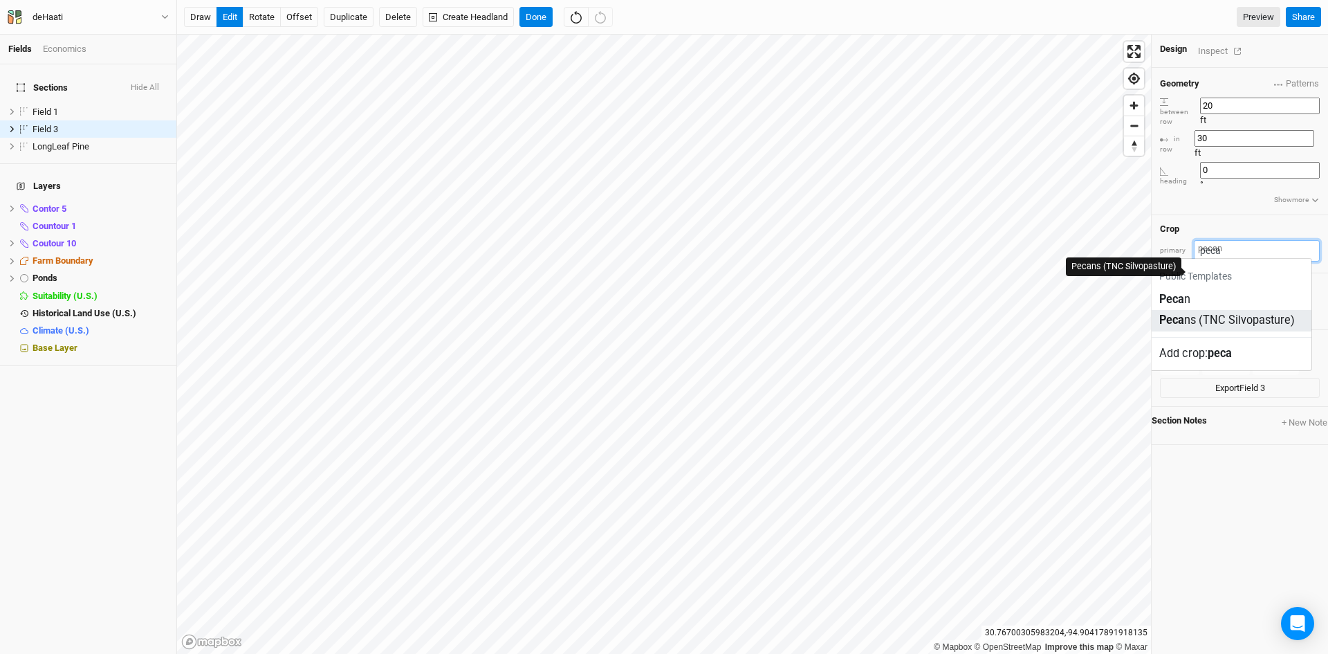
click at [1213, 313] on div "Peca ns (TNC Silvopasture)" at bounding box center [1227, 321] width 136 height 16
type input "Pecans (TNC Silvopasture)"
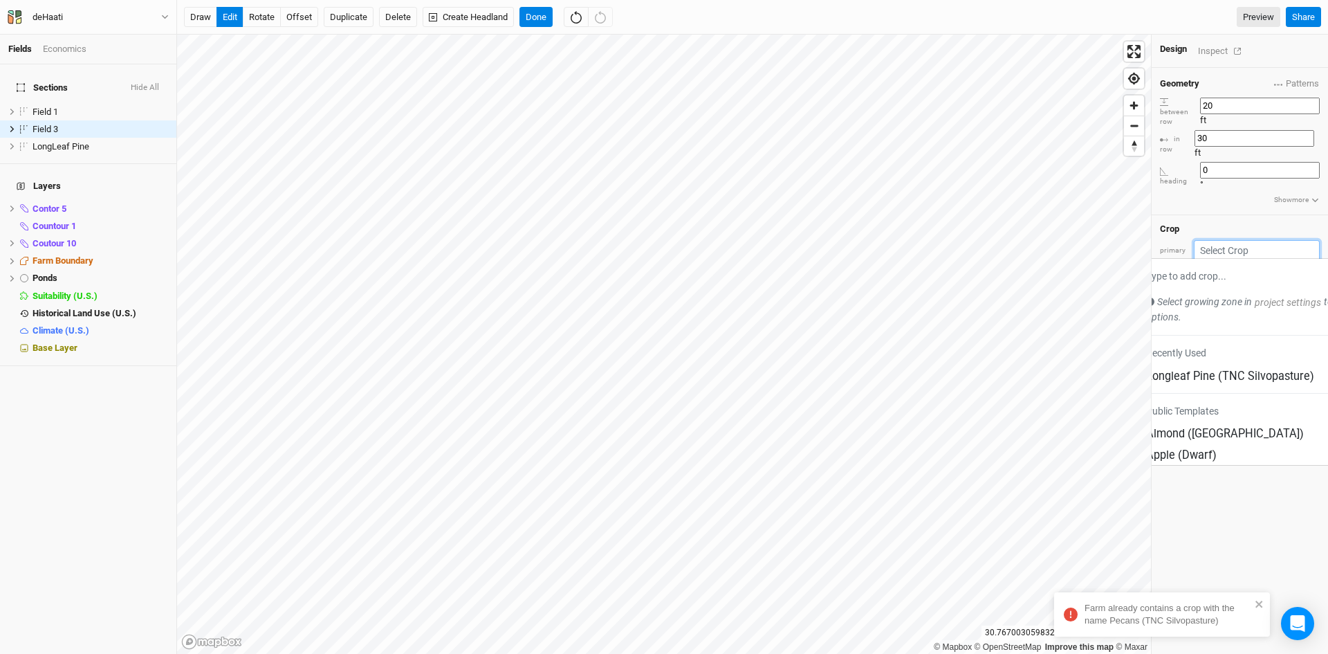
click at [1244, 240] on input "text" at bounding box center [1257, 250] width 126 height 21
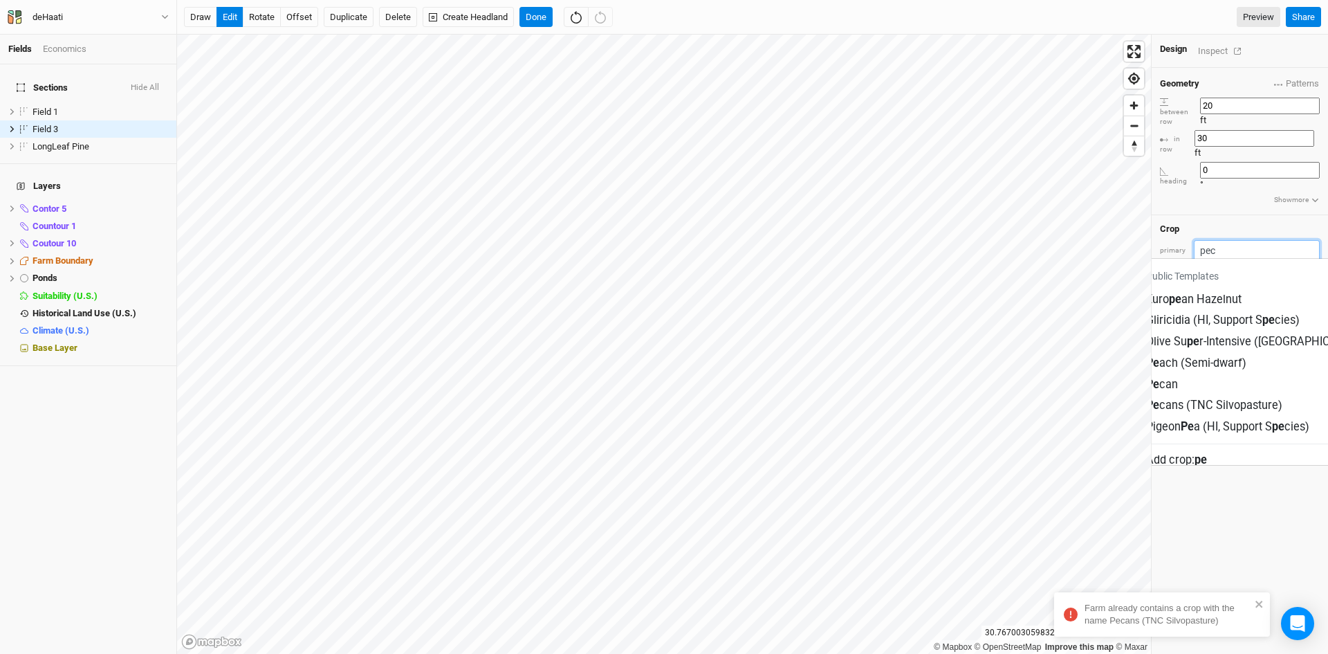
type input "peca"
type input "pecan"
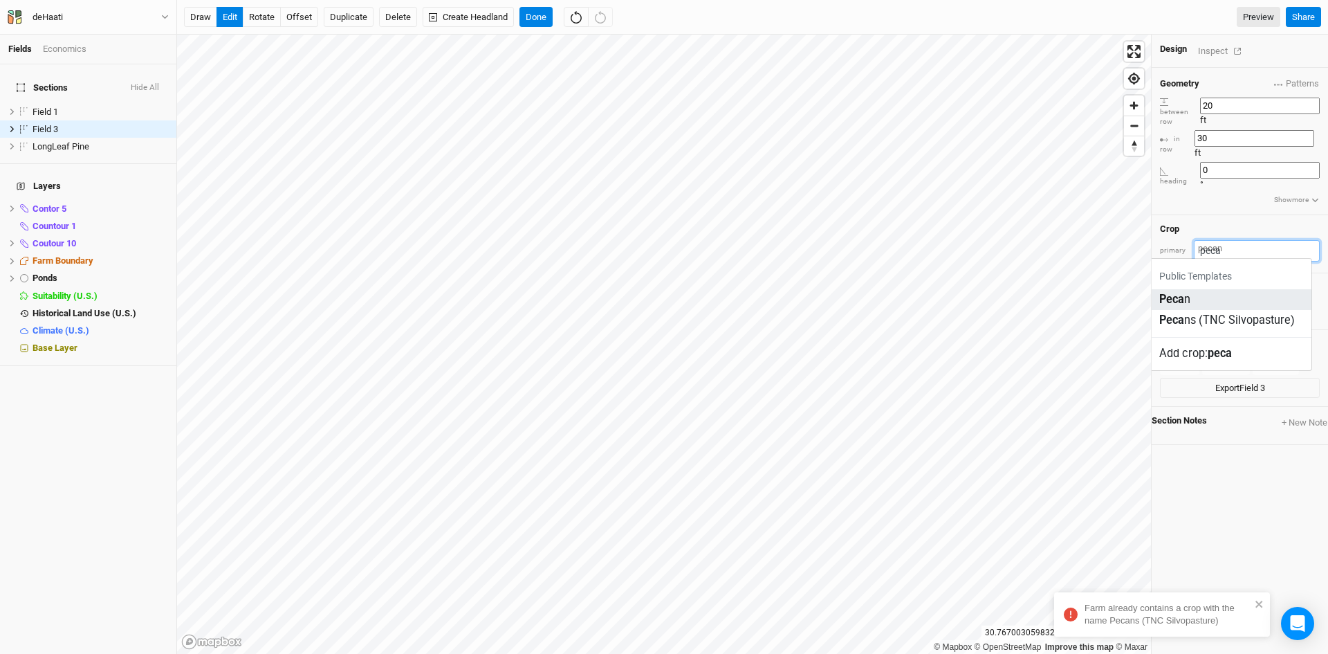
click at [1214, 291] on div "Peca n" at bounding box center [1227, 299] width 136 height 16
type input "Pecan"
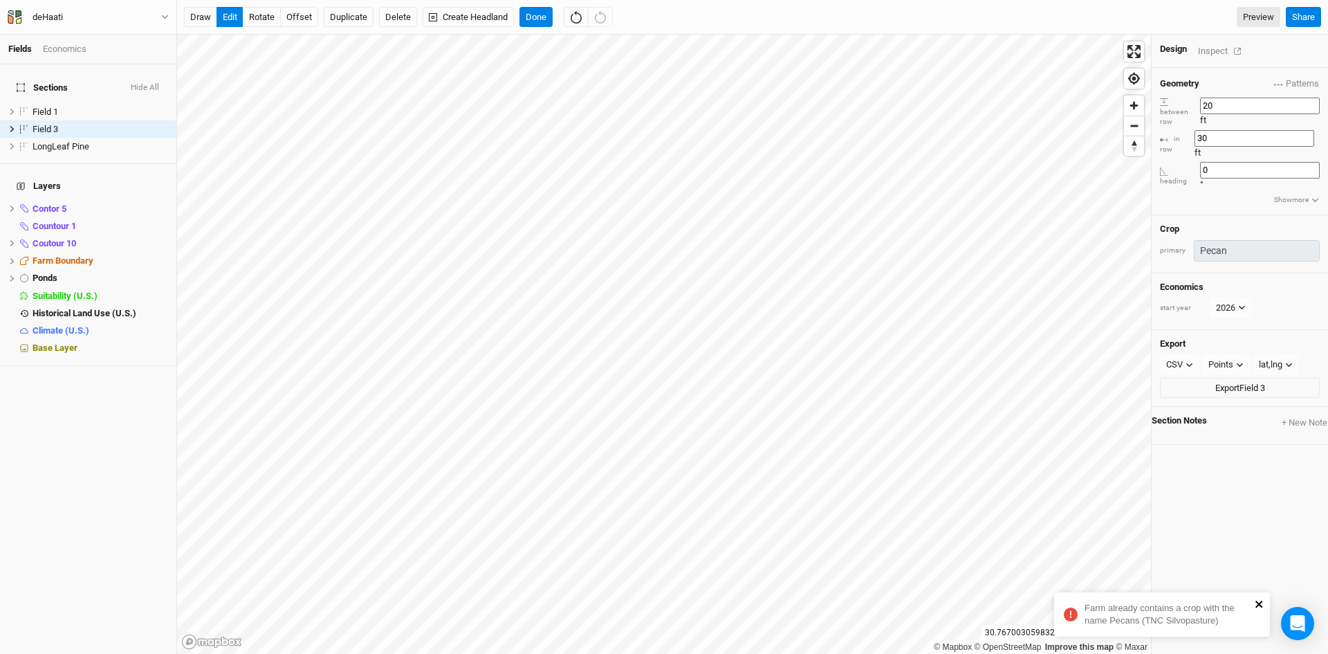
click at [1257, 604] on icon "close" at bounding box center [1260, 603] width 10 height 11
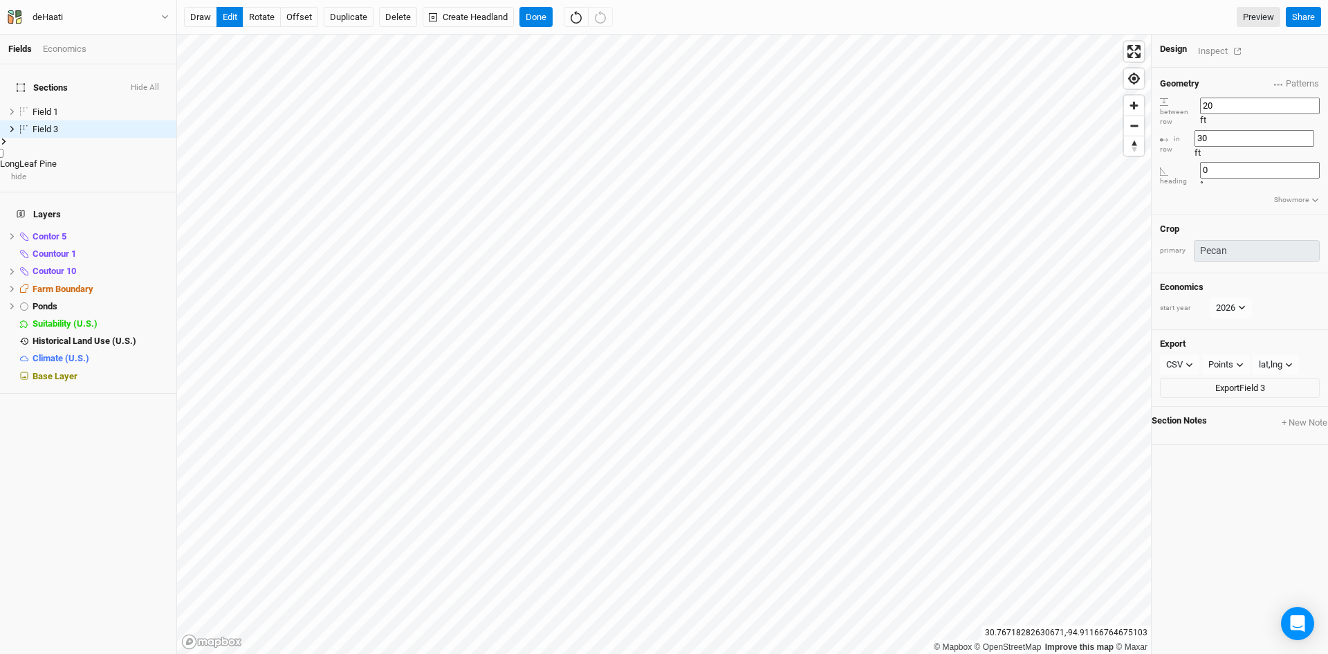
type input "40"
type input "20"
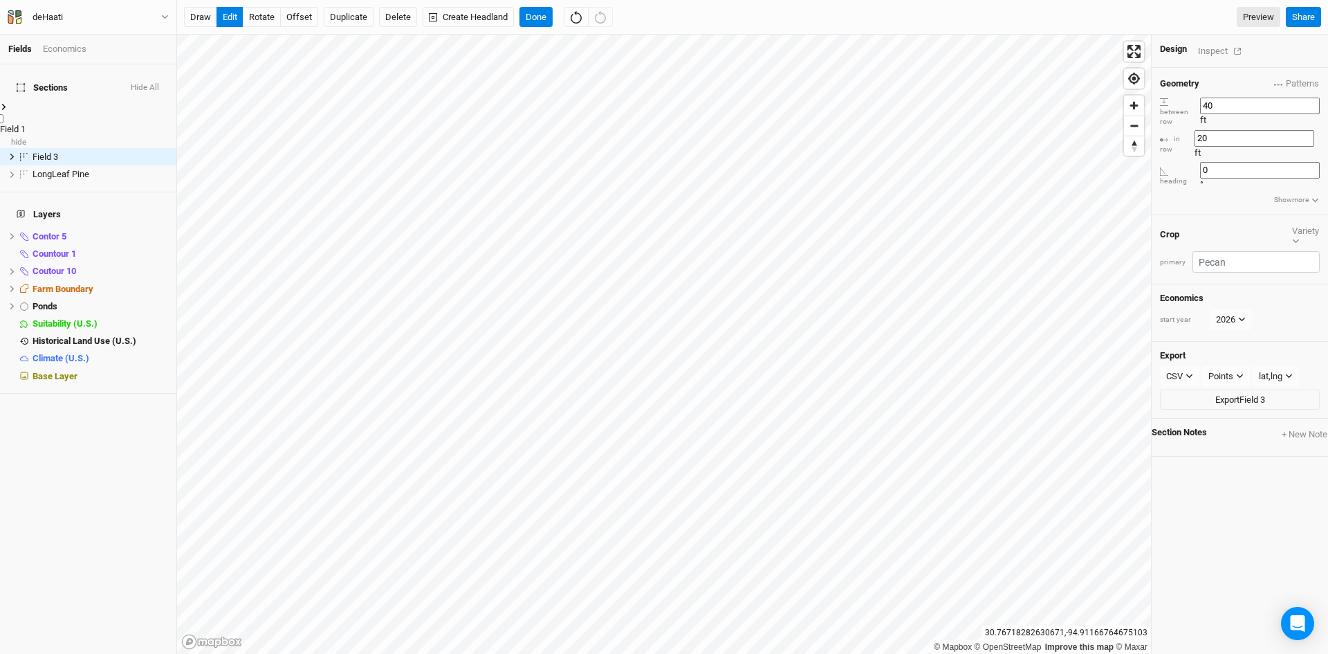
click at [26, 124] on span "Field 1" at bounding box center [13, 129] width 26 height 10
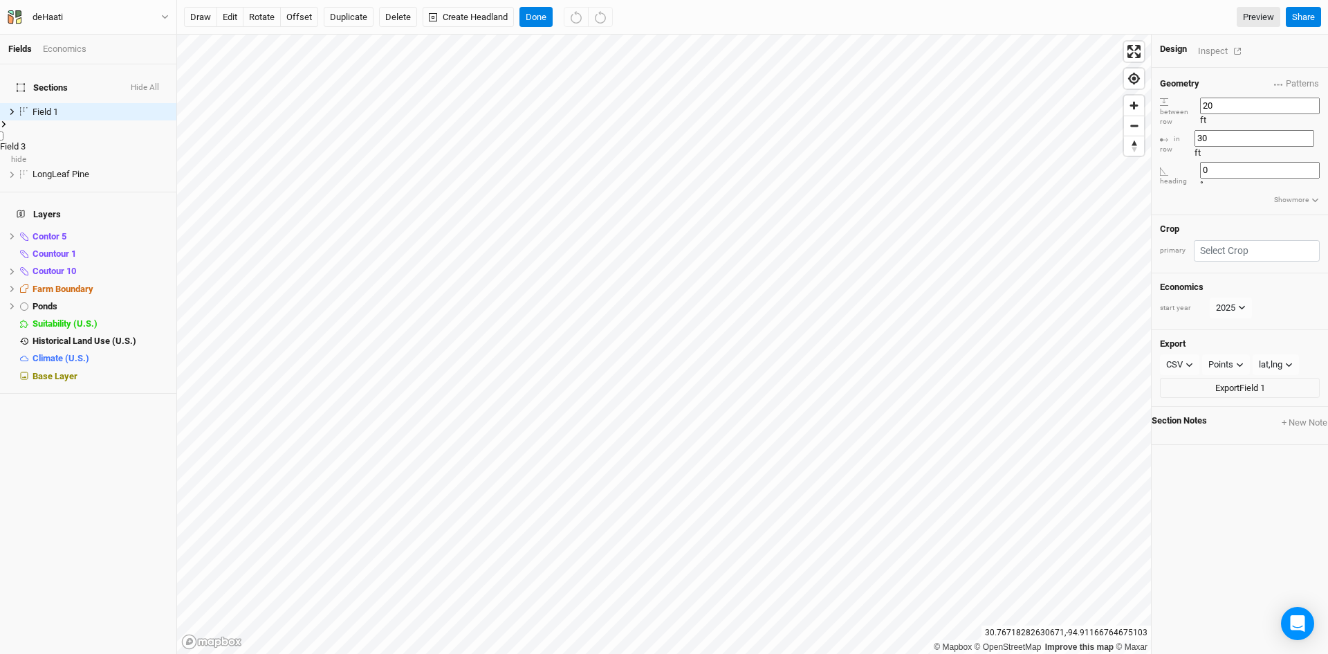
click at [26, 141] on span "Field 3" at bounding box center [13, 146] width 26 height 10
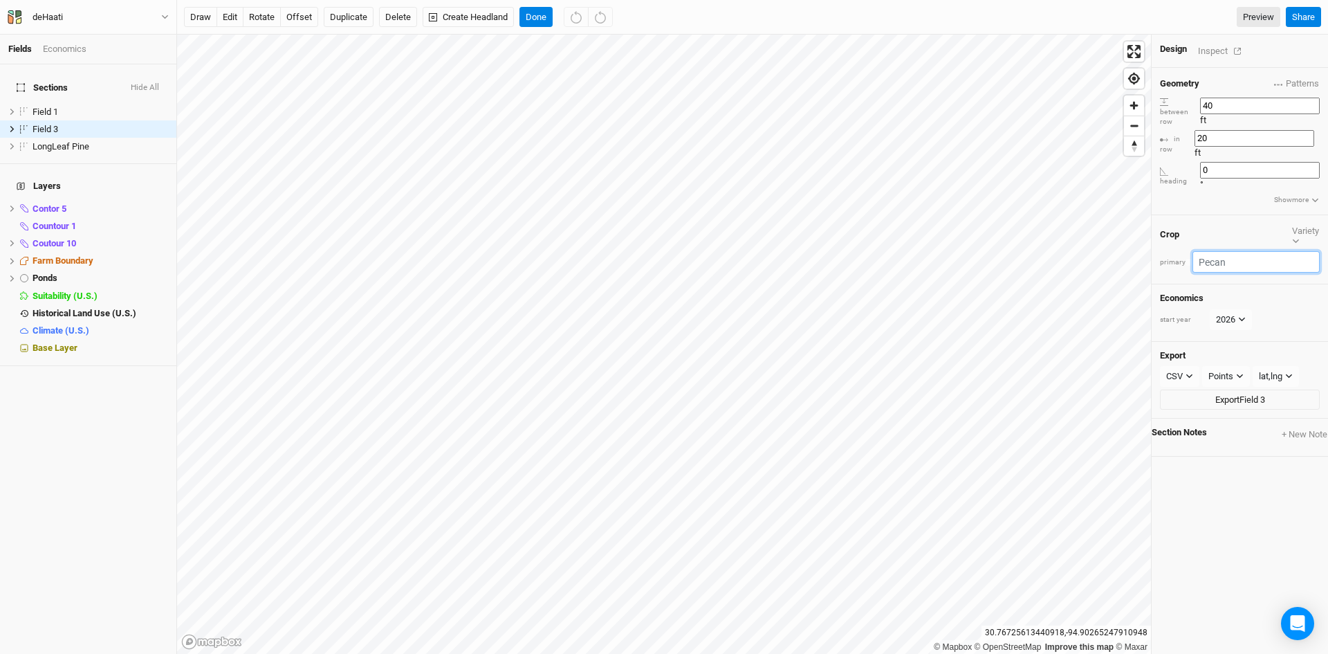
click at [1276, 251] on input "text" at bounding box center [1255, 261] width 127 height 21
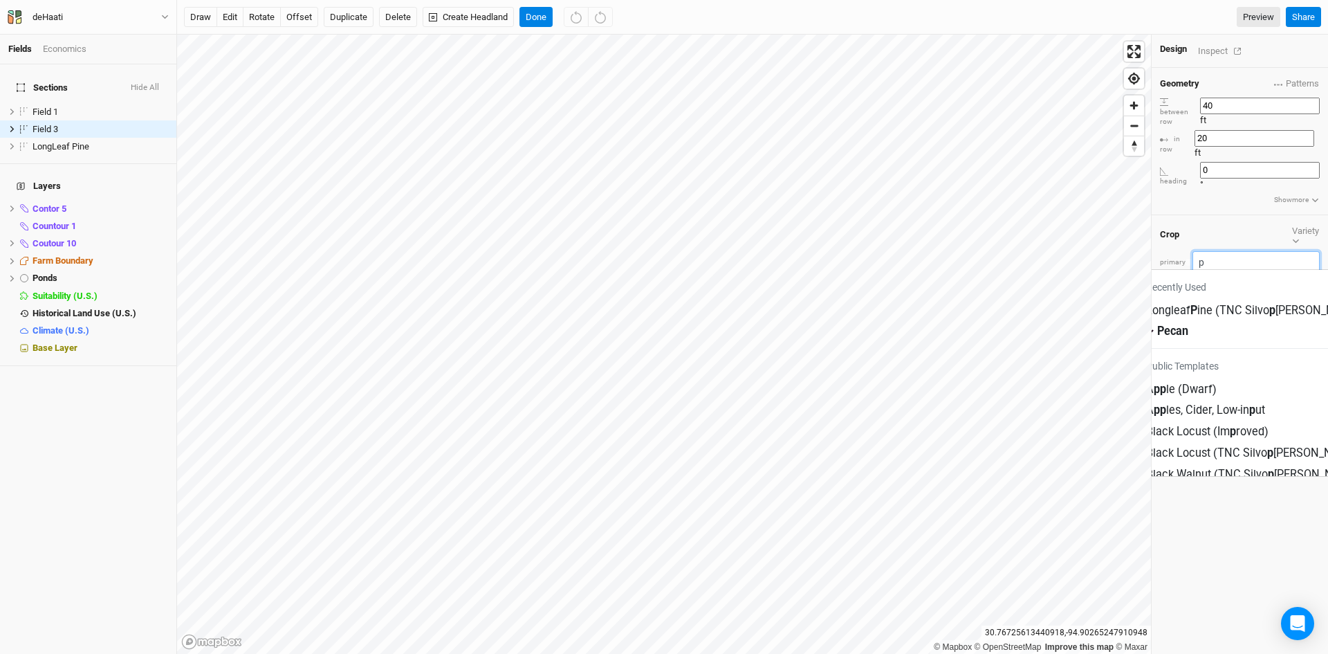
type input "pe"
type input "pecan"
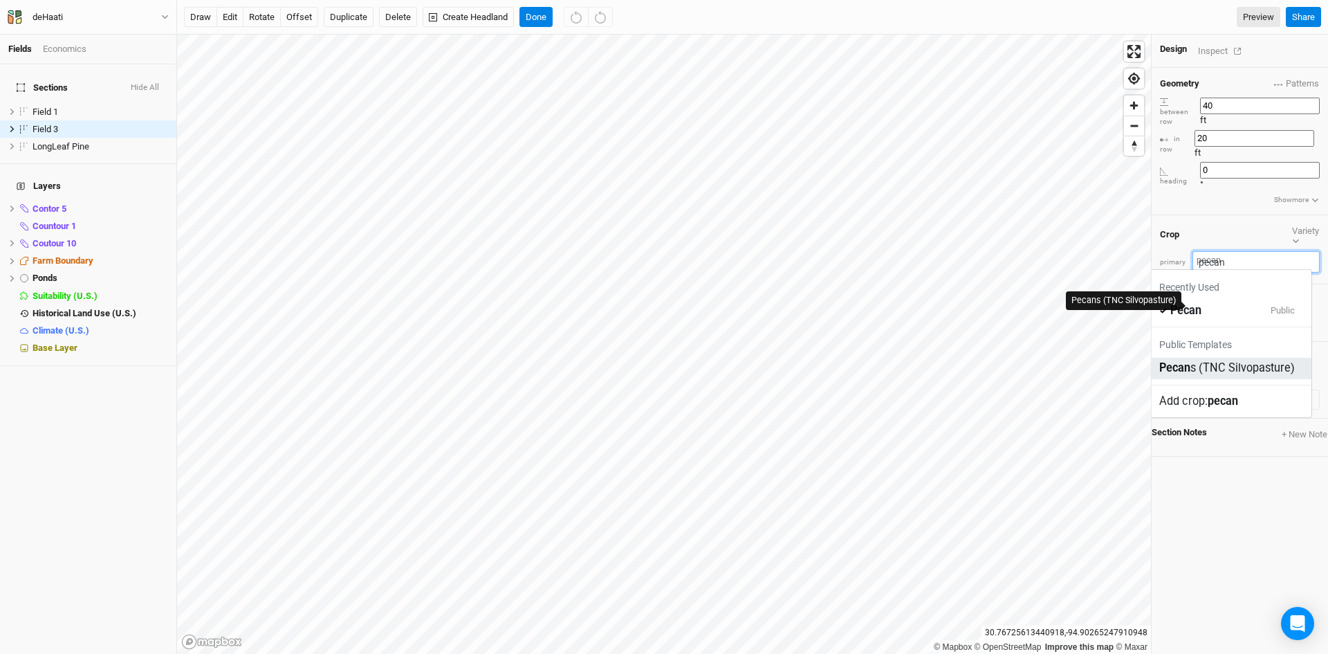
click at [1221, 360] on div "Pecan s (TNC Silvopasture)" at bounding box center [1227, 368] width 136 height 16
type input "Pecans (TNC Silvopasture)"
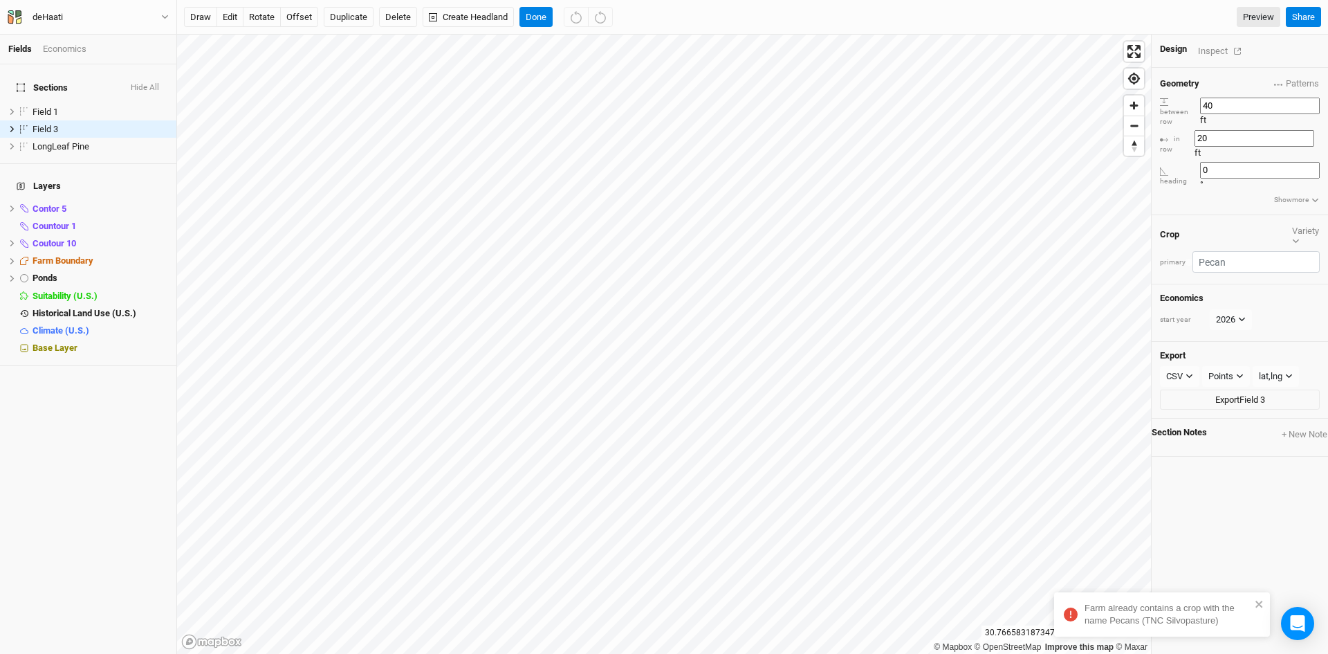
click at [50, 398] on div "Sections Hide All Field 1 hide Field 3 hide LongLeaf Pine hide Layers Contor 5 …" at bounding box center [88, 358] width 176 height 589
click at [536, 19] on button "Done" at bounding box center [535, 17] width 33 height 21
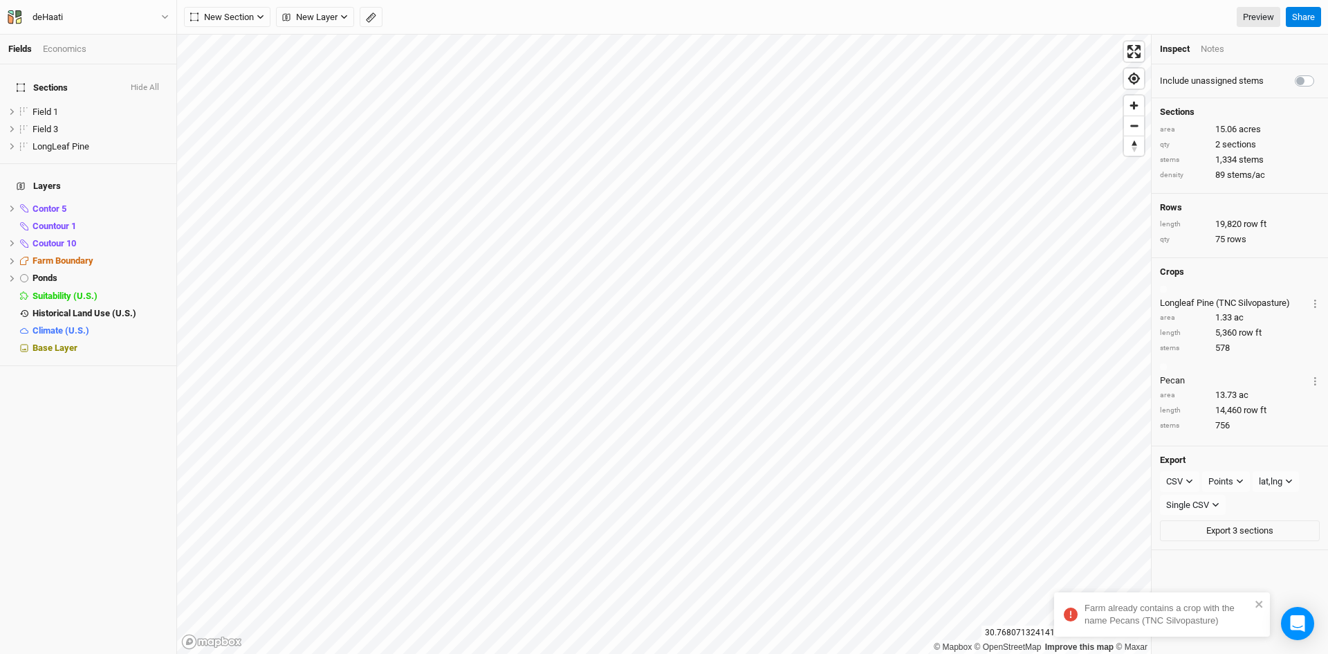
click at [54, 53] on div "Economics" at bounding box center [65, 49] width 44 height 12
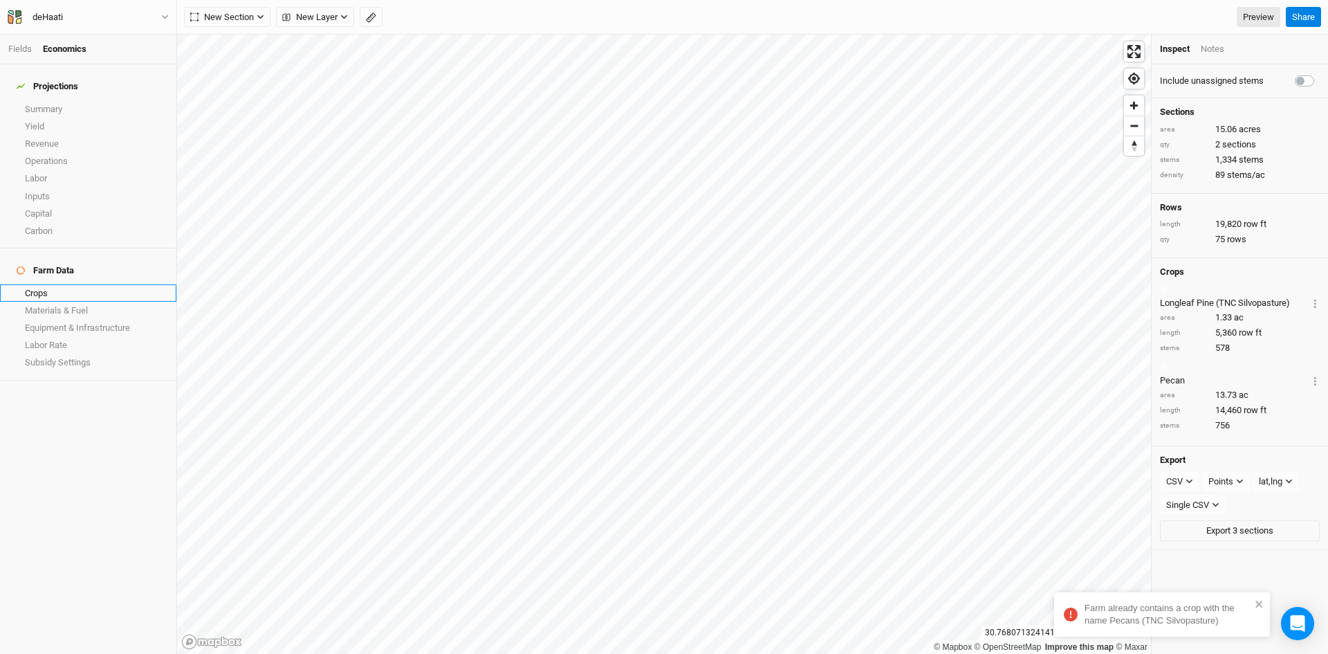
click at [47, 284] on link "Crops" at bounding box center [88, 292] width 176 height 17
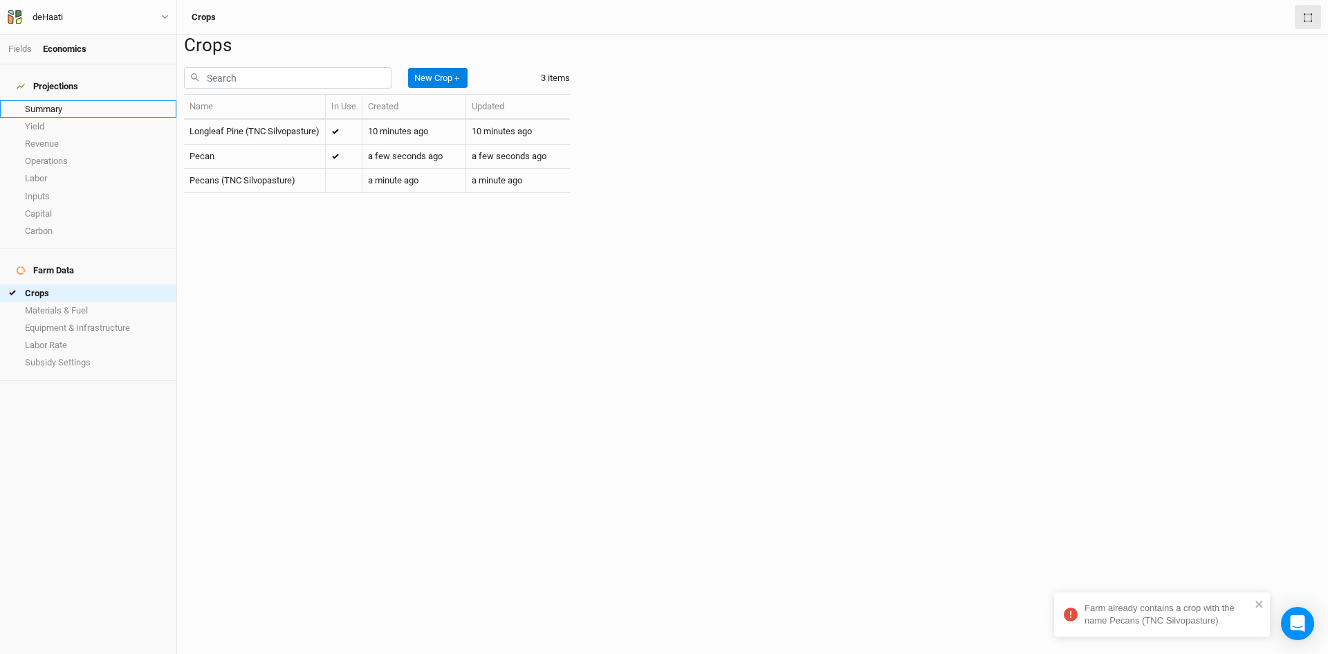
click at [53, 102] on link "Summary" at bounding box center [88, 108] width 176 height 17
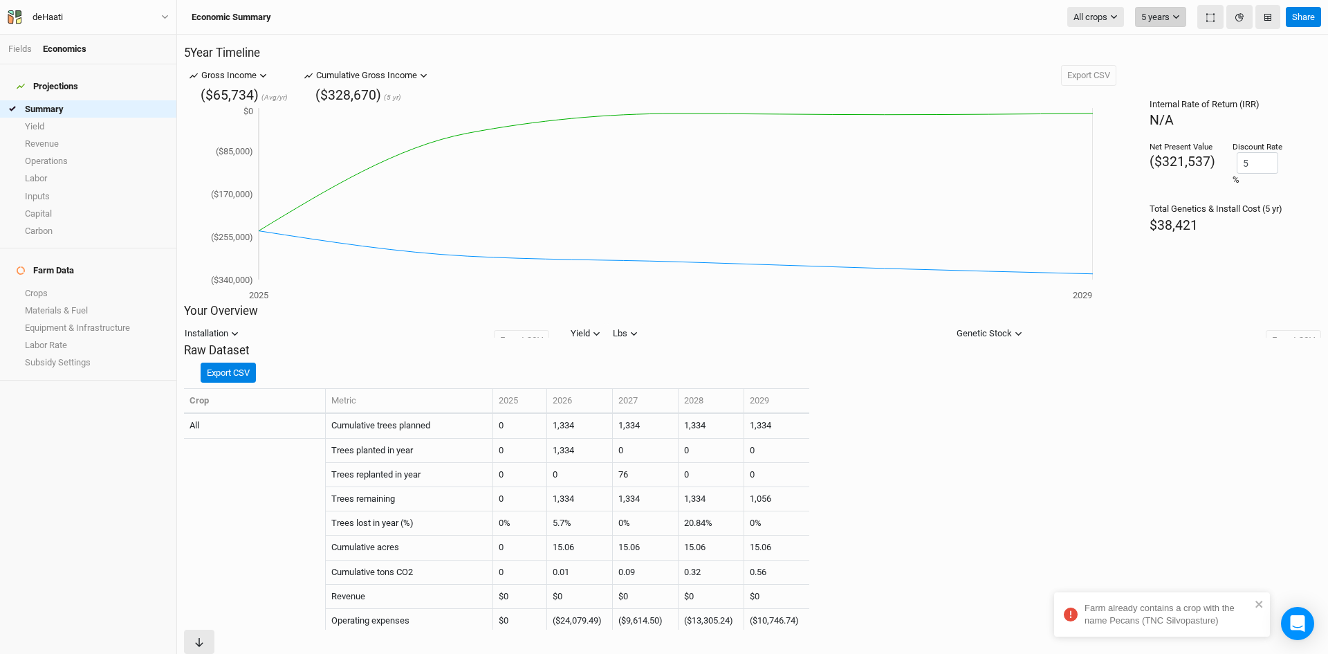
click at [1165, 16] on button "5 years" at bounding box center [1160, 17] width 51 height 21
click at [1168, 126] on span "20 years" at bounding box center [1173, 132] width 43 height 13
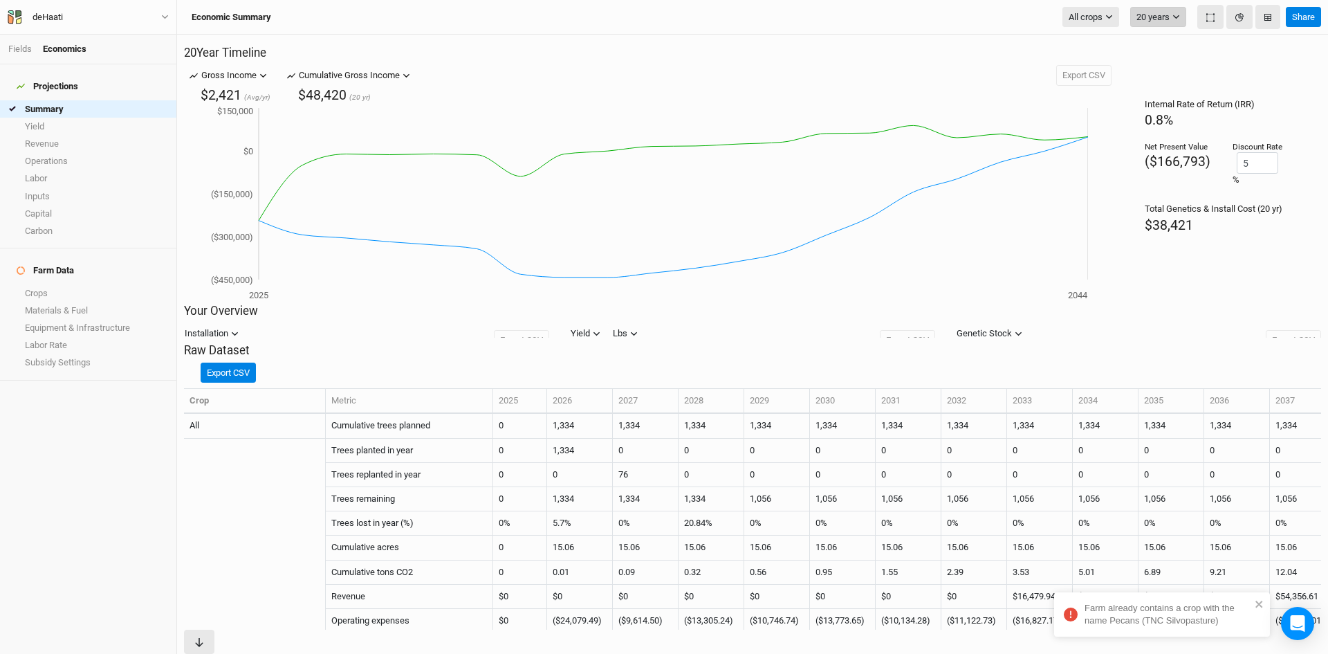
click at [1164, 19] on button "20 years" at bounding box center [1158, 17] width 56 height 21
click at [1161, 147] on span "30 years" at bounding box center [1168, 153] width 43 height 13
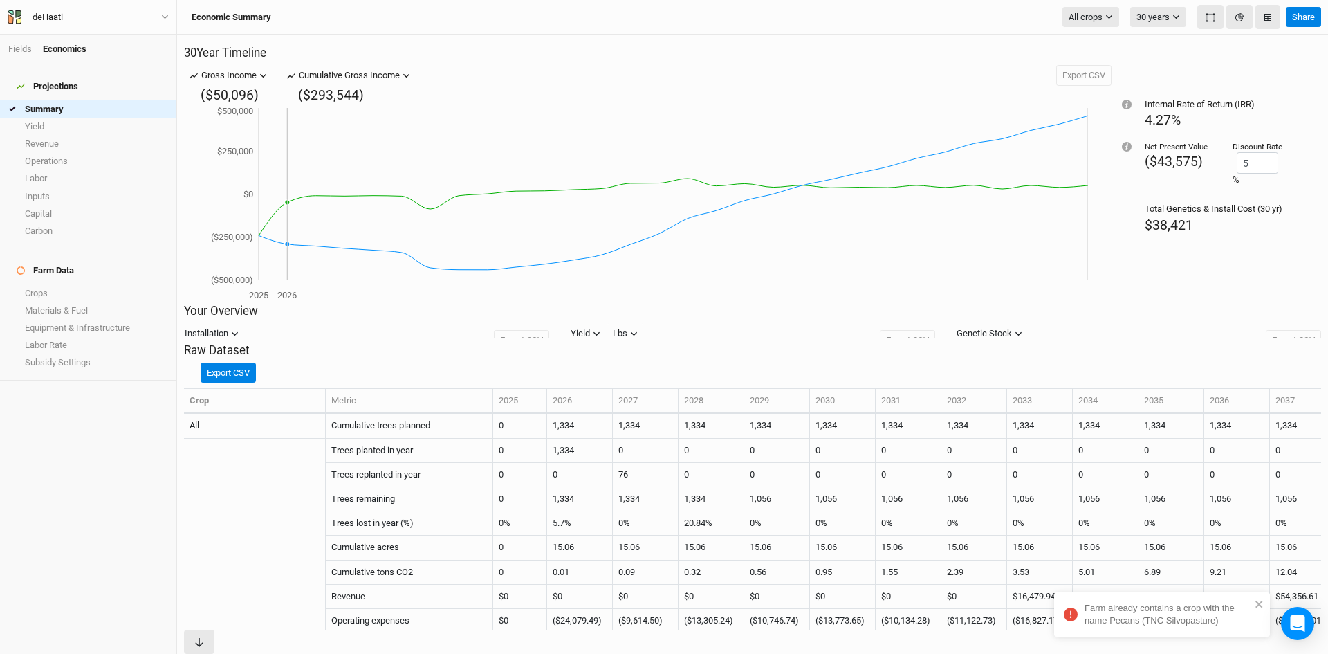
click at [282, 259] on icon "2025 2026 ($500,000) ($250,000) $0 $250,000 $500,000" at bounding box center [639, 203] width 898 height 199
click at [276, 430] on div "Materials" at bounding box center [250, 429] width 121 height 12
click at [223, 354] on link "More details" at bounding box center [212, 349] width 45 height 10
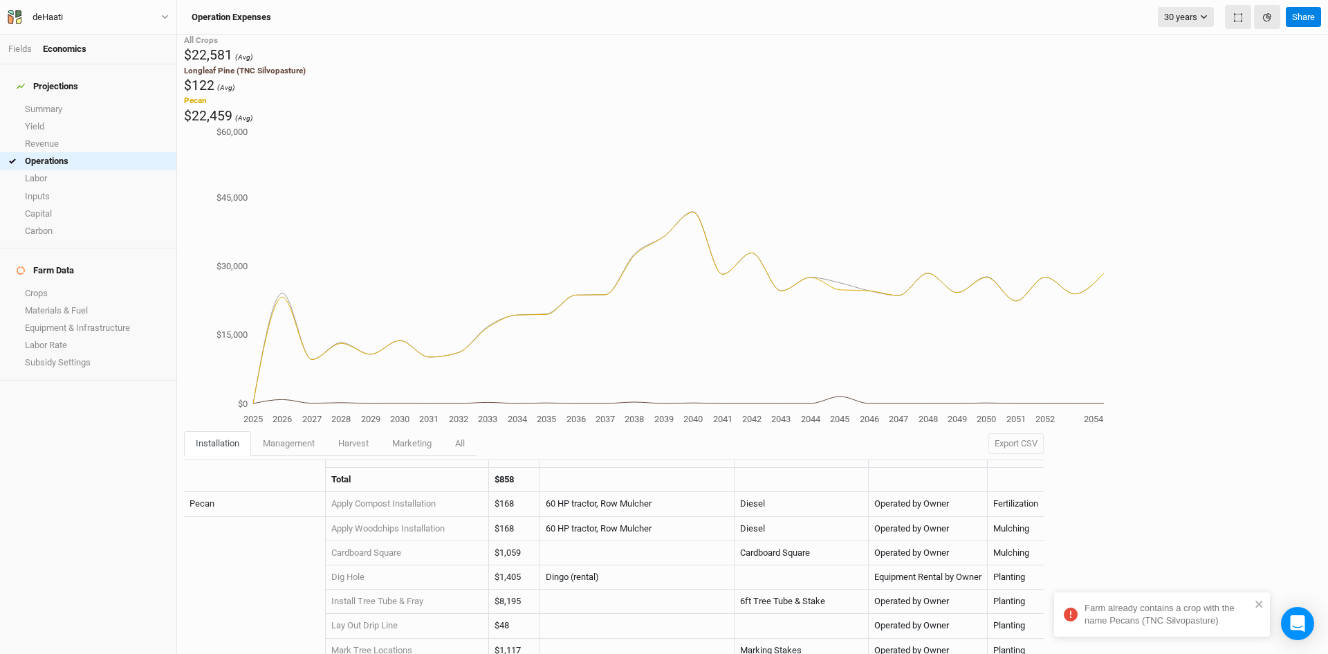
scroll to position [212, 0]
click at [631, 613] on td at bounding box center [637, 625] width 194 height 24
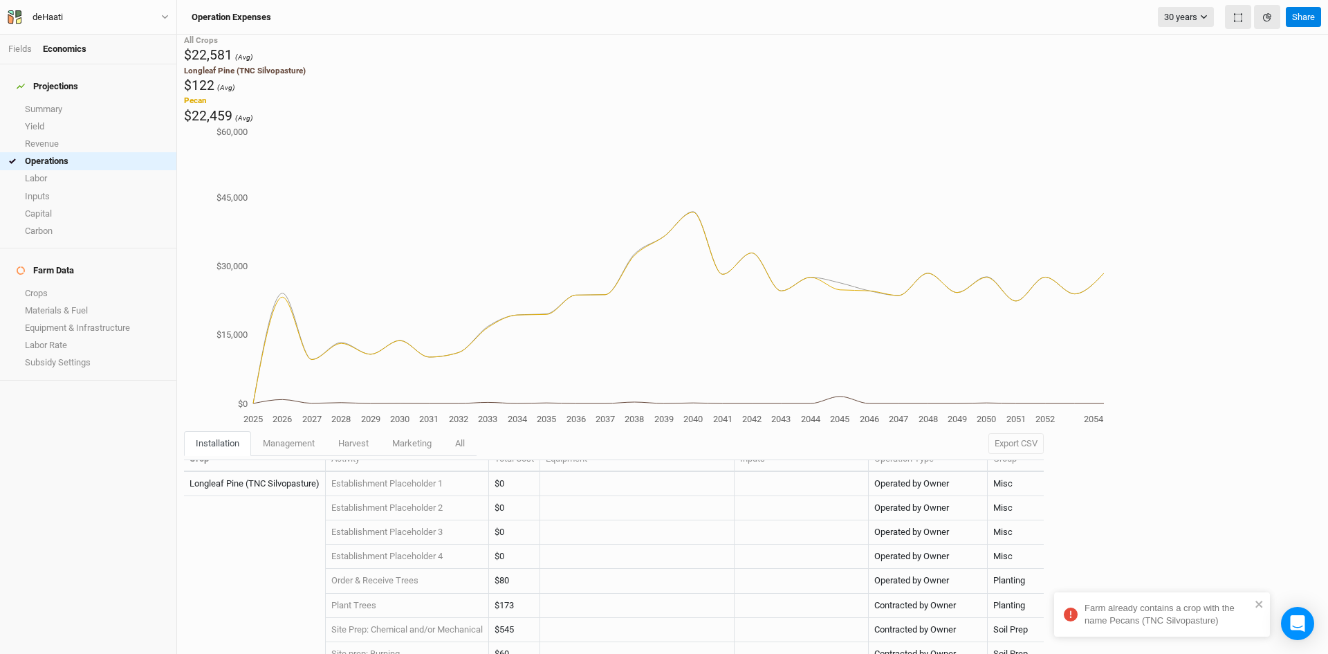
scroll to position [0, 0]
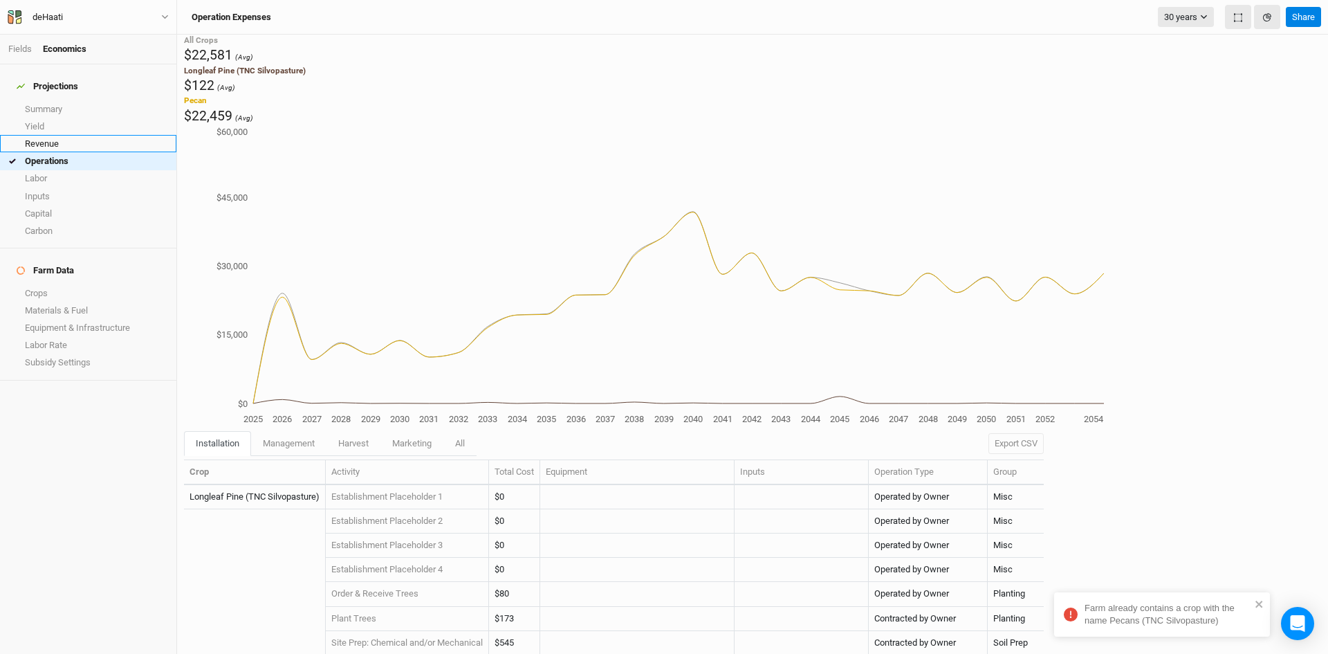
click at [63, 137] on link "Revenue" at bounding box center [88, 143] width 176 height 17
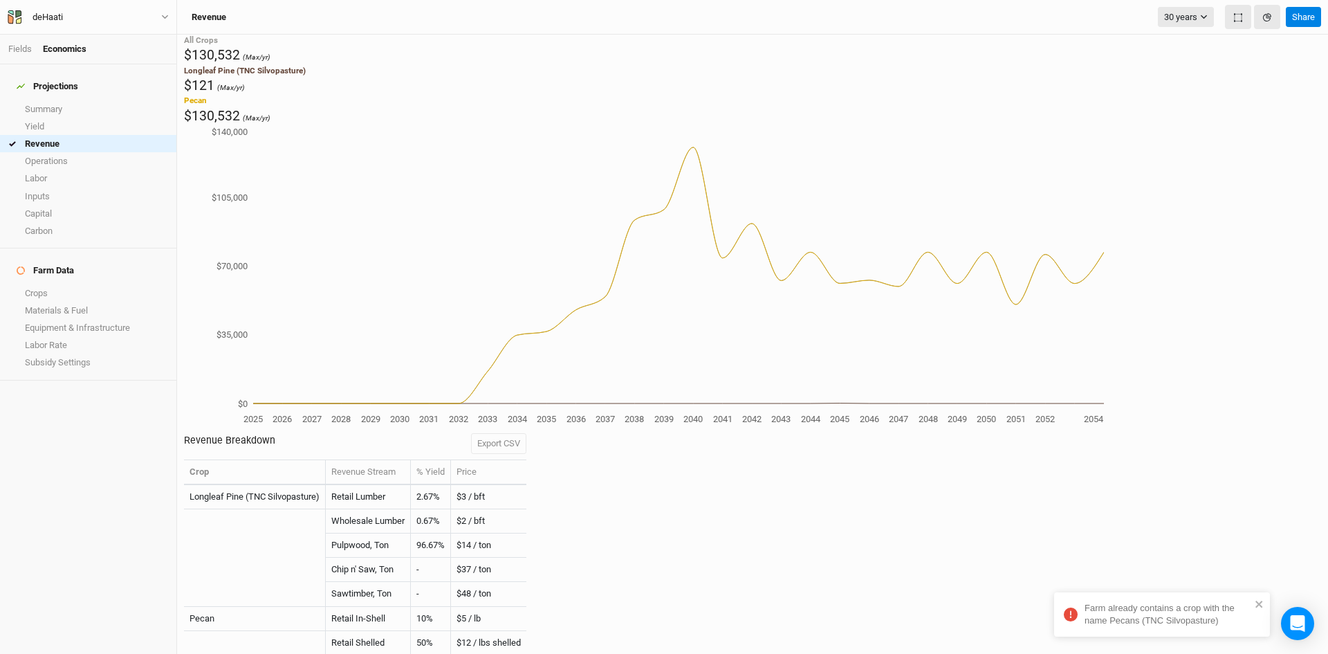
click at [268, 95] on div "$121 (Max/yr)" at bounding box center [245, 85] width 122 height 19
click at [270, 106] on div "Pecan" at bounding box center [227, 100] width 86 height 11
click at [270, 95] on div "$121 (Max/yr)" at bounding box center [243, 85] width 119 height 19
click at [61, 153] on link "Operations" at bounding box center [88, 160] width 176 height 17
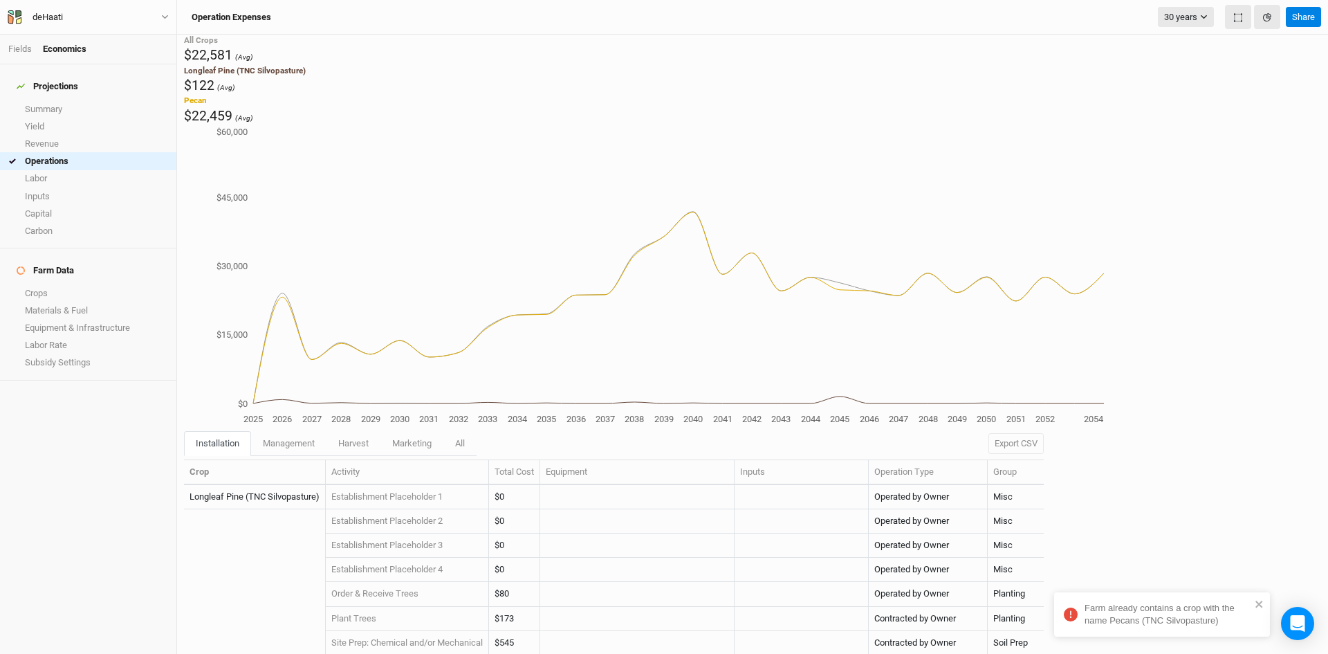
click at [516, 460] on th "Total Cost" at bounding box center [514, 472] width 51 height 25
click at [294, 438] on span "management" at bounding box center [289, 443] width 52 height 10
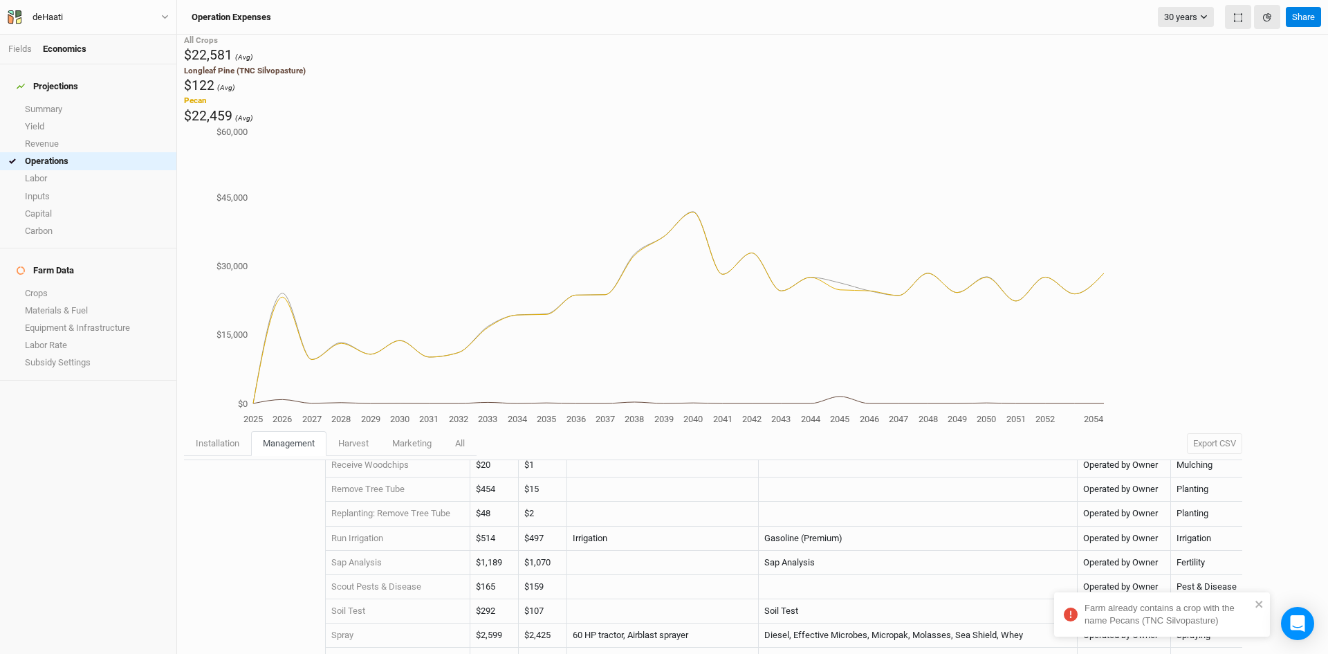
scroll to position [741, 0]
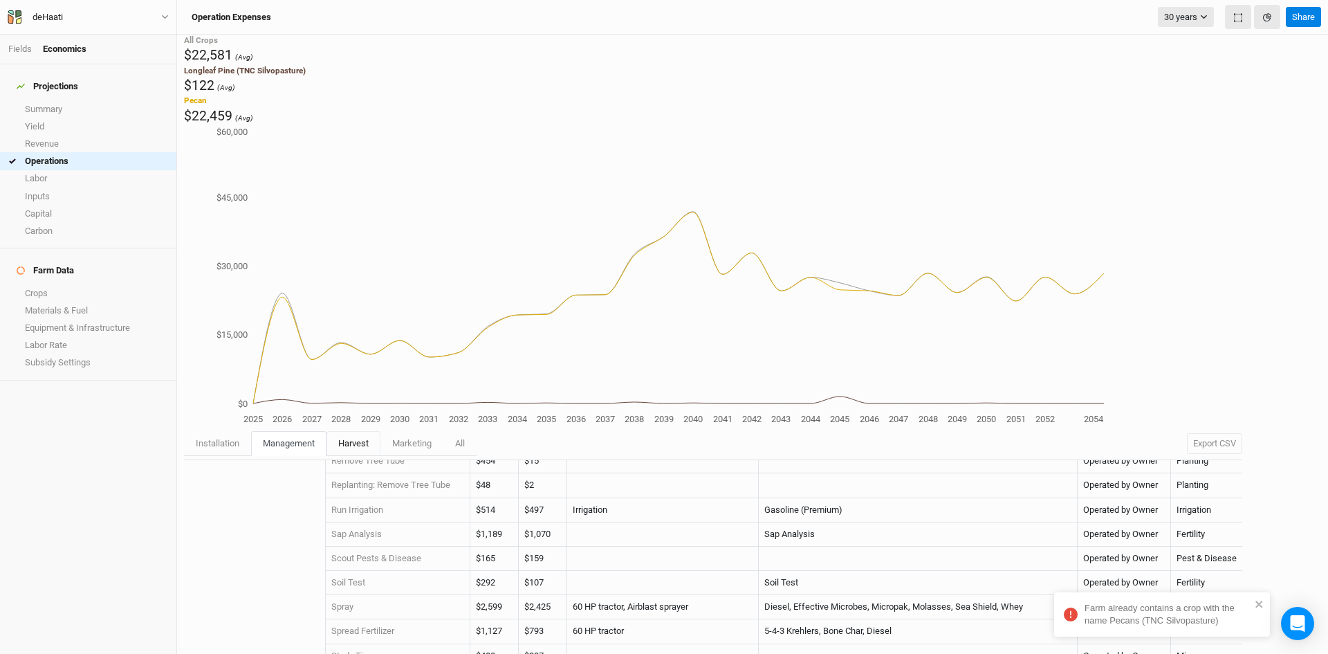
click at [326, 431] on link "harvest" at bounding box center [353, 443] width 54 height 25
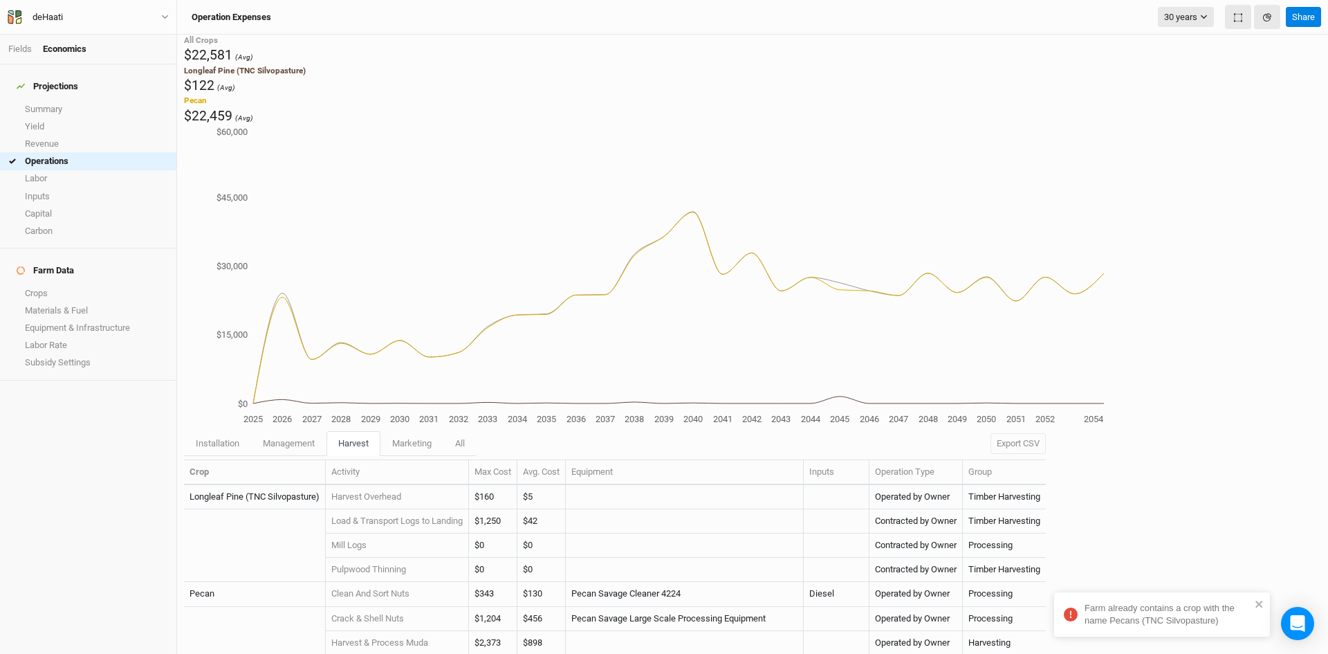
scroll to position [36, 0]
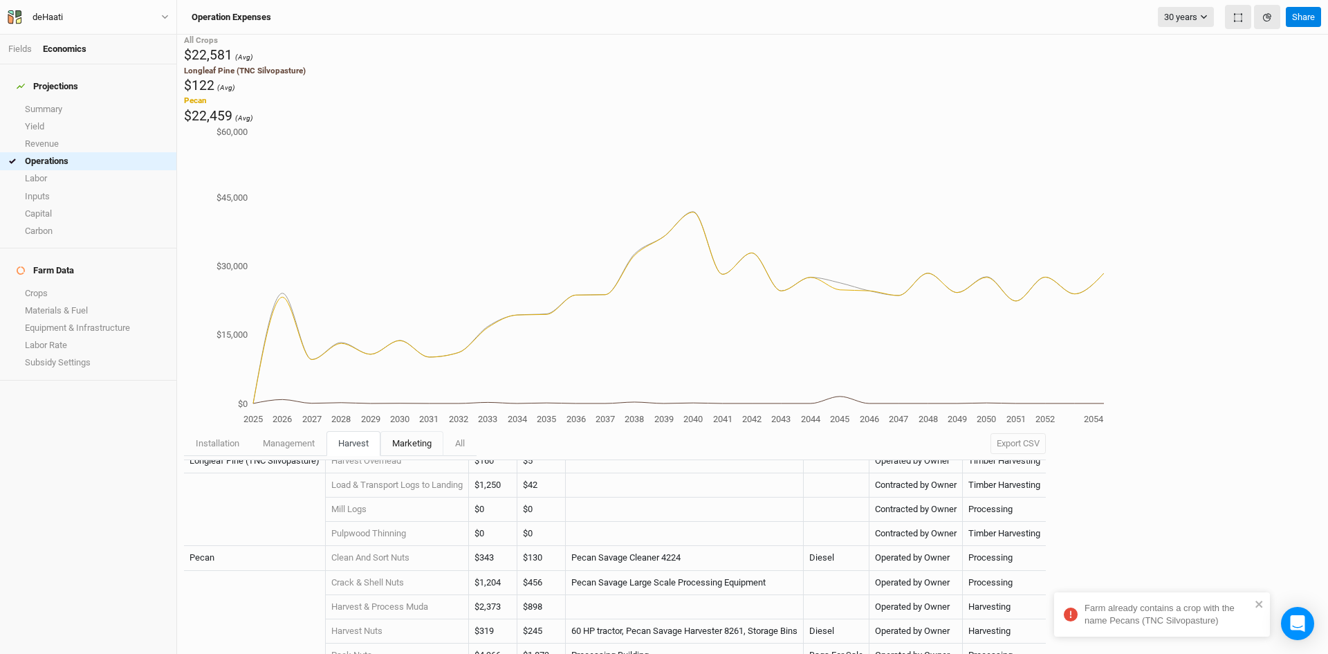
click at [394, 438] on span "marketing" at bounding box center [411, 443] width 39 height 10
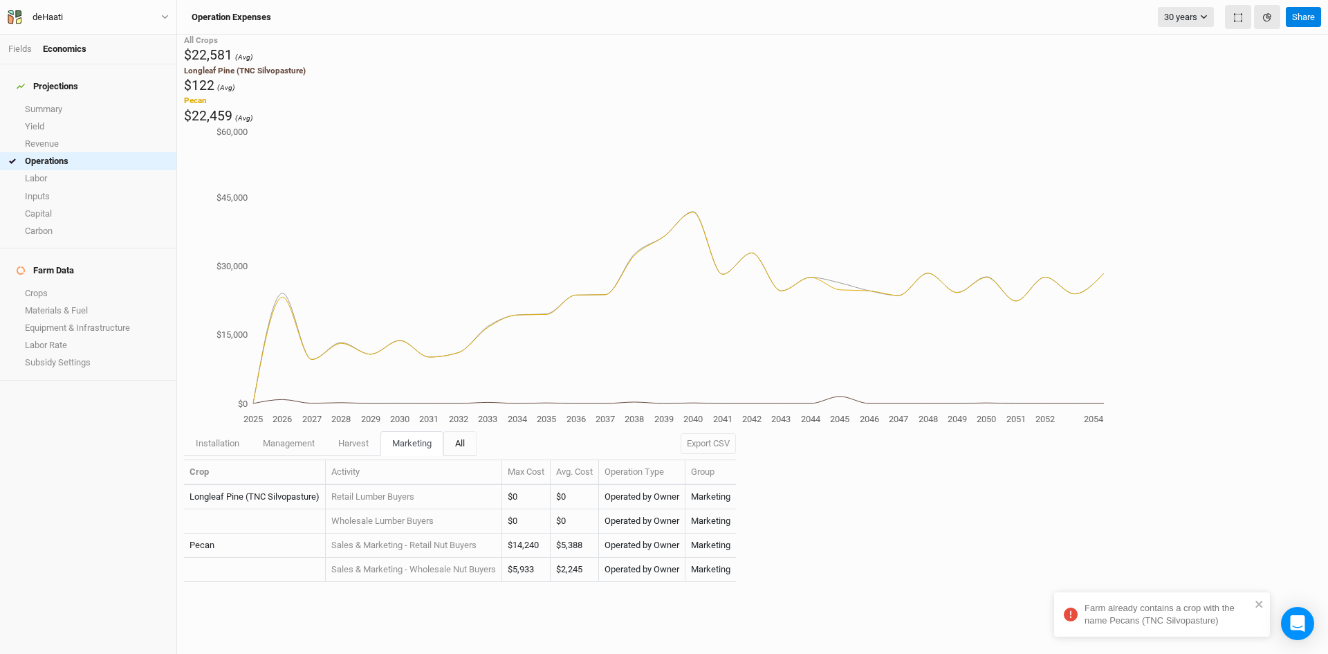
click at [443, 431] on link "All" at bounding box center [459, 443] width 33 height 25
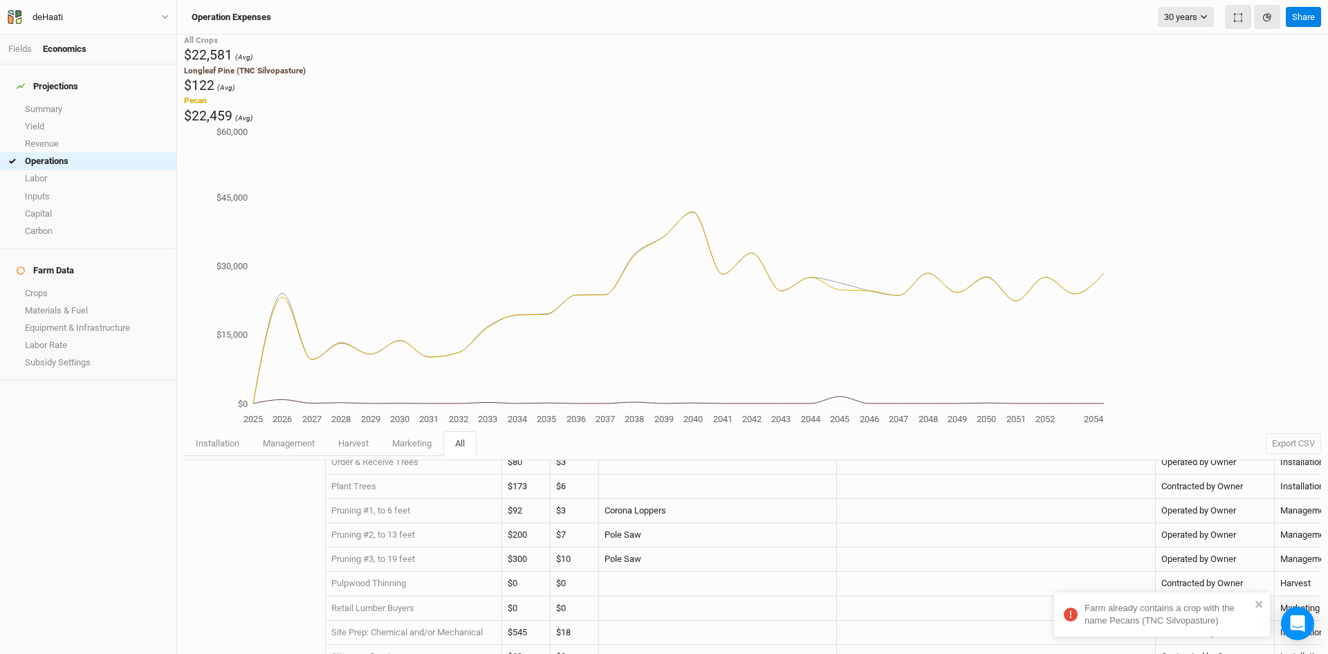
scroll to position [402, 0]
click at [266, 438] on span "management" at bounding box center [289, 443] width 52 height 10
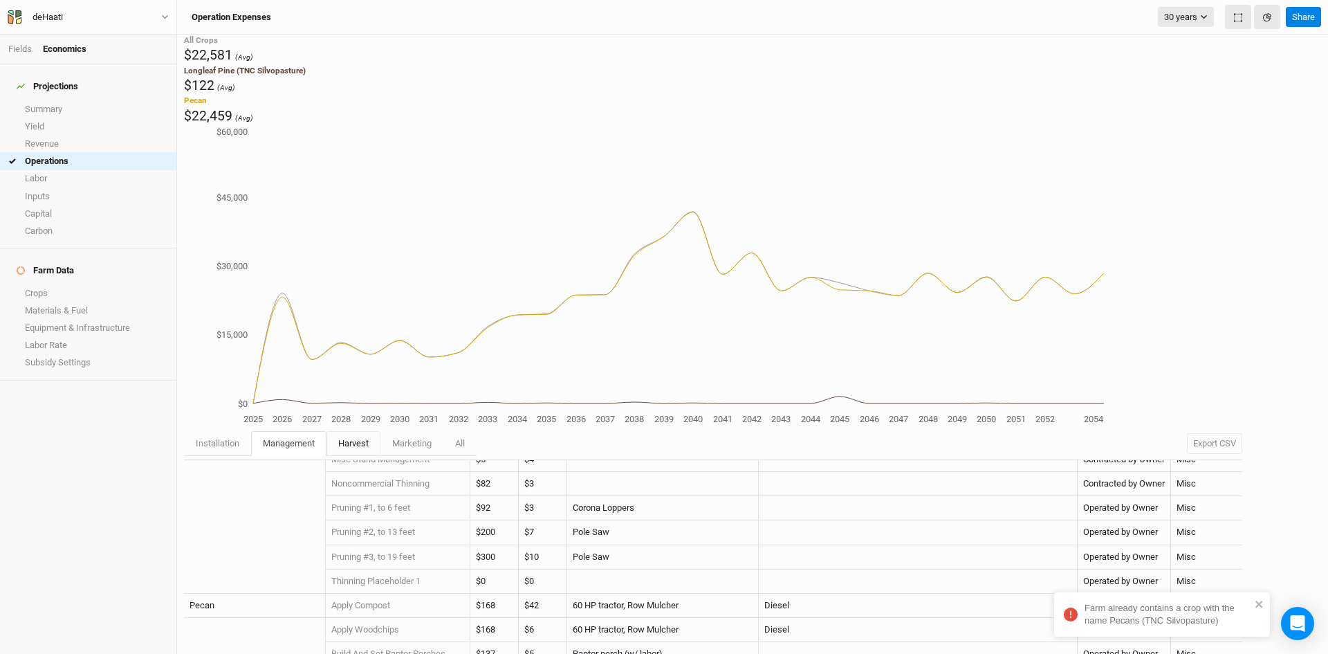
click at [334, 431] on link "harvest" at bounding box center [353, 443] width 54 height 25
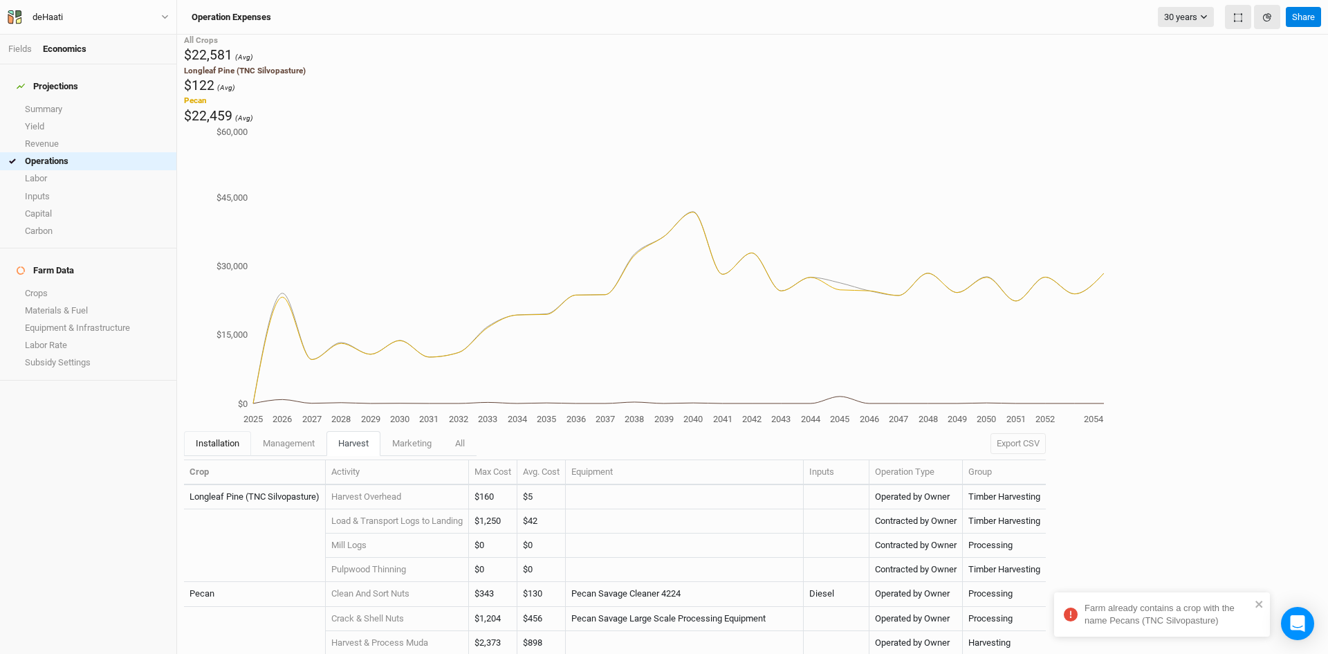
click at [199, 438] on span "installation" at bounding box center [218, 443] width 44 height 10
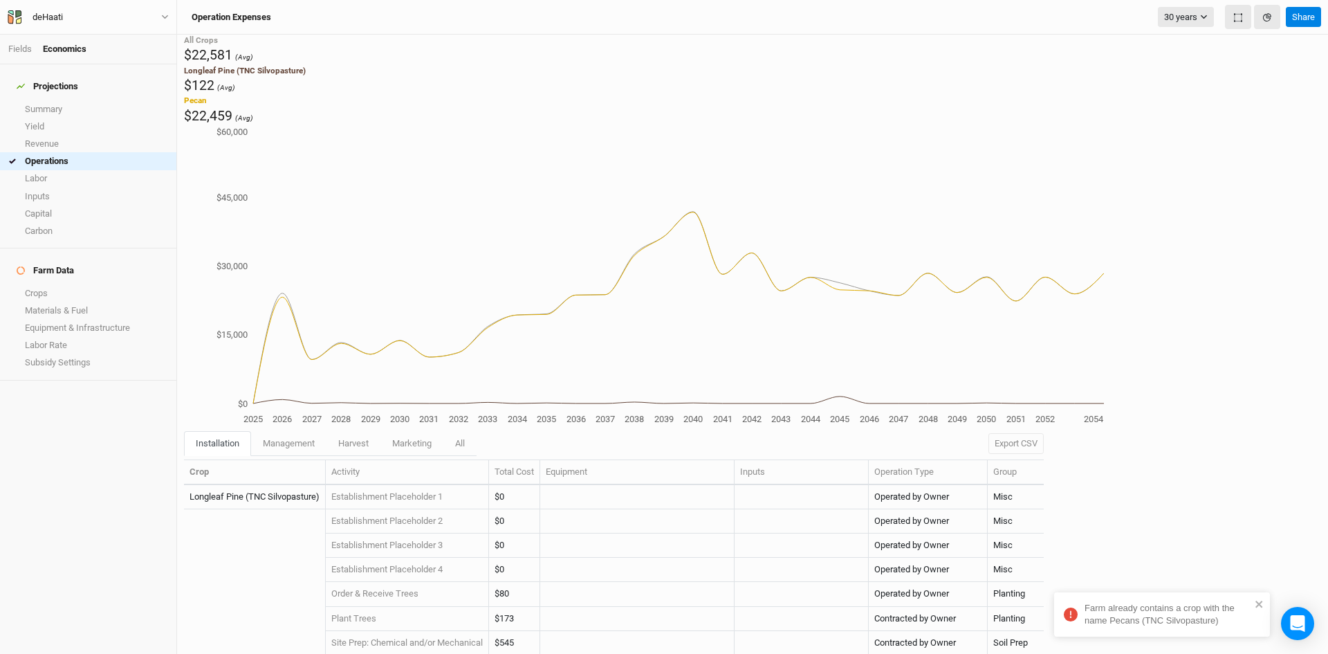
click at [219, 60] on span "$22,581" at bounding box center [208, 55] width 48 height 16
click at [248, 62] on span "(Avg)" at bounding box center [244, 57] width 18 height 9
click at [64, 136] on link "Revenue" at bounding box center [88, 143] width 176 height 17
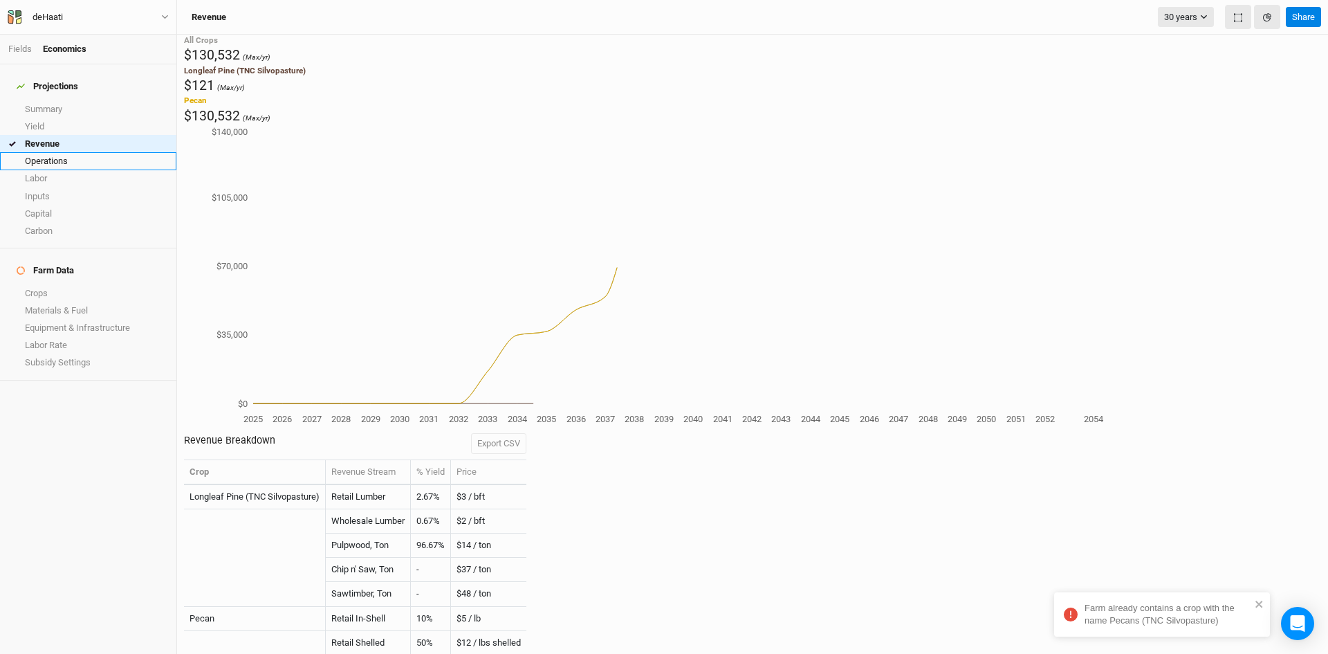
click at [59, 155] on link "Operations" at bounding box center [88, 160] width 176 height 17
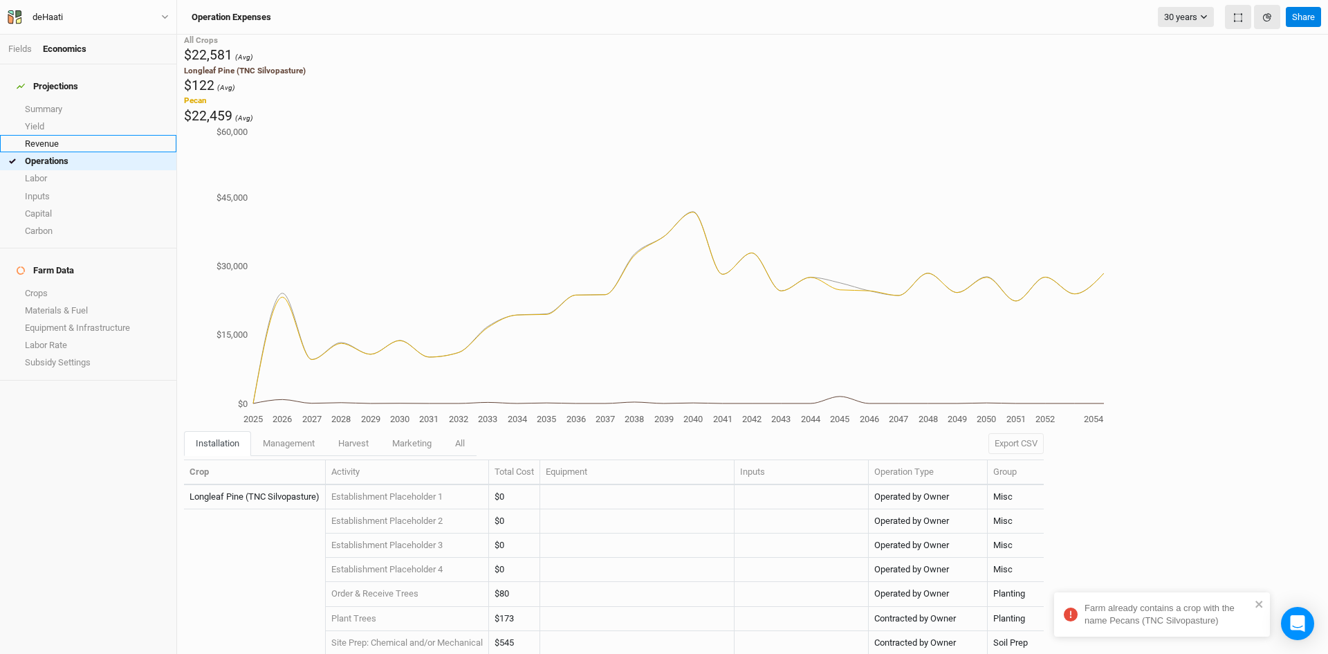
click at [68, 135] on link "Revenue" at bounding box center [88, 143] width 176 height 17
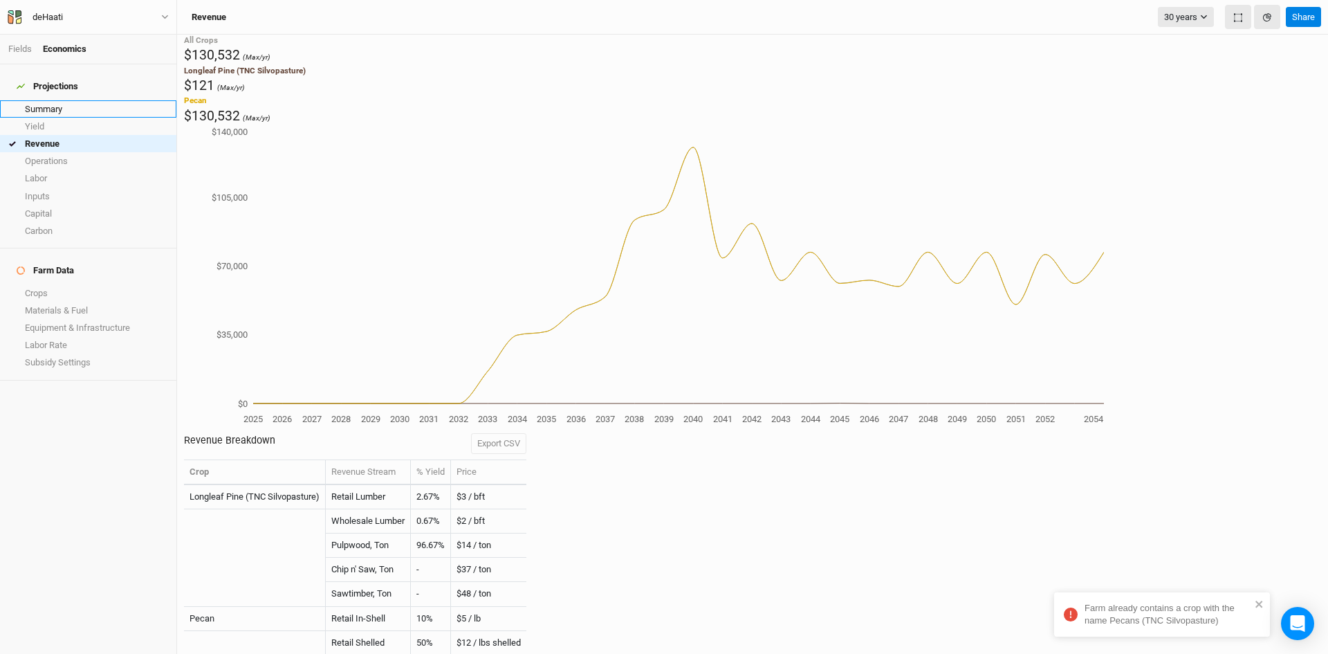
click at [34, 105] on link "Summary" at bounding box center [88, 108] width 176 height 17
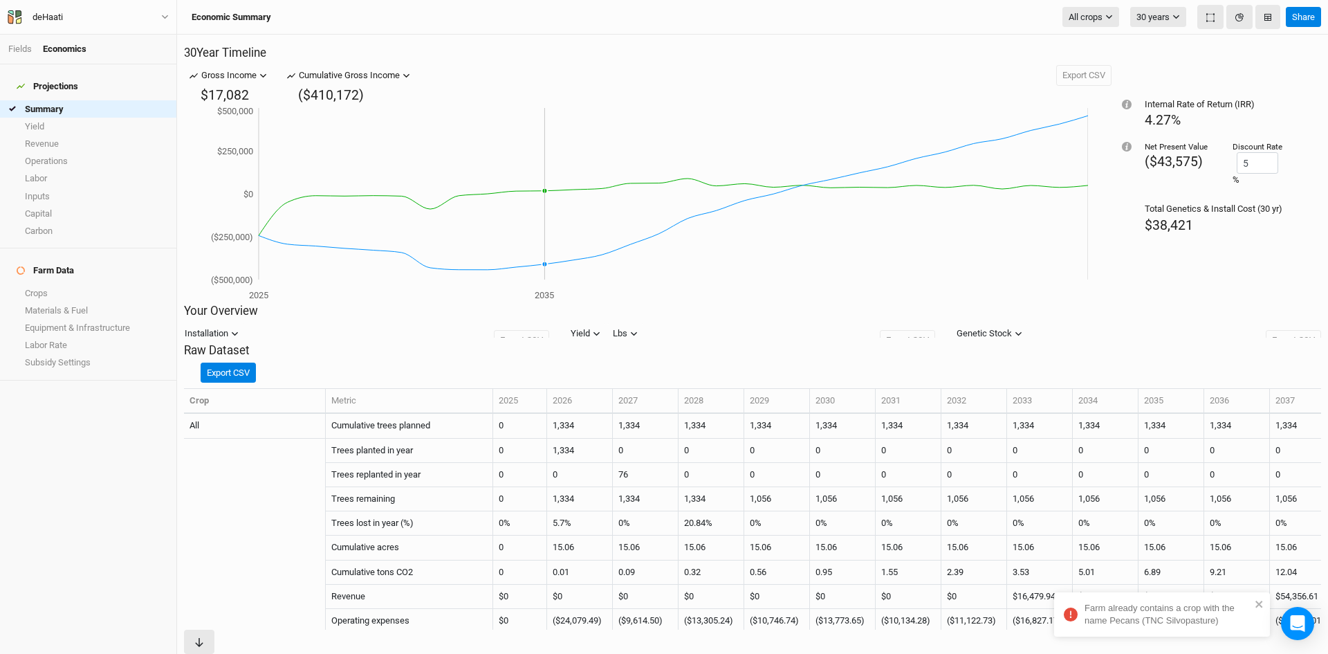
click at [551, 203] on icon "2025 2035 ($500,000) ($250,000) $0 $250,000 $500,000" at bounding box center [639, 203] width 898 height 199
click at [1162, 28] on div "Economic Summary All crops Filter by crop [GEOGRAPHIC_DATA] (TNC Silvopasture) …" at bounding box center [752, 17] width 1151 height 35
click at [1162, 16] on button "30 years" at bounding box center [1158, 17] width 56 height 21
click at [1020, 187] on icon "2025 2052 ($500,000) ($250,000) $0 $250,000 $500,000" at bounding box center [639, 203] width 898 height 199
click at [1242, 174] on input "5" at bounding box center [1257, 162] width 41 height 21
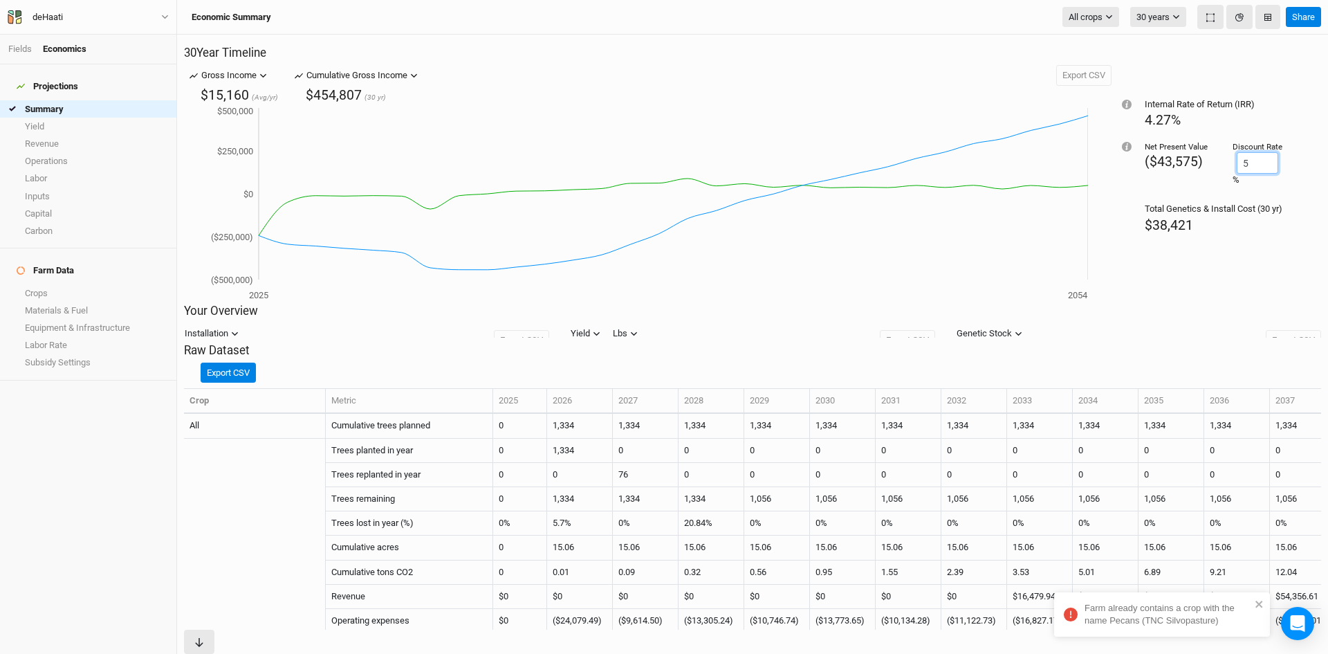
click at [1242, 174] on input "5" at bounding box center [1257, 162] width 41 height 21
type input "58"
click at [1244, 170] on input "58" at bounding box center [1257, 162] width 41 height 21
type input "5"
type input "9"
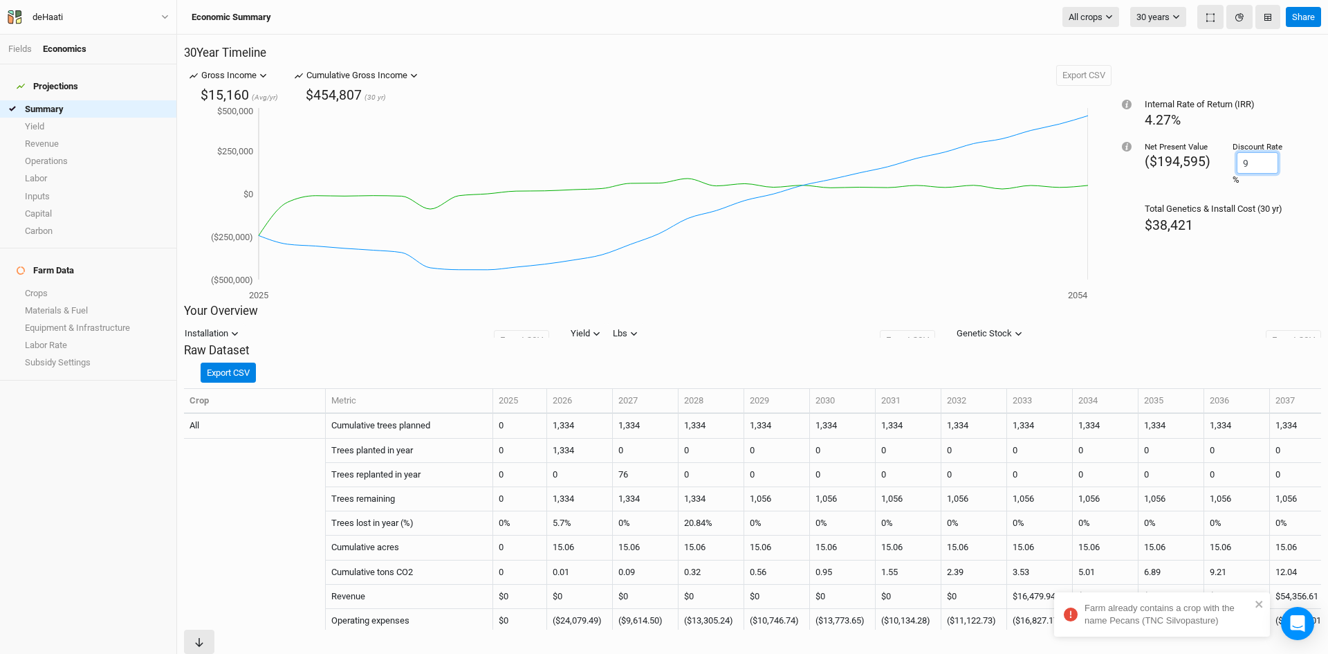
click at [1240, 171] on input "9" at bounding box center [1257, 162] width 41 height 21
type input "3"
type input "4"
type input "3"
type input "5"
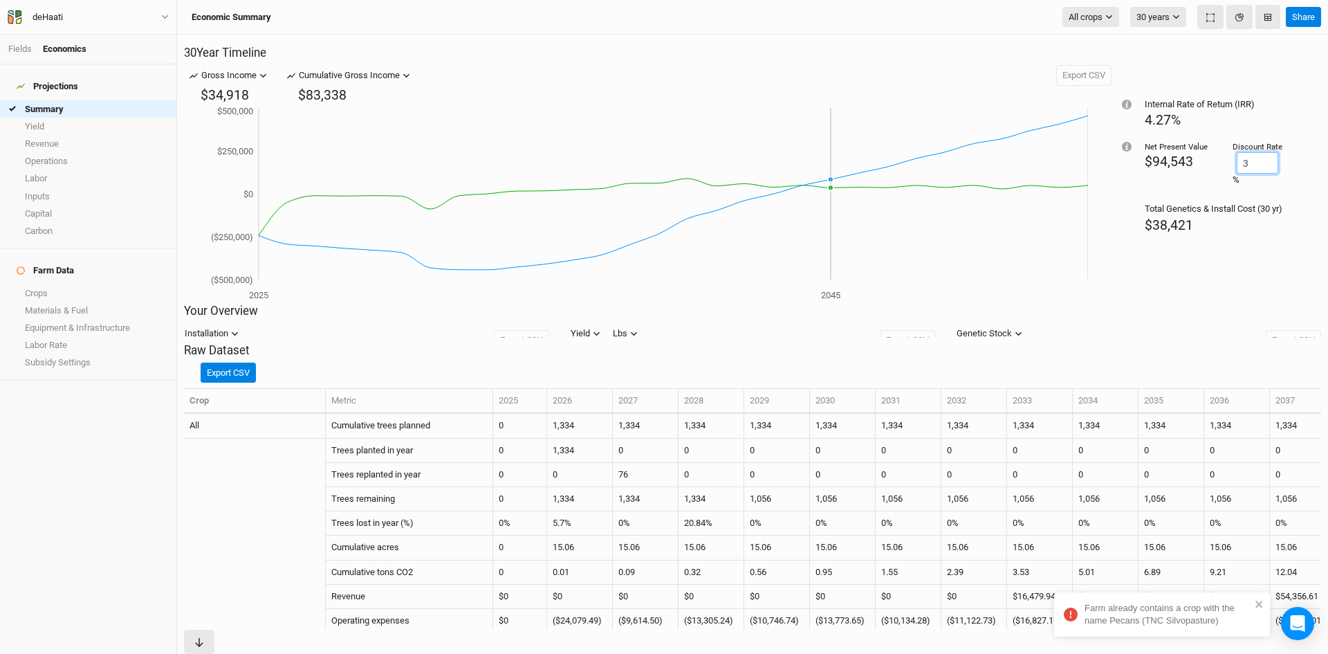
type input "3"
drag, startPoint x: 837, startPoint y: 230, endPoint x: 744, endPoint y: 229, distance: 92.7
click at [744, 229] on icon "2025 2045 ($500,000) ($250,000) $0 $250,000 $500,000" at bounding box center [639, 203] width 898 height 199
click at [35, 118] on link "Yield" at bounding box center [88, 126] width 176 height 17
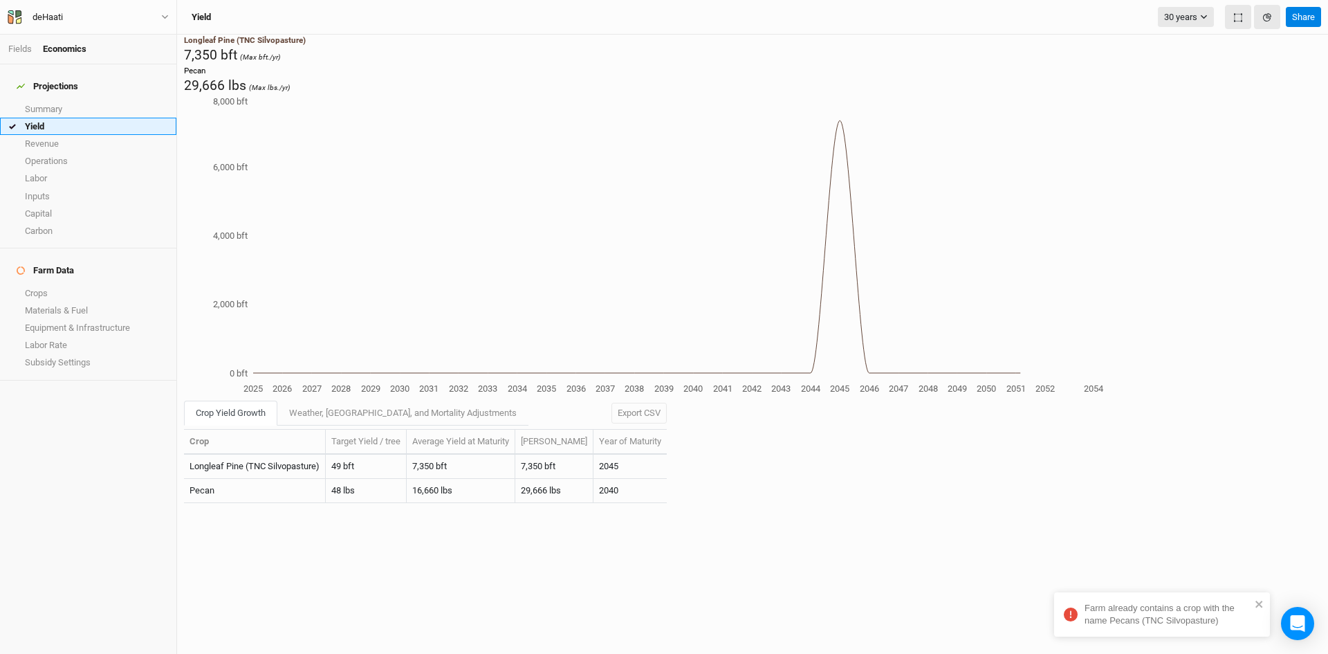
click at [41, 118] on link "Yield" at bounding box center [88, 126] width 176 height 17
click at [39, 284] on link "Crops" at bounding box center [88, 292] width 176 height 17
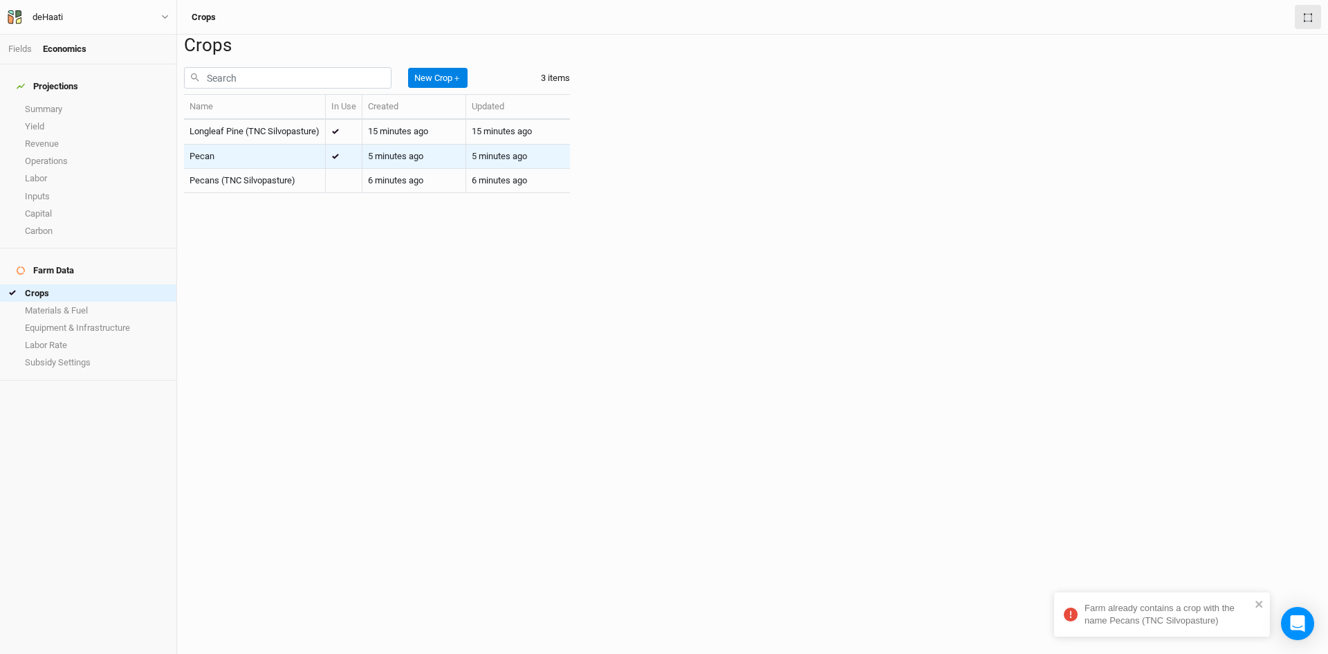
click at [233, 169] on td "Pecan" at bounding box center [255, 157] width 142 height 24
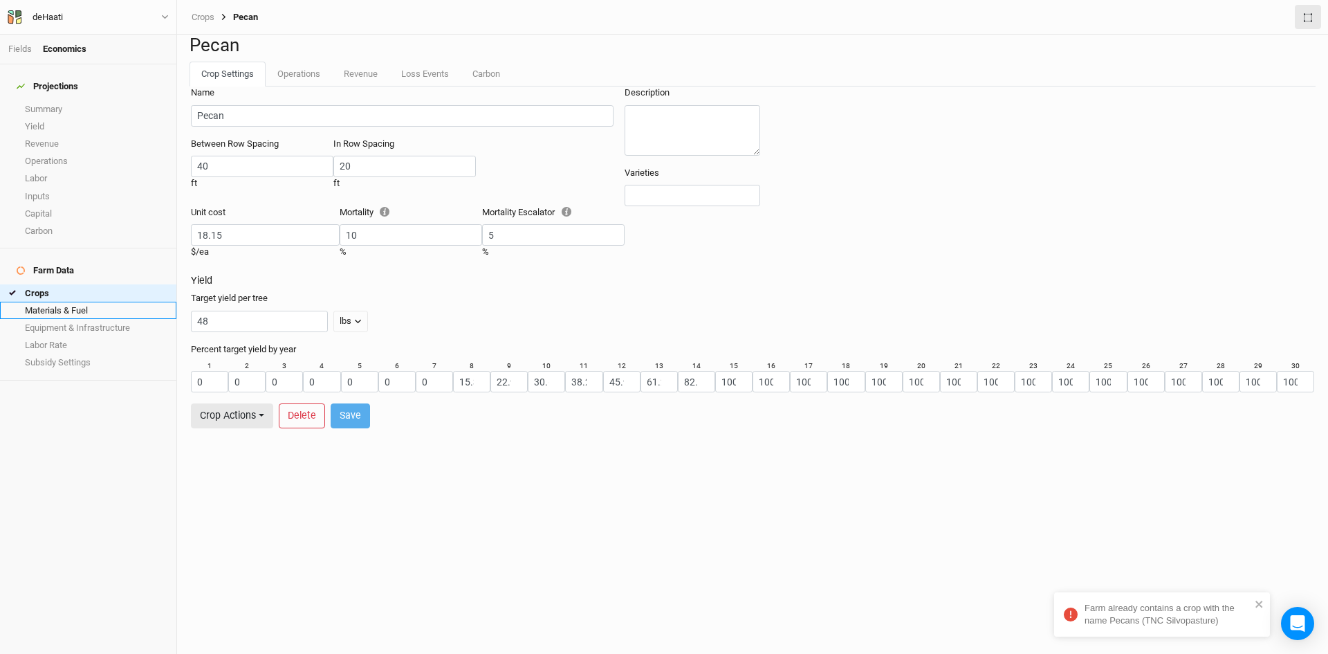
click at [67, 302] on link "Materials & Fuel" at bounding box center [88, 310] width 176 height 17
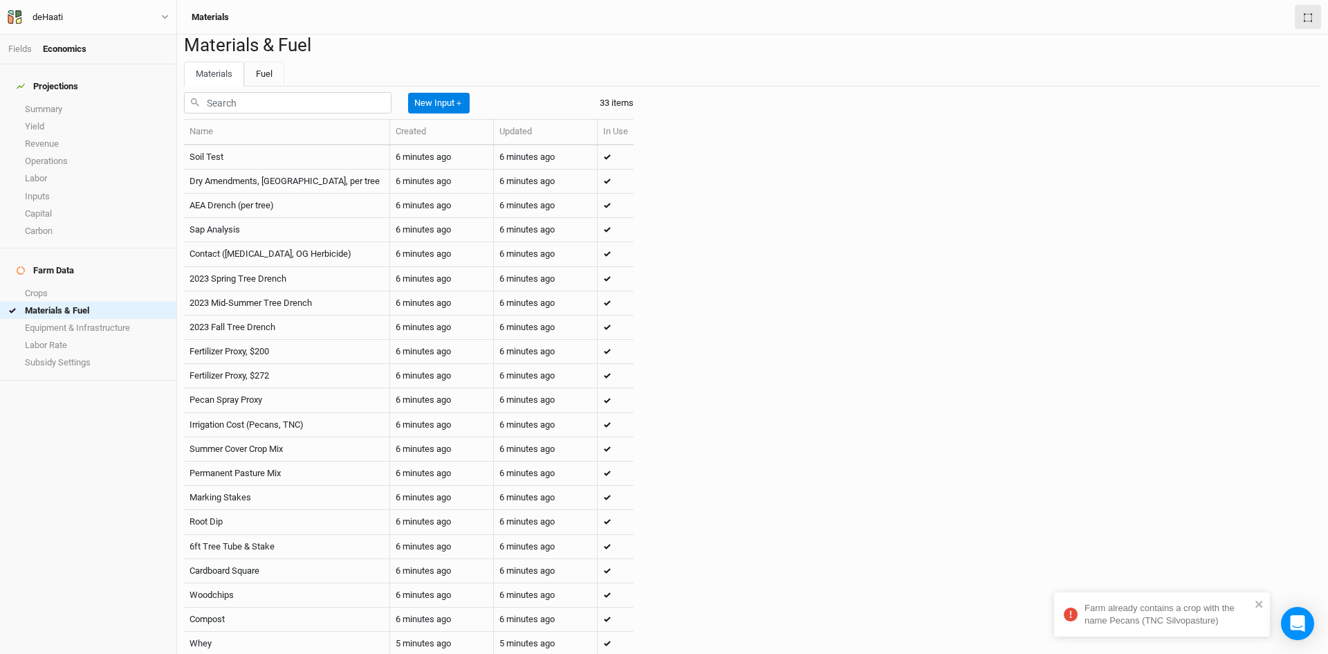
click at [249, 86] on link "Fuel" at bounding box center [264, 74] width 40 height 25
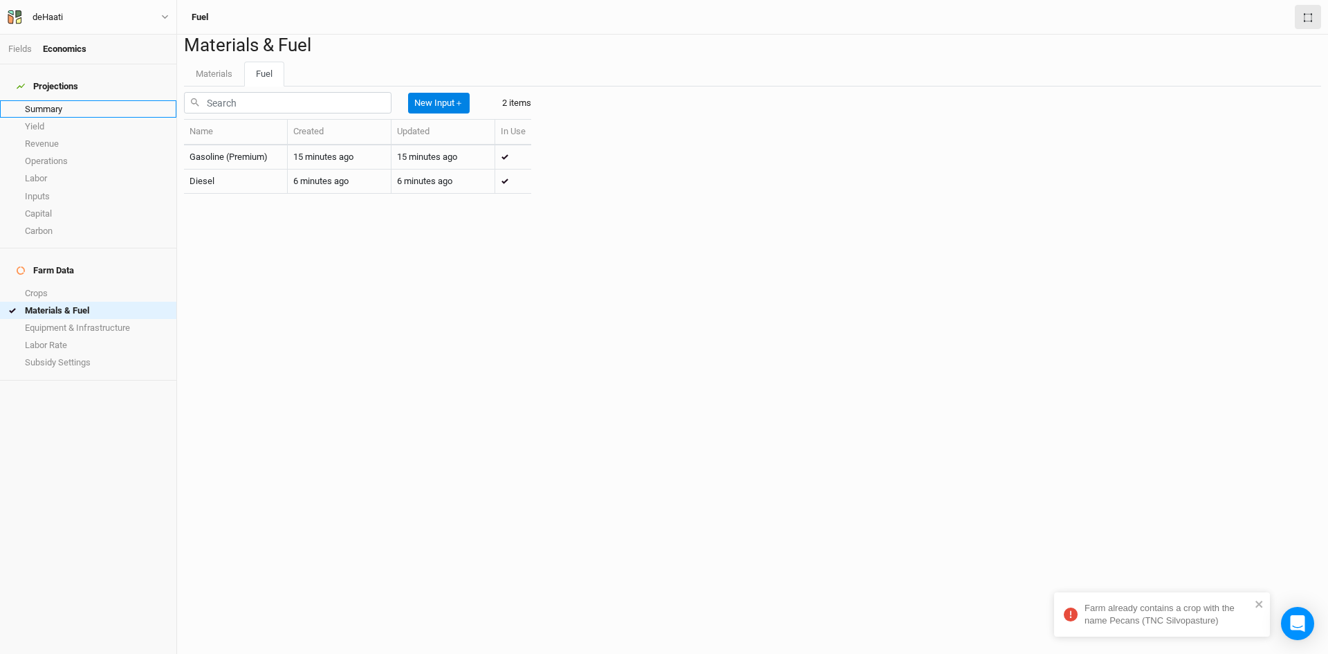
click at [48, 100] on link "Summary" at bounding box center [88, 108] width 176 height 17
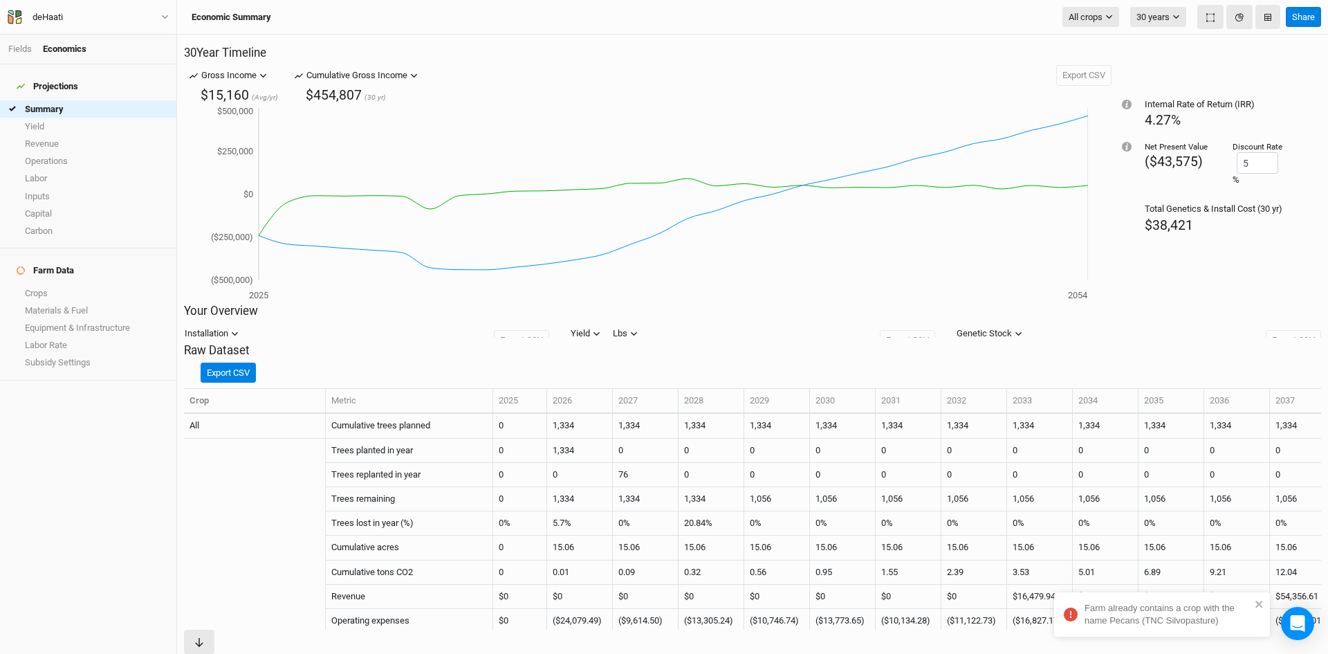
click at [252, 82] on div "Gross Income" at bounding box center [228, 75] width 55 height 14
click at [248, 150] on span "Revenue" at bounding box center [234, 155] width 49 height 16
click at [236, 86] on button "Revenue" at bounding box center [223, 75] width 51 height 21
click at [234, 177] on span "[MEDICAL_DATA]" at bounding box center [256, 176] width 92 height 16
click at [271, 80] on icon "button" at bounding box center [275, 76] width 8 height 8
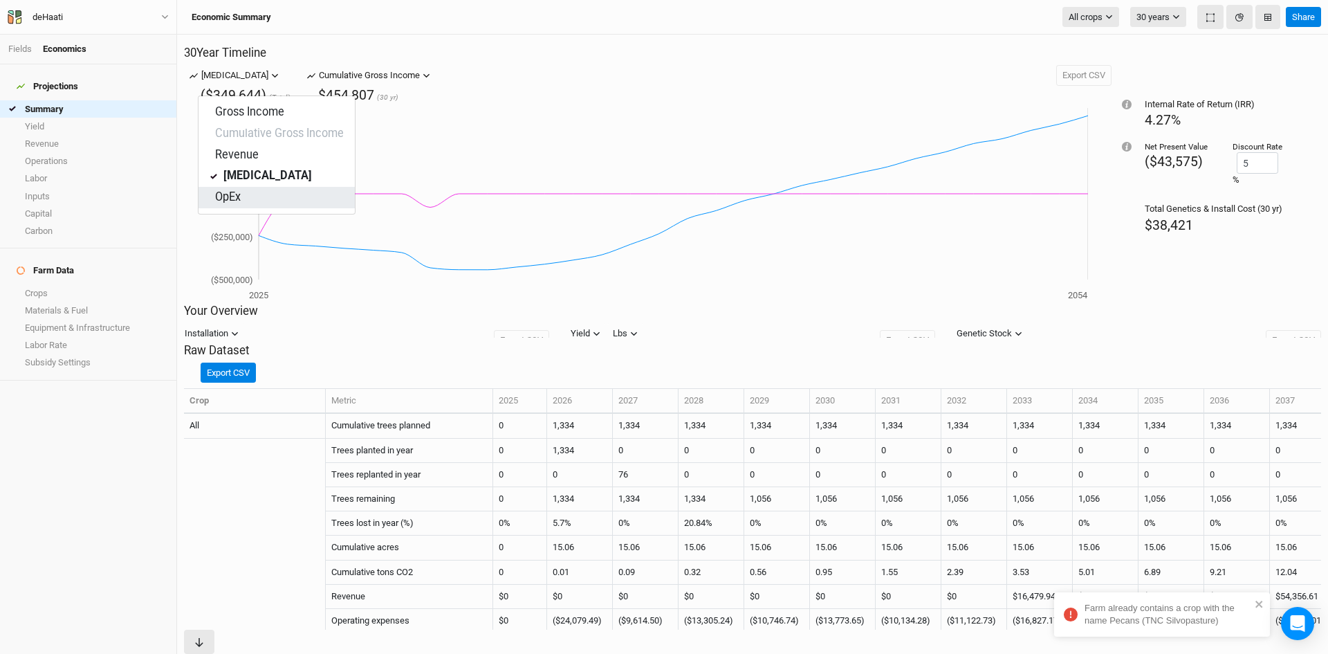
click at [234, 195] on span "OpEx" at bounding box center [225, 198] width 31 height 16
click at [228, 80] on icon "button" at bounding box center [228, 76] width 8 height 8
click at [232, 108] on span "Gross Income" at bounding box center [247, 112] width 75 height 16
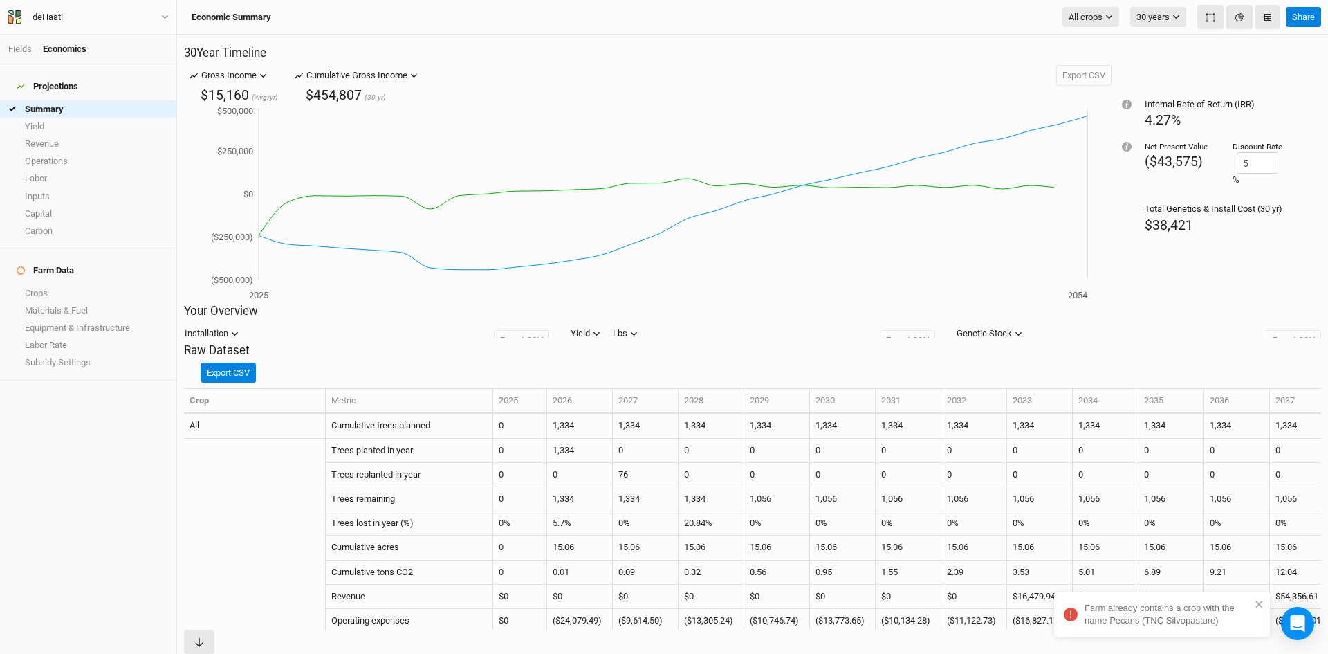
click at [256, 82] on div "Gross Income" at bounding box center [228, 75] width 55 height 14
click at [247, 149] on span "Revenue" at bounding box center [234, 155] width 49 height 16
click at [353, 82] on div "Cumulative Gross Income" at bounding box center [356, 75] width 101 height 14
click at [361, 110] on span "Gross Income" at bounding box center [367, 112] width 75 height 16
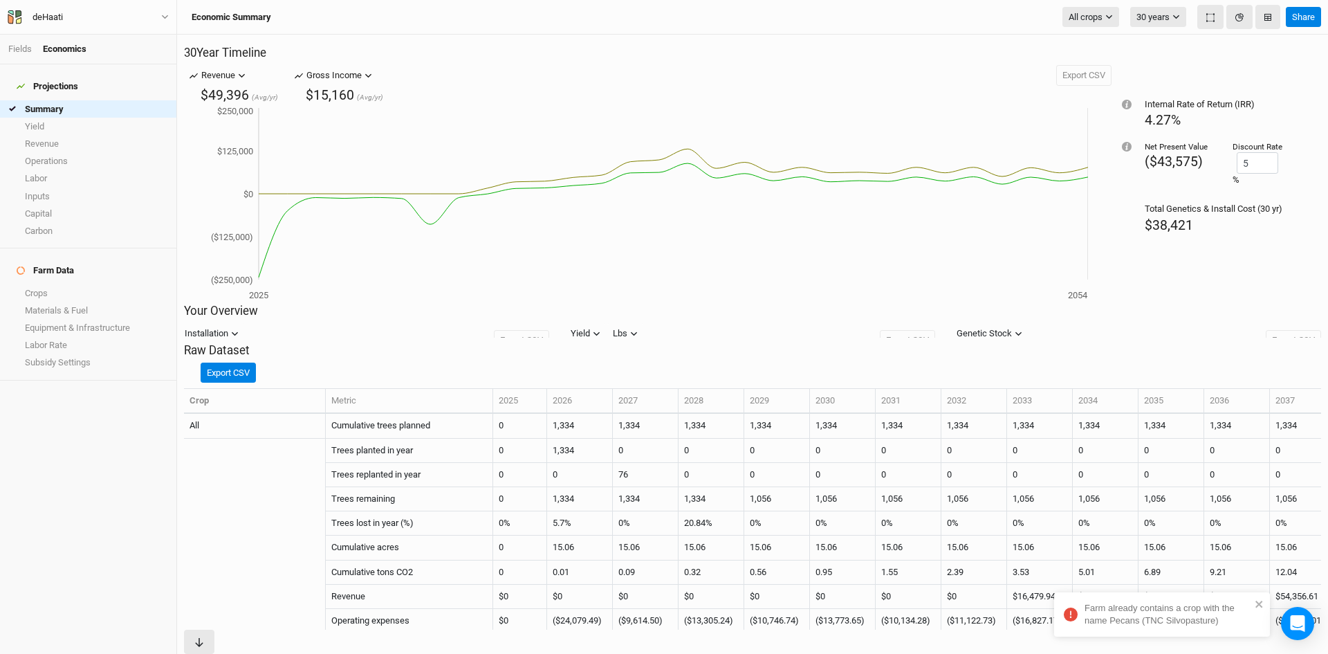
click at [362, 79] on div "Gross Income" at bounding box center [333, 75] width 55 height 14
click at [356, 135] on span "Cumulative Gross Income" at bounding box center [397, 134] width 134 height 16
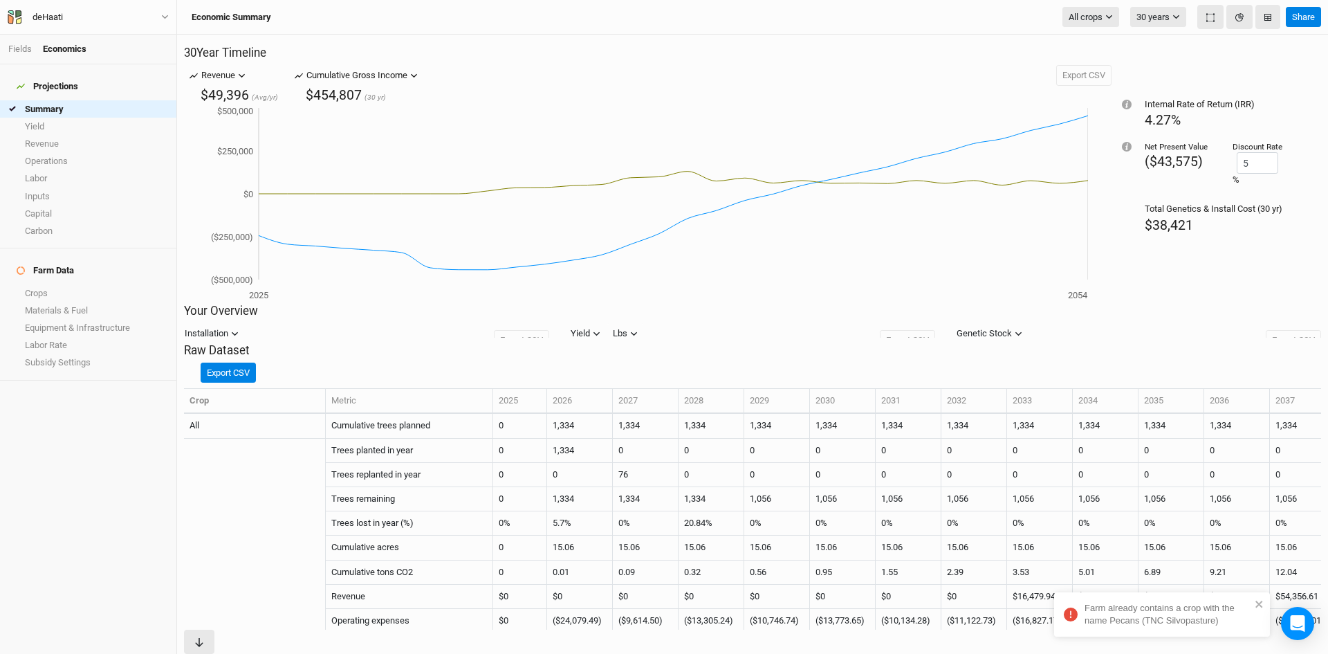
scroll to position [106, 0]
click at [11, 118] on link "Yield" at bounding box center [88, 126] width 176 height 17
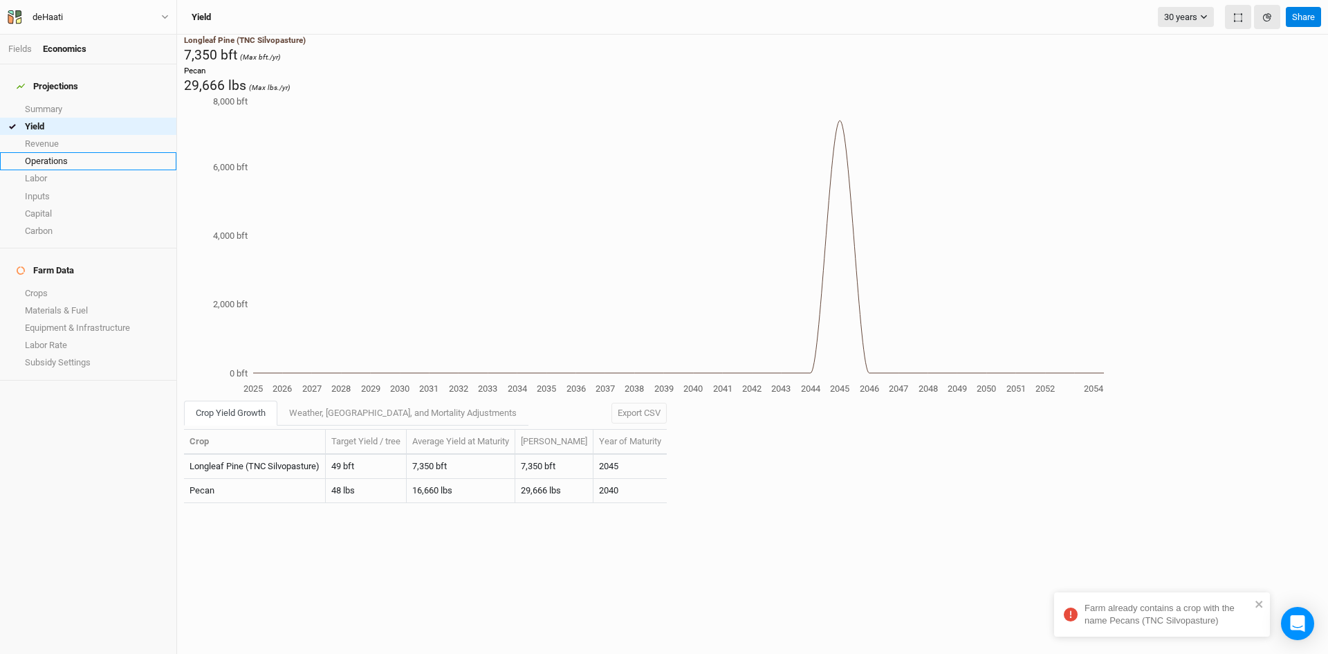
click at [28, 152] on link "Operations" at bounding box center [88, 160] width 176 height 17
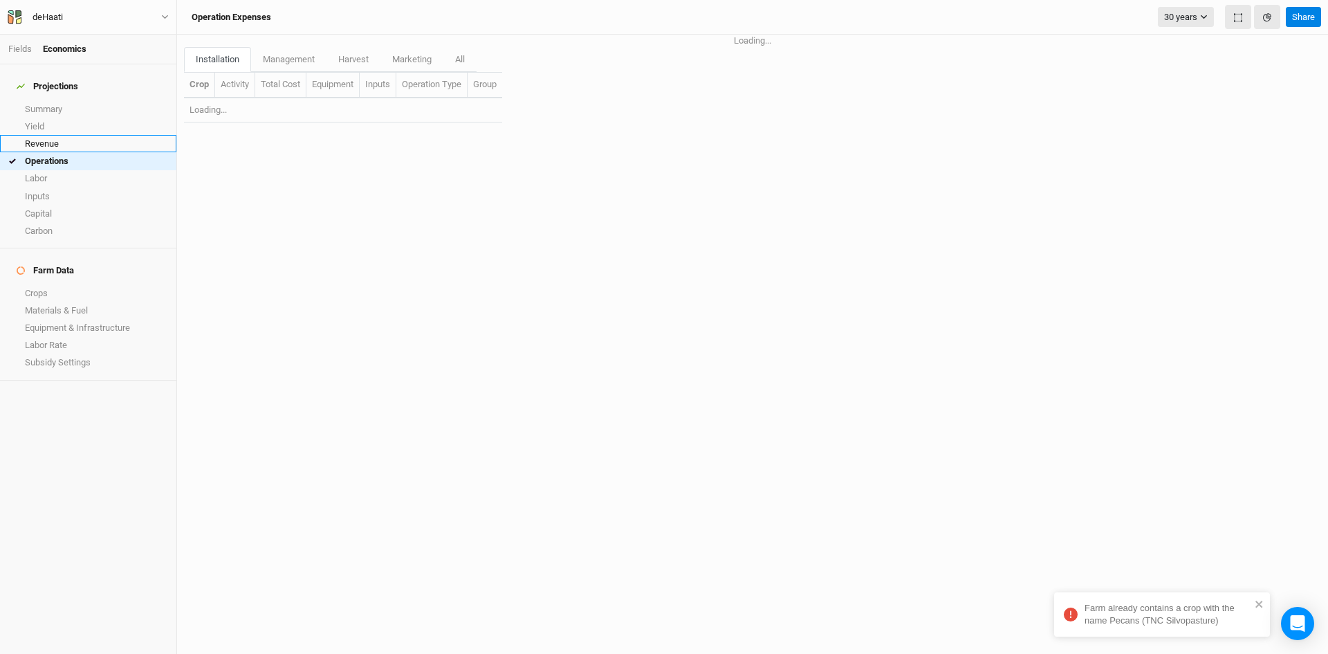
click at [33, 135] on link "Revenue" at bounding box center [88, 143] width 176 height 17
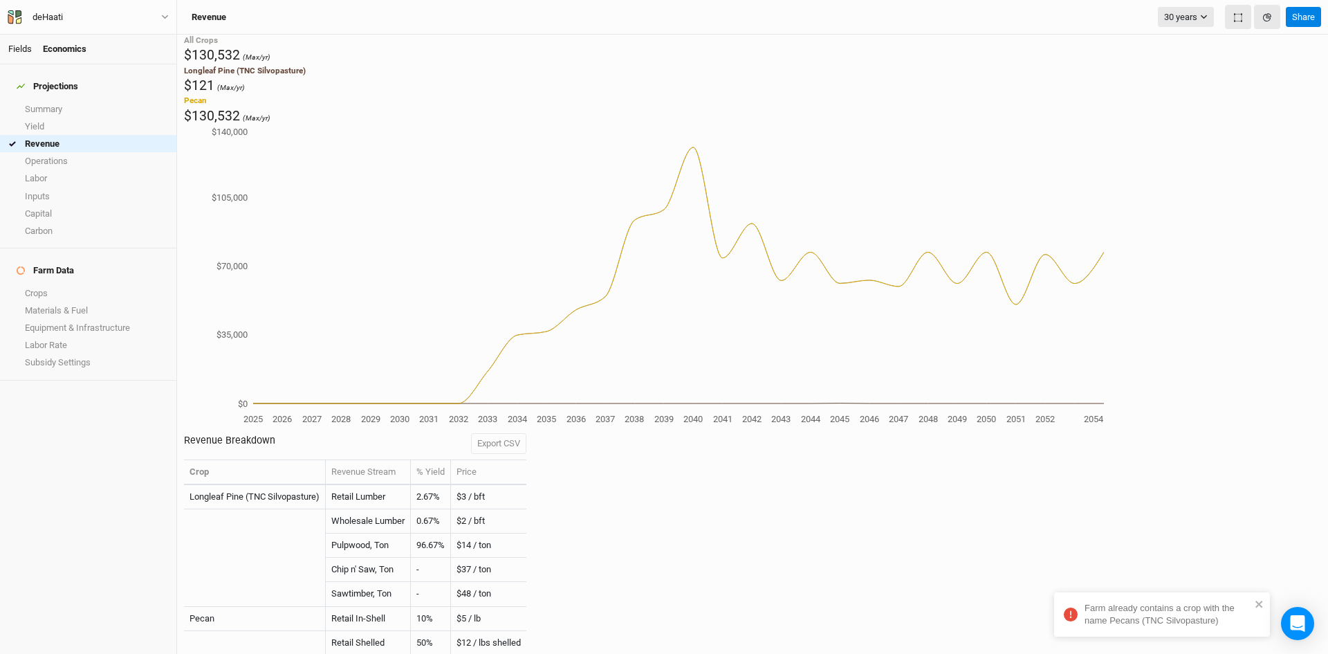
click at [19, 48] on link "Fields" at bounding box center [20, 49] width 24 height 10
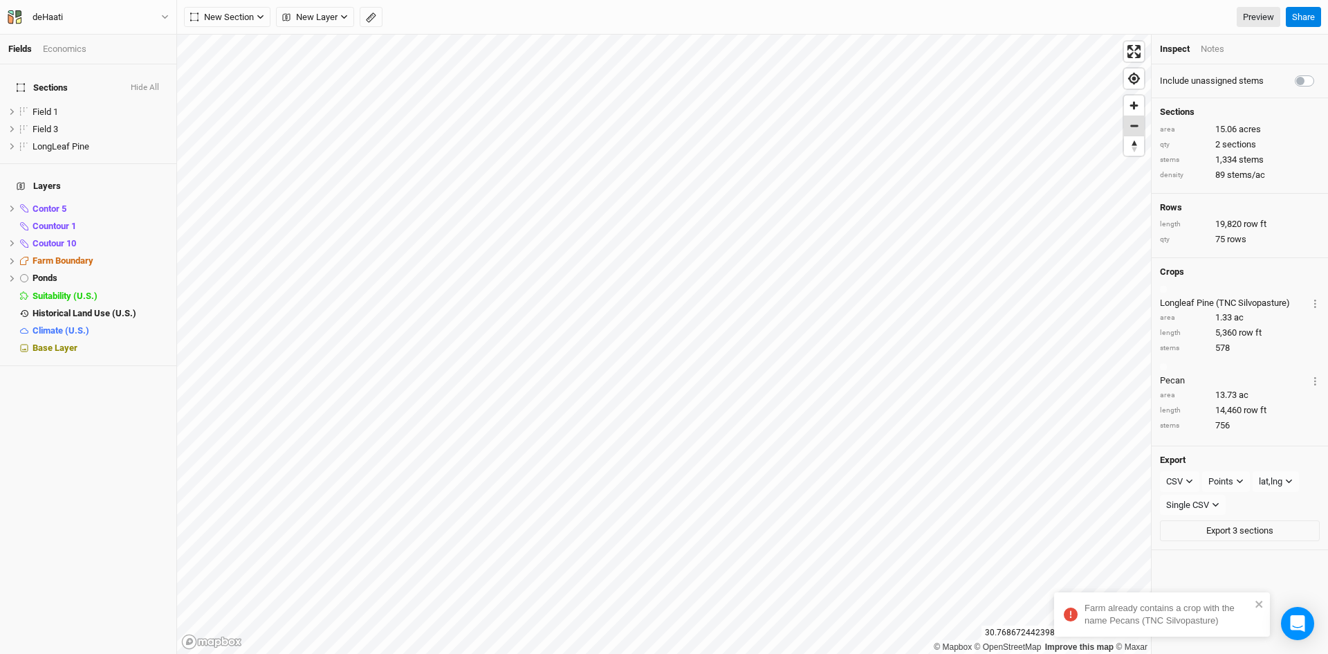
click at [1129, 130] on span "Zoom out" at bounding box center [1134, 125] width 20 height 19
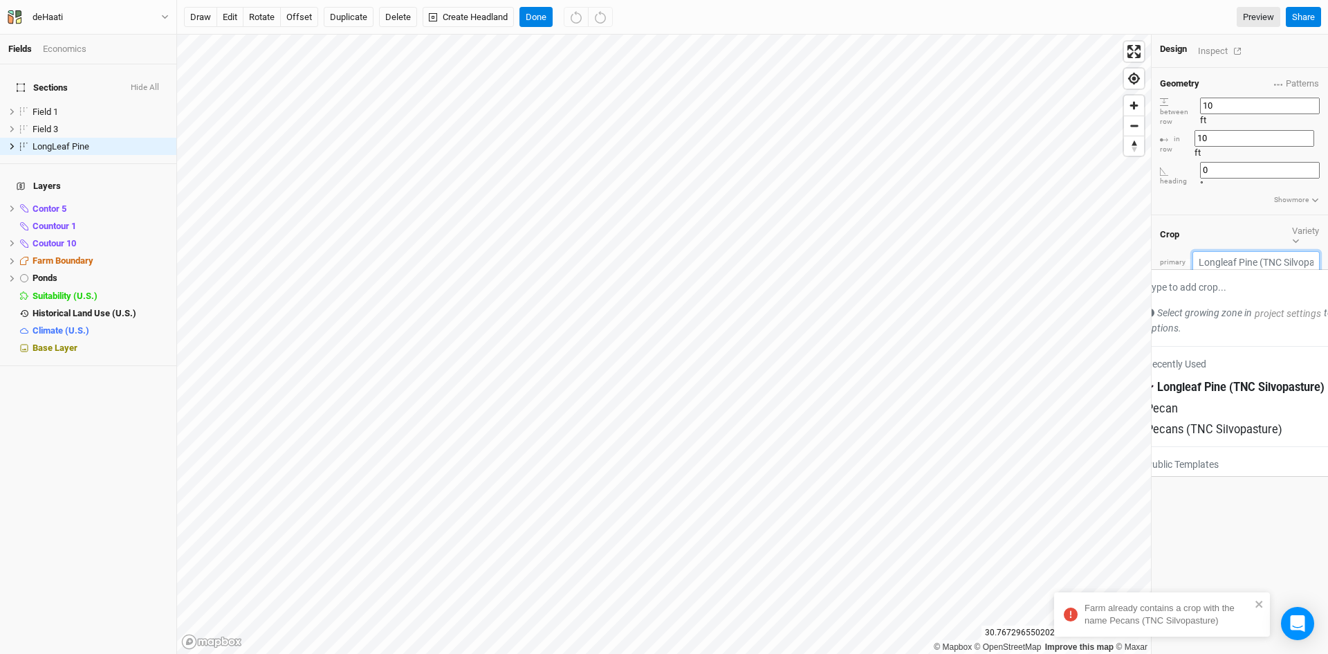
click at [1287, 251] on input "text" at bounding box center [1255, 261] width 127 height 21
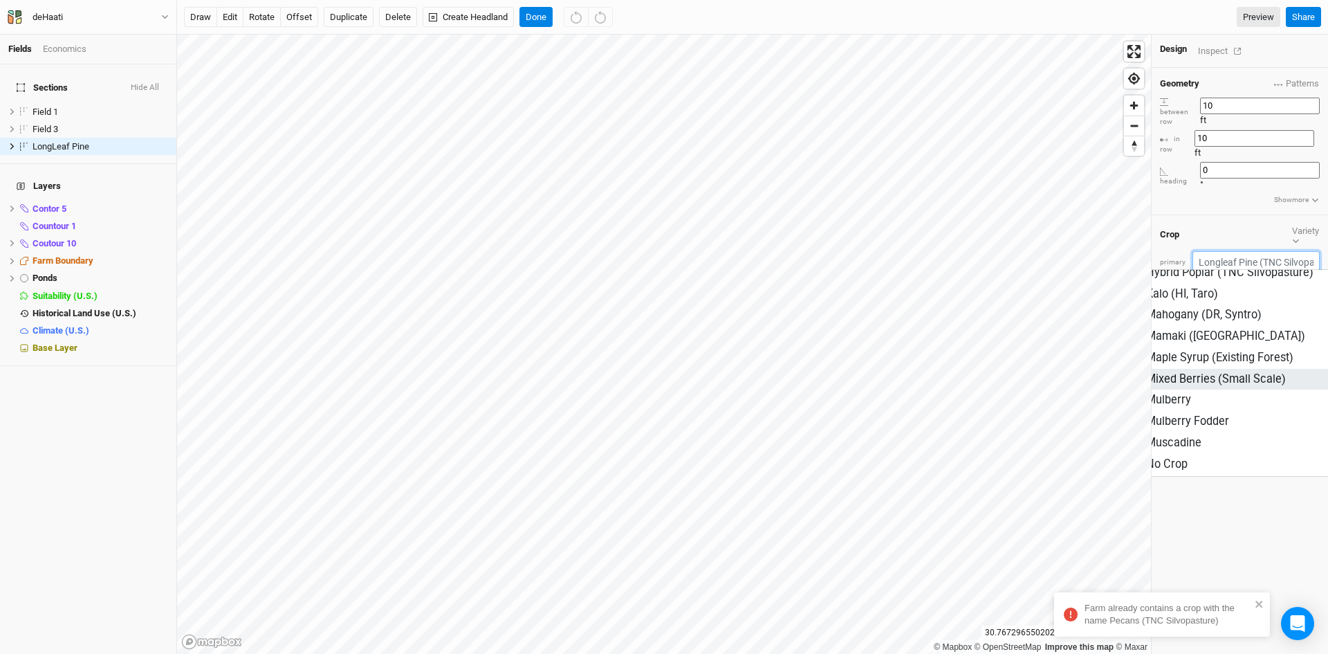
scroll to position [1137, 0]
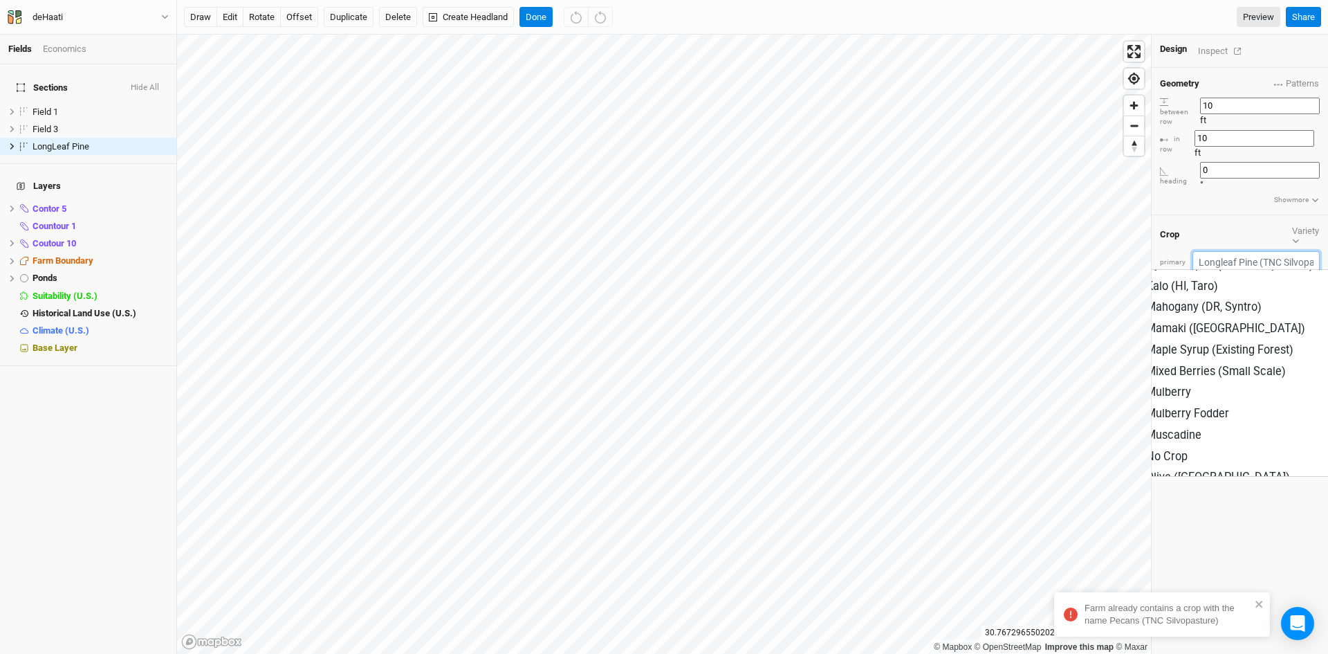
click at [1229, 251] on input "text" at bounding box center [1255, 261] width 127 height 21
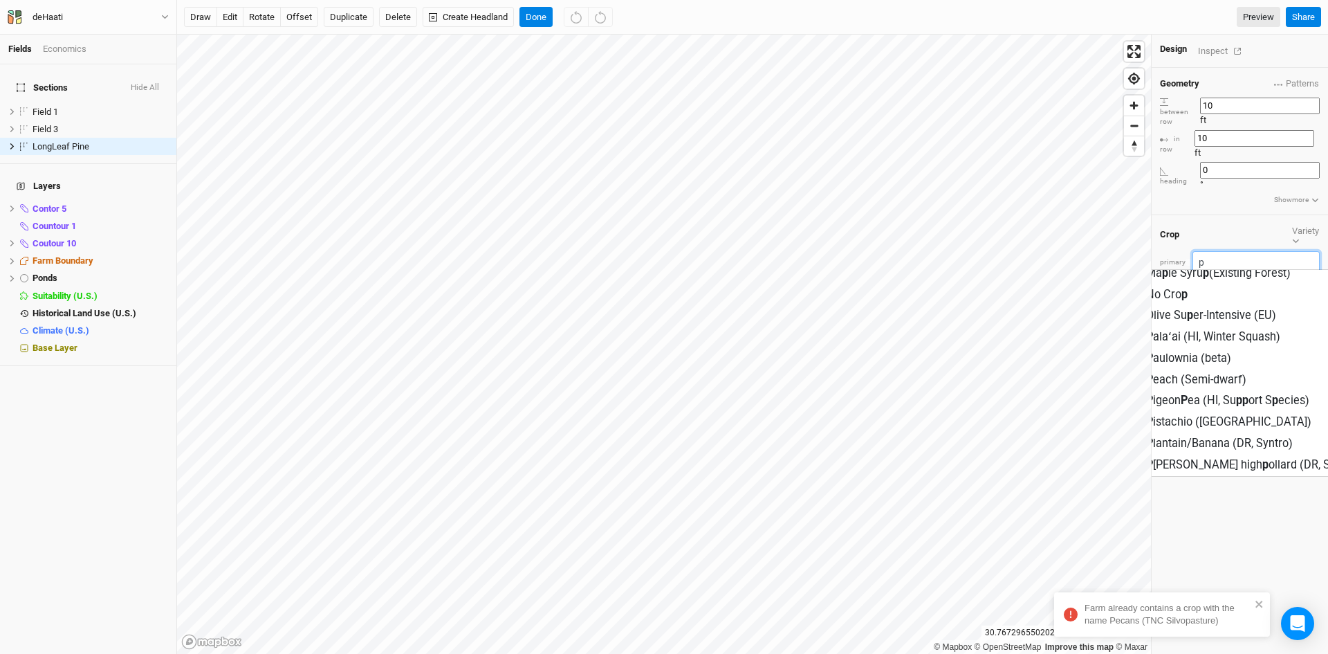
type input "pe"
type input "pecan"
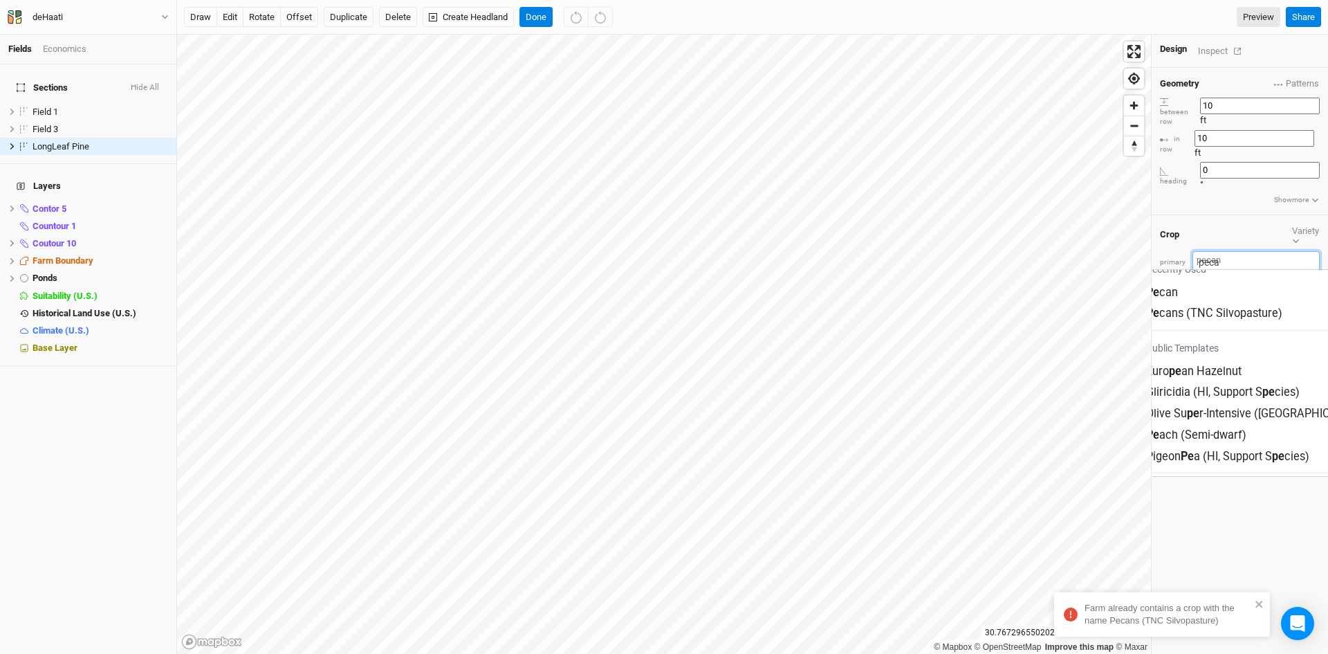
scroll to position [0, 0]
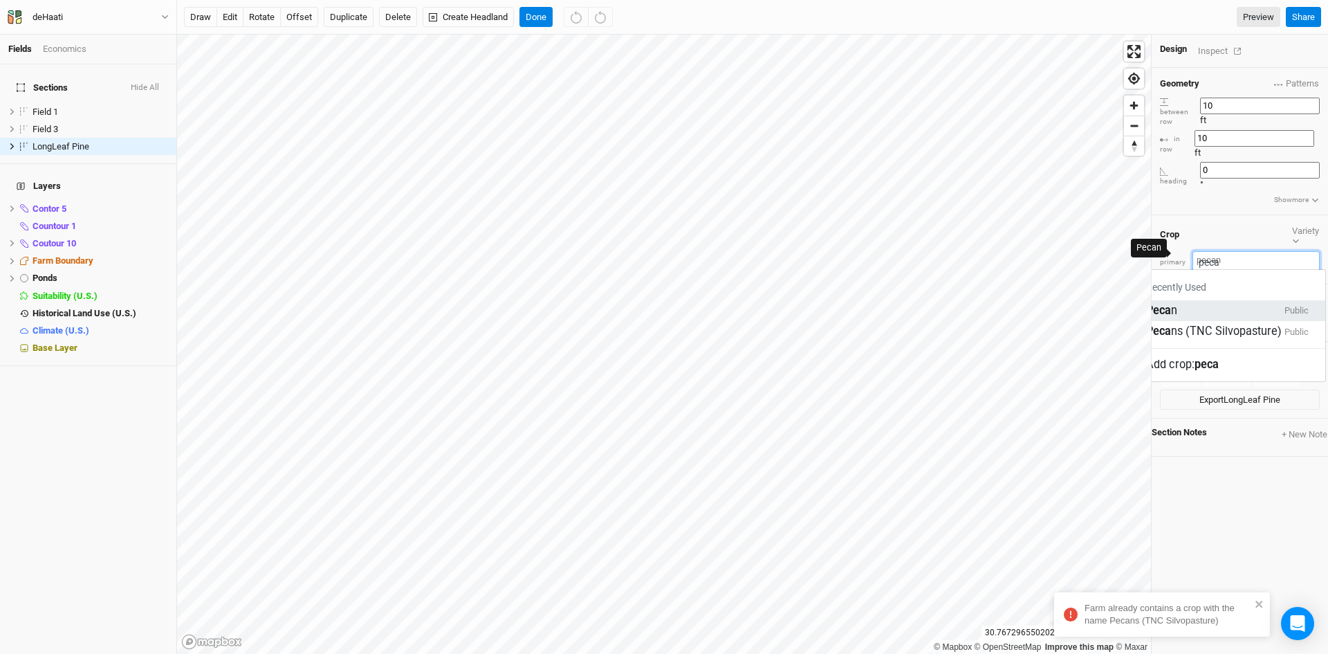
click at [1177, 303] on div "Peca n" at bounding box center [1161, 311] width 31 height 16
type input "Pecan"
type input "40"
type input "20"
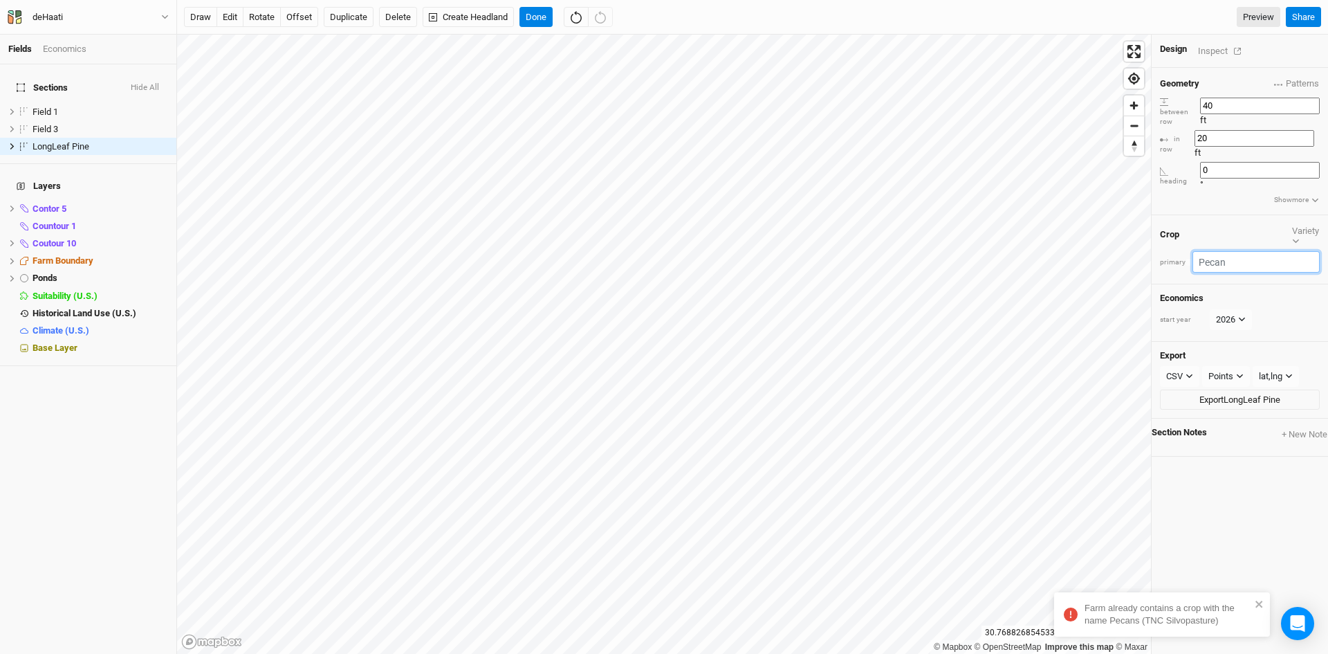
click at [1283, 251] on input "text" at bounding box center [1255, 261] width 127 height 21
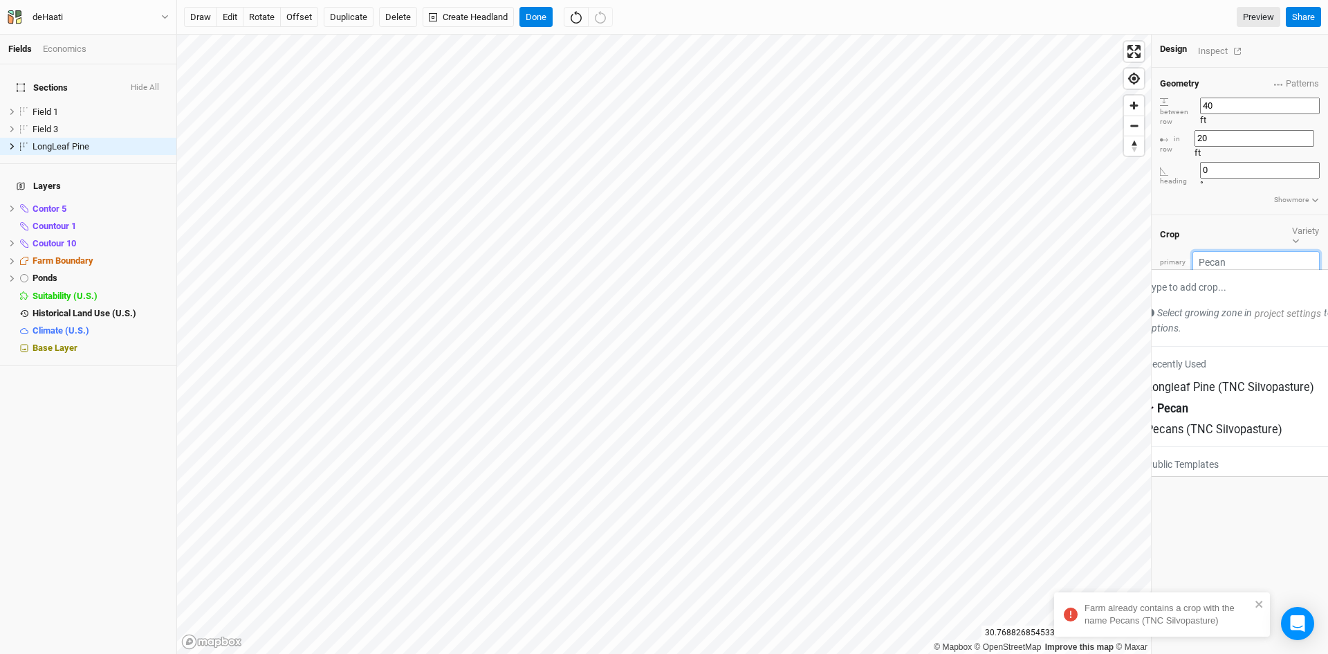
type input "l"
type input "longleaf Pine (TNC Silvopasture)"
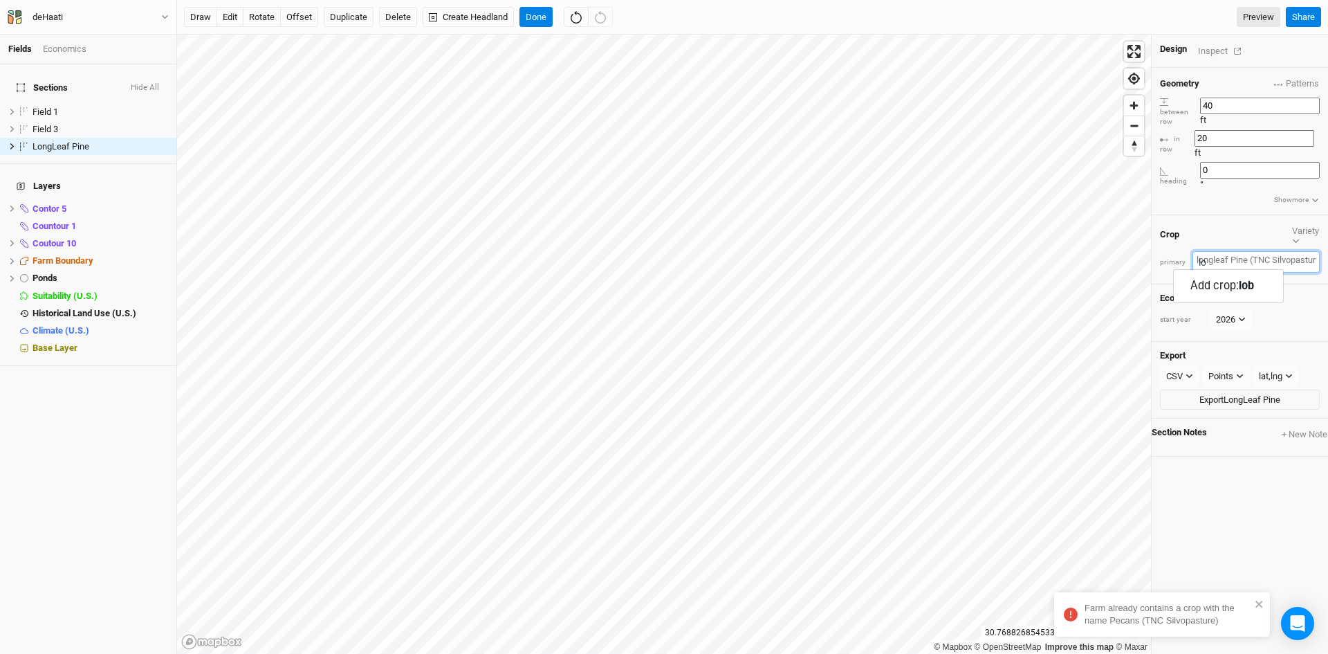
type input "lob"
type input "lo"
type input "longleaf Pine (TNC Silvopasture)"
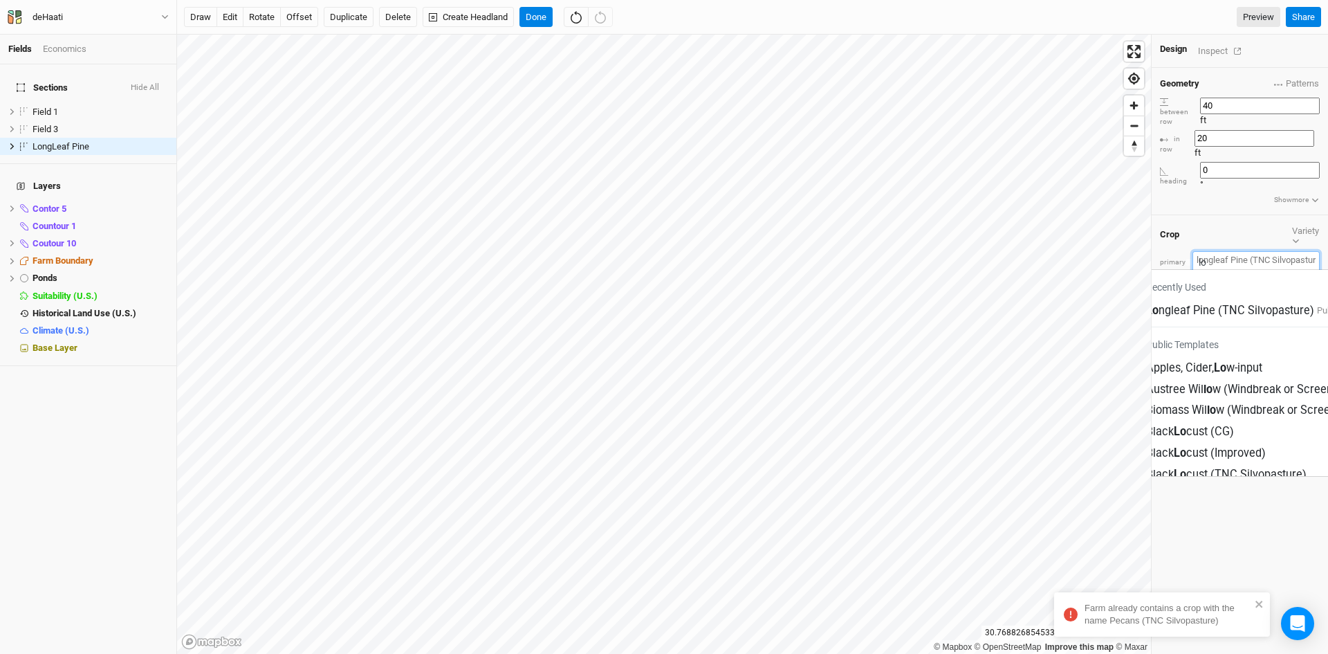
type input "l"
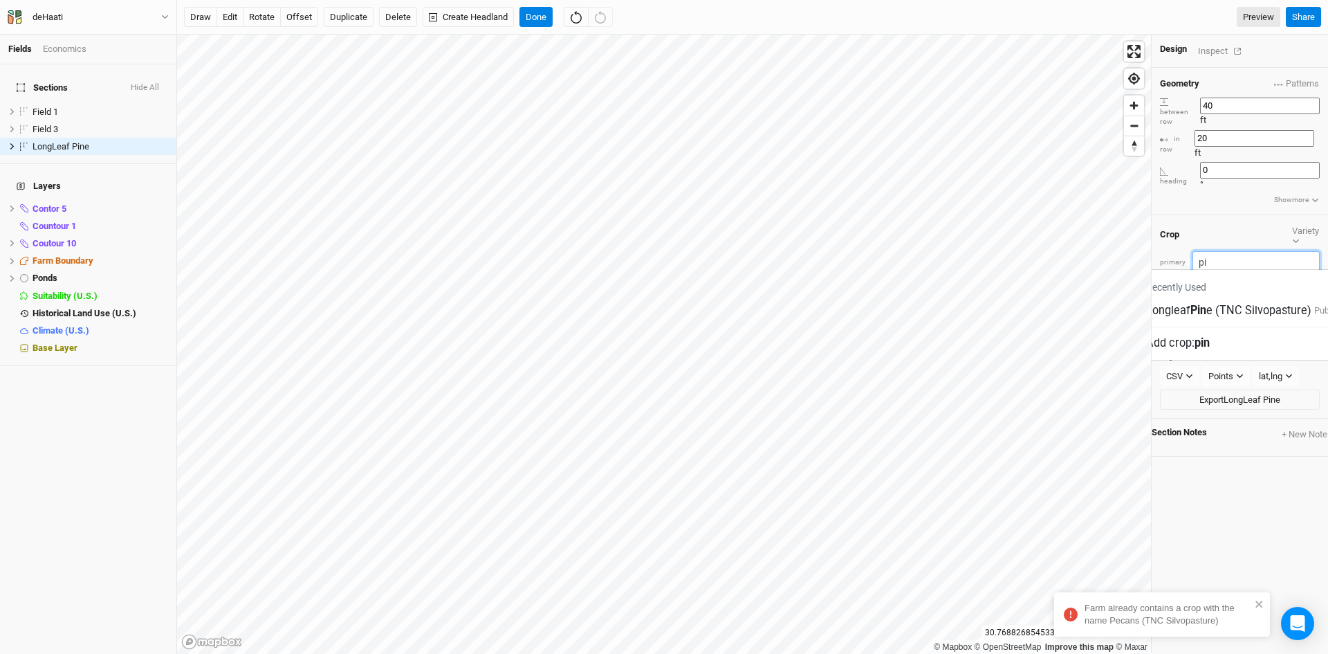
type input "p"
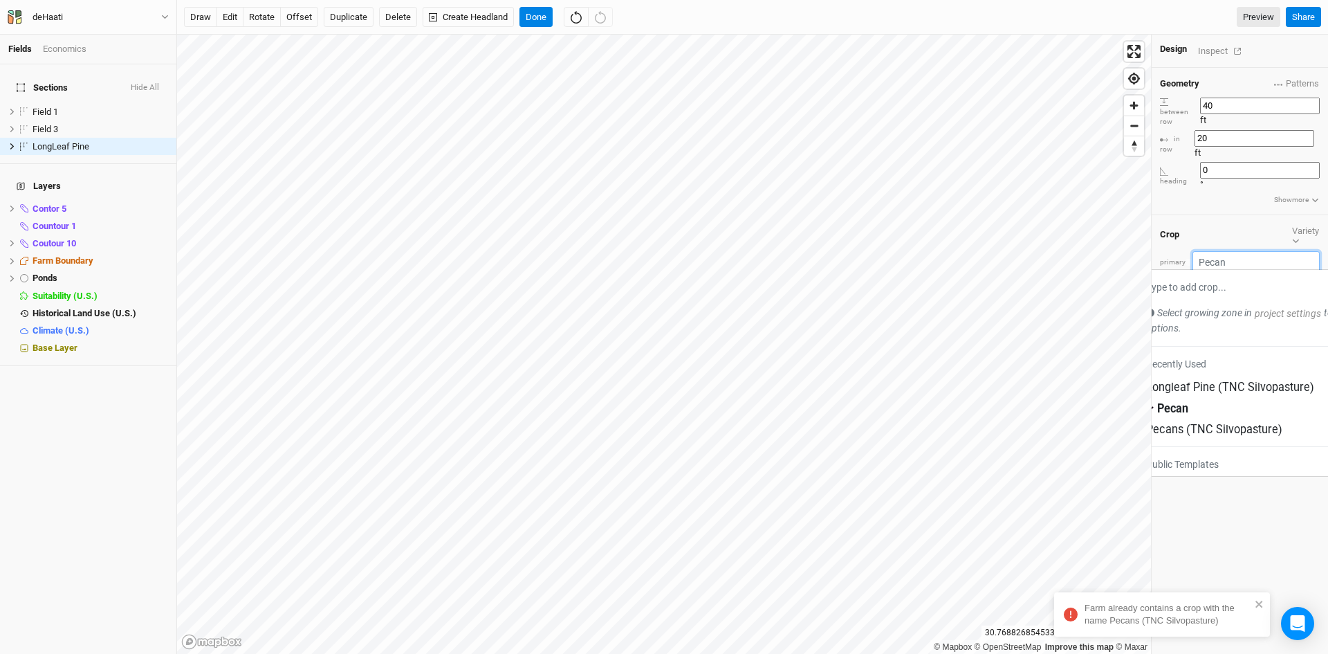
type input "l"
type input "longleaf Pine (TNC Silvopasture)"
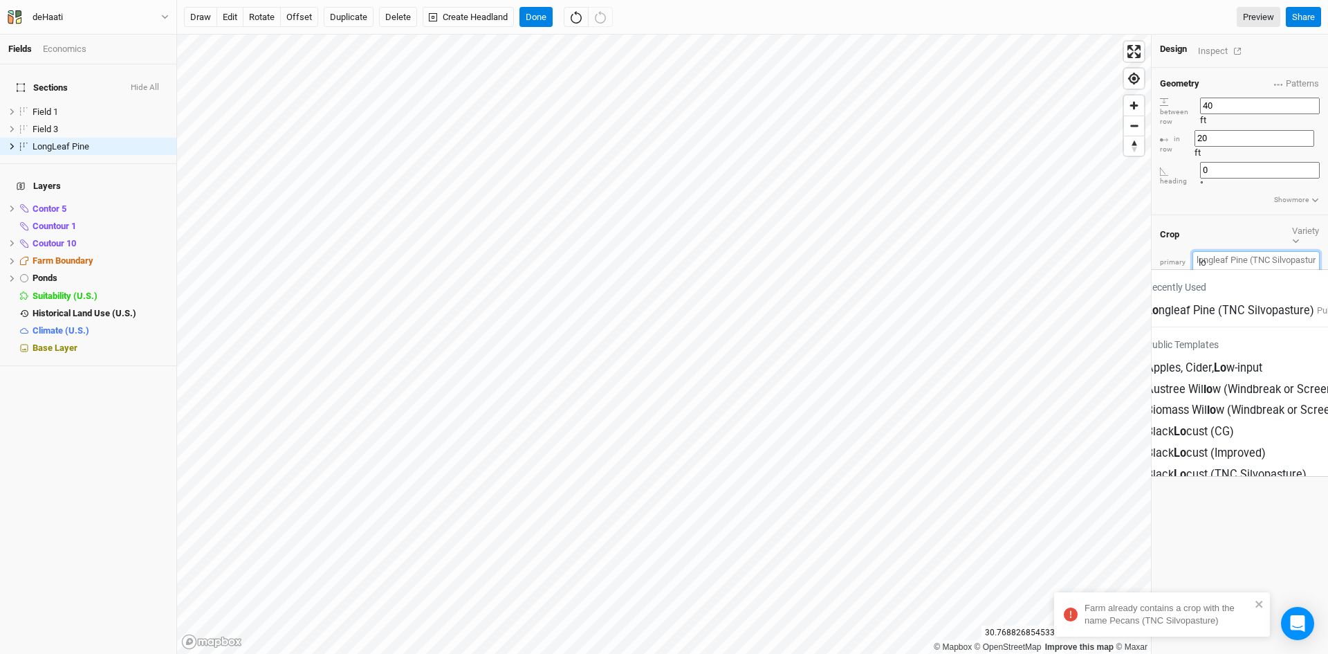
type input "lob"
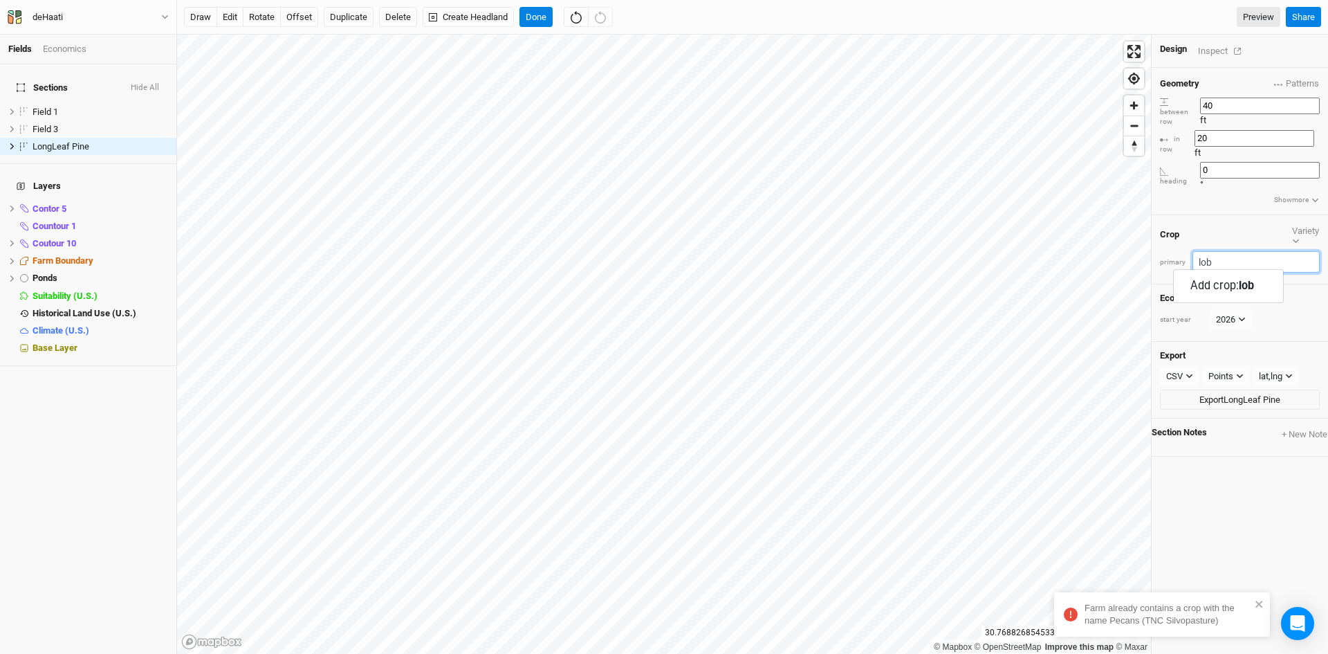
type input "lo"
type input "longleaf Pine (TNC Silvopasture)"
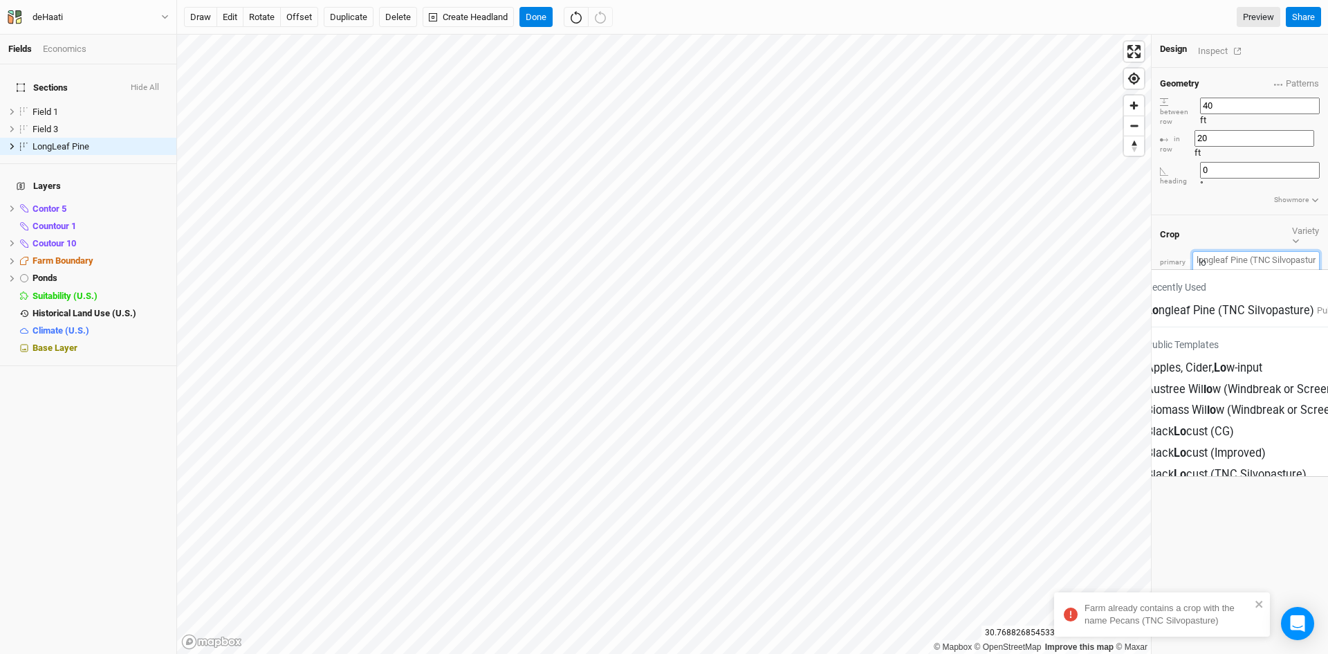
type input "l"
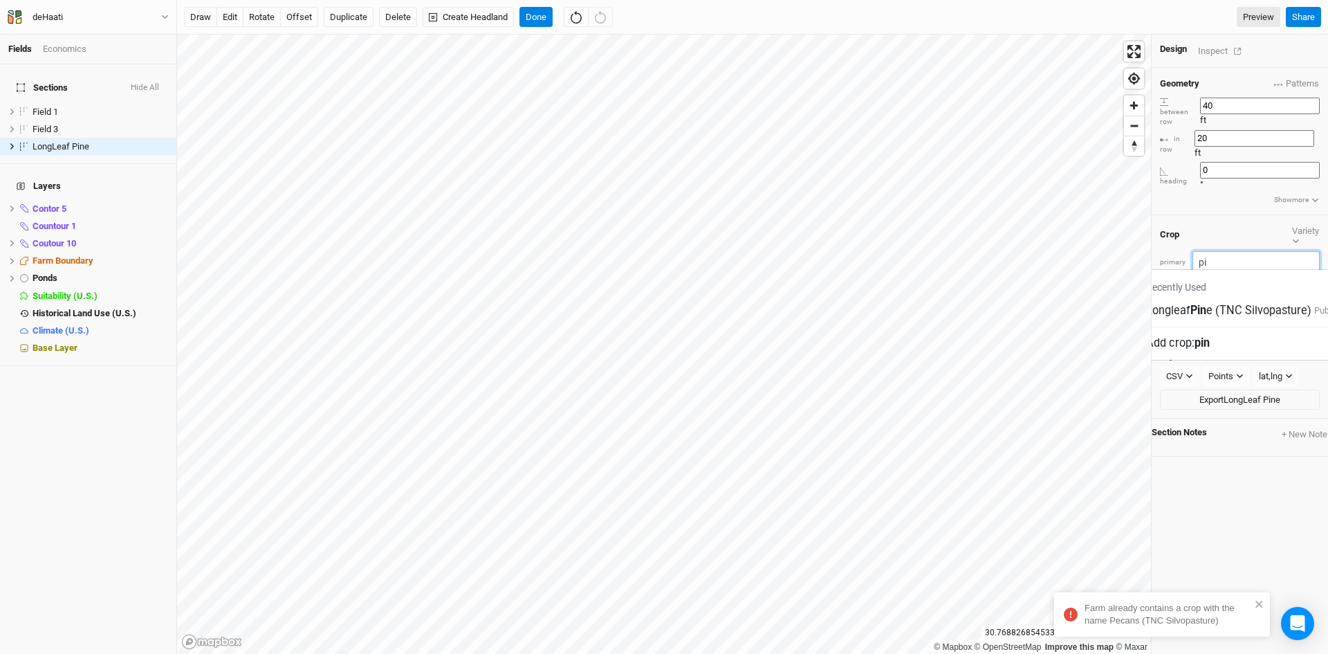
type input "p"
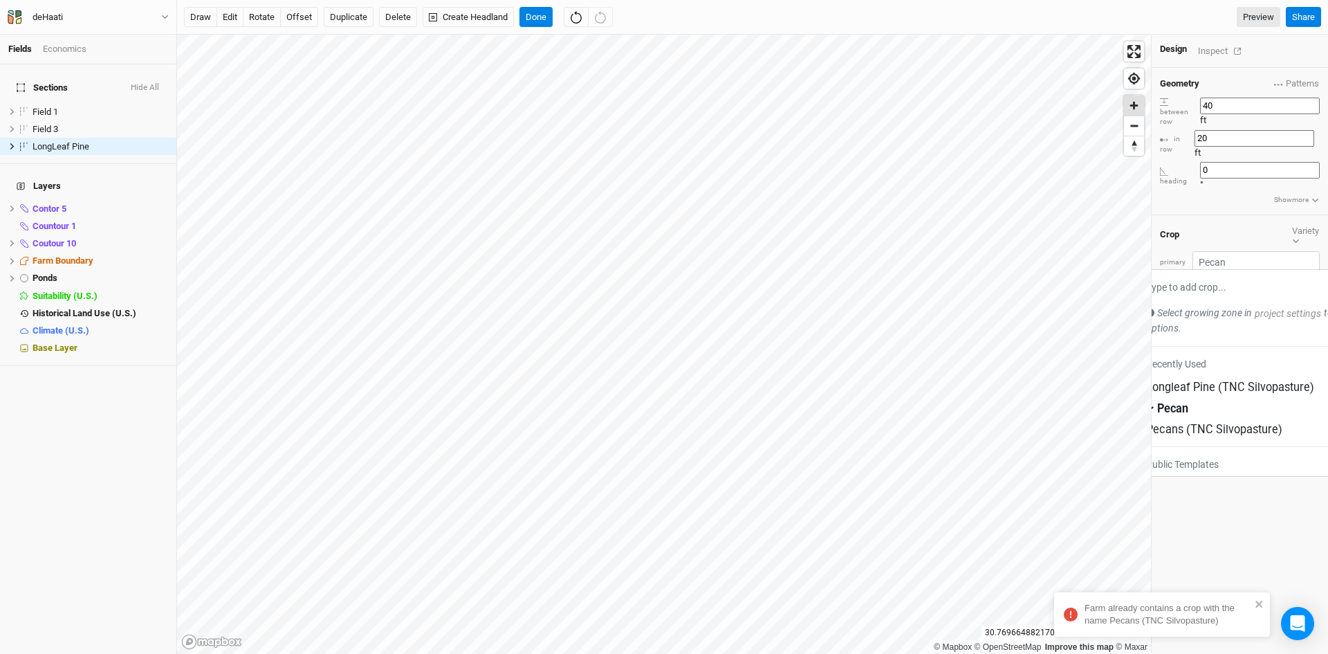
click at [1128, 107] on span "Zoom in" at bounding box center [1134, 105] width 20 height 20
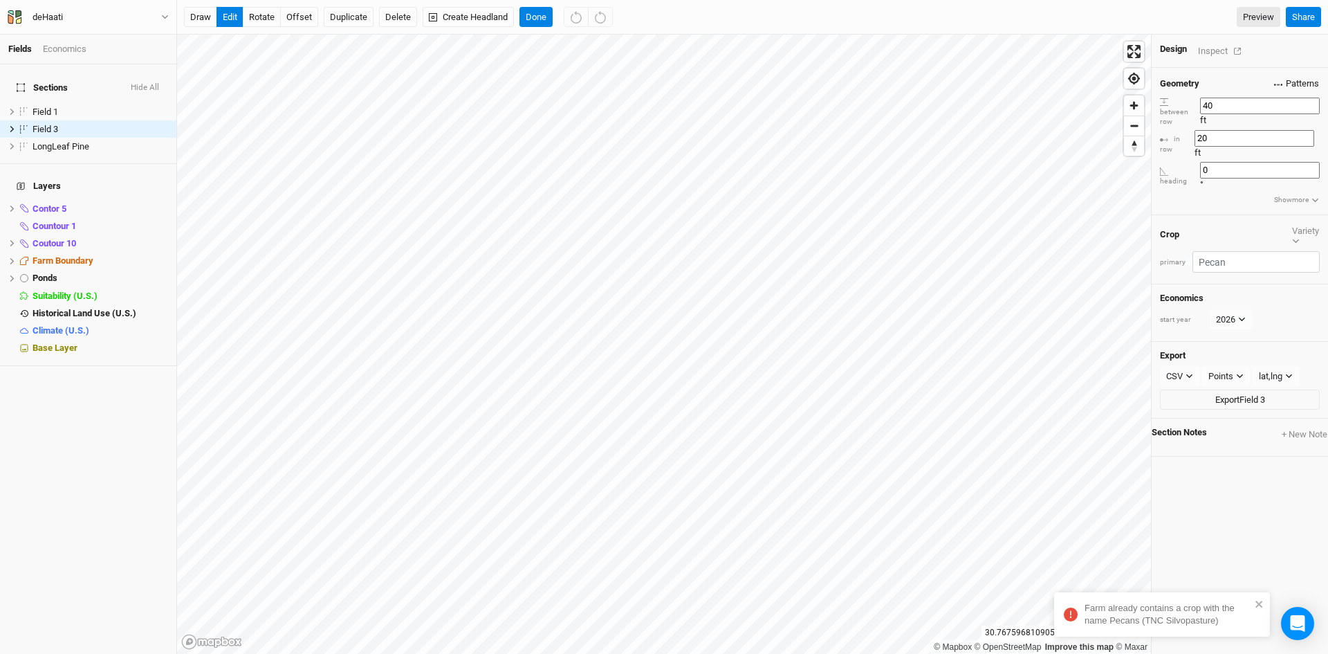
click at [1276, 79] on span "Patterns" at bounding box center [1296, 84] width 45 height 14
click at [1261, 101] on div "＋ New in-row pattern" at bounding box center [1285, 106] width 109 height 16
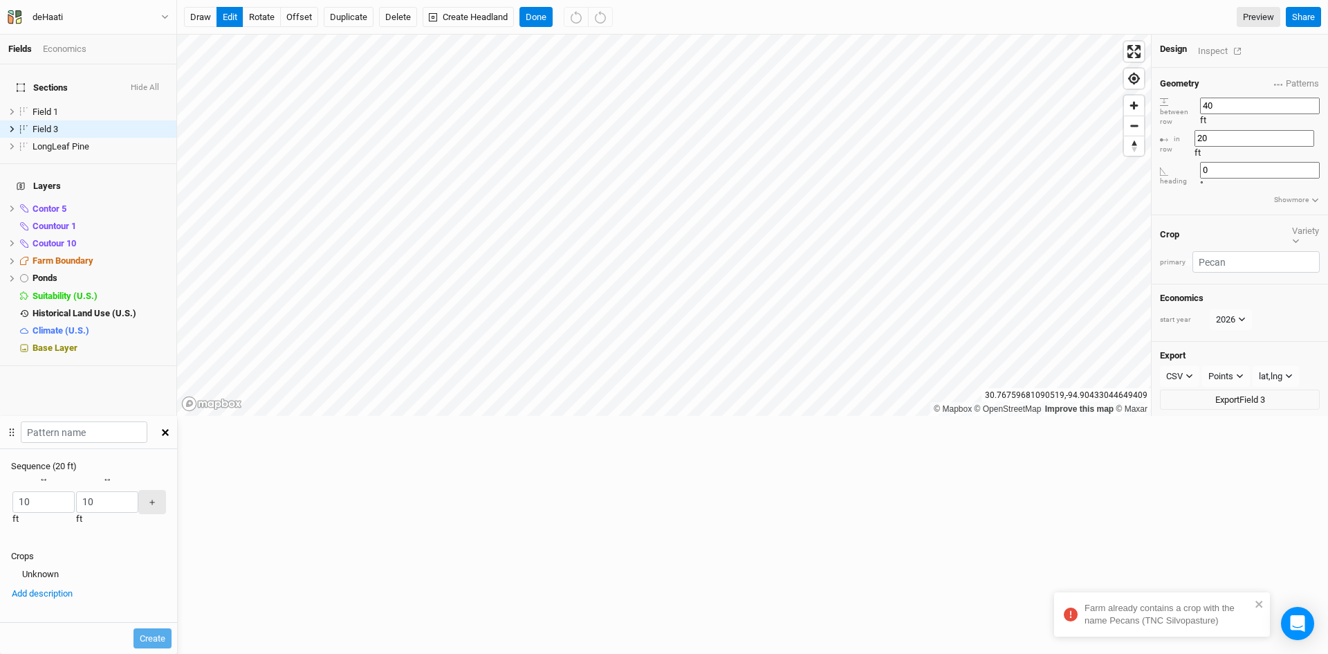
click at [12, 502] on div "button" at bounding box center [12, 502] width 0 height 0
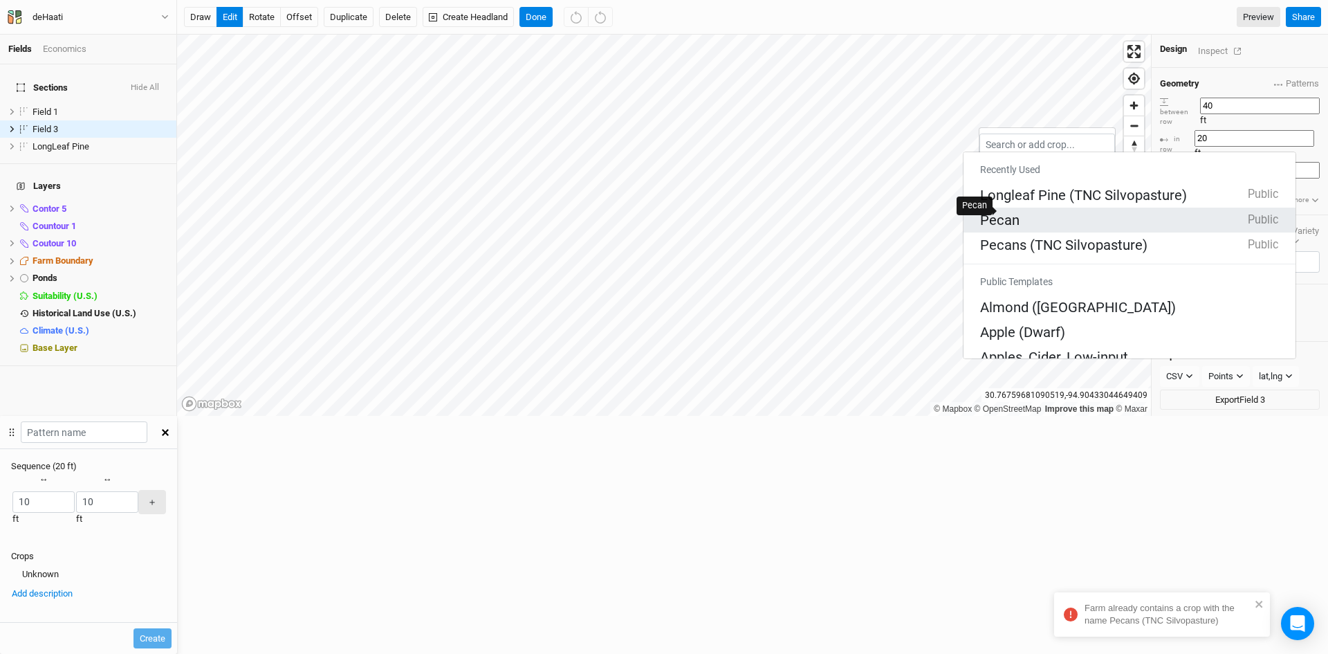
click at [1015, 210] on div "Pecan" at bounding box center [999, 219] width 39 height 19
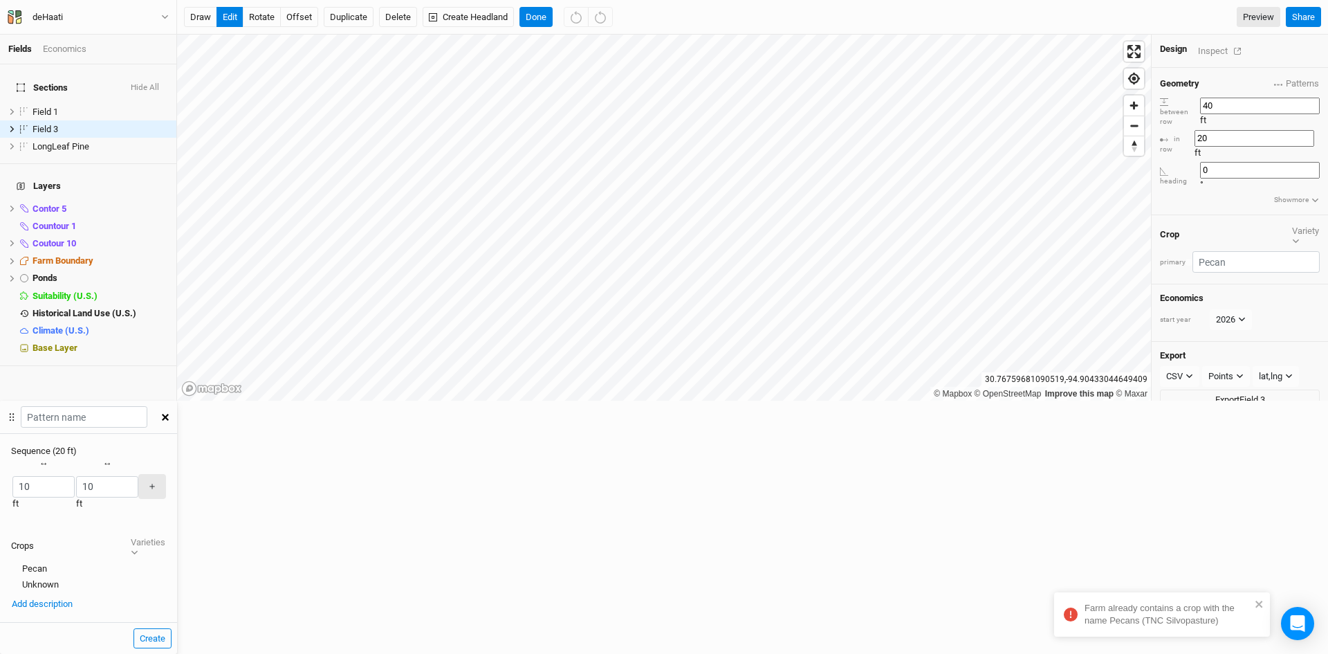
click at [75, 487] on div "button" at bounding box center [75, 487] width 0 height 0
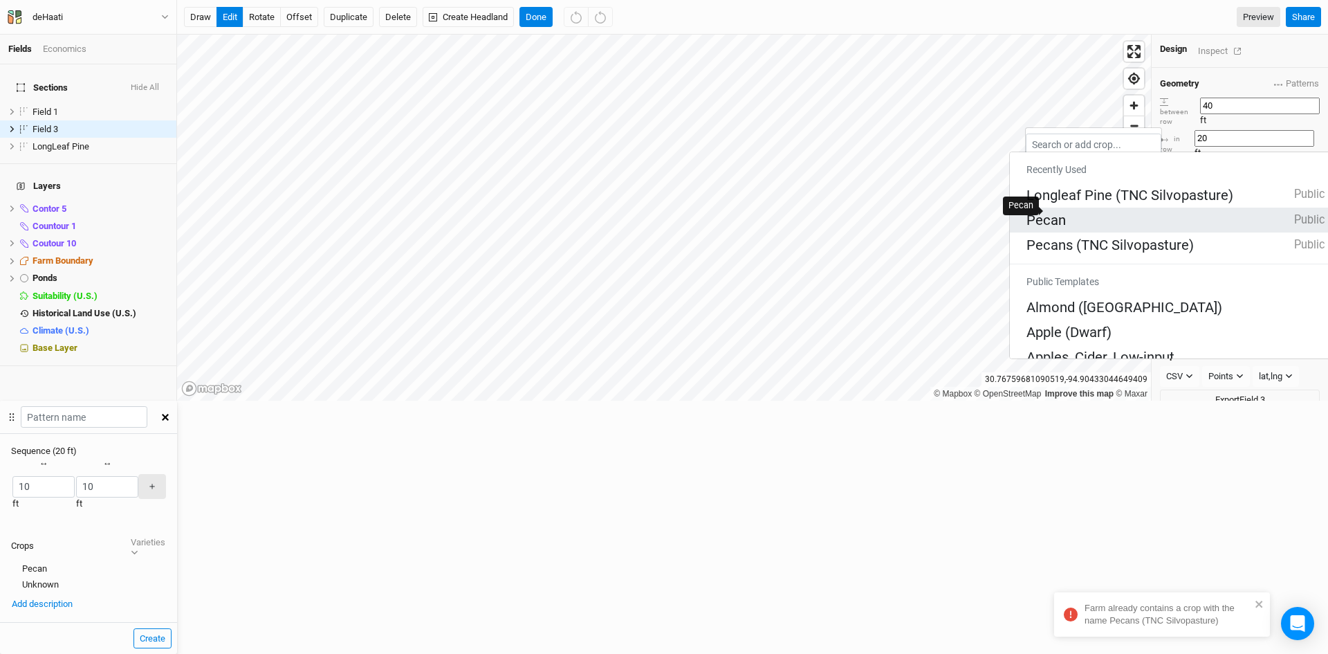
click at [1060, 210] on div "Pecan" at bounding box center [1045, 219] width 39 height 19
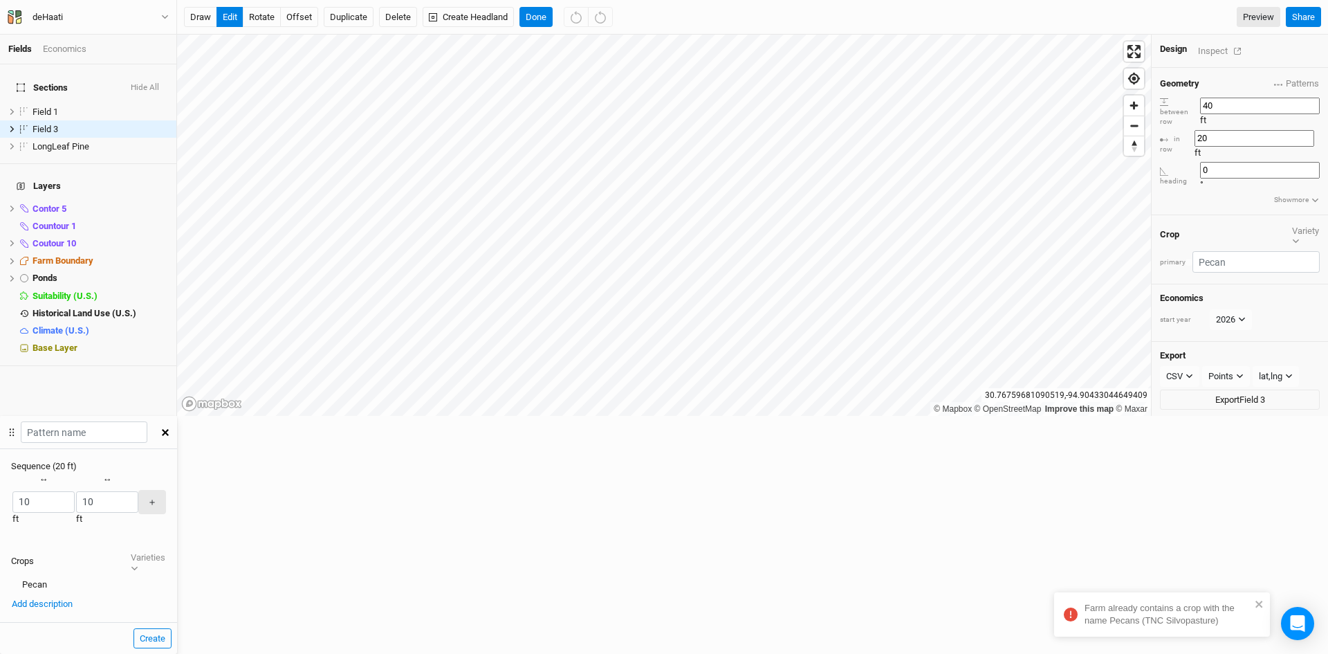
click at [12, 502] on div "button" at bounding box center [12, 502] width 0 height 0
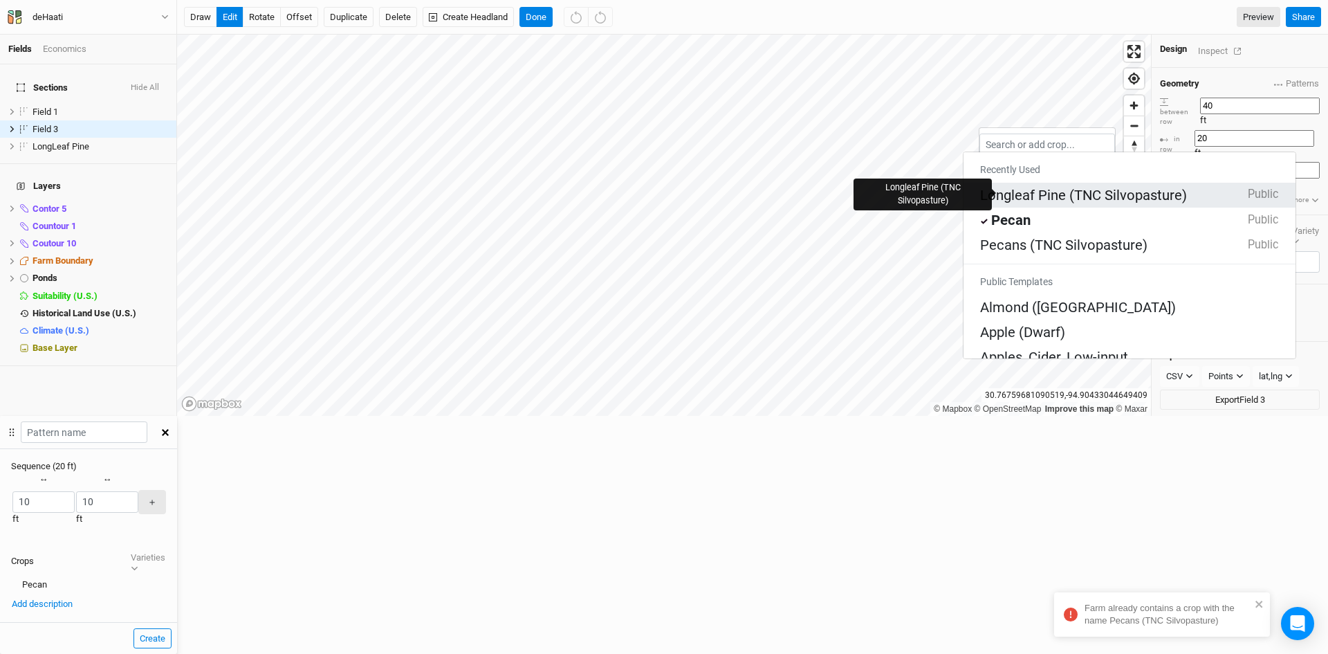
click at [1015, 189] on div "Longleaf Pine (TNC Silvopasture)" at bounding box center [1083, 194] width 207 height 19
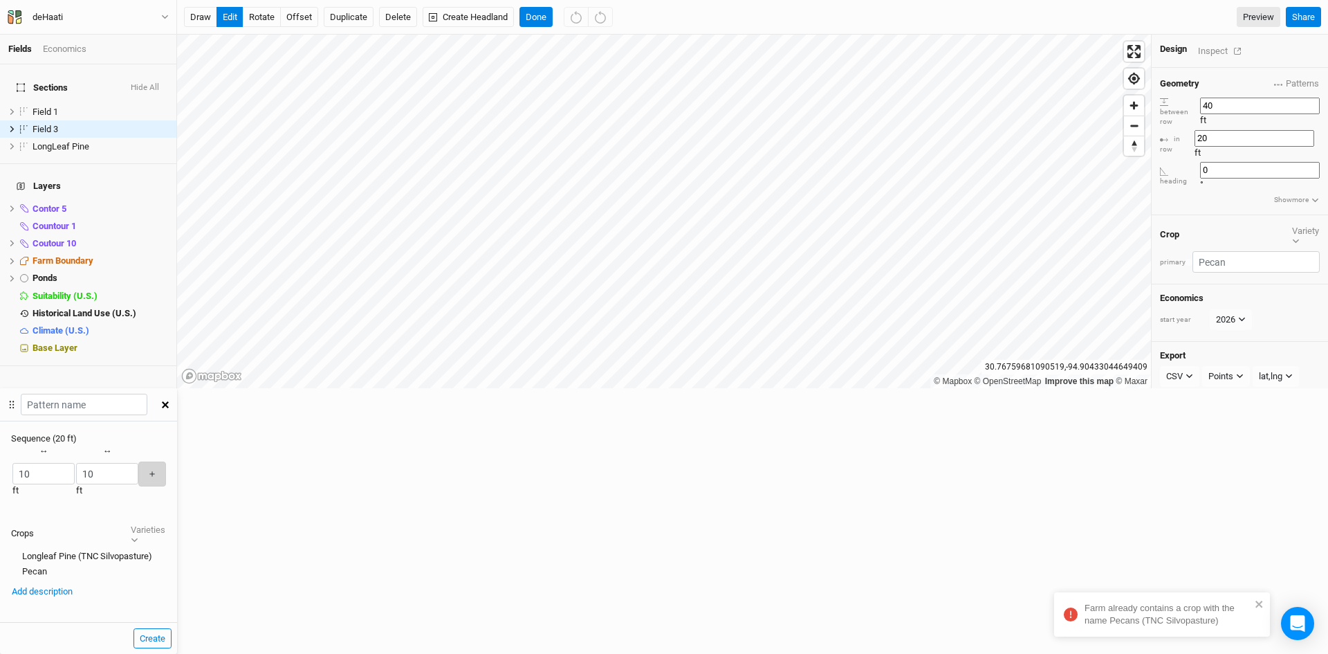
click at [166, 461] on button "＋" at bounding box center [152, 473] width 28 height 24
click at [97, 474] on div "button" at bounding box center [97, 474] width 0 height 0
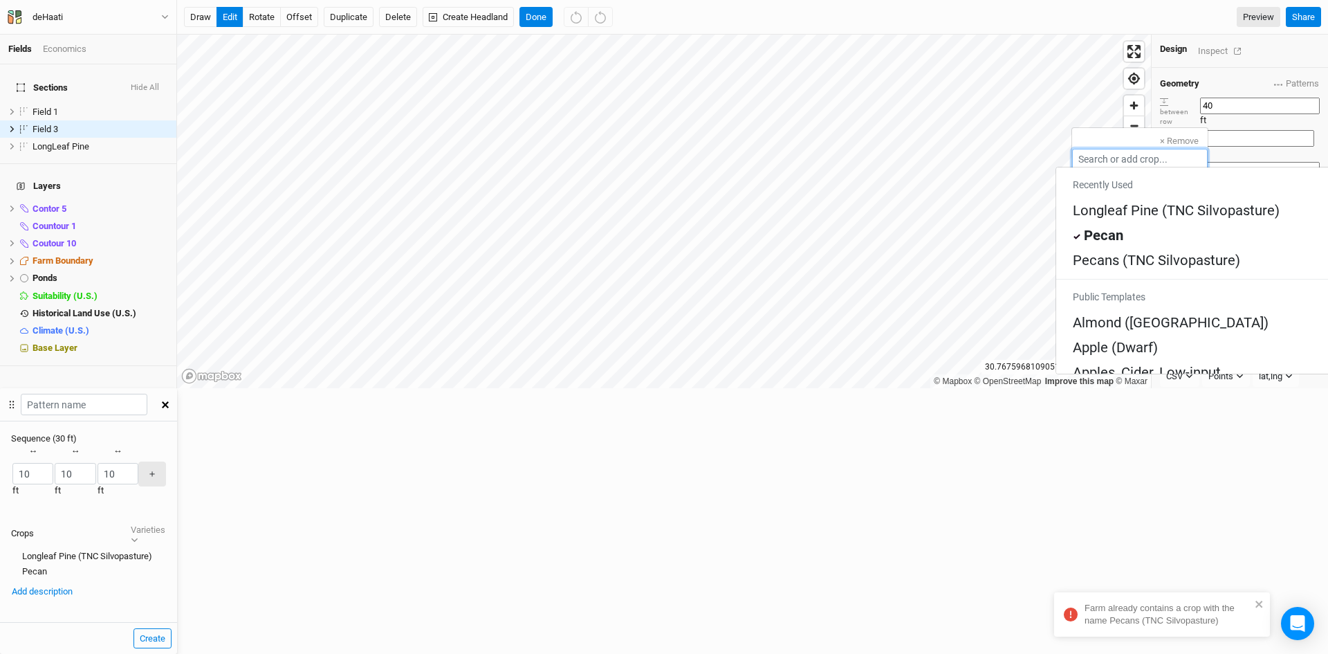
click at [1121, 153] on input "text" at bounding box center [1140, 159] width 136 height 21
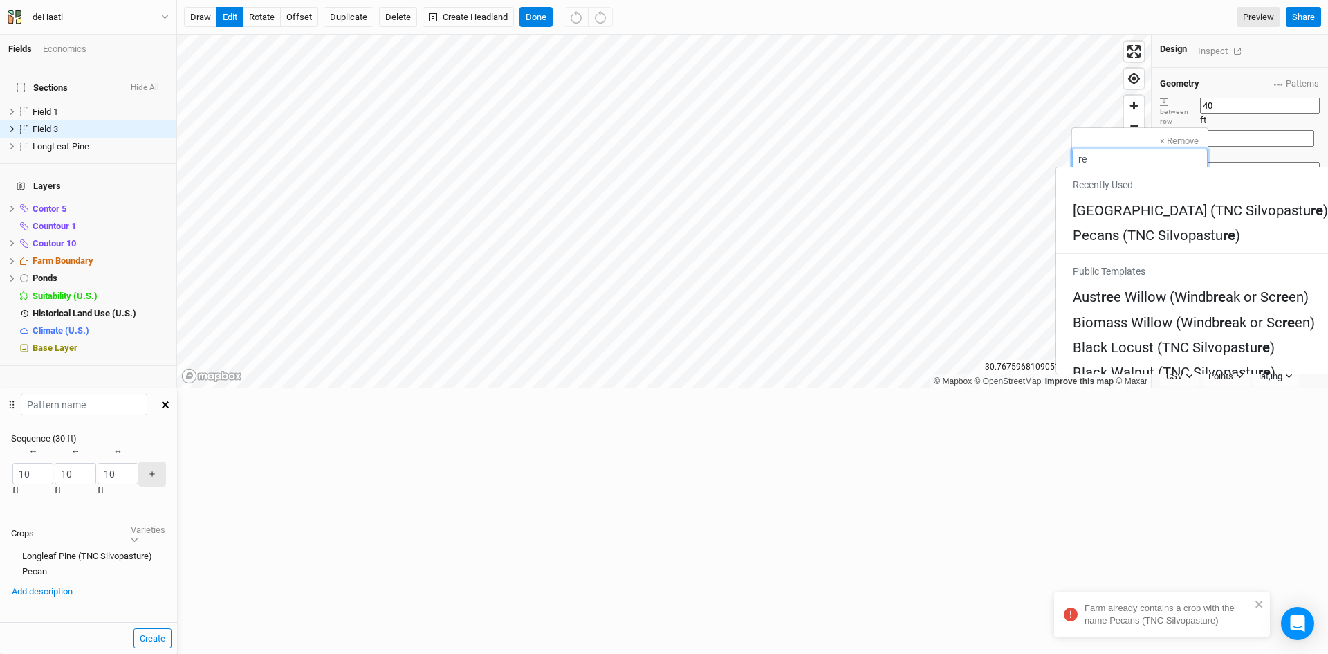
type input "r"
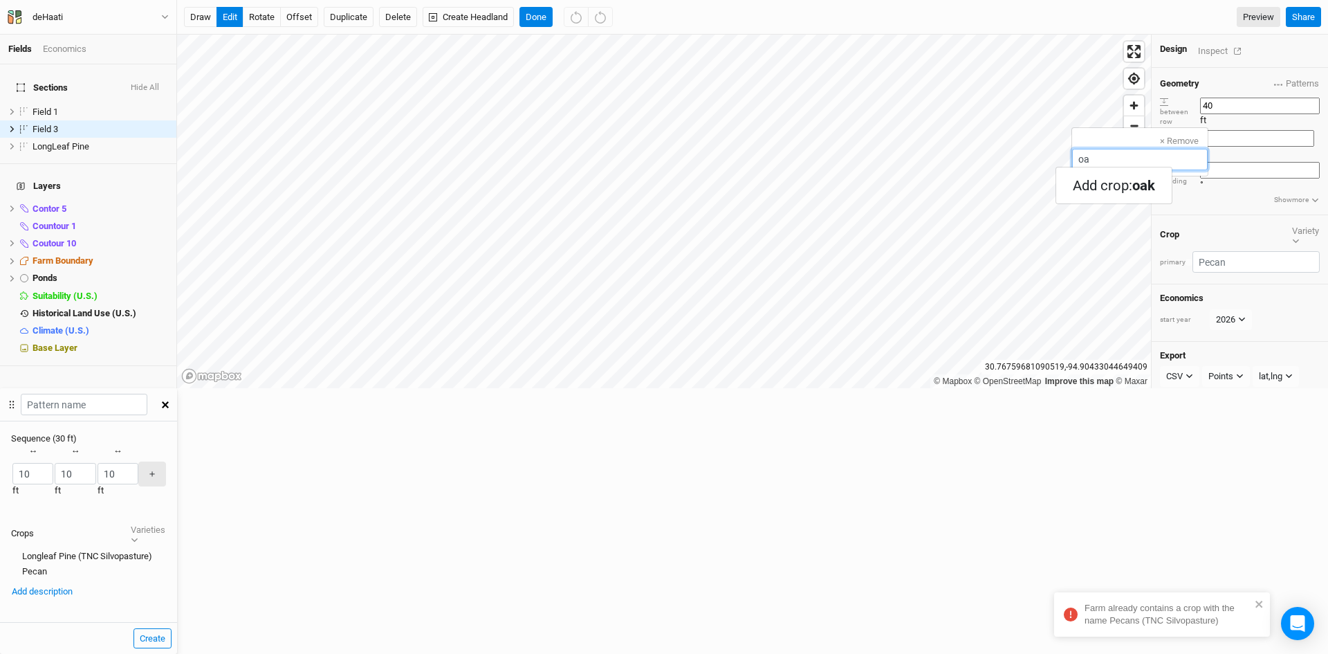
type input "o"
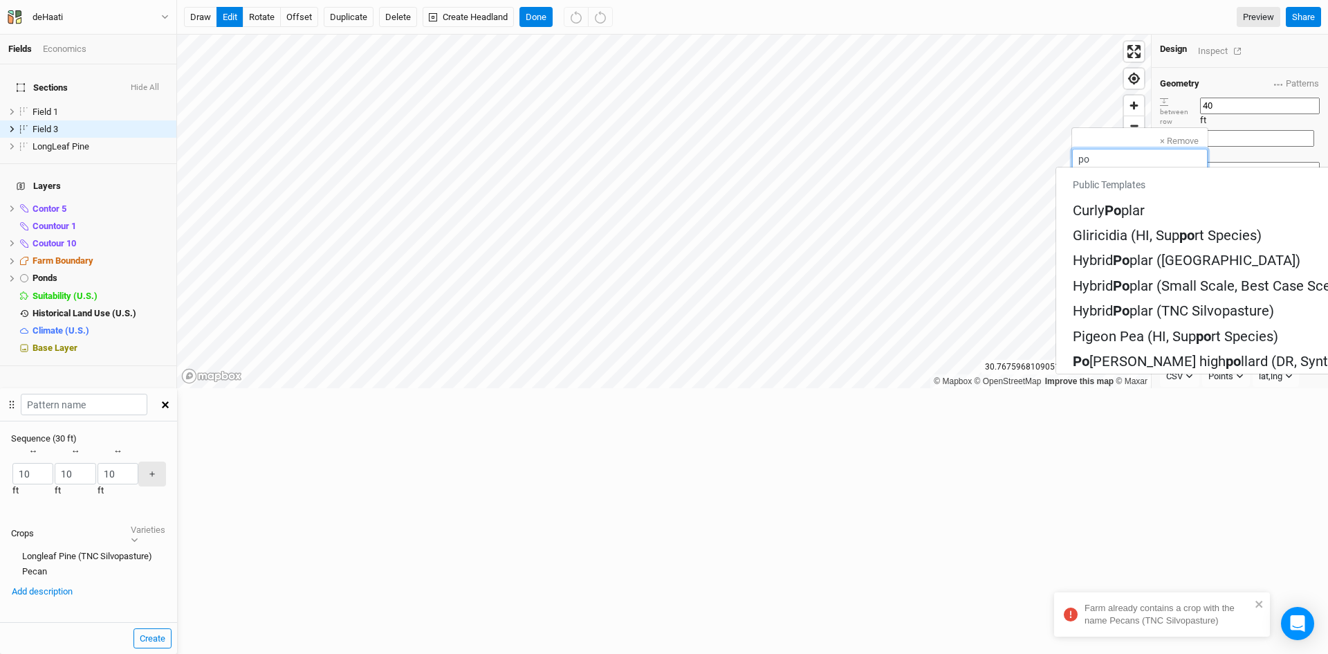
type input "p"
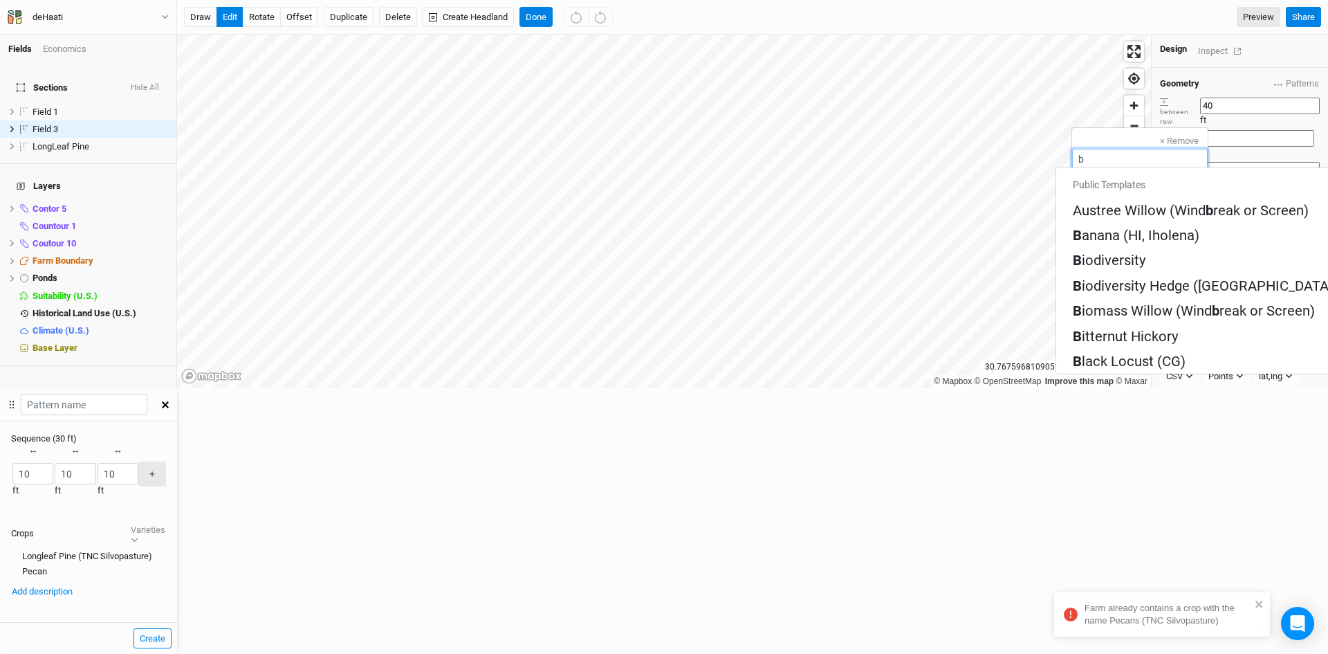
type input "bl"
type input "black Locust (CG)"
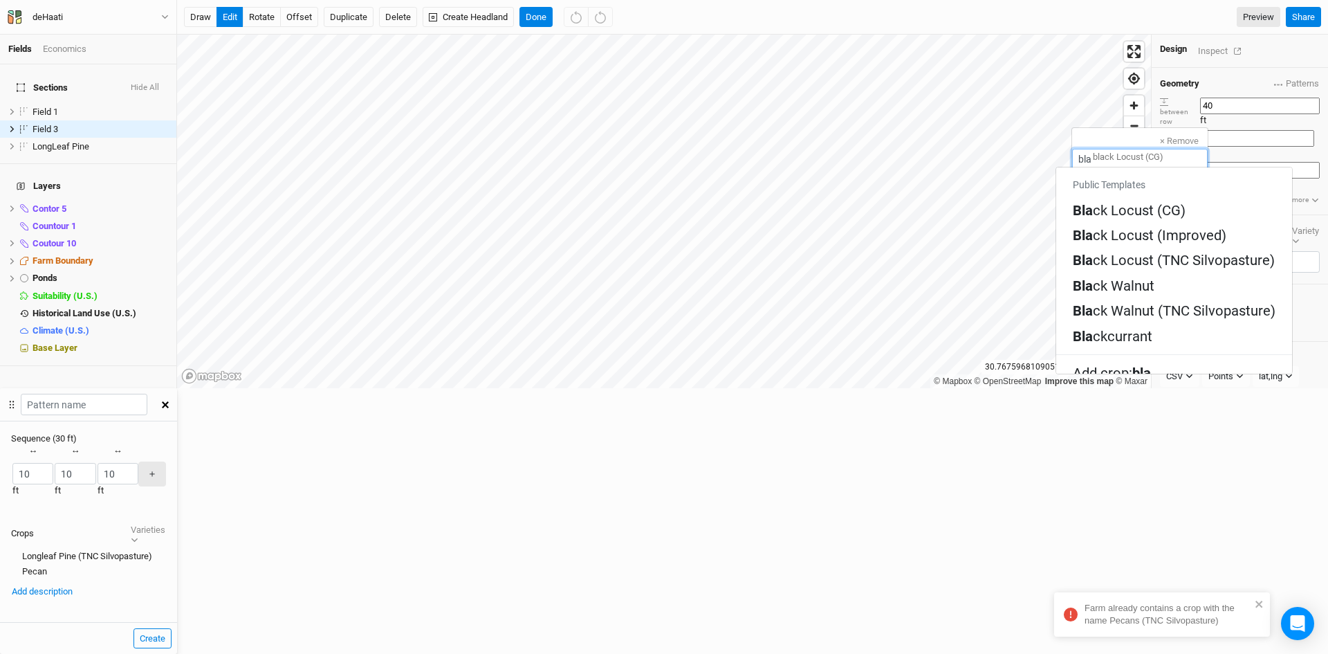
type input "blac"
click at [1143, 250] on div "Blac k Locust (TNC Silvopasture)" at bounding box center [1174, 259] width 202 height 19
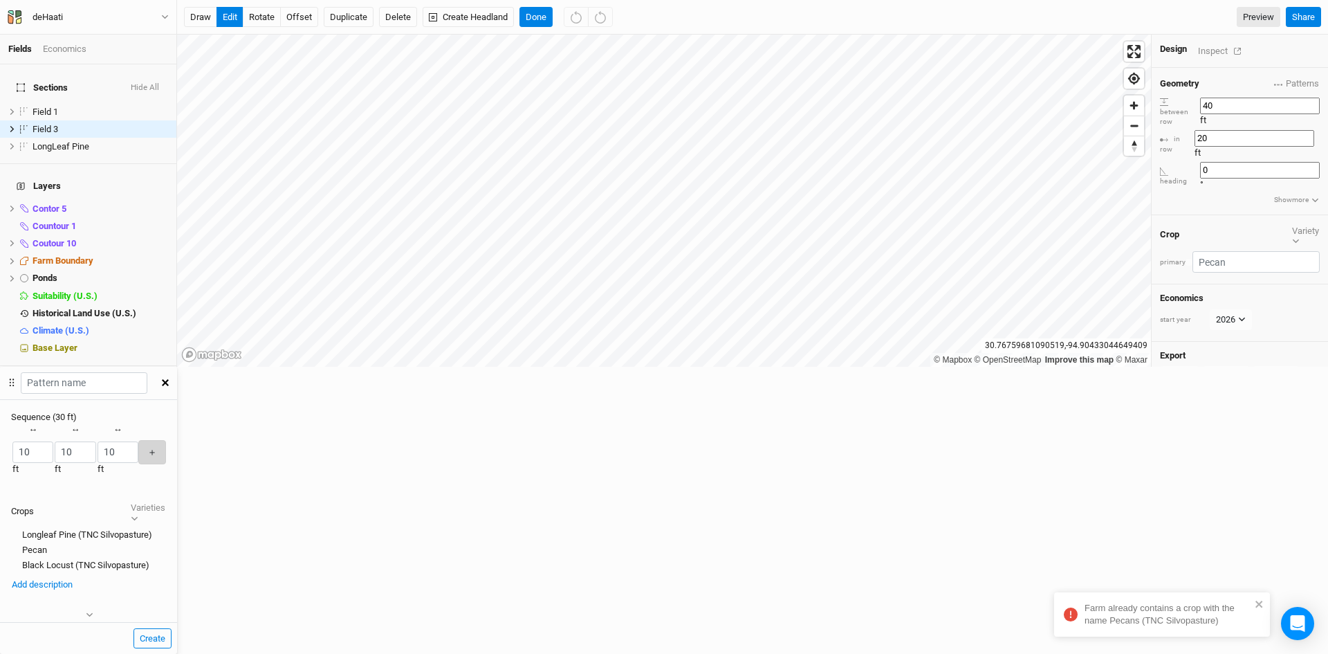
click at [166, 440] on button "＋" at bounding box center [152, 452] width 28 height 24
click at [107, 452] on div "button" at bounding box center [107, 452] width 0 height 0
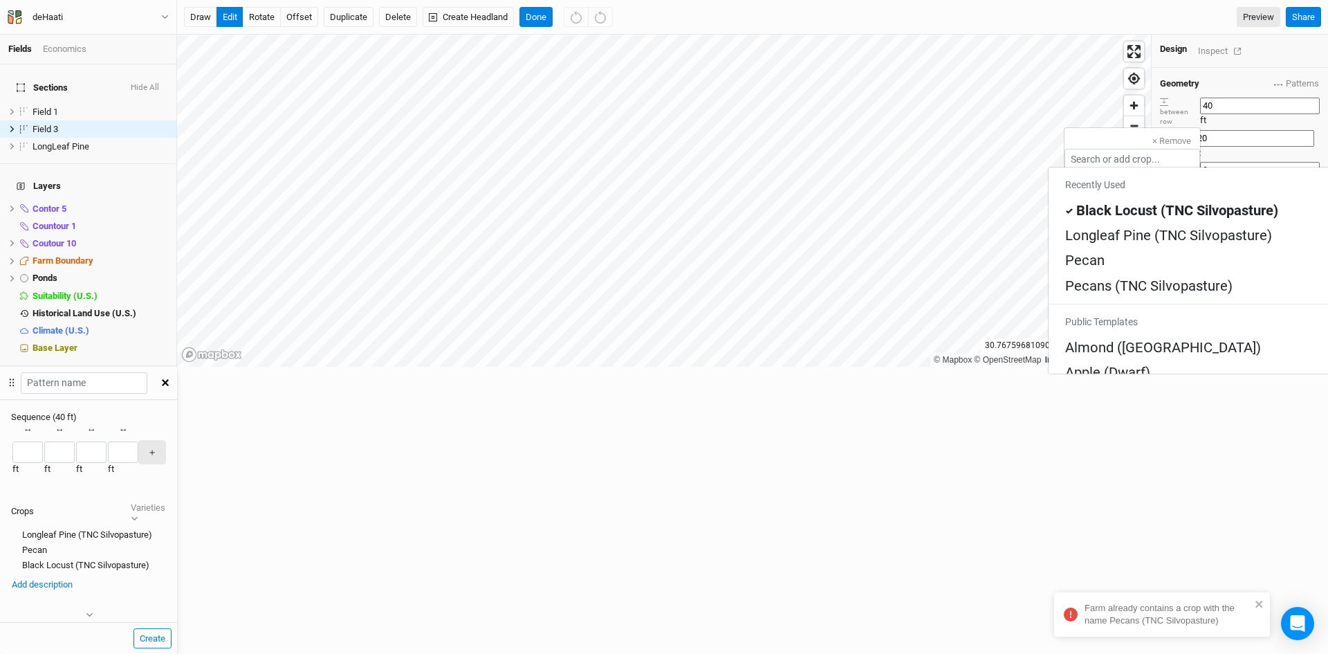
scroll to position [0, 54]
click at [177, 423] on div "× Remove Recently Used Black Locust (TNC Silvopasture) Public [GEOGRAPHIC_DATA]…" at bounding box center [88, 460] width 177 height 74
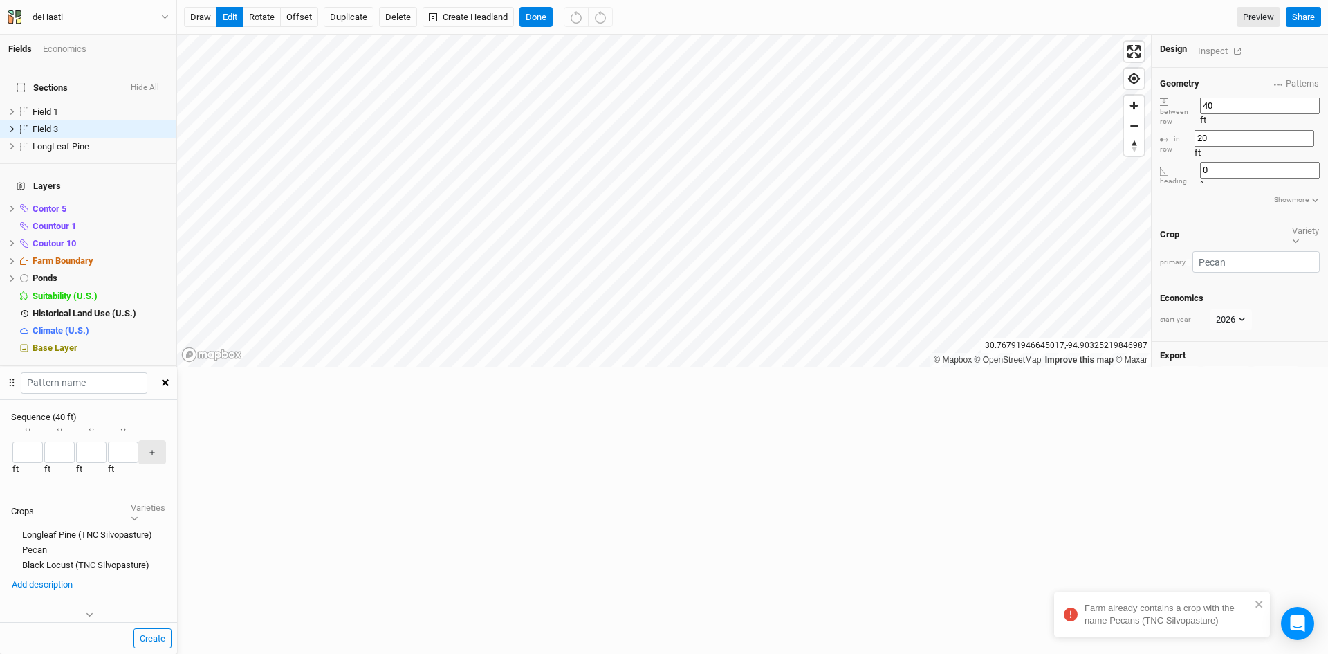
scroll to position [33, 0]
click at [166, 559] on div "Black Locust (TNC Silvopasture)" at bounding box center [88, 565] width 155 height 12
click at [107, 452] on div "button" at bounding box center [107, 452] width 0 height 0
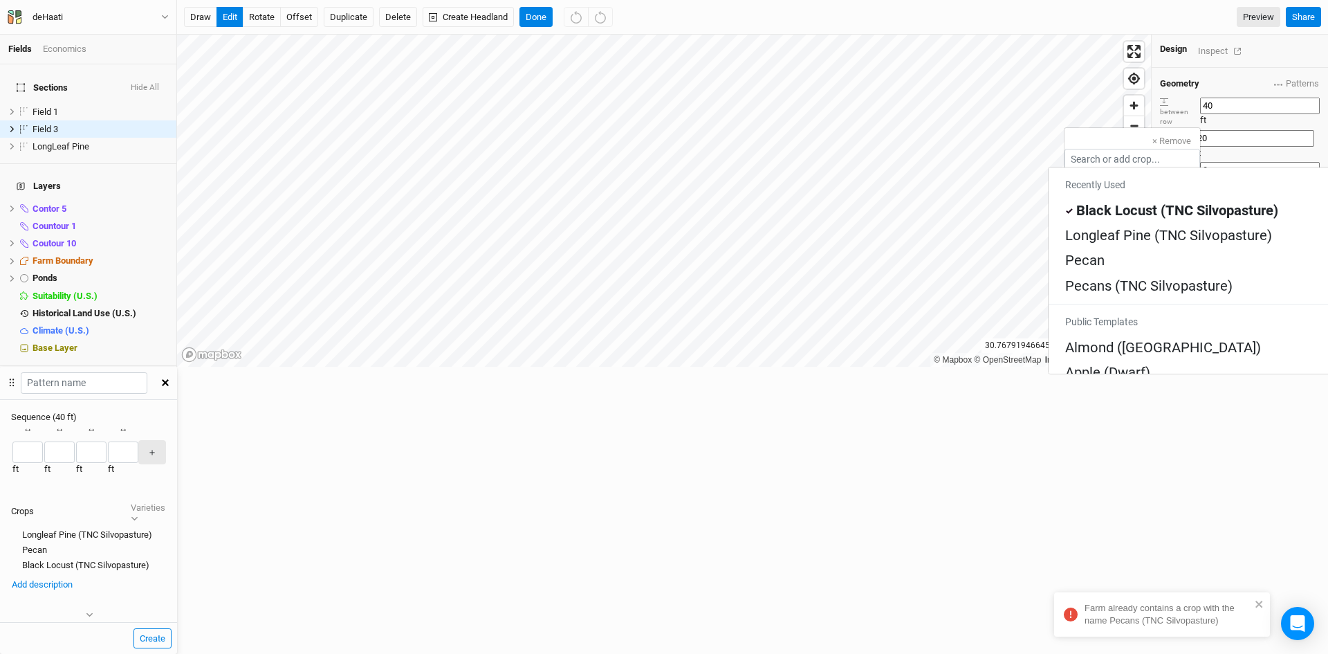
click at [1187, 142] on button "× Remove" at bounding box center [1171, 140] width 57 height 15
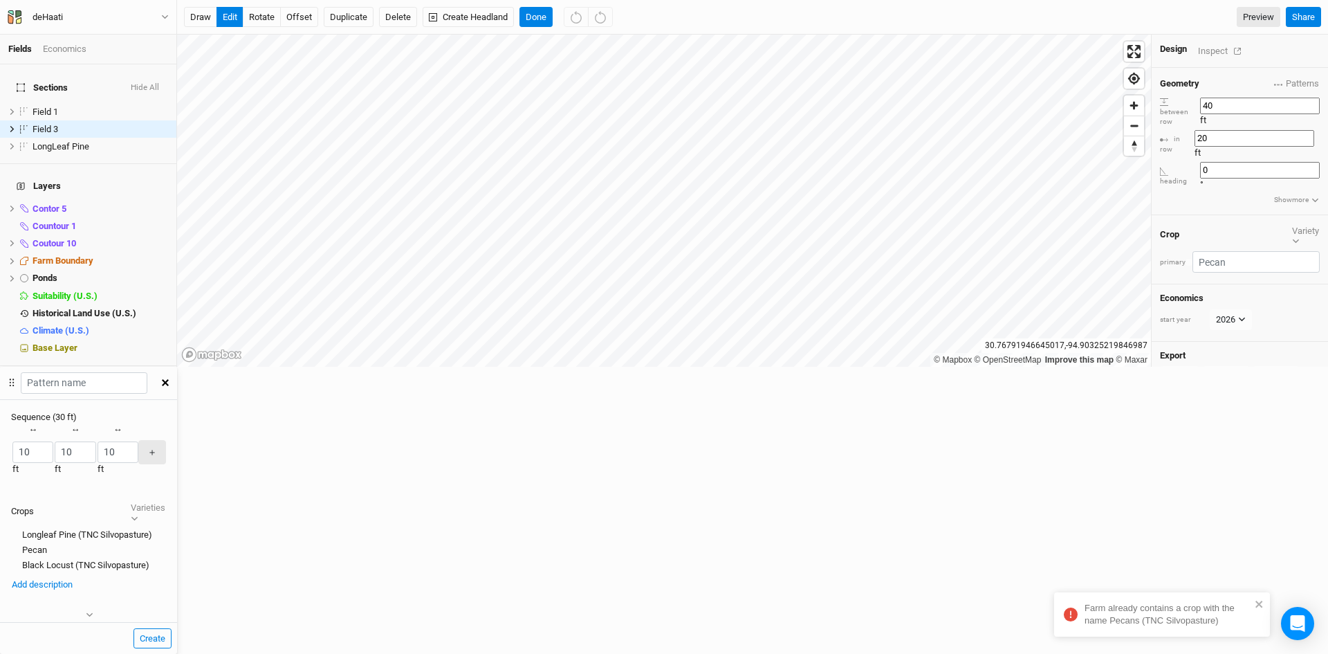
scroll to position [0, 8]
click at [172, 628] on button "Create" at bounding box center [152, 638] width 38 height 21
click at [147, 372] on input "text" at bounding box center [84, 382] width 127 height 21
type input "Mix Plantation"
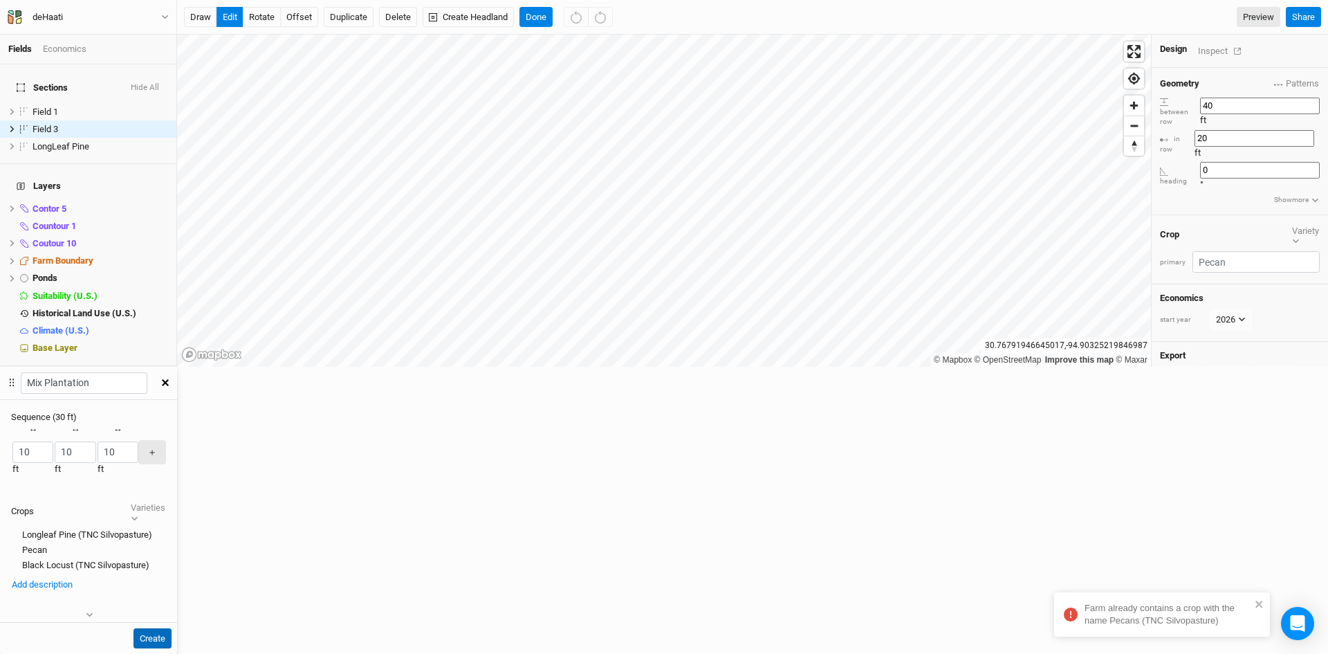
click at [172, 628] on button "Create" at bounding box center [152, 638] width 38 height 21
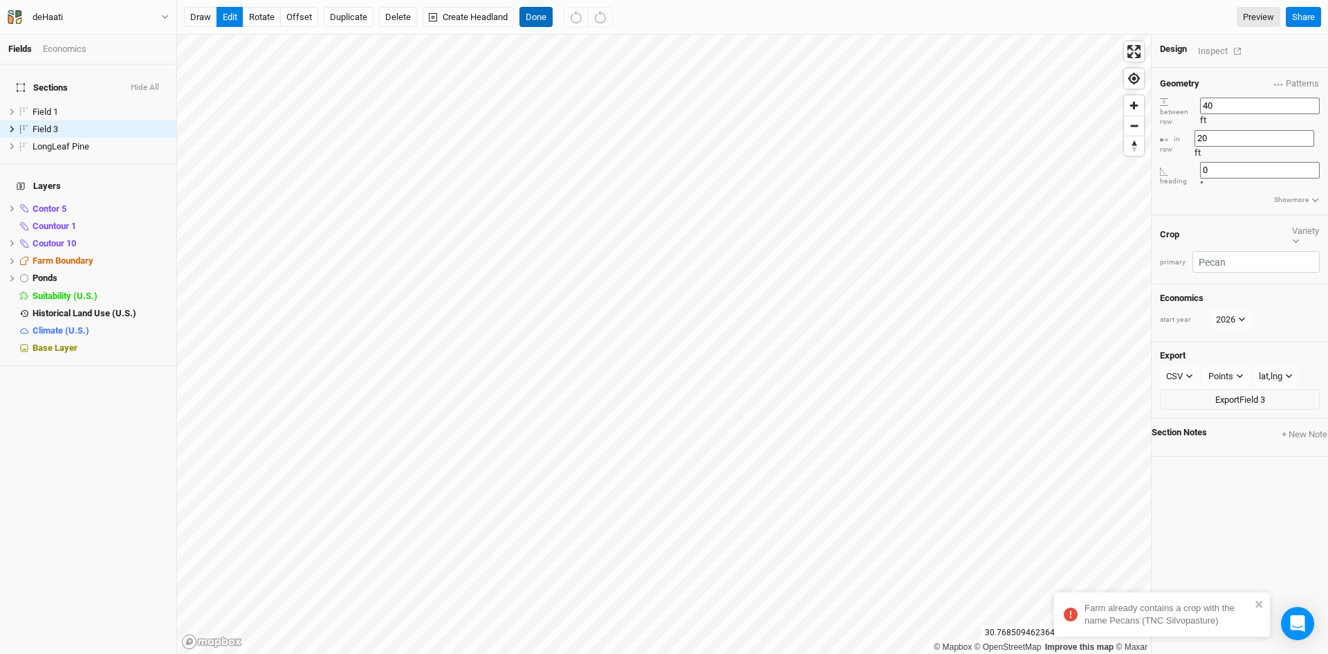
click at [539, 21] on button "Done" at bounding box center [535, 17] width 33 height 21
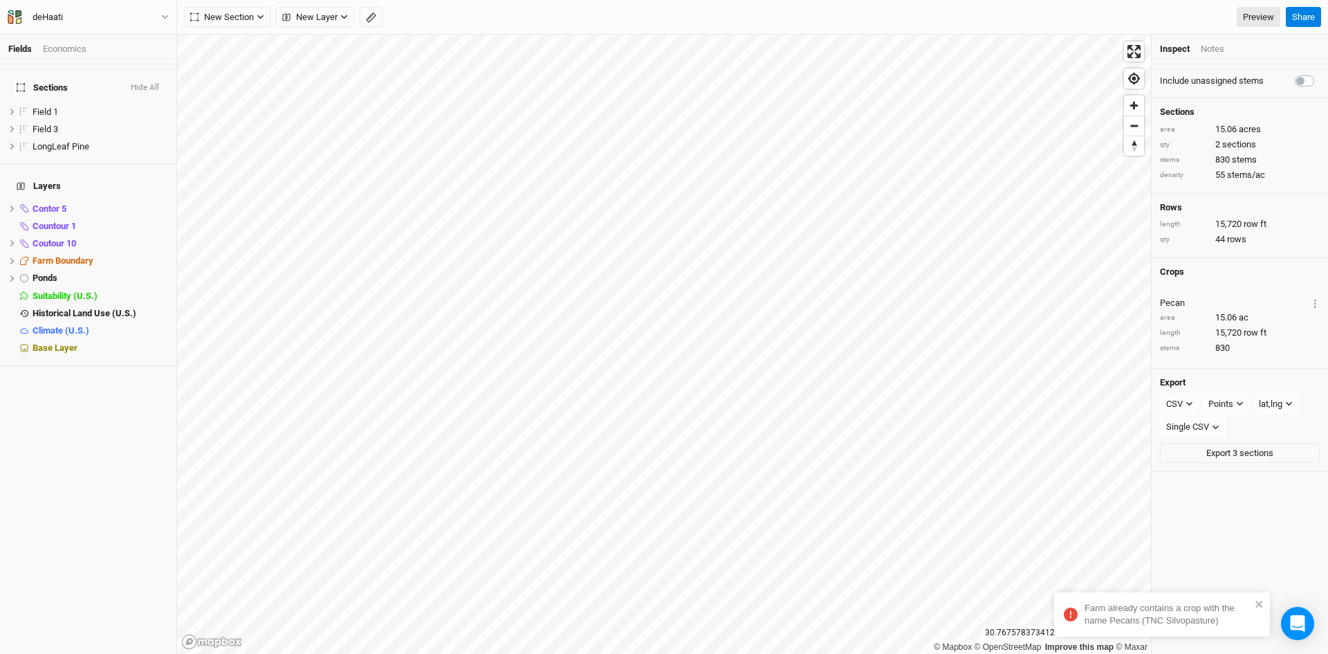
click at [55, 50] on div "Economics" at bounding box center [65, 49] width 44 height 12
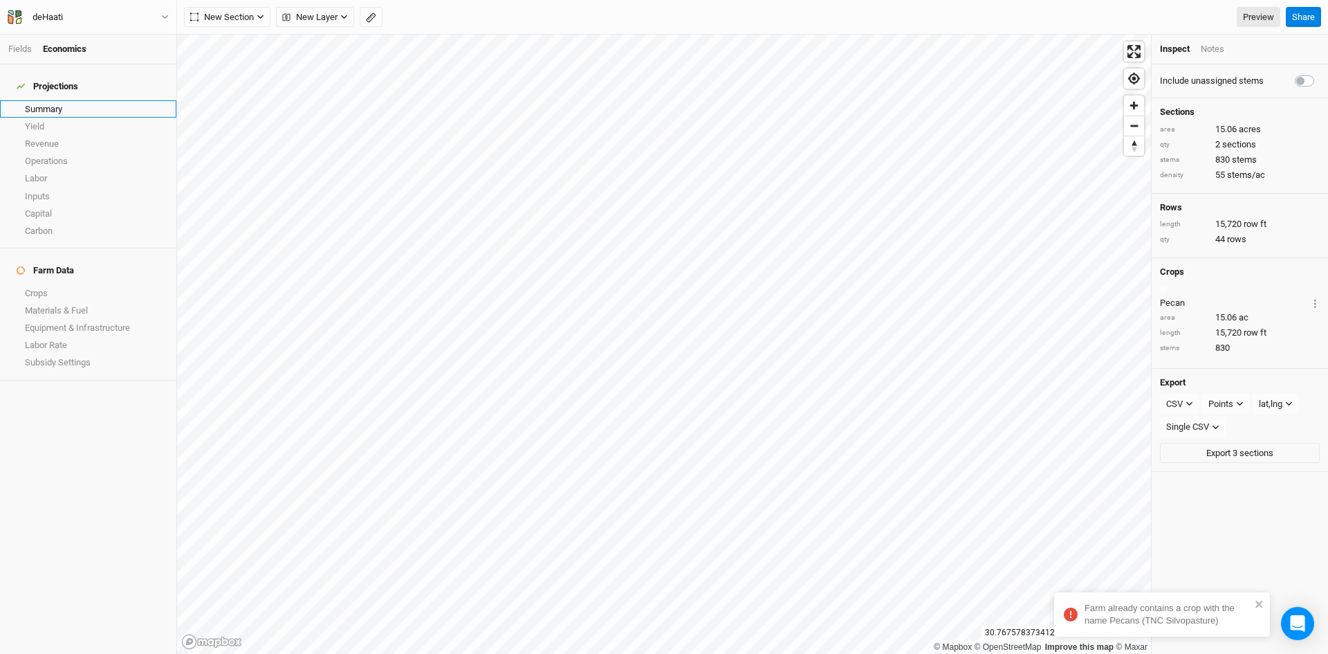
click at [46, 100] on link "Summary" at bounding box center [88, 108] width 176 height 17
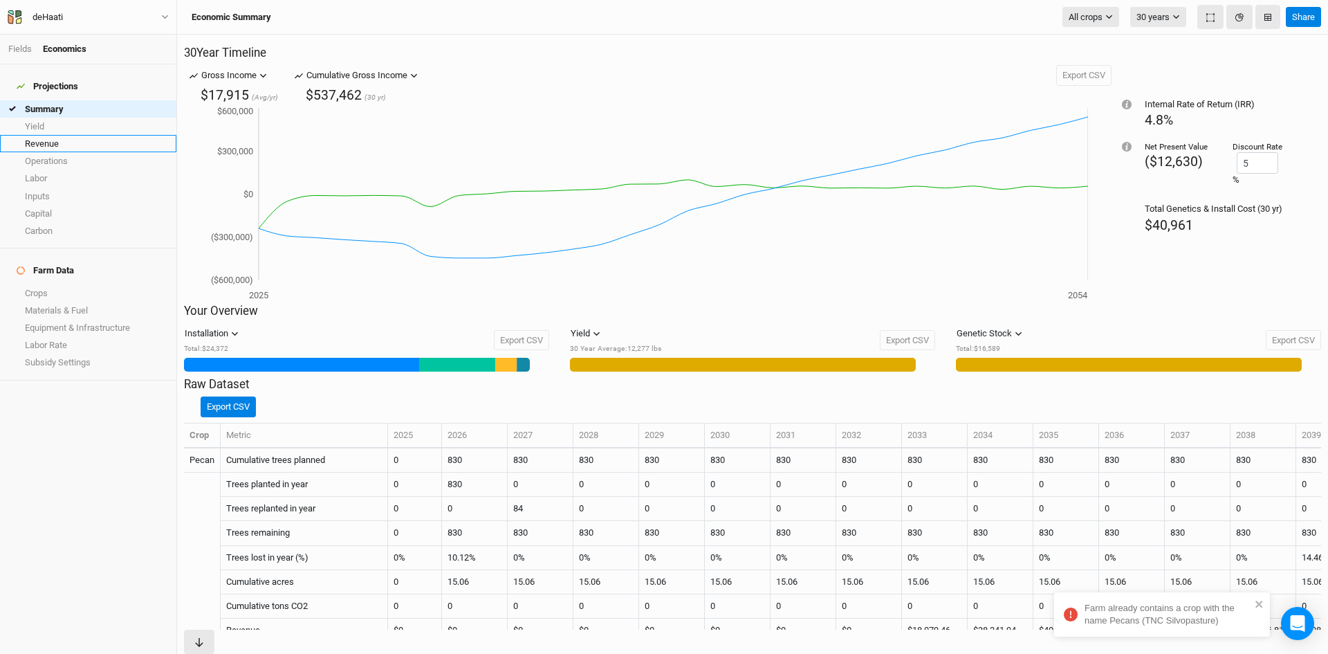
click at [39, 135] on link "Revenue" at bounding box center [88, 143] width 176 height 17
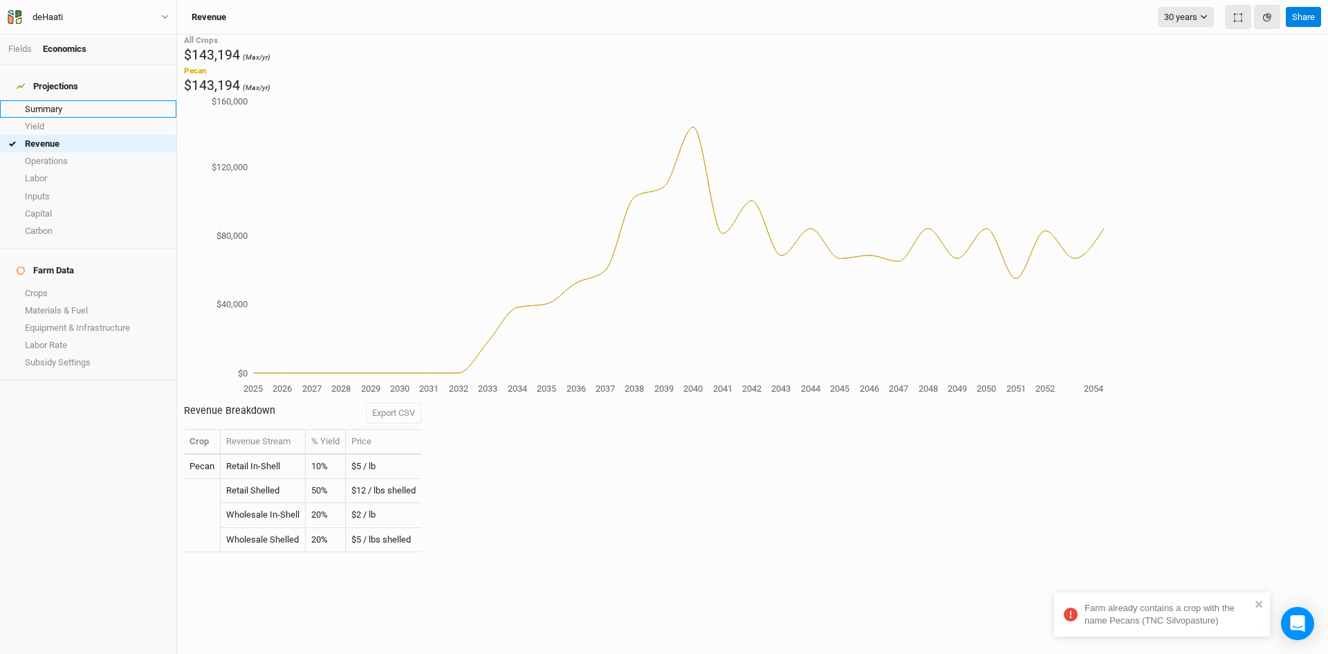
click at [51, 107] on link "Summary" at bounding box center [88, 108] width 176 height 17
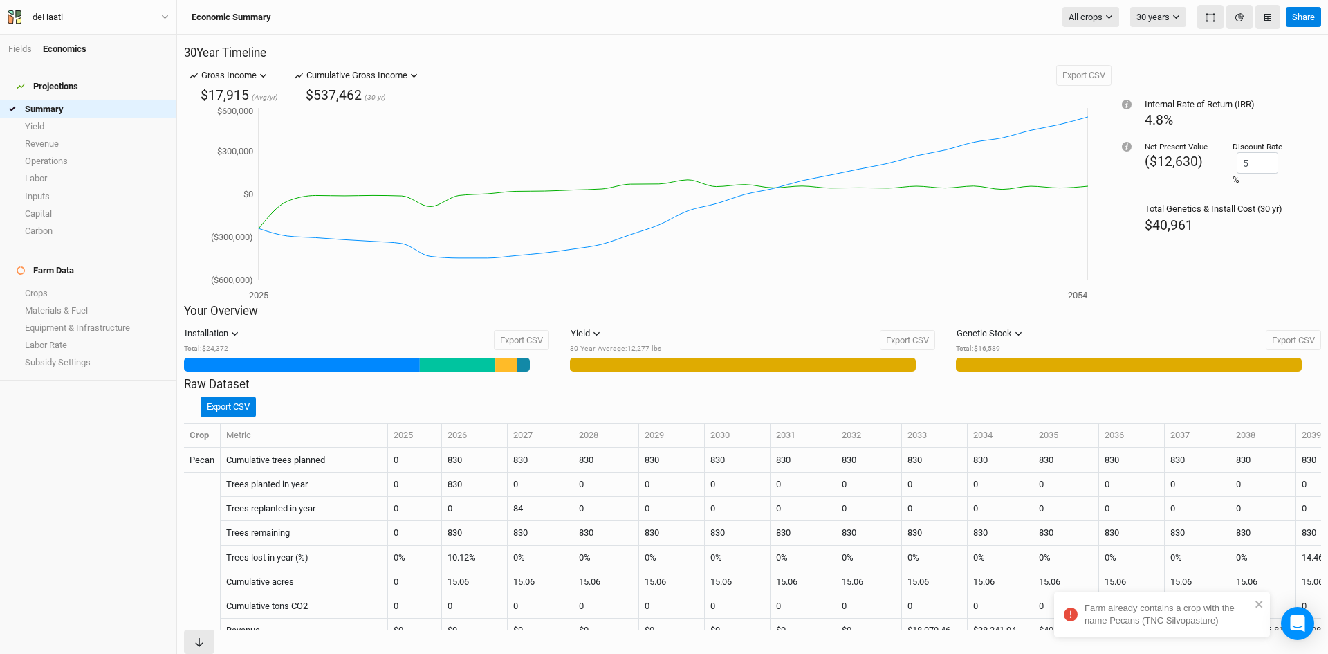
click at [405, 82] on div "Cumulative Gross Income" at bounding box center [356, 75] width 101 height 14
click at [368, 150] on span "Revenue" at bounding box center [354, 155] width 49 height 16
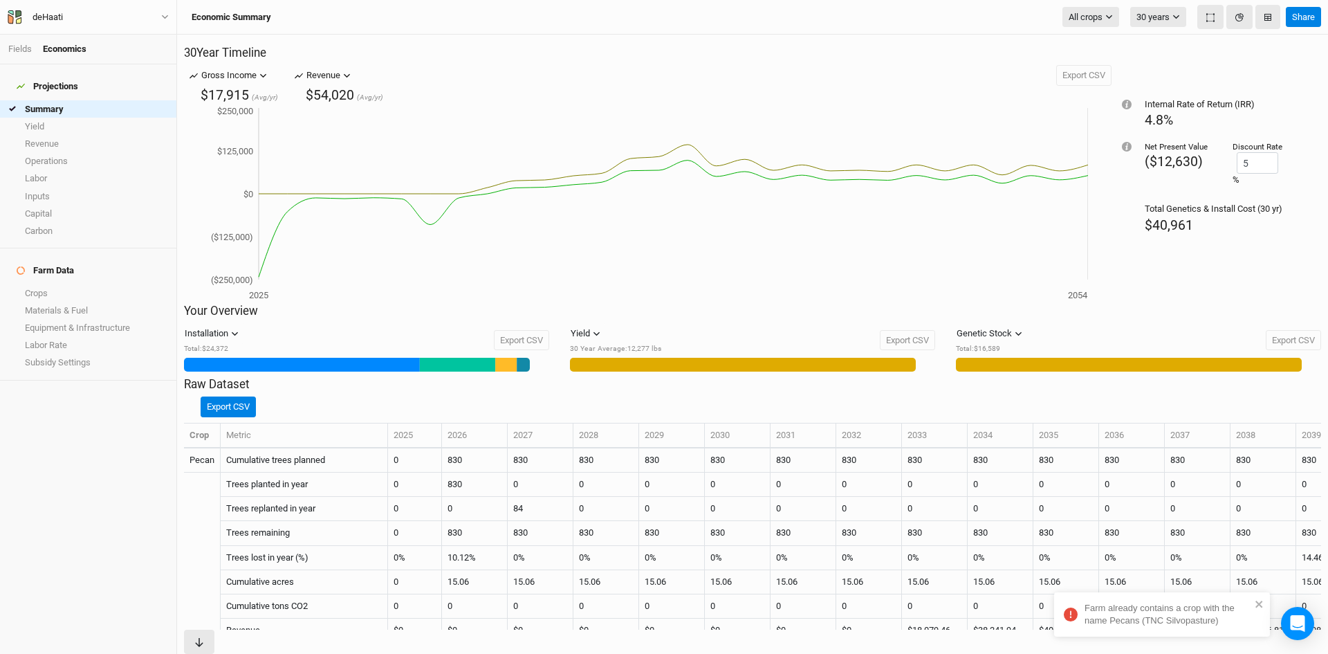
click at [354, 86] on button "Revenue" at bounding box center [328, 75] width 51 height 21
click at [354, 138] on span "Cumulative Gross Income" at bounding box center [397, 134] width 134 height 16
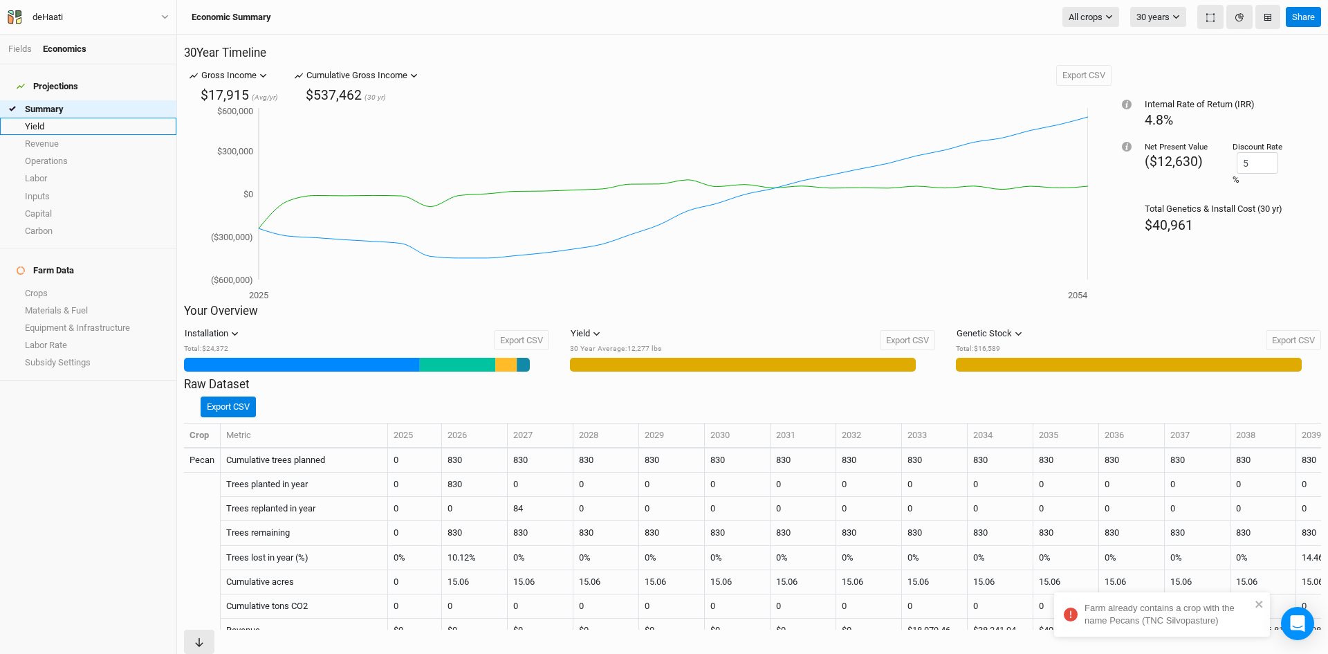
click at [26, 118] on link "Yield" at bounding box center [88, 126] width 176 height 17
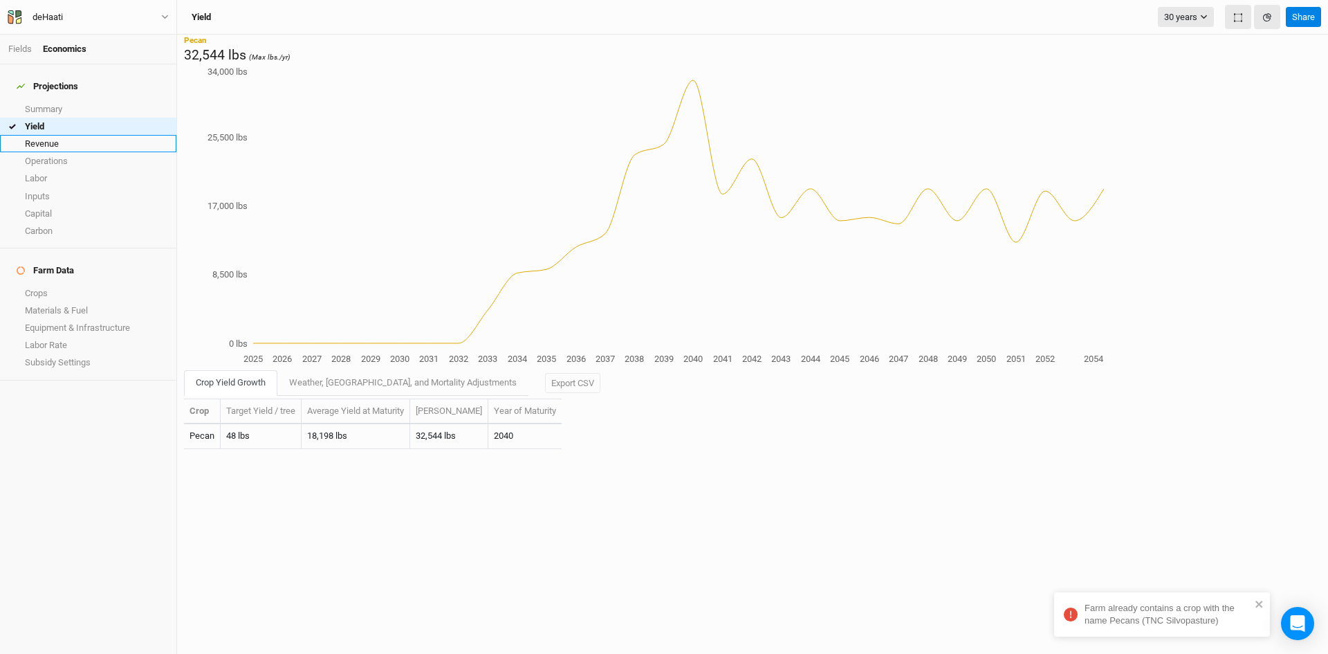
click at [48, 137] on link "Revenue" at bounding box center [88, 143] width 176 height 17
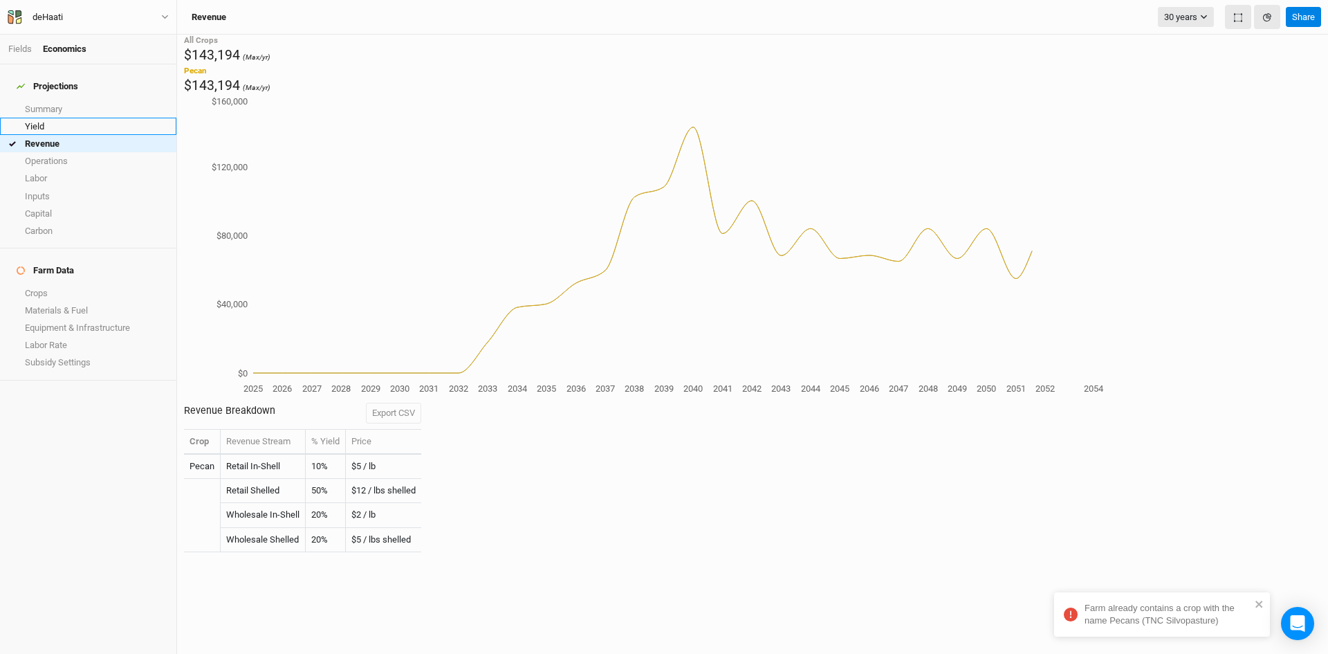
click at [53, 123] on link "Yield" at bounding box center [88, 126] width 176 height 17
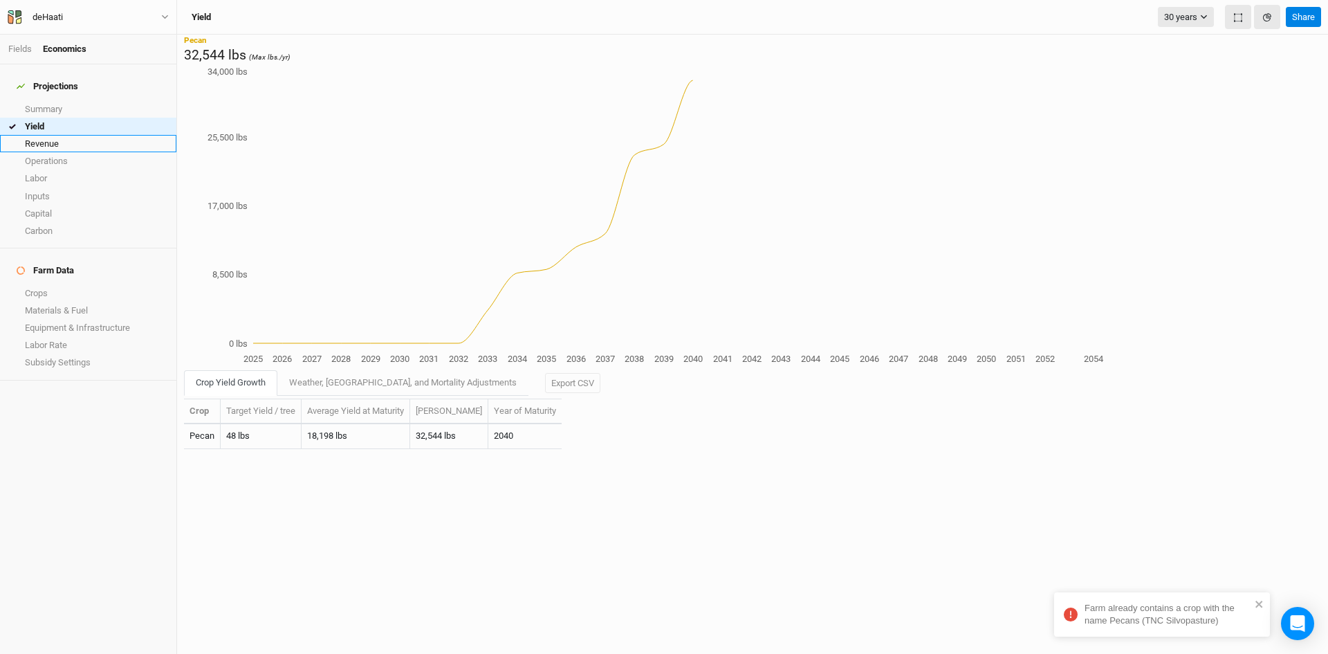
click at [53, 135] on link "Revenue" at bounding box center [88, 143] width 176 height 17
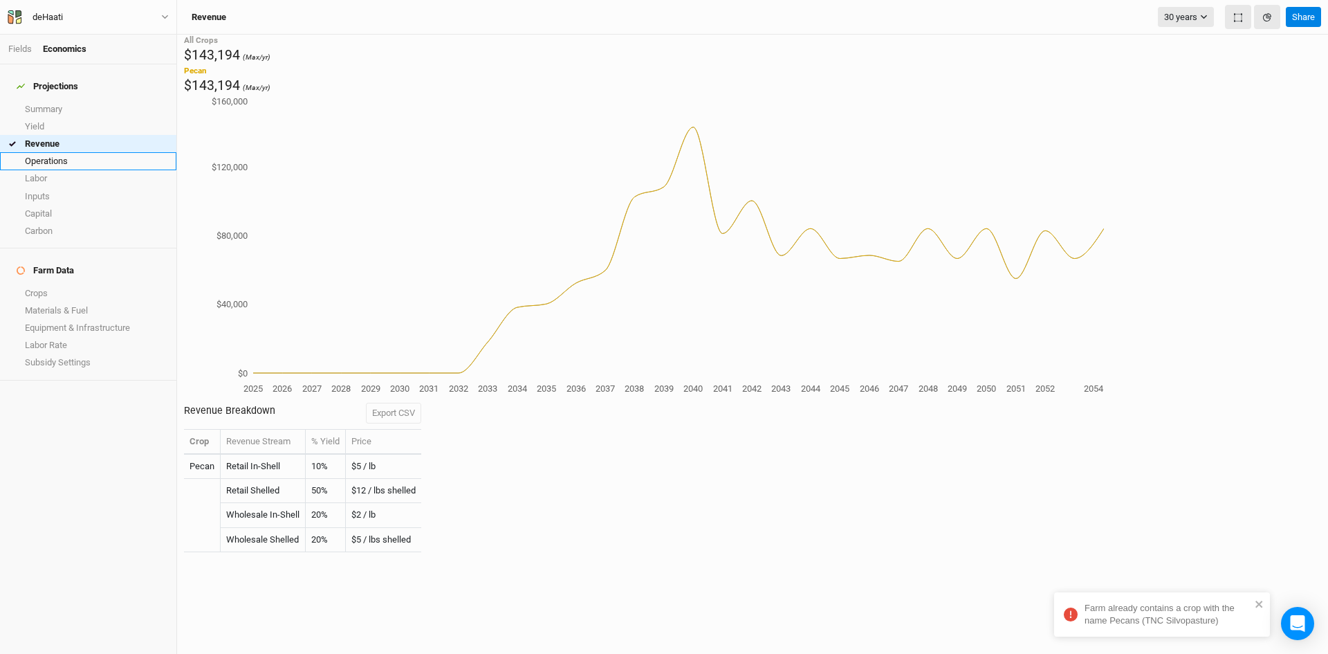
click at [35, 152] on link "Operations" at bounding box center [88, 160] width 176 height 17
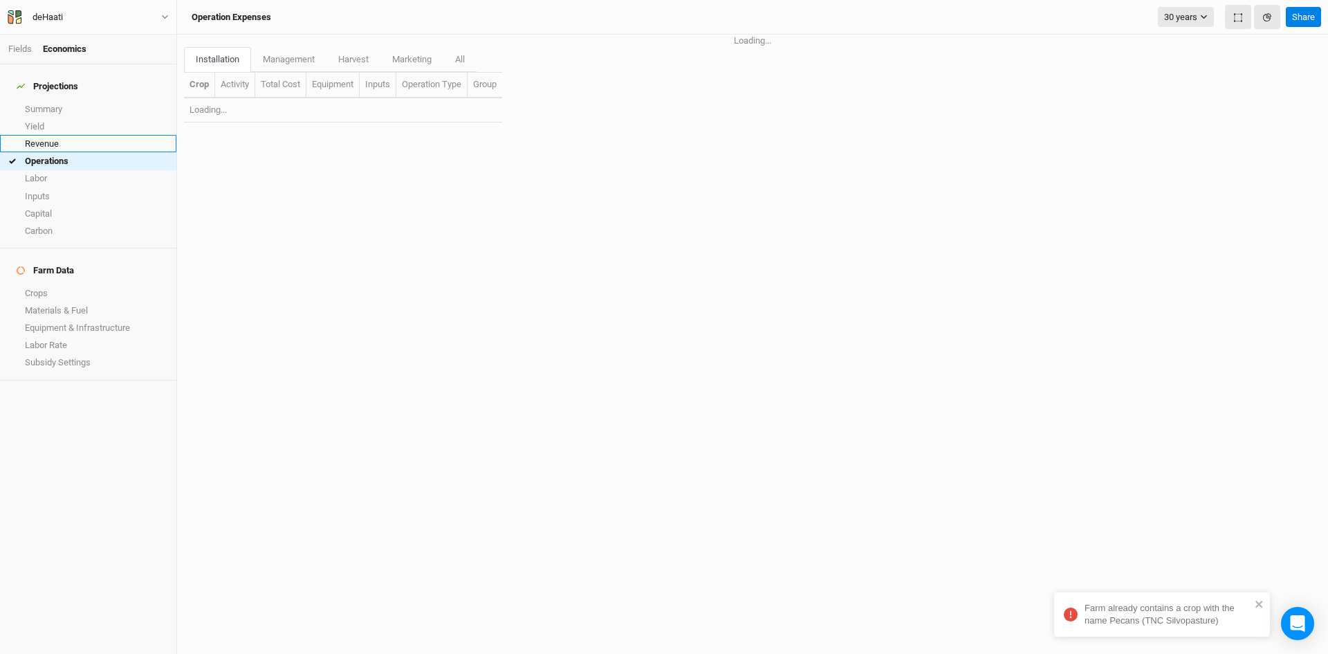
click at [46, 138] on link "Revenue" at bounding box center [88, 143] width 176 height 17
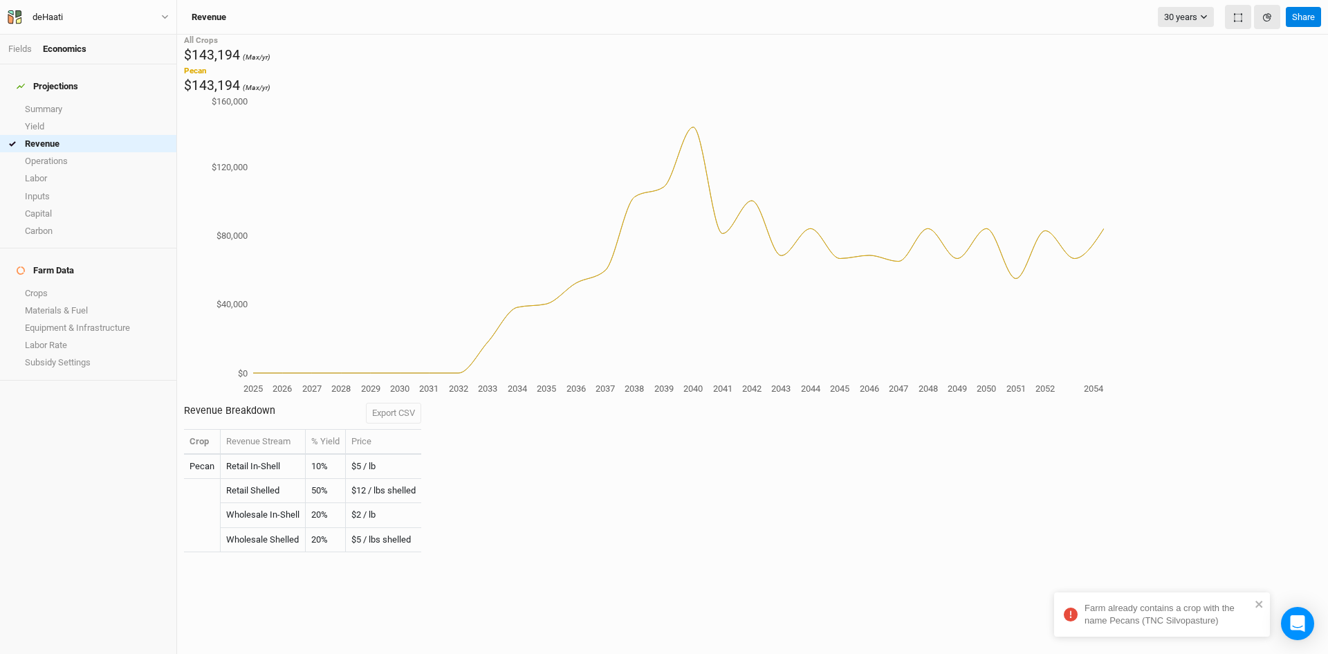
click at [224, 59] on span "$143,194" at bounding box center [212, 55] width 56 height 16
click at [59, 100] on link "Summary" at bounding box center [88, 108] width 176 height 17
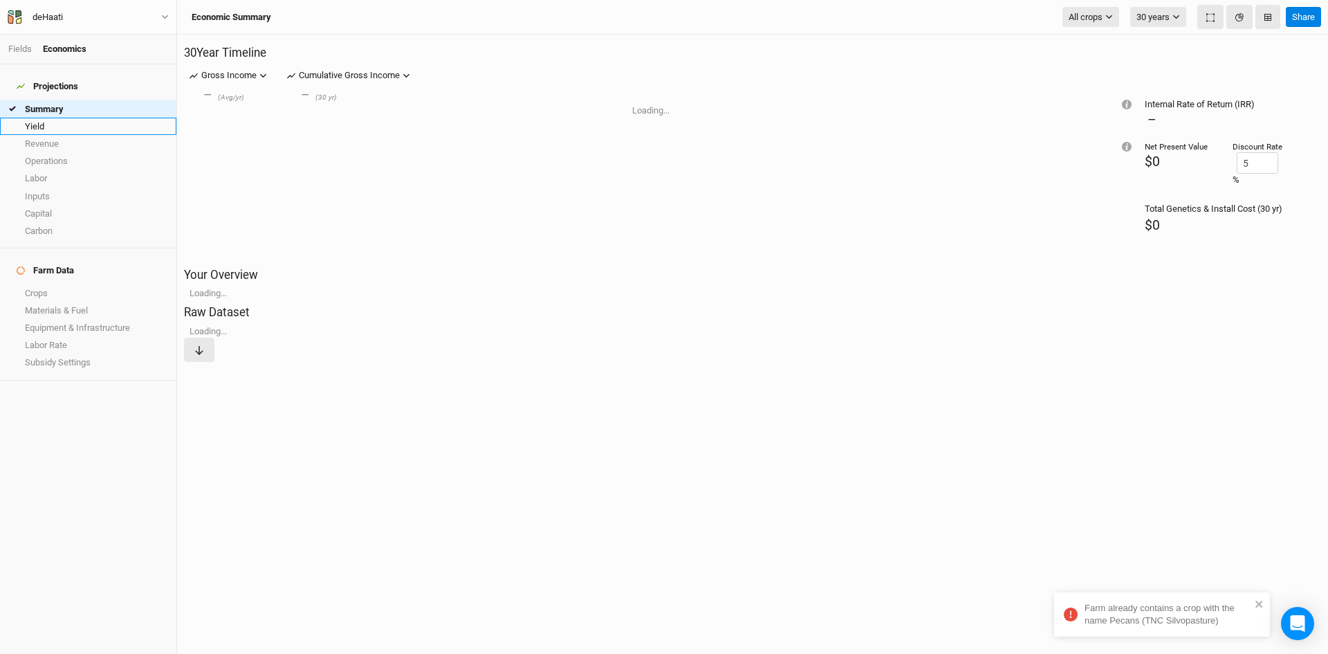
click at [41, 118] on link "Yield" at bounding box center [88, 126] width 176 height 17
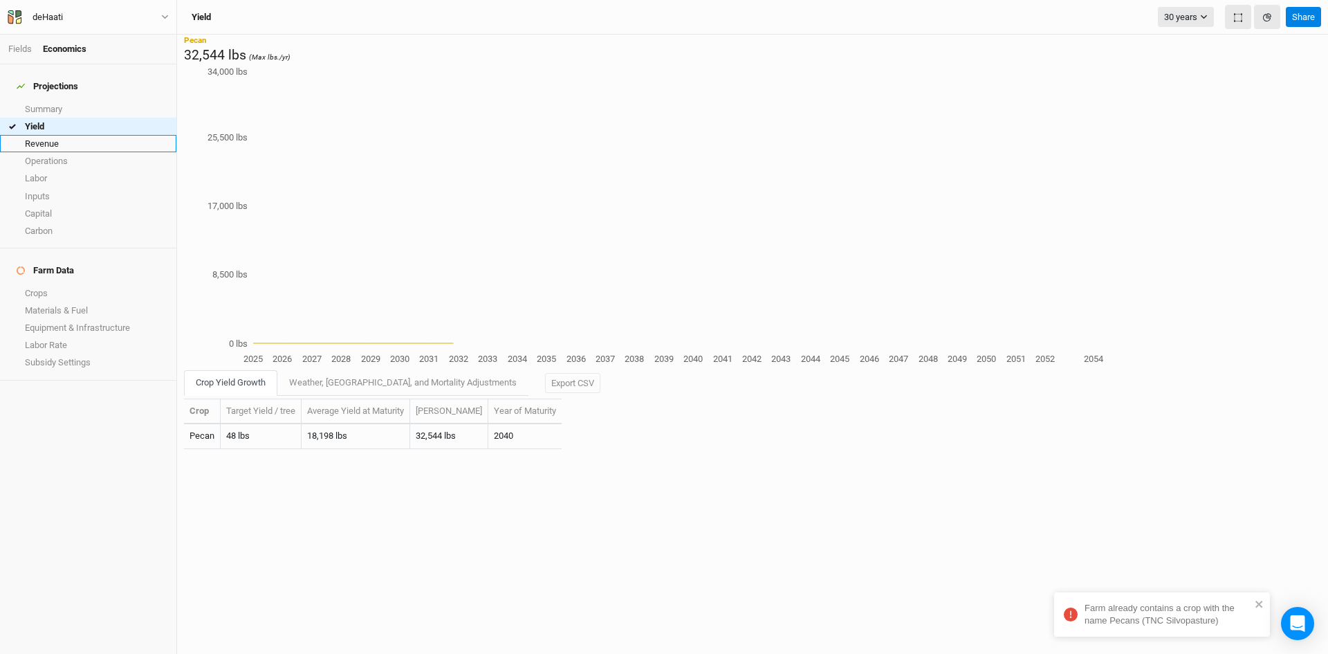
click at [39, 135] on link "Revenue" at bounding box center [88, 143] width 176 height 17
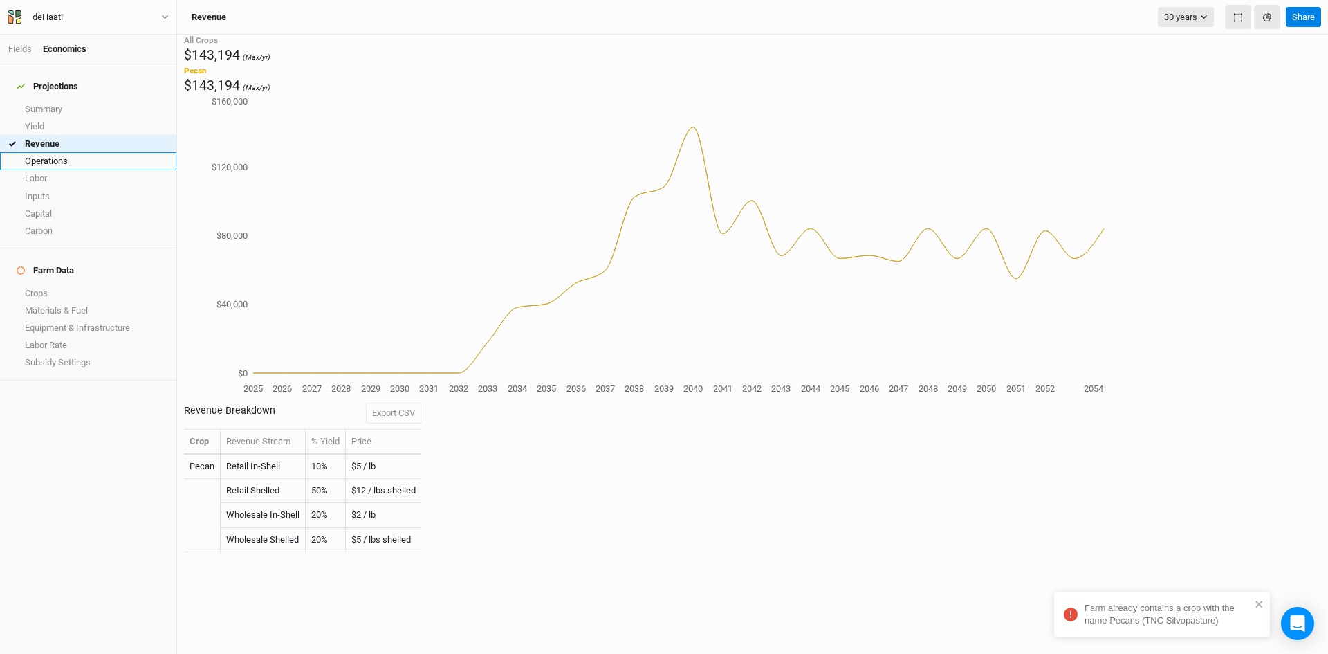
click at [46, 157] on link "Operations" at bounding box center [88, 160] width 176 height 17
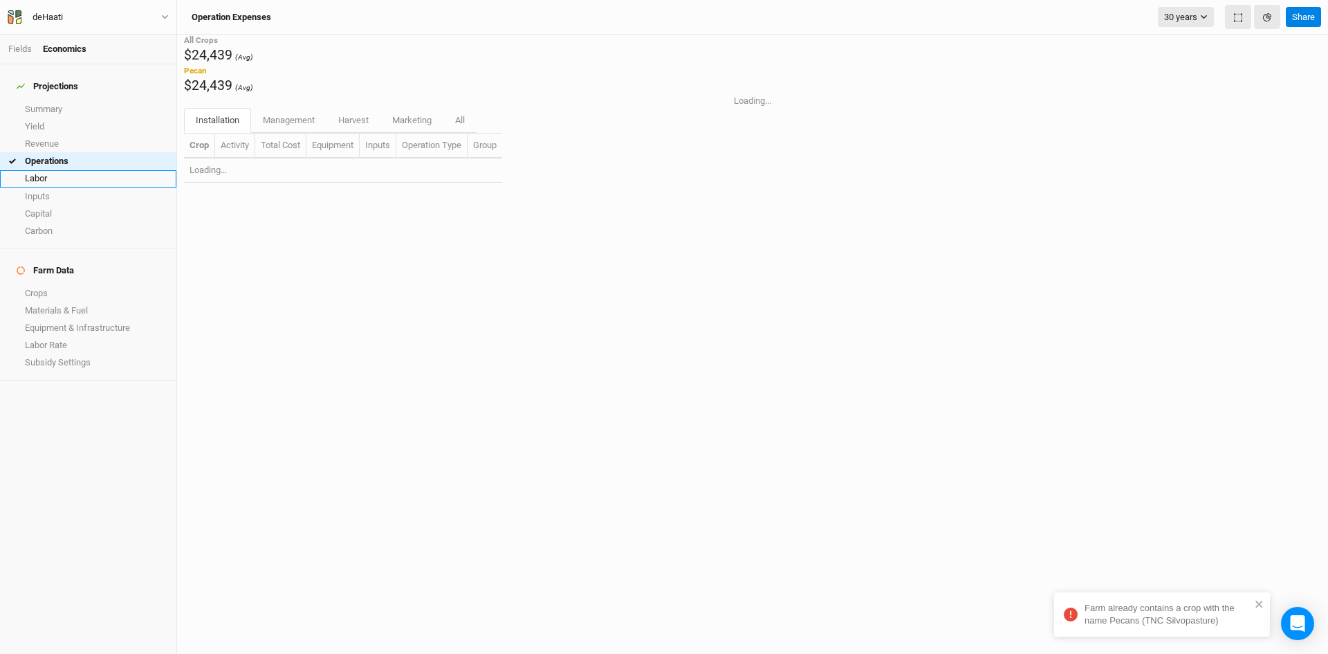
click at [44, 172] on link "Labor" at bounding box center [88, 178] width 176 height 17
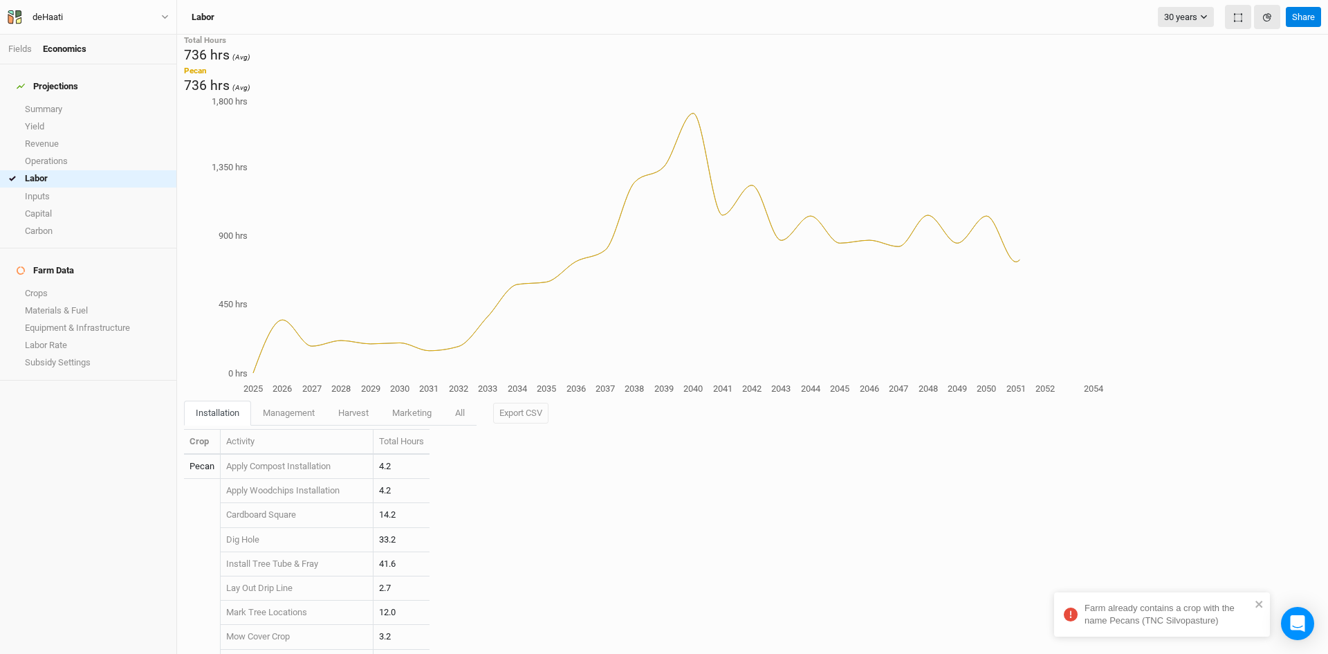
click at [19, 35] on div "Fields Economics" at bounding box center [88, 50] width 176 height 30
click at [19, 41] on div "Fields Economics" at bounding box center [88, 50] width 176 height 30
click at [20, 51] on link "Fields" at bounding box center [20, 49] width 24 height 10
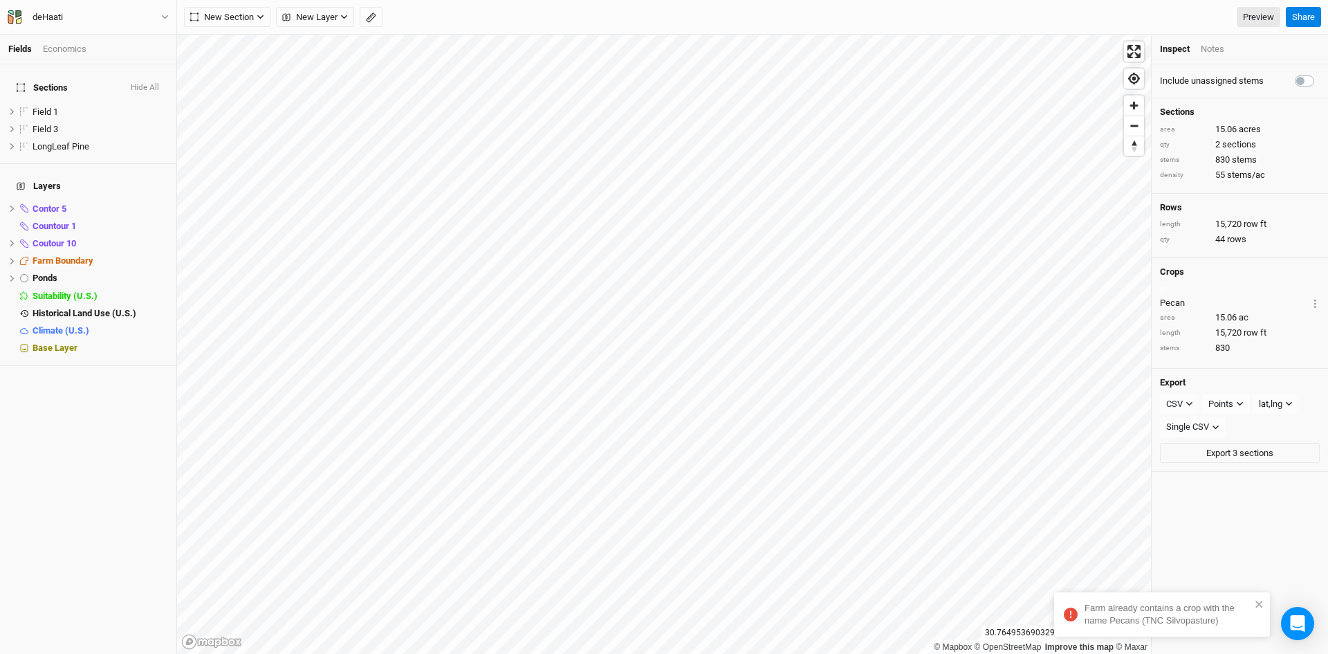
click at [1260, 595] on Silvopasture\) "Farm already contains a crop with the name Pecans (TNC Silvopasture)" at bounding box center [1162, 614] width 216 height 44
click at [72, 46] on div "Economics" at bounding box center [65, 49] width 44 height 12
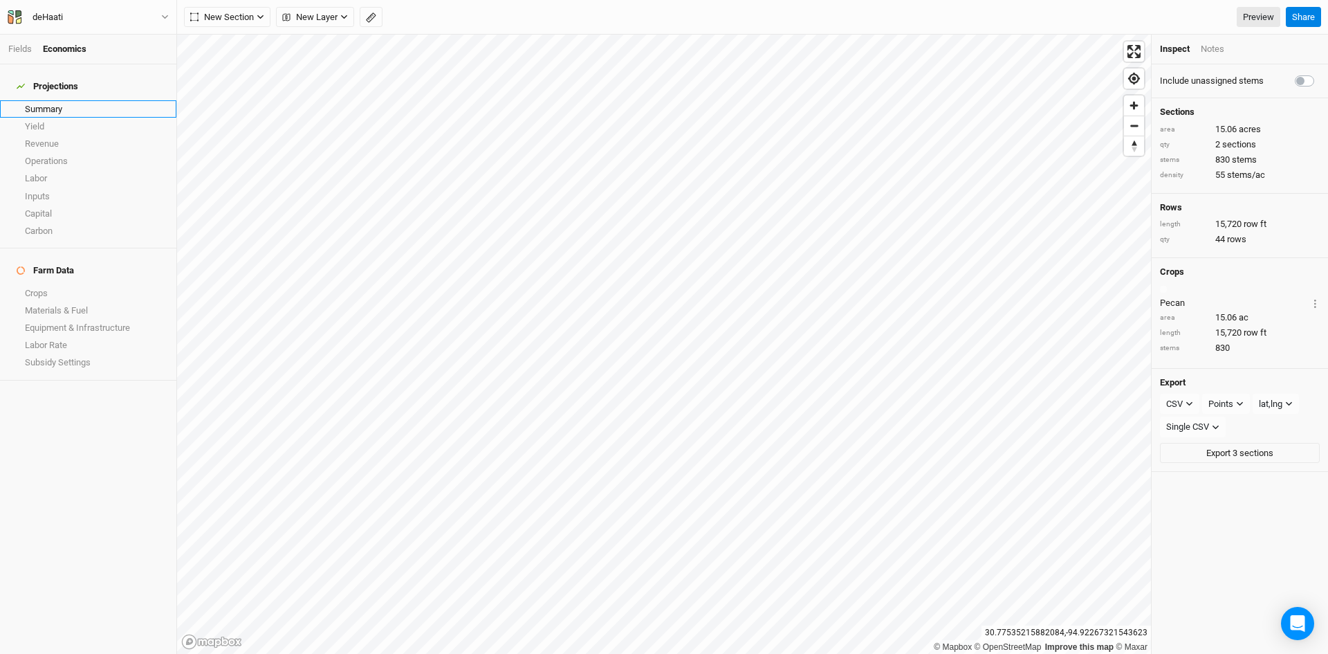
click at [33, 102] on link "Summary" at bounding box center [88, 108] width 176 height 17
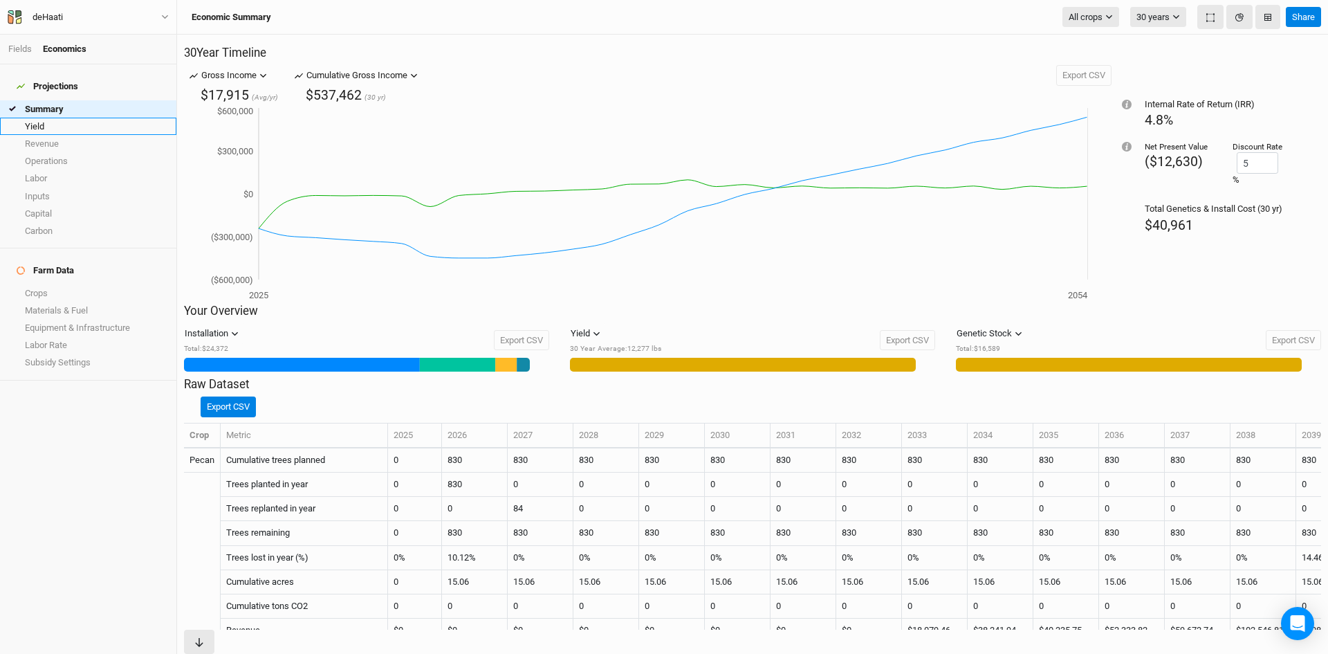
click at [66, 120] on link "Yield" at bounding box center [88, 126] width 176 height 17
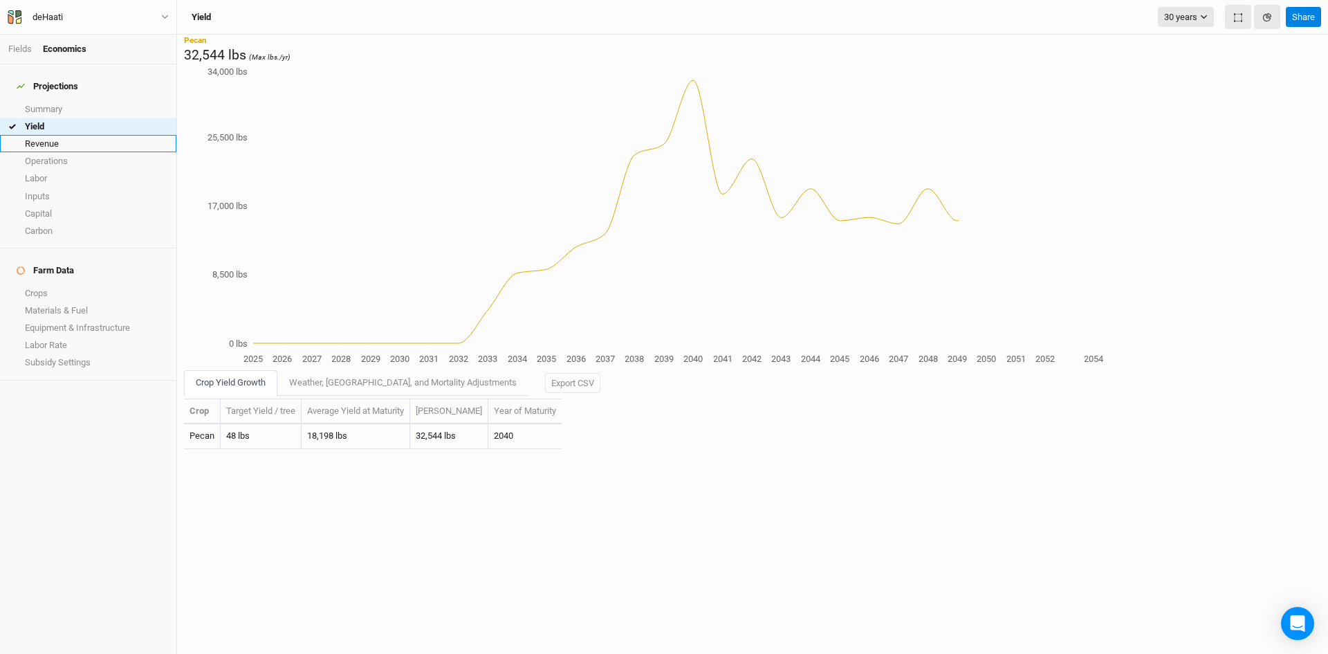
click at [55, 135] on link "Revenue" at bounding box center [88, 143] width 176 height 17
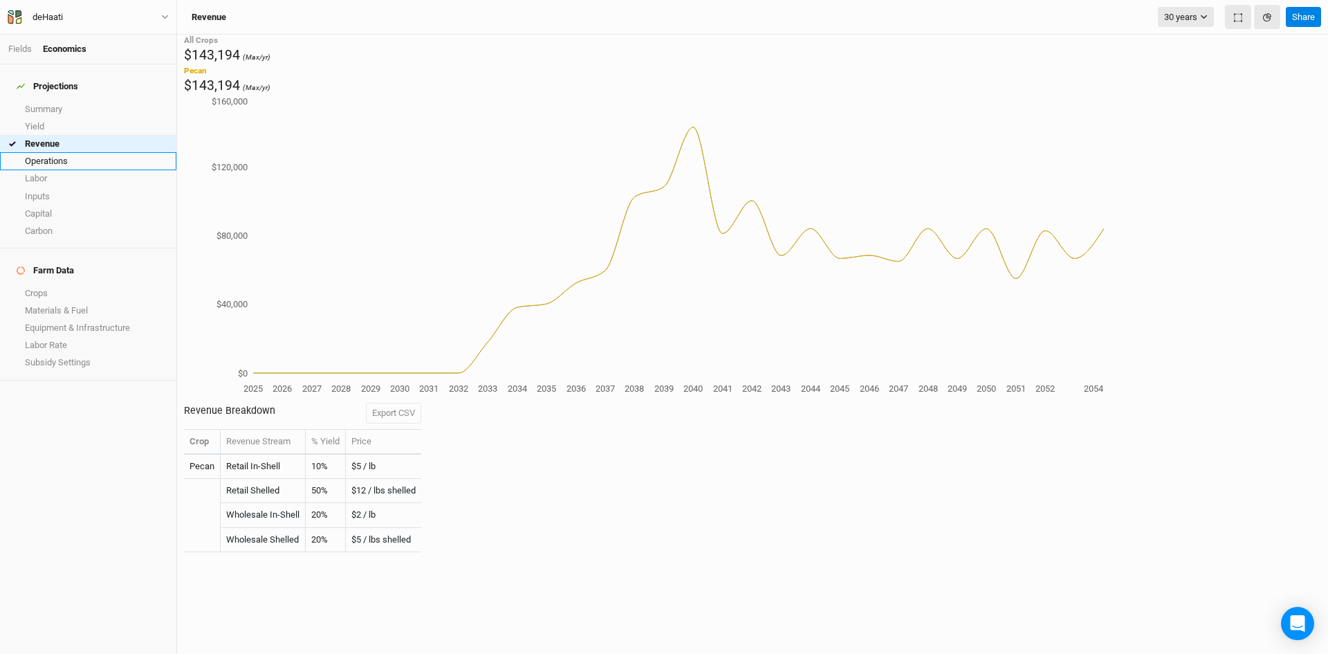
click at [48, 153] on link "Operations" at bounding box center [88, 160] width 176 height 17
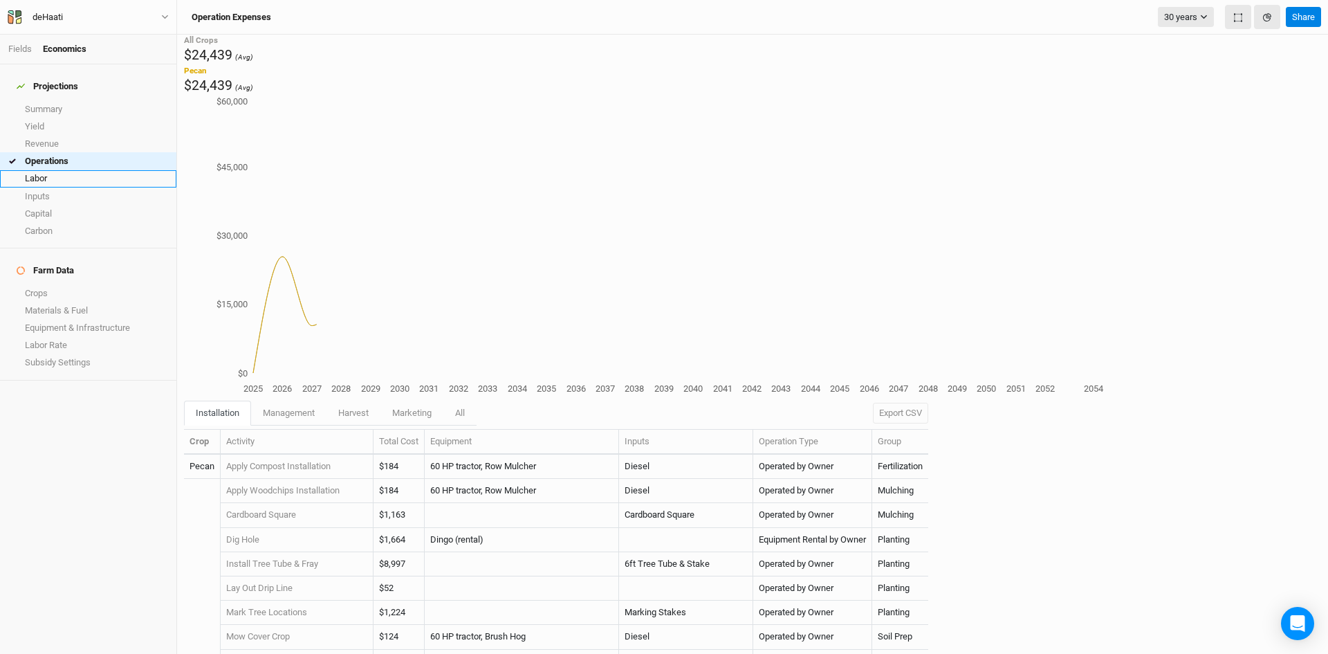
click at [41, 170] on link "Labor" at bounding box center [88, 178] width 176 height 17
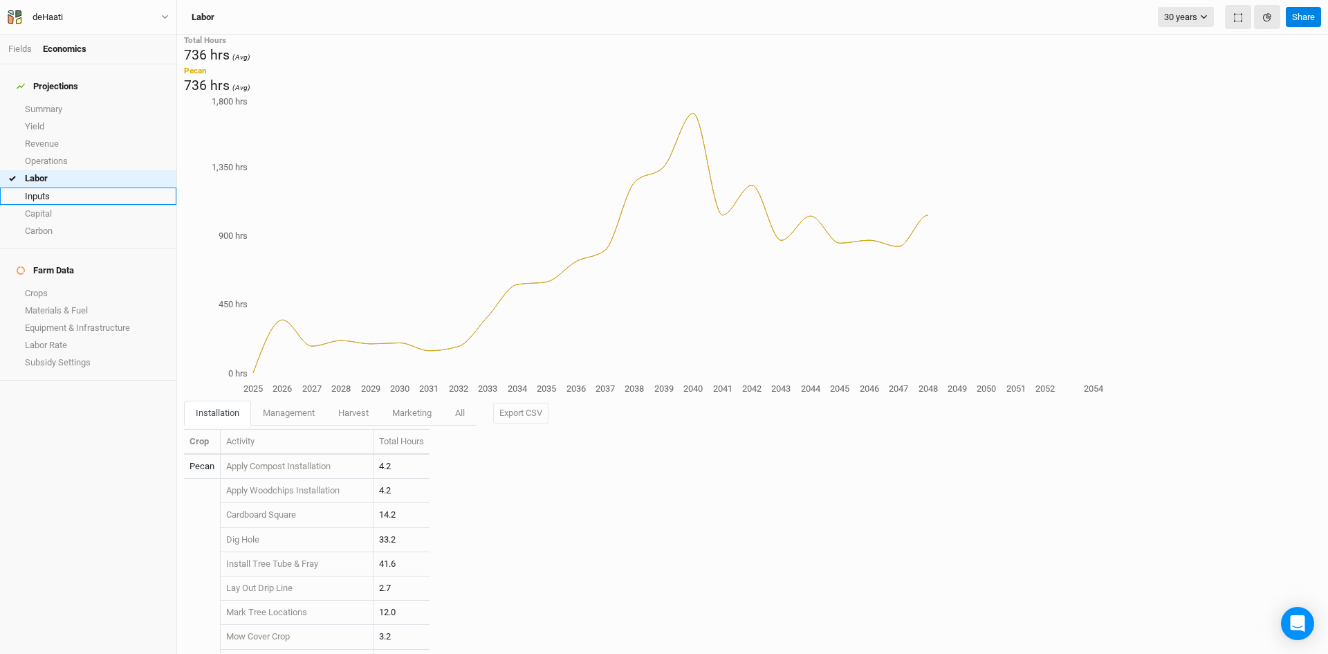
click at [40, 191] on link "Inputs" at bounding box center [88, 195] width 176 height 17
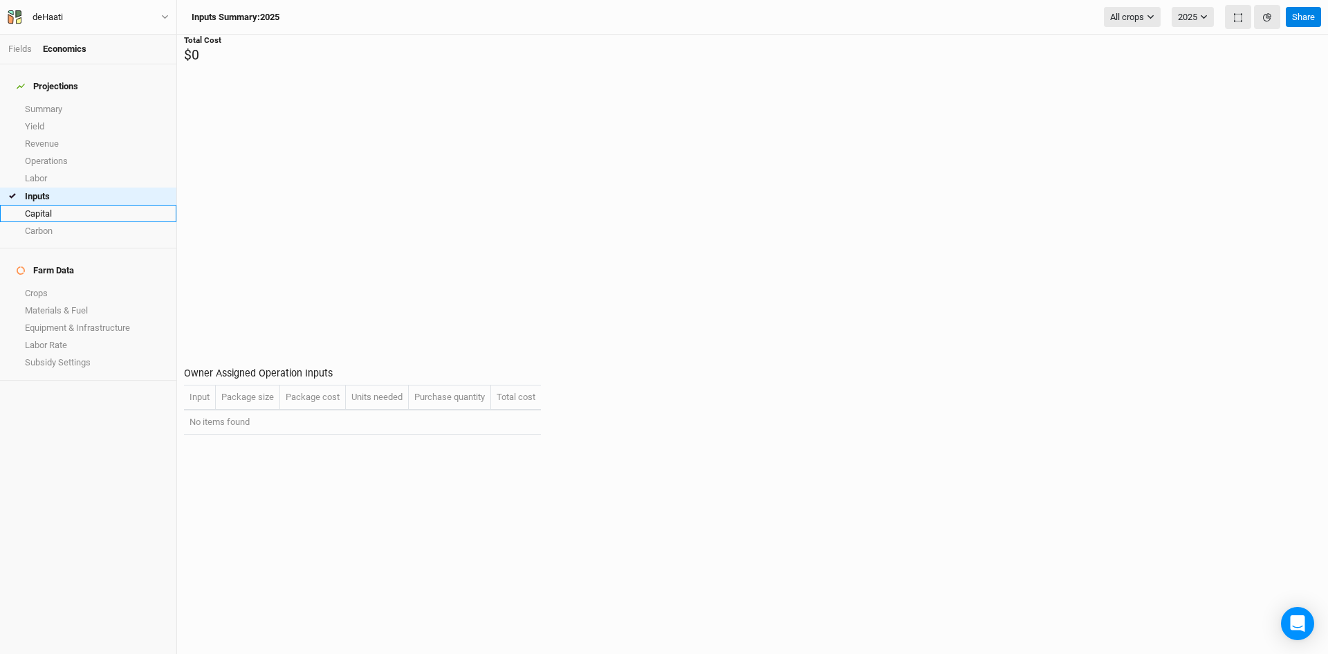
click at [40, 208] on link "Capital" at bounding box center [88, 213] width 176 height 17
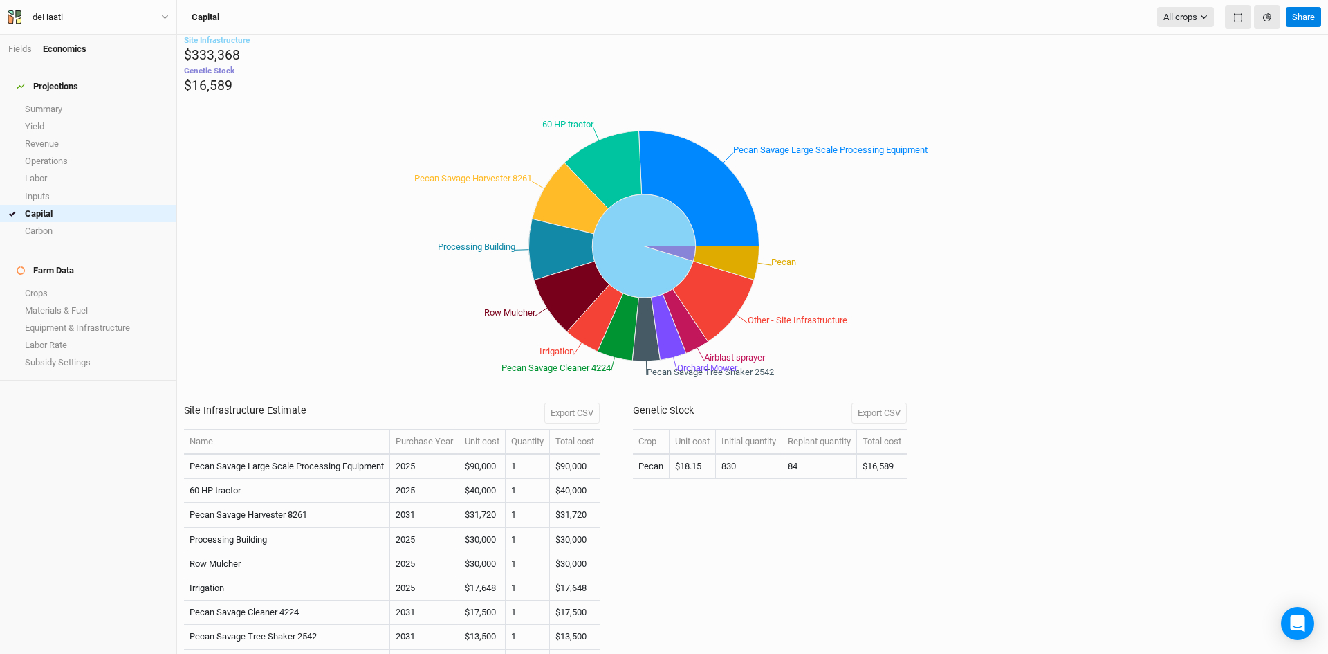
click at [1104, 216] on icon "Pecan Savage Large Scale Processing Equipment 60 HP tractor Pecan Savage Harves…" at bounding box center [644, 246] width 920 height 302
click at [53, 107] on link "Summary" at bounding box center [88, 108] width 176 height 17
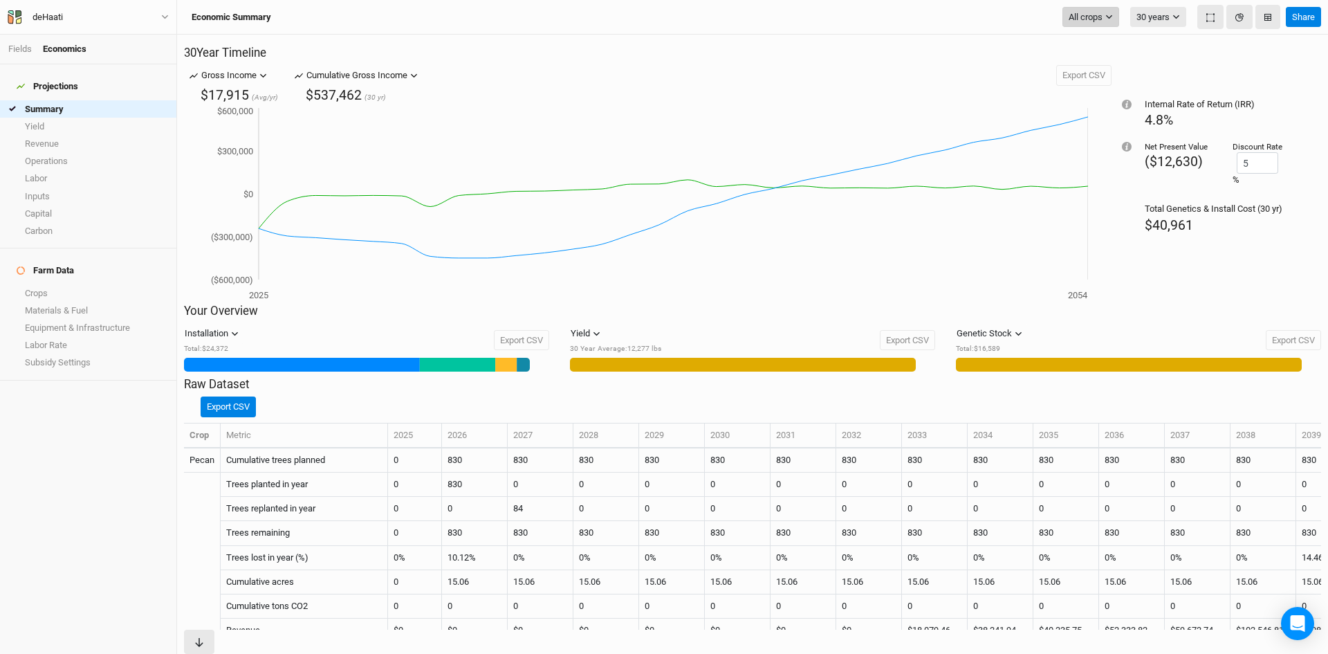
click at [1103, 17] on span "All crops" at bounding box center [1086, 17] width 34 height 14
click at [407, 82] on div "Cumulative Gross Income" at bounding box center [356, 75] width 101 height 14
click at [250, 82] on div "Gross Income" at bounding box center [228, 75] width 55 height 14
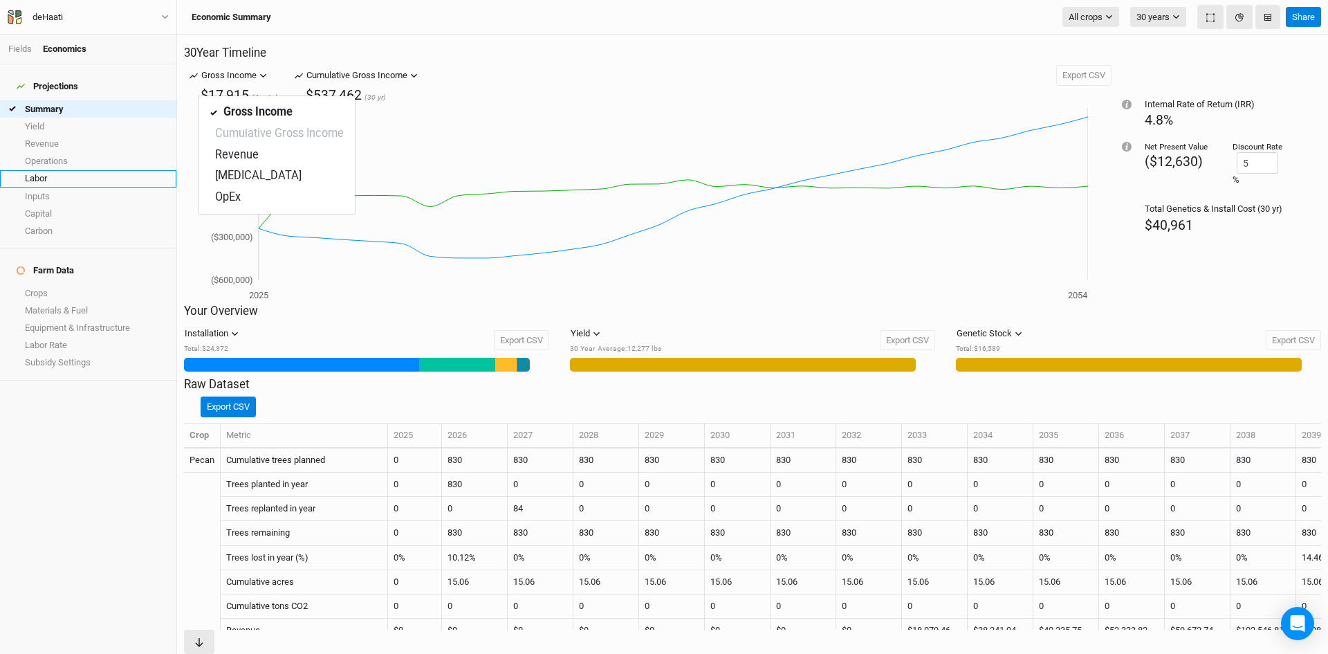
click at [51, 170] on link "Labor" at bounding box center [88, 178] width 176 height 17
